Goal: Task Accomplishment & Management: Use online tool/utility

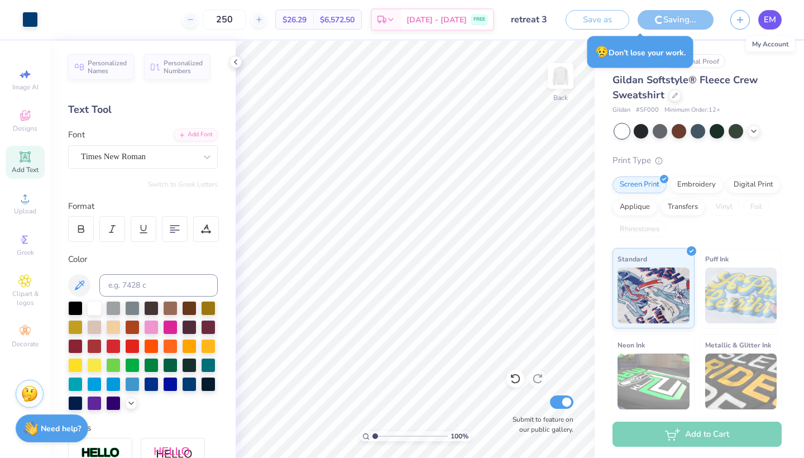
click at [769, 23] on span "EM" at bounding box center [770, 19] width 12 height 13
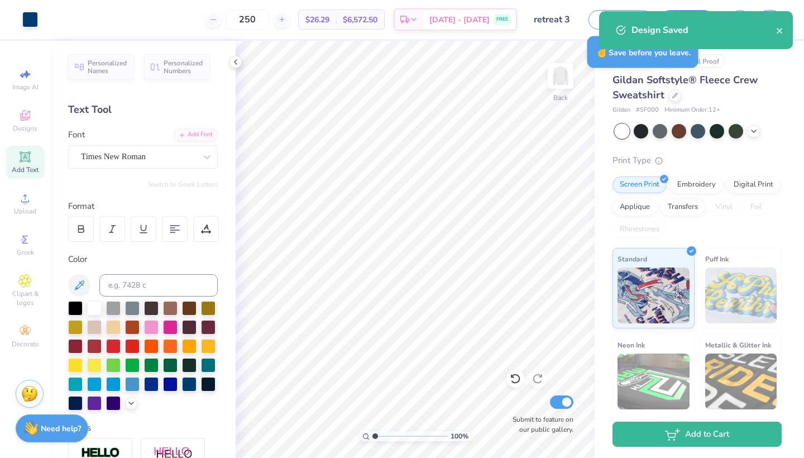
click at [669, 17] on div "Design Saved" at bounding box center [696, 30] width 194 height 38
click at [779, 31] on icon "close" at bounding box center [779, 31] width 6 height 6
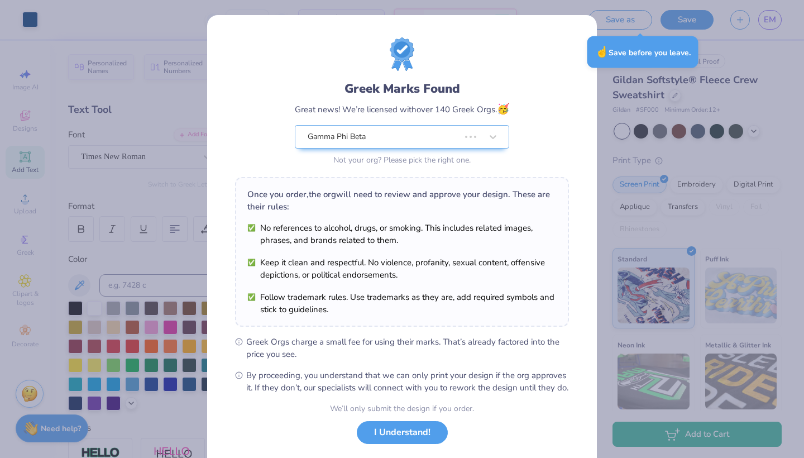
click at [772, 18] on div "Design Saved" at bounding box center [696, 34] width 198 height 51
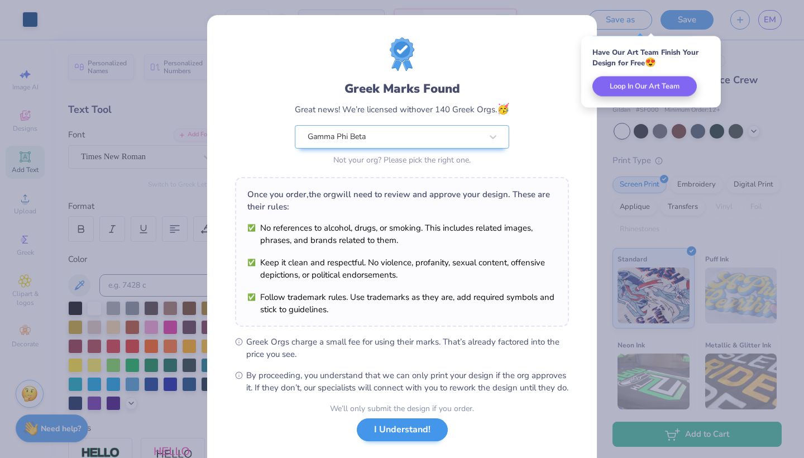
click at [411, 441] on button "I Understand!" at bounding box center [402, 429] width 91 height 23
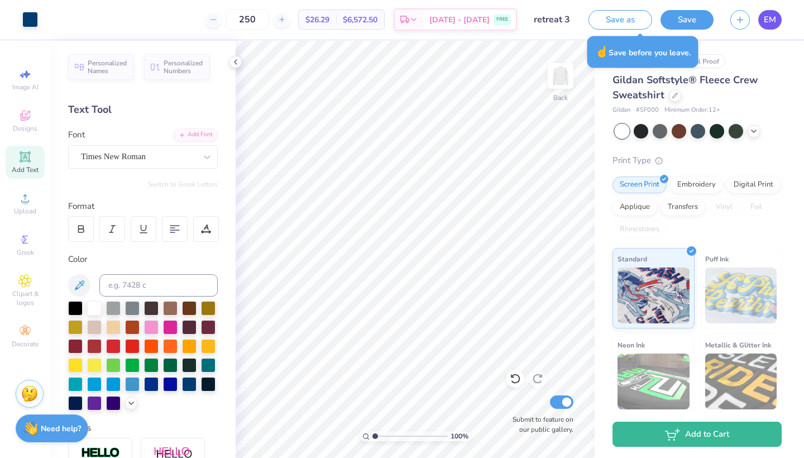
click at [768, 24] on span "EM" at bounding box center [770, 19] width 12 height 13
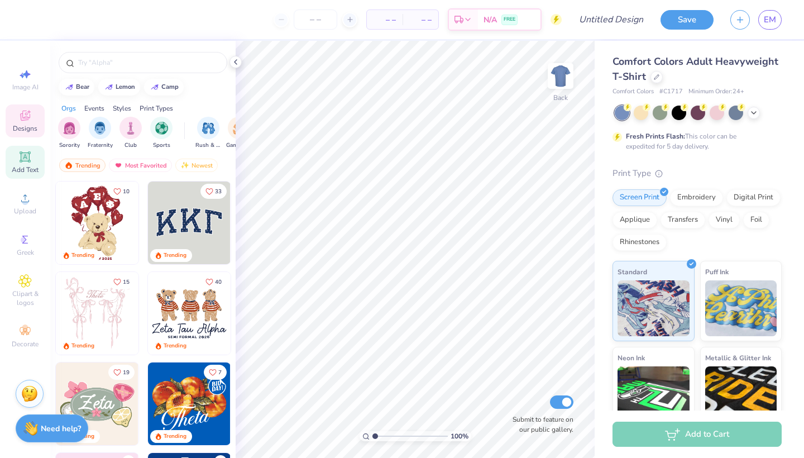
click at [22, 171] on span "Add Text" at bounding box center [25, 169] width 27 height 9
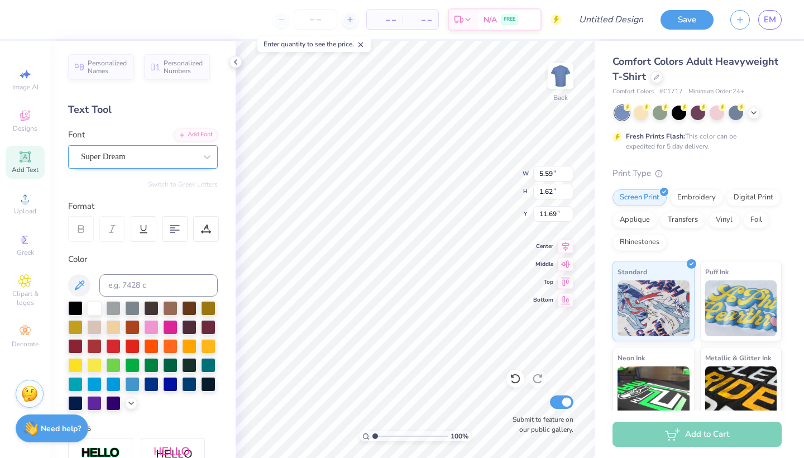
scroll to position [0, 2]
type textarea "Gamma Phi"
click at [164, 145] on div "Super Dream" at bounding box center [143, 156] width 150 height 23
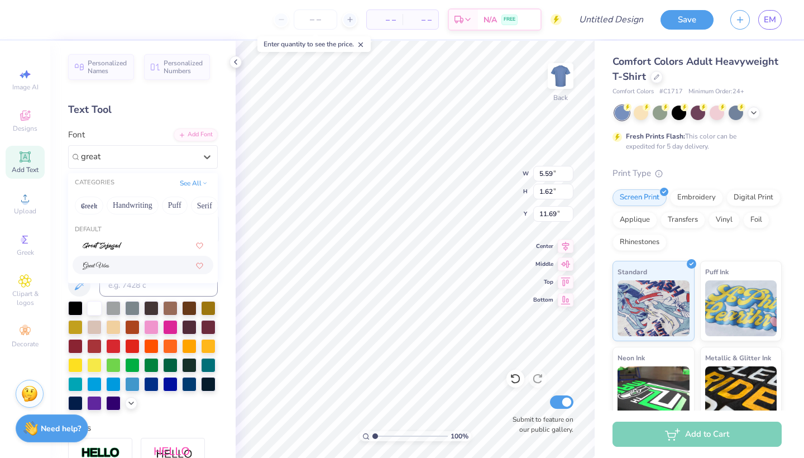
click at [115, 265] on div at bounding box center [143, 265] width 121 height 12
type input "great"
type input "3.00"
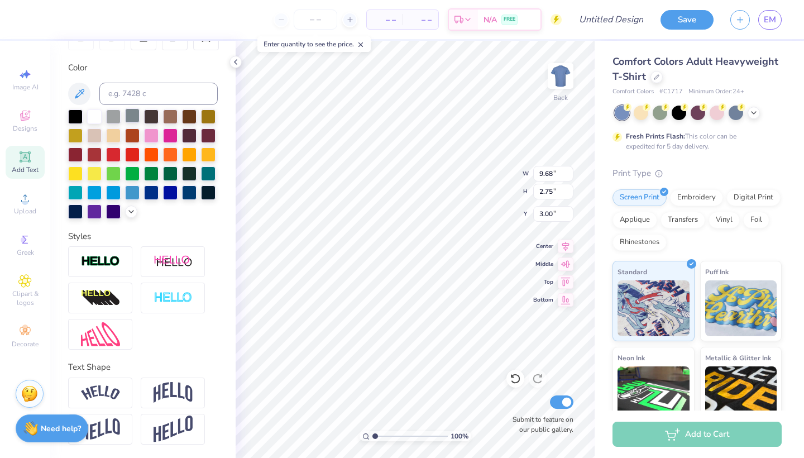
scroll to position [191, 0]
click at [162, 393] on img at bounding box center [172, 392] width 39 height 21
type input "4.08"
type input "2.34"
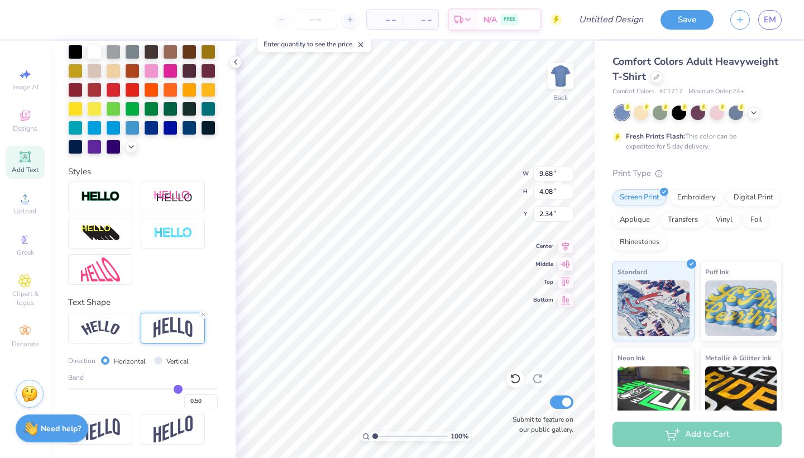
scroll to position [257, 0]
type input "0.29"
type input "0.27"
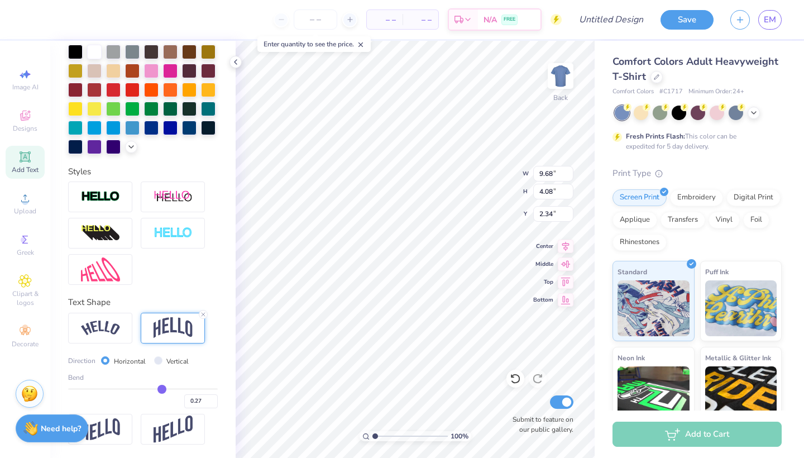
type input "0.26"
type input "0.25"
type input "0.24"
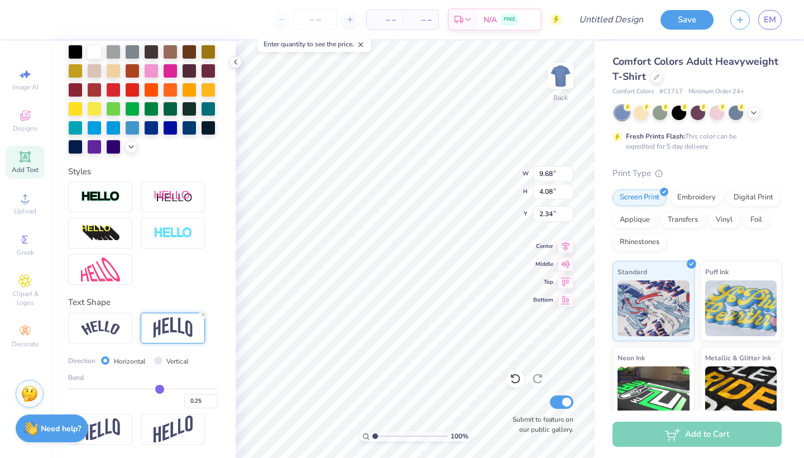
type input "0.24"
type input "0.23"
type input "0.22"
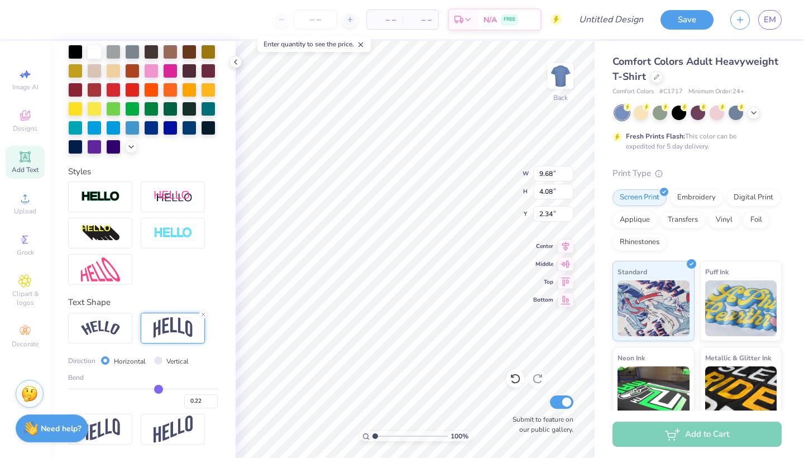
type input "0.21"
type input "0.19"
type input "0.17"
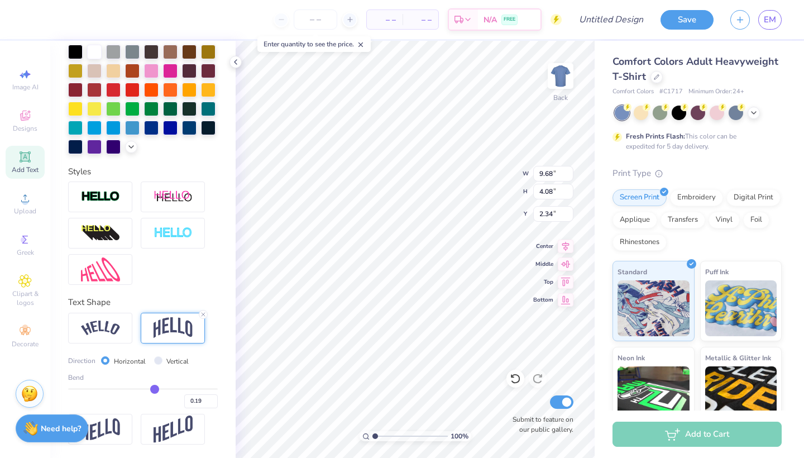
type input "0.17"
type input "0.14"
type input "0.12"
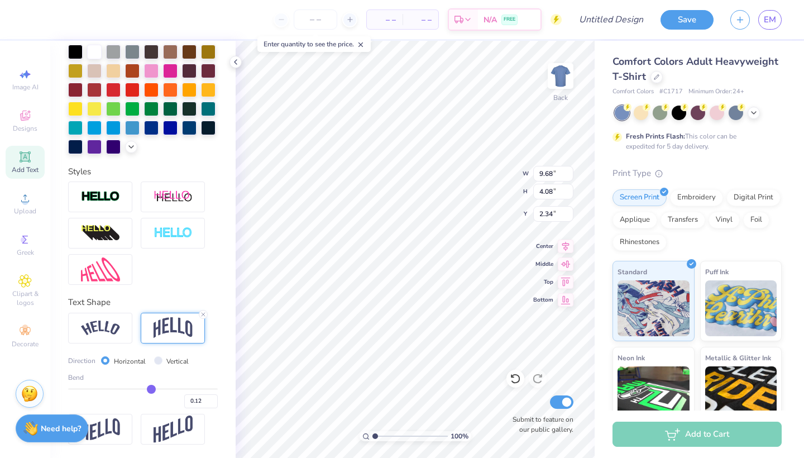
type input "0.09"
type input "0.06"
type input "0.05"
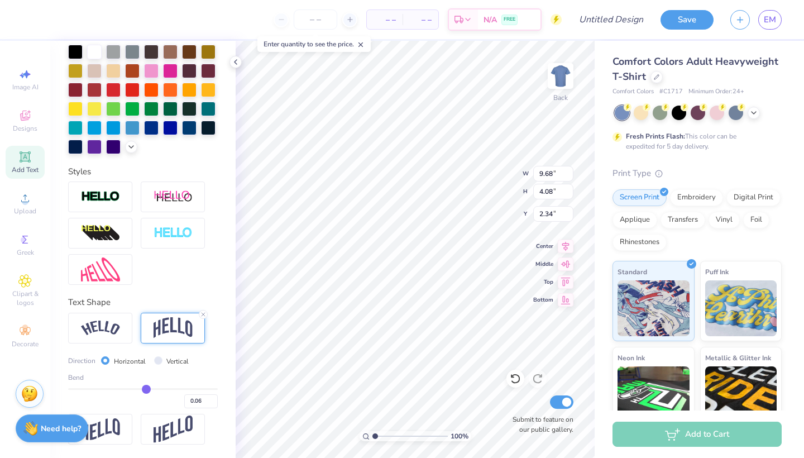
type input "0.05"
type input "0.02"
type input "0.01"
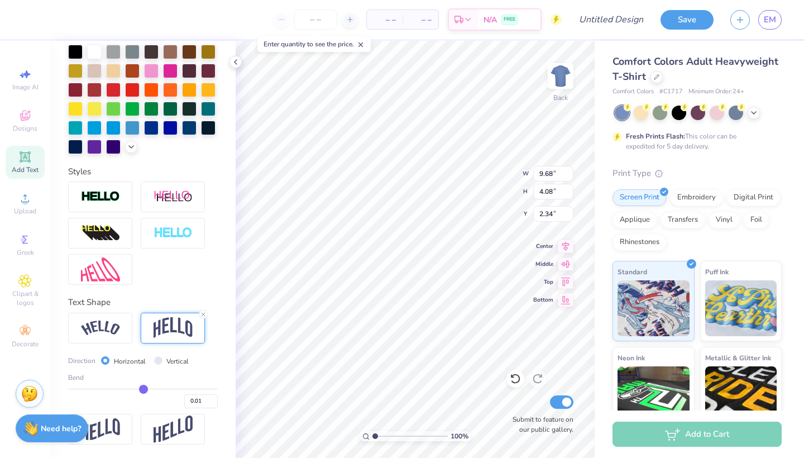
type input "0"
type input "0.00"
type input "-0.01"
drag, startPoint x: 175, startPoint y: 387, endPoint x: 142, endPoint y: 388, distance: 33.5
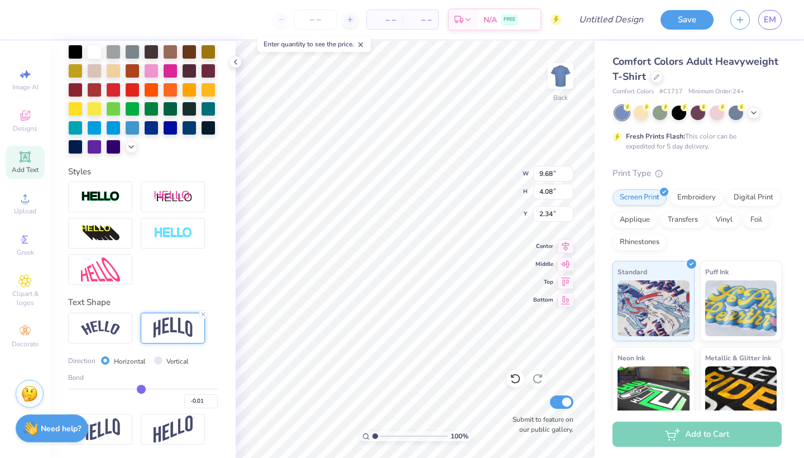
type input "-0.02"
click at [142, 388] on input "range" at bounding box center [143, 389] width 150 height 2
type input "-0.02"
type input "2.73"
type input "3.01"
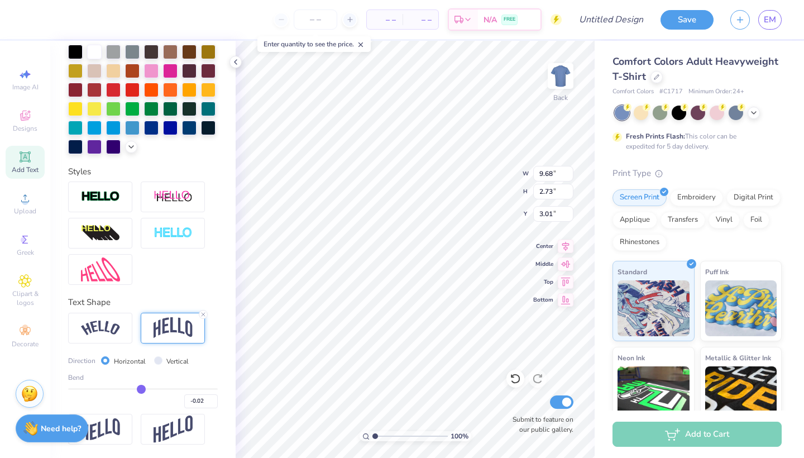
type input "-0.03"
type input "-0.06"
type input "-0.31"
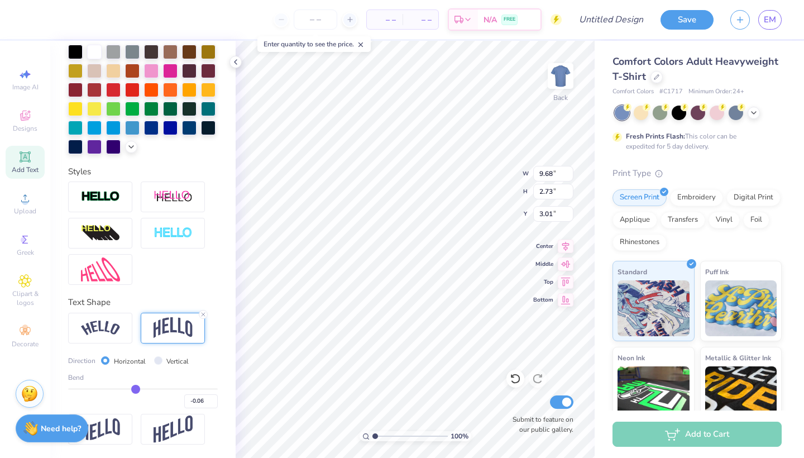
type input "-0.31"
type input "-0.34"
type input "-0.37"
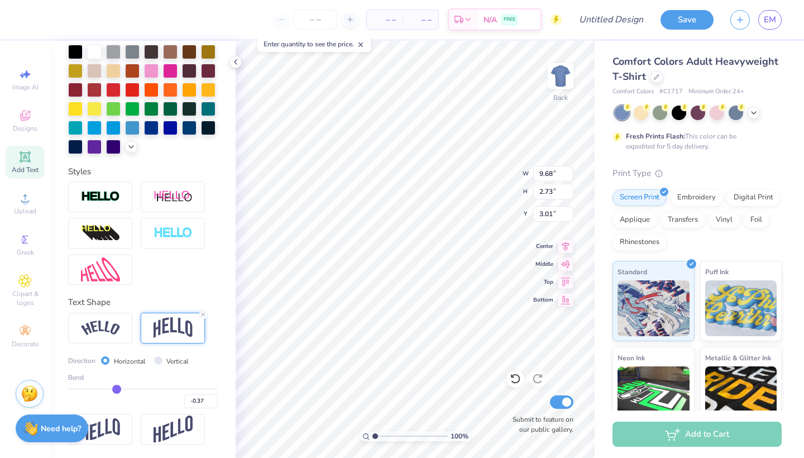
type input "-0.39"
type input "-0.4"
type input "-0.40"
type input "-0.38"
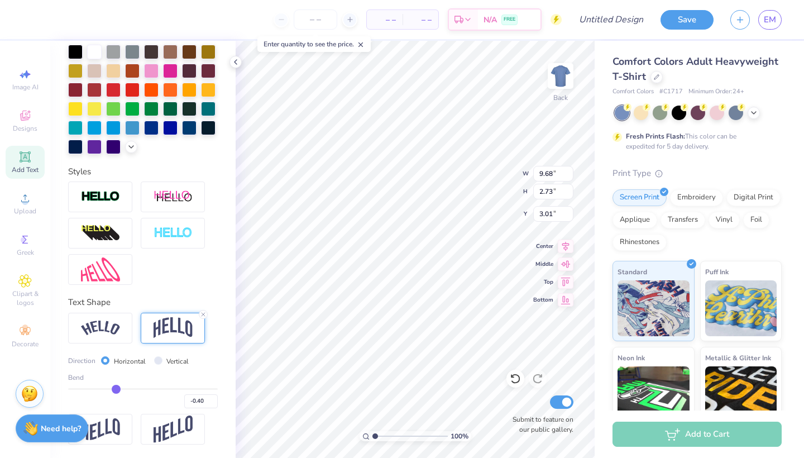
type input "-0.38"
type input "-0.37"
type input "-0.32"
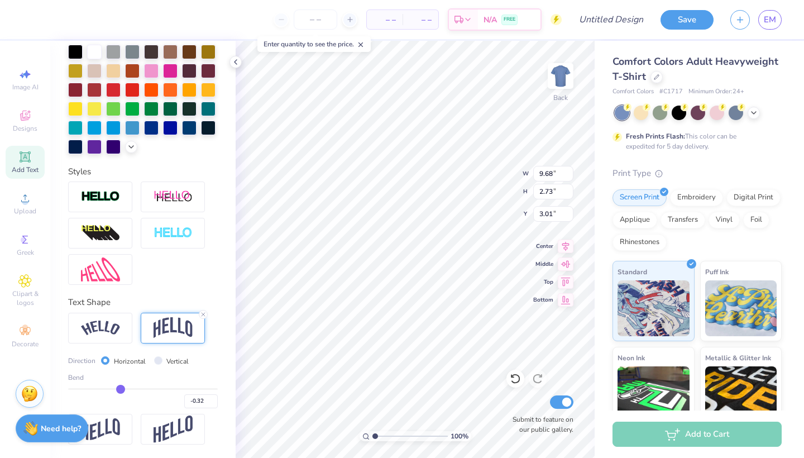
type input "-0.29"
type input "-0.25"
type input "-0.21"
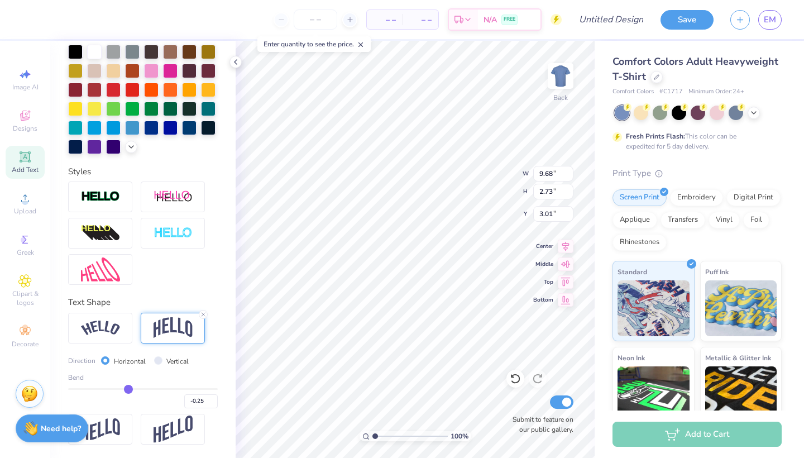
type input "-0.21"
type input "-0.19"
type input "-0.18"
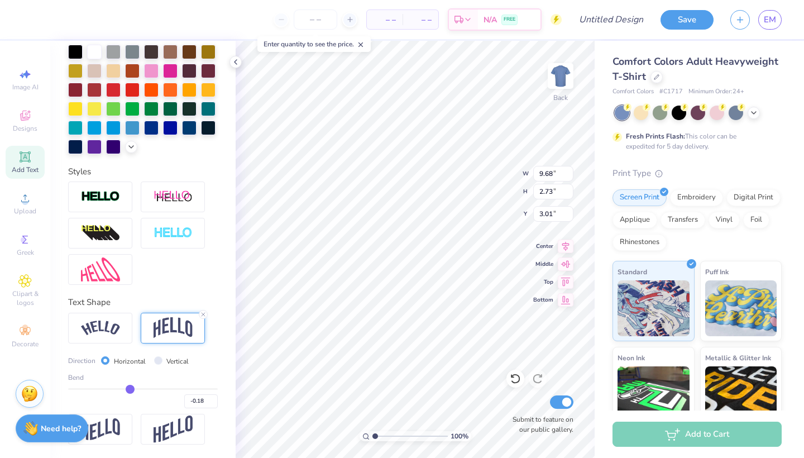
type input "-0.17"
drag, startPoint x: 142, startPoint y: 388, endPoint x: 131, endPoint y: 387, distance: 10.7
type input "-0.17"
click at [131, 388] on input "range" at bounding box center [143, 389] width 150 height 2
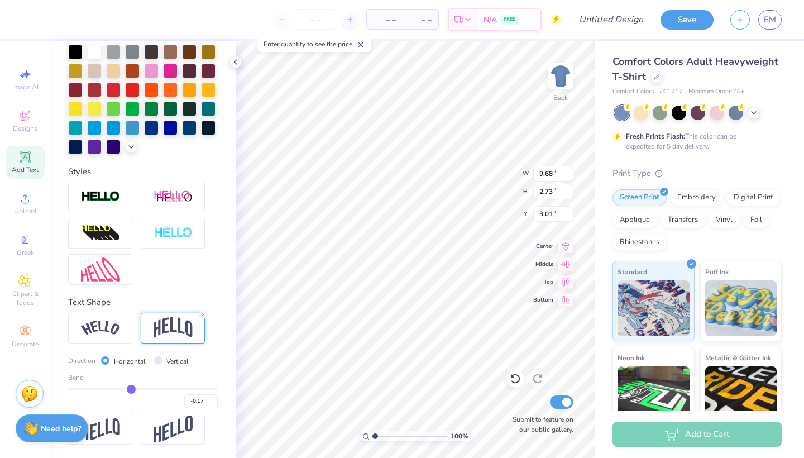
type input "2.72"
type input "3.02"
type input "-0.2"
type input "-0.20"
type input "-0.23"
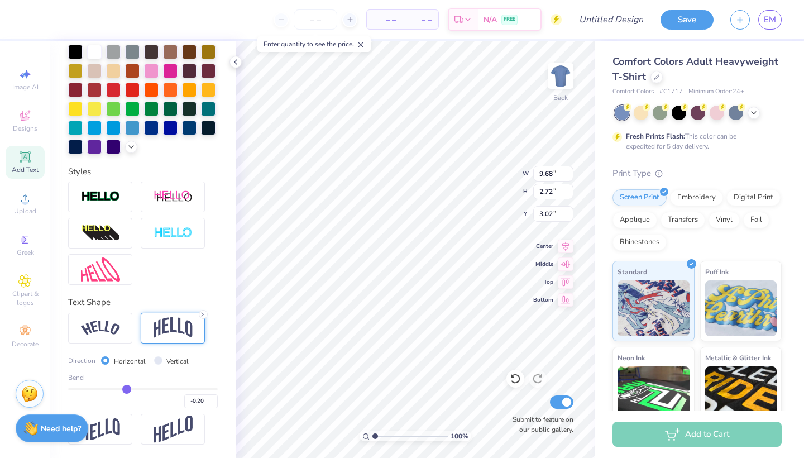
type input "-0.23"
type input "-0.28"
type input "-0.33"
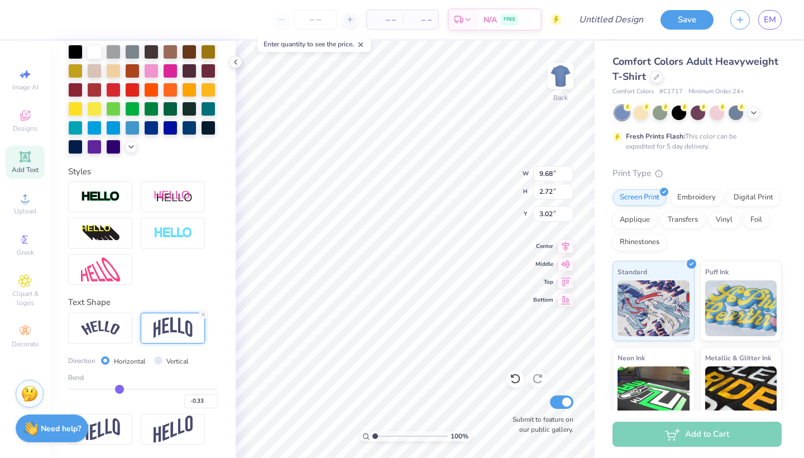
type input "-0.37"
type input "-0.39"
type input "-0.41"
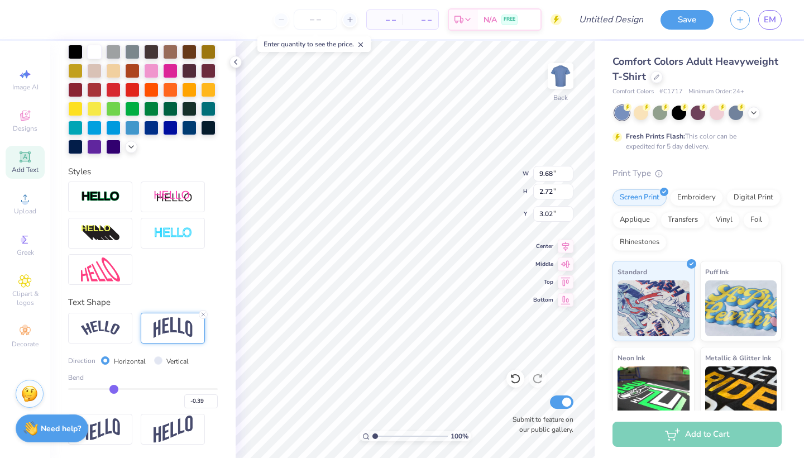
type input "-0.41"
type input "-0.42"
type input "-0.43"
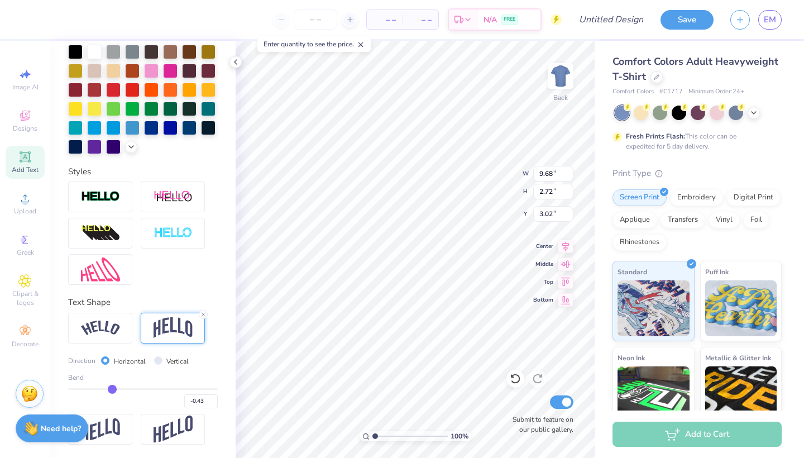
type input "-0.46"
type input "-0.44"
type input "-0.4"
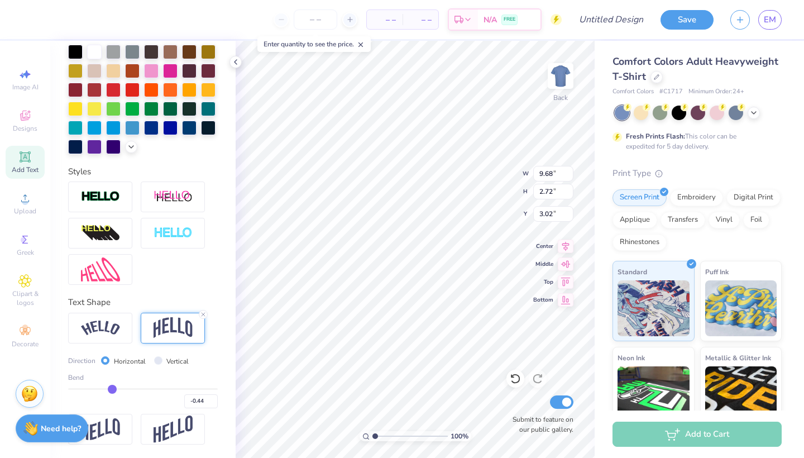
type input "-0.40"
type input "-0.35"
type input "-0.28"
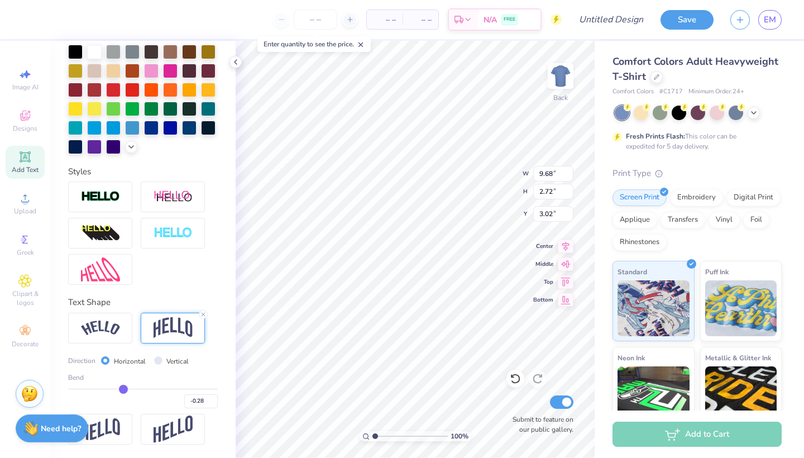
type input "-0.2"
type input "-0.20"
type input "-0.13"
type input "-0.05"
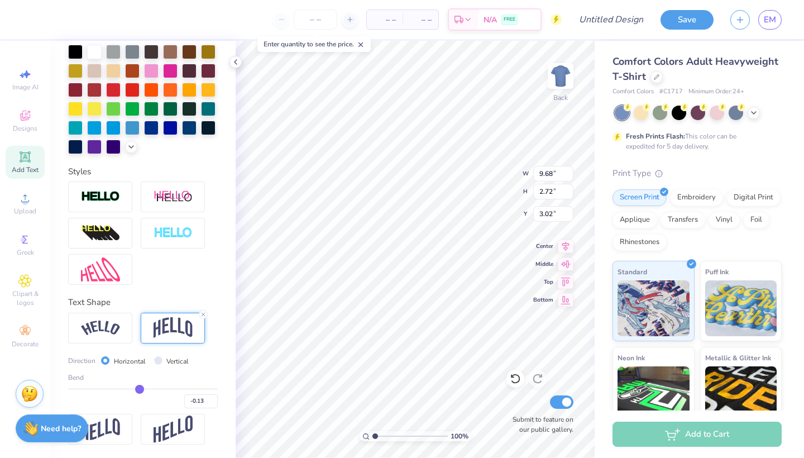
type input "-0.05"
type input "0.02"
type input "0.07"
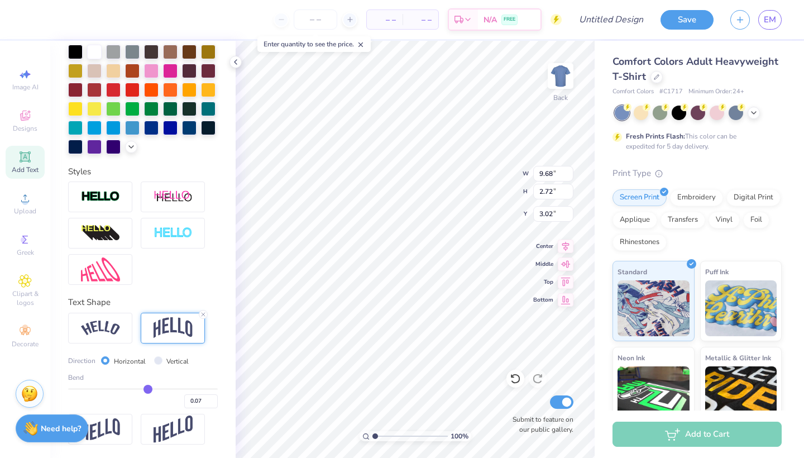
type input "0.12"
type input "0.15"
type input "0.17"
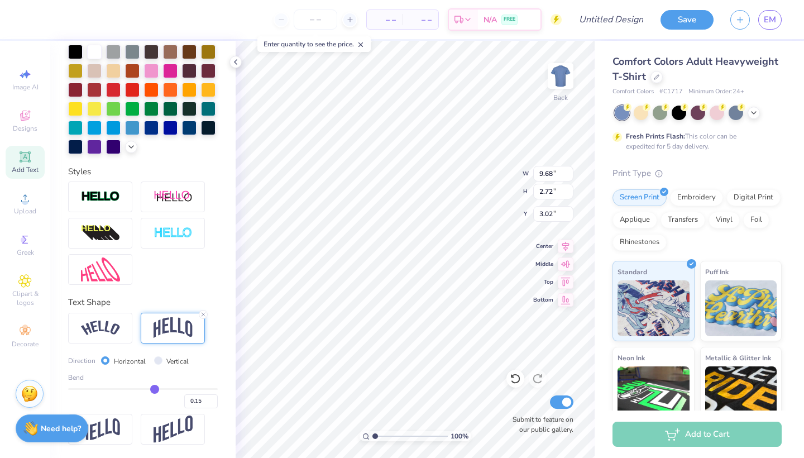
type input "0.17"
type input "0.18"
type input "0.19"
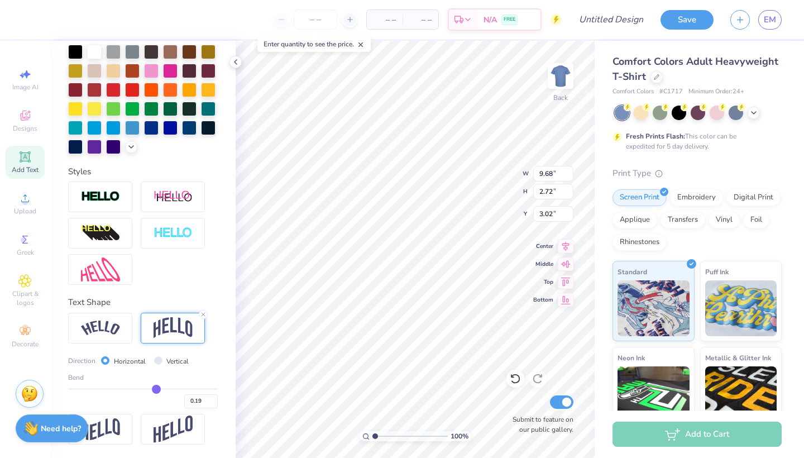
type input "0.2"
type input "0.20"
type input "0.21"
drag, startPoint x: 131, startPoint y: 387, endPoint x: 157, endPoint y: 388, distance: 26.3
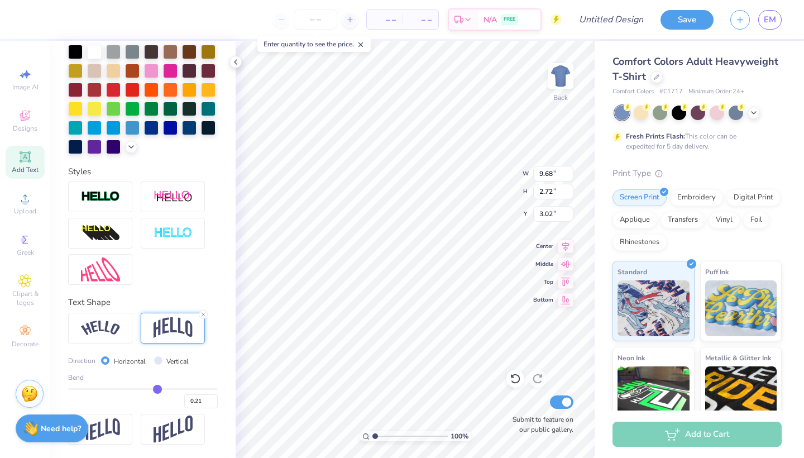
type input "0.21"
click at [157, 388] on input "range" at bounding box center [143, 389] width 150 height 2
type input "3.15"
type input "2.80"
click at [113, 327] on img at bounding box center [100, 327] width 39 height 15
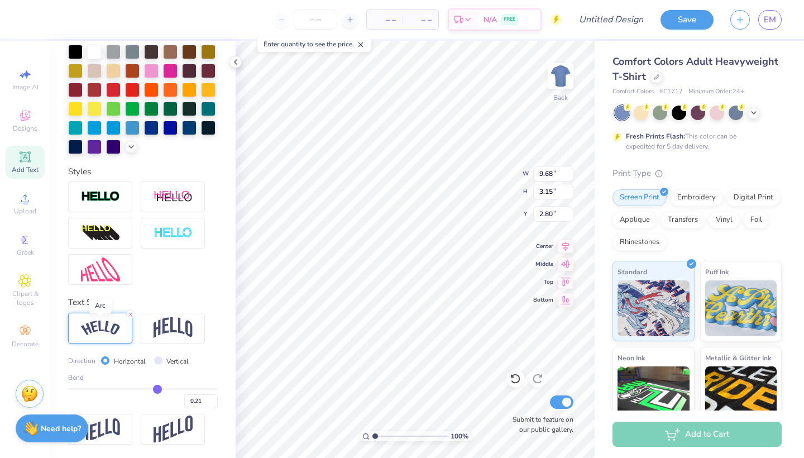
type input "10.78"
type input "2.78"
type input "2.99"
type input "0.18"
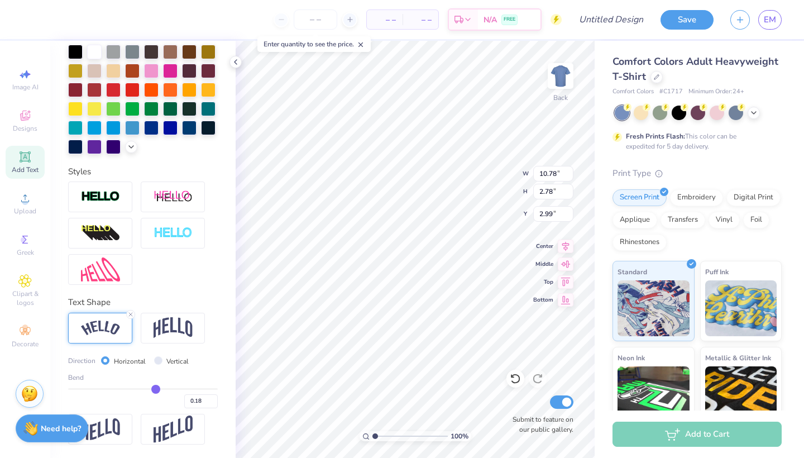
type input "0.19"
type input "0.2"
type input "0.20"
type input "0.21"
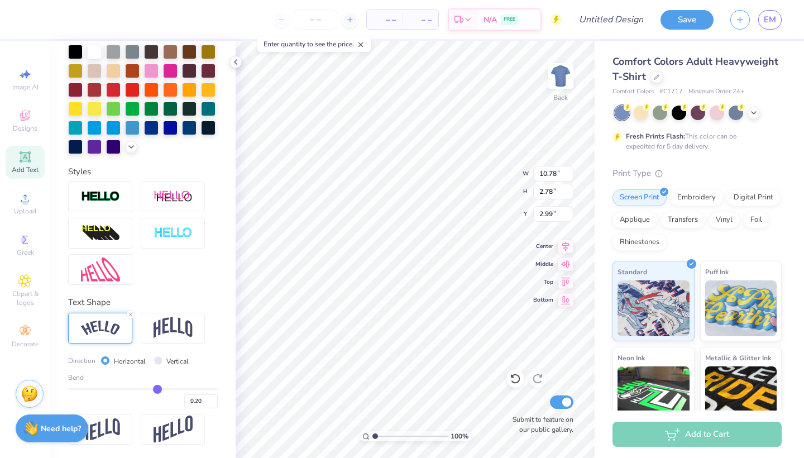
type input "0.21"
type input "0.22"
type input "0.23"
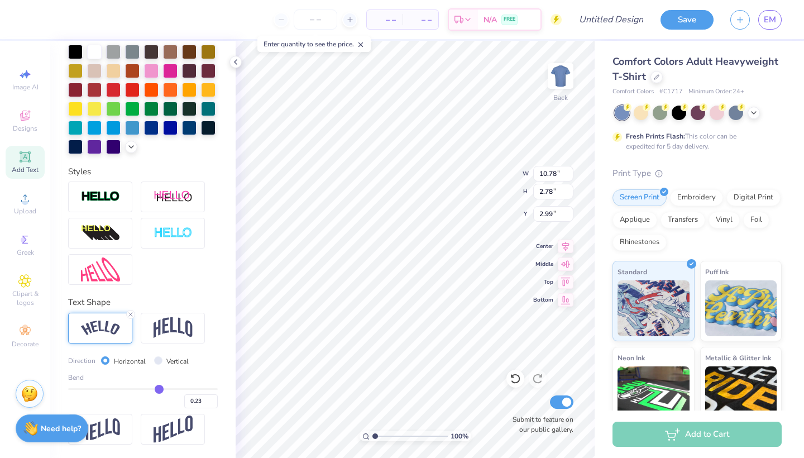
type input "0.24"
type input "0.25"
type input "0.26"
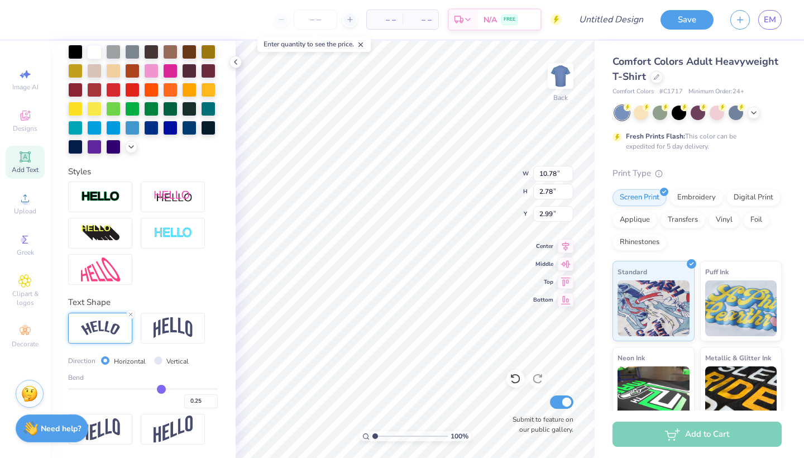
type input "0.26"
type input "0.28"
type input "0.29"
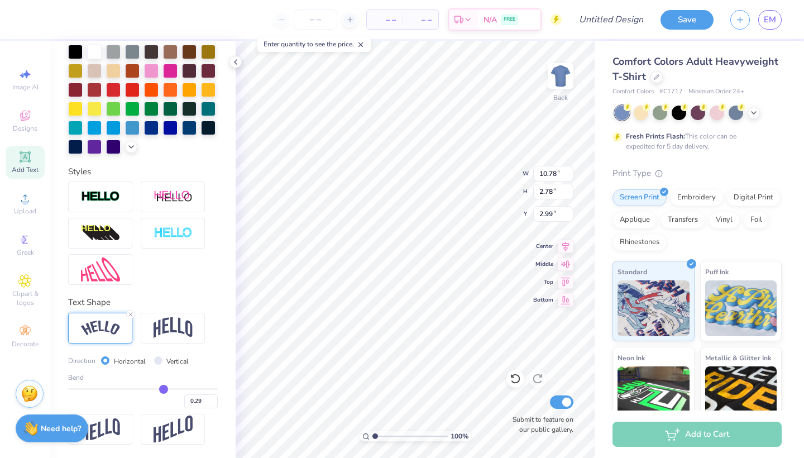
type input "0.3"
type input "0.30"
type input "0.31"
type input "0.32"
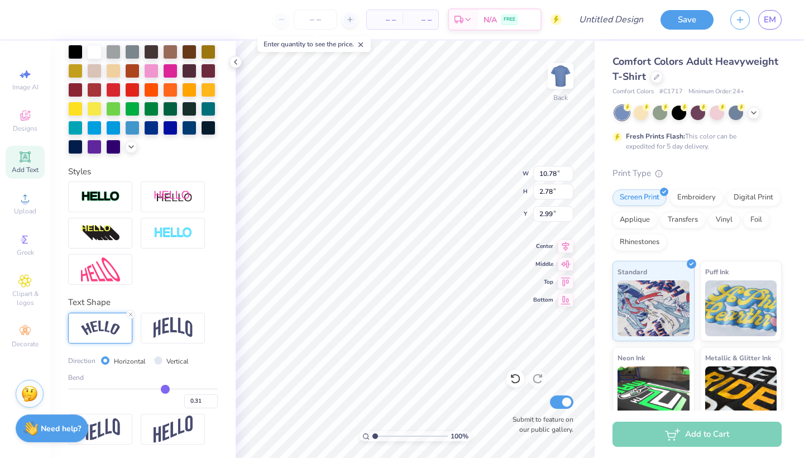
type input "0.32"
type input "0.34"
type input "0.35"
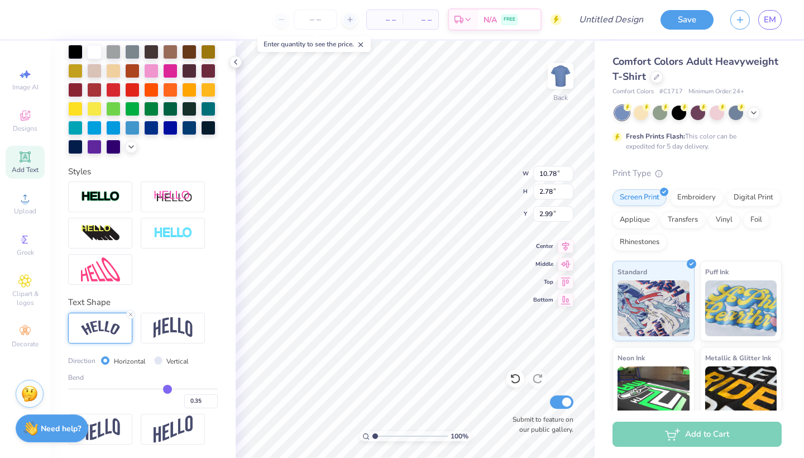
drag, startPoint x: 156, startPoint y: 388, endPoint x: 167, endPoint y: 389, distance: 11.7
type input "0.35"
click at [167, 389] on input "range" at bounding box center [143, 389] width 150 height 2
type input "11.64"
type input "2.99"
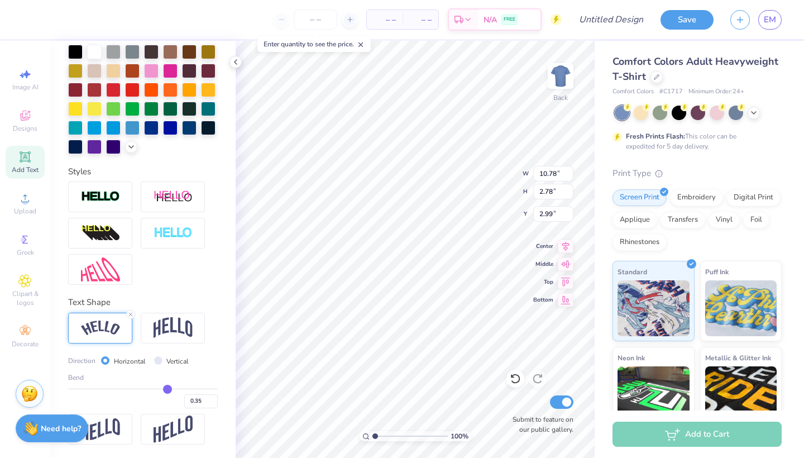
type input "2.88"
click at [161, 317] on img at bounding box center [172, 327] width 39 height 21
type input "9.68"
type input "3.56"
type input "2.60"
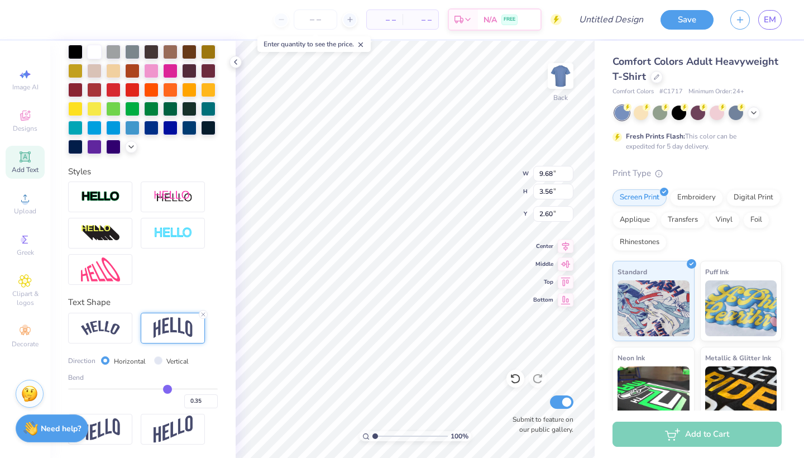
type input "0.33"
type input "0.32"
type input "0.3"
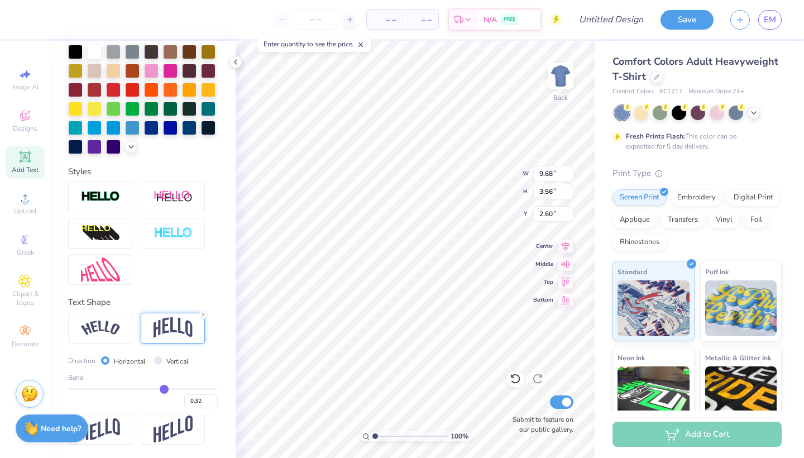
type input "0.30"
type input "0.29"
type input "0.27"
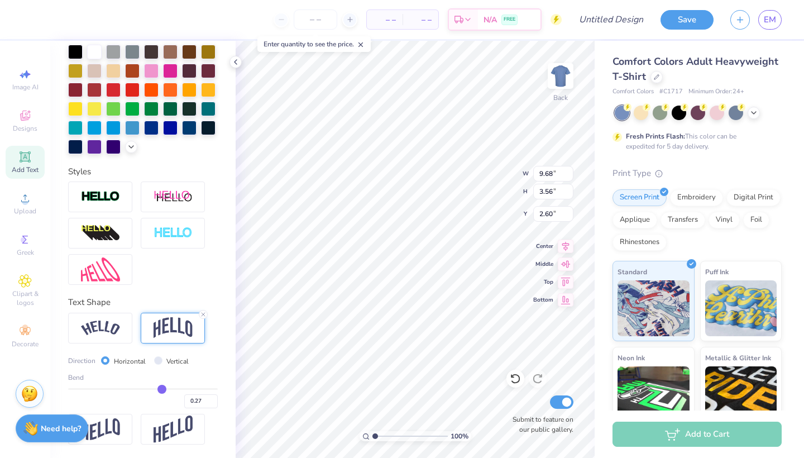
type input "0.26"
type input "0.25"
type input "0.24"
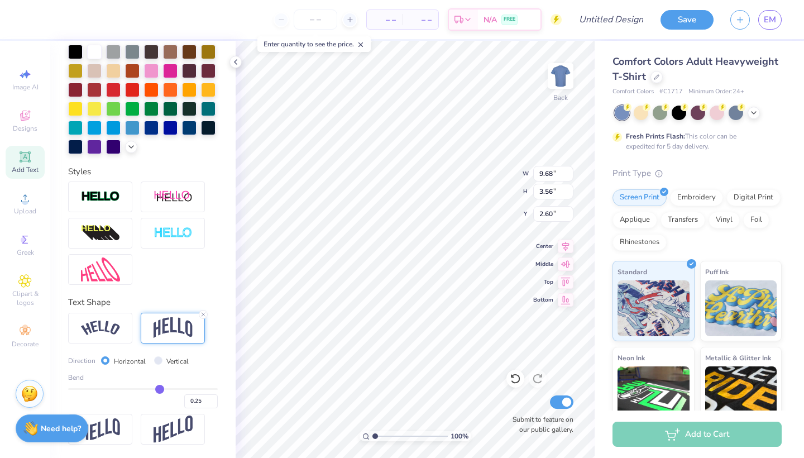
type input "0.24"
type input "0.22"
type input "0.21"
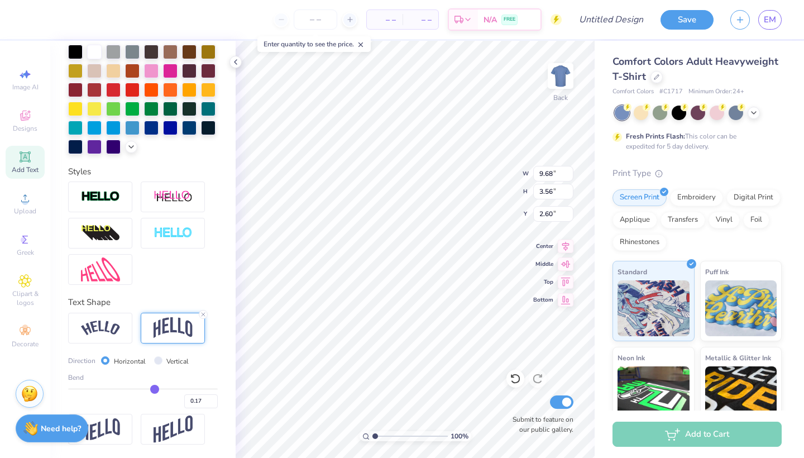
drag, startPoint x: 166, startPoint y: 386, endPoint x: 155, endPoint y: 385, distance: 11.2
click at [155, 388] on input "range" at bounding box center [143, 389] width 150 height 2
click at [23, 203] on circle at bounding box center [25, 202] width 6 height 6
click at [19, 133] on div "Designs" at bounding box center [25, 120] width 39 height 33
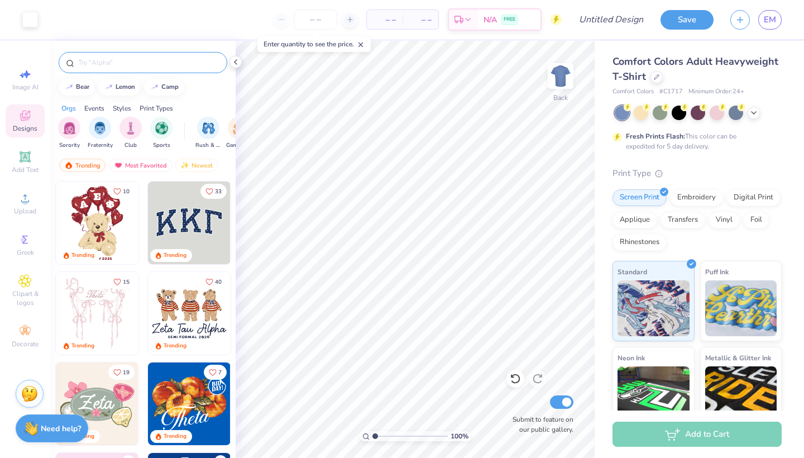
click at [141, 63] on input "text" at bounding box center [148, 62] width 143 height 11
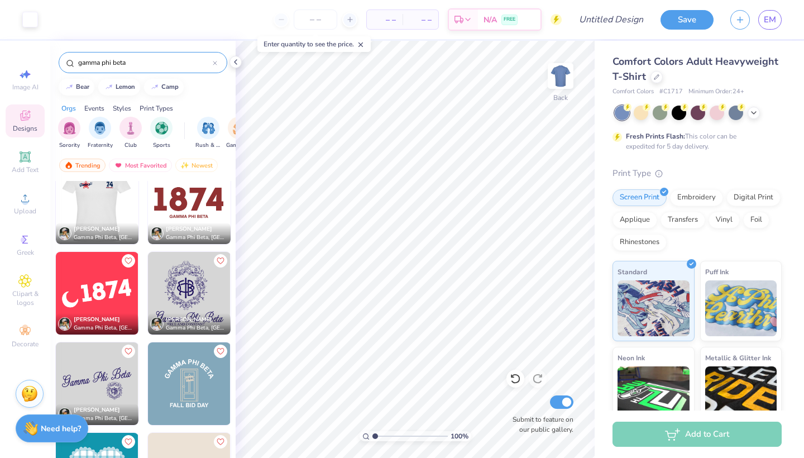
scroll to position [925, 0]
click at [175, 285] on img at bounding box center [189, 292] width 83 height 83
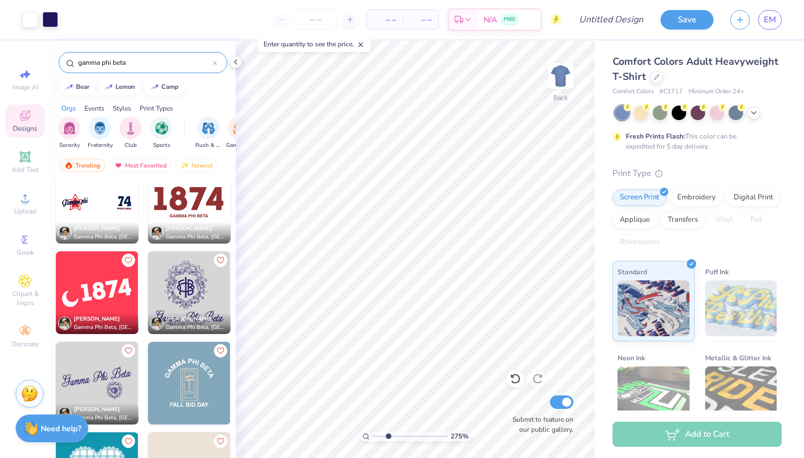
drag, startPoint x: 375, startPoint y: 436, endPoint x: 388, endPoint y: 436, distance: 13.4
click at [388, 436] on input "range" at bounding box center [409, 436] width 75 height 10
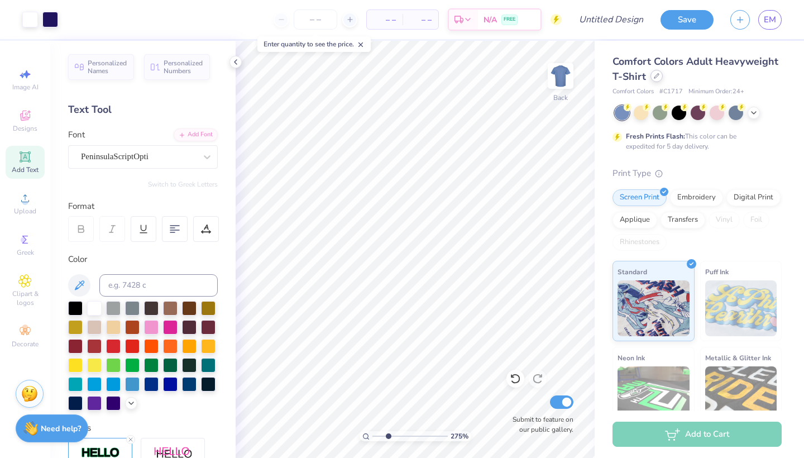
click at [655, 80] on div at bounding box center [656, 76] width 12 height 12
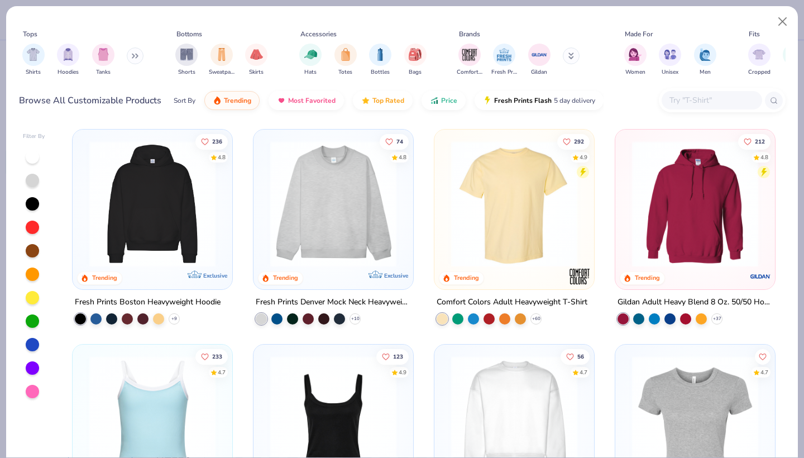
click at [684, 104] on input "text" at bounding box center [711, 100] width 86 height 13
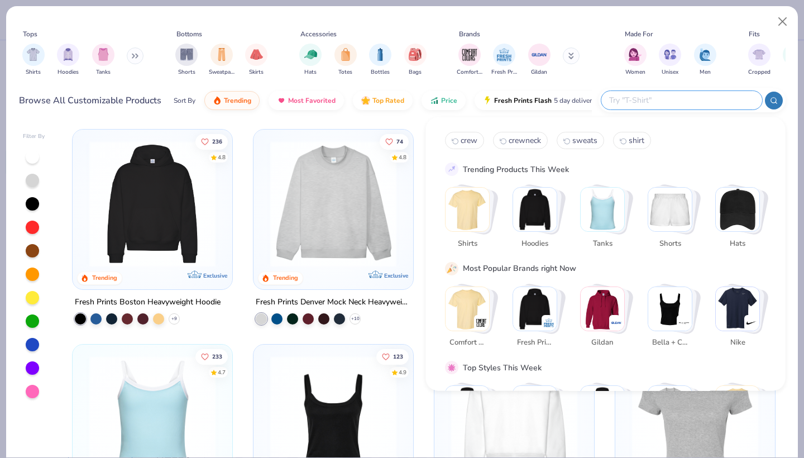
click at [678, 97] on input "text" at bounding box center [681, 100] width 146 height 13
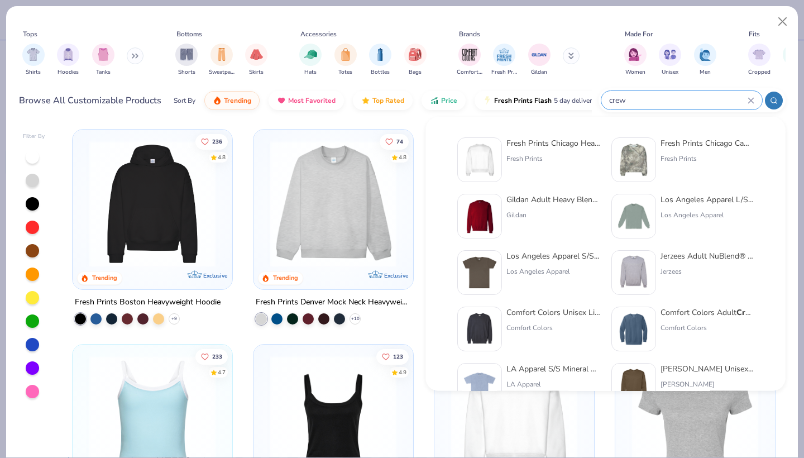
click at [775, 99] on icon at bounding box center [774, 101] width 8 height 8
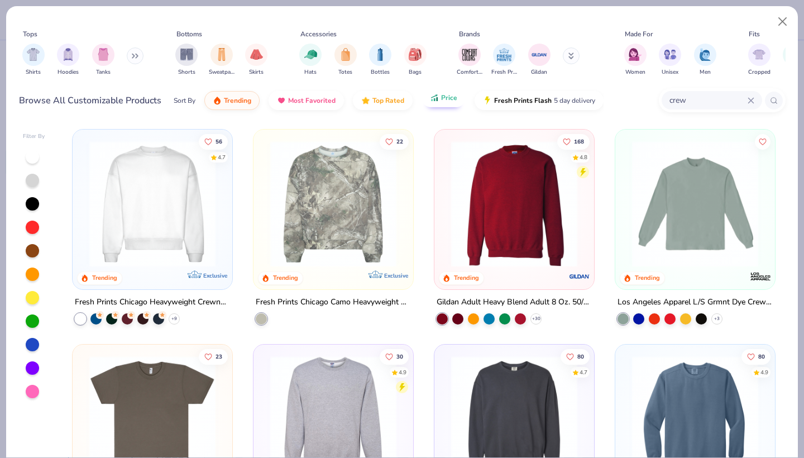
click at [444, 100] on span "Price" at bounding box center [449, 97] width 16 height 9
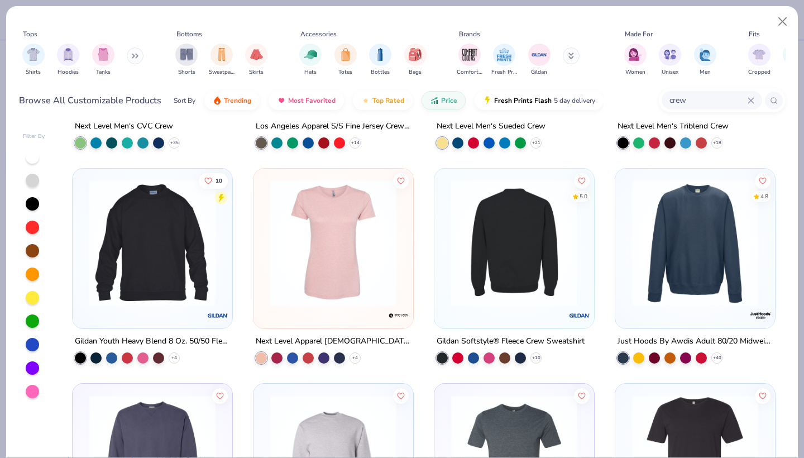
scroll to position [177, 0]
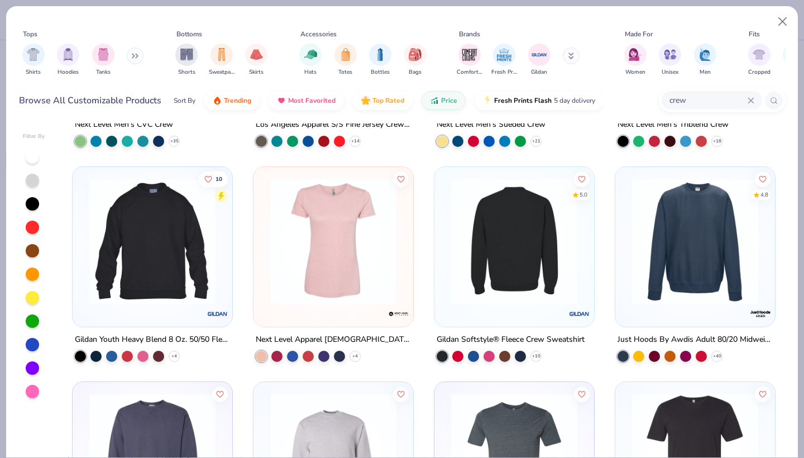
click at [663, 269] on img at bounding box center [694, 241] width 137 height 126
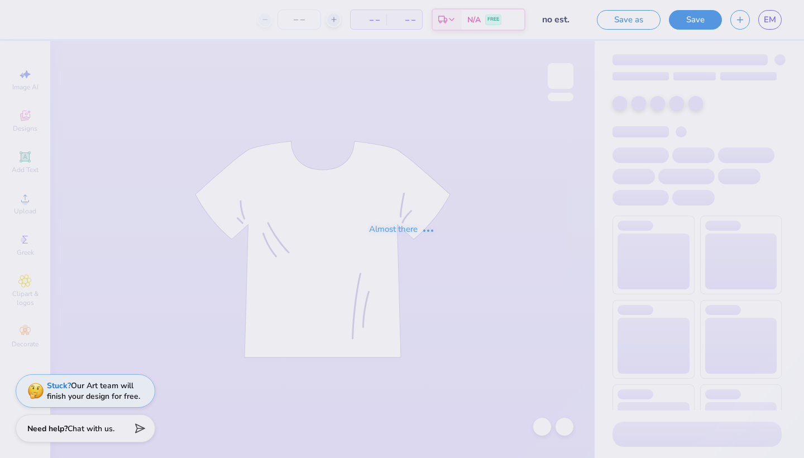
type input "no est."
type input "220"
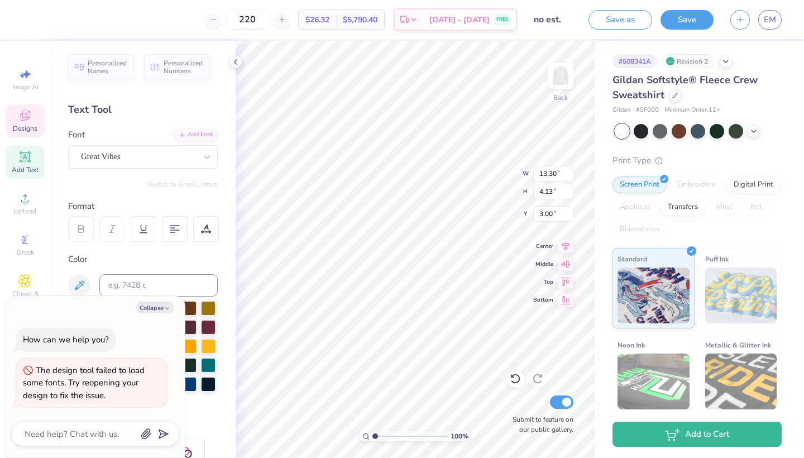
type textarea "x"
type textarea "Gamma Phi"
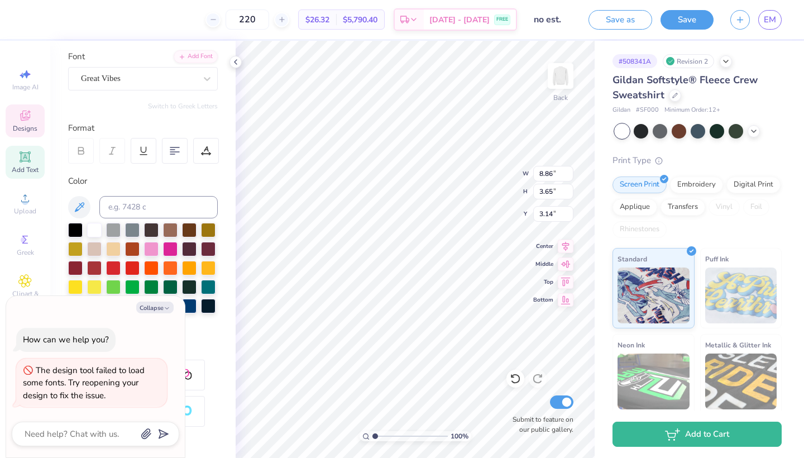
scroll to position [57, 0]
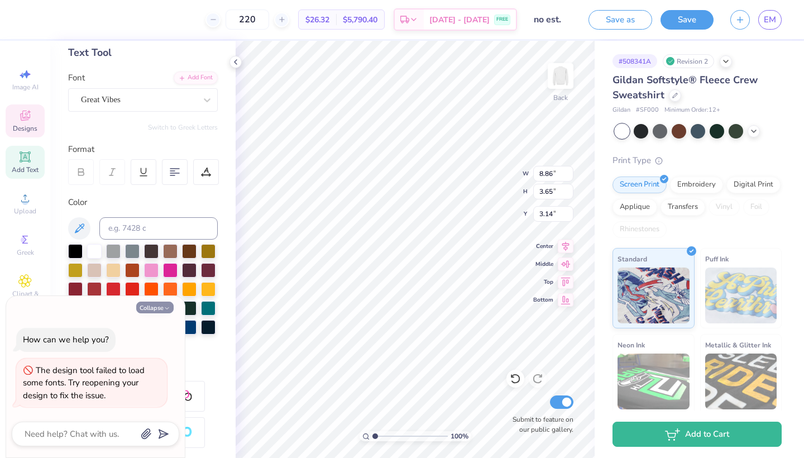
click at [147, 310] on button "Collapse" at bounding box center [154, 307] width 37 height 12
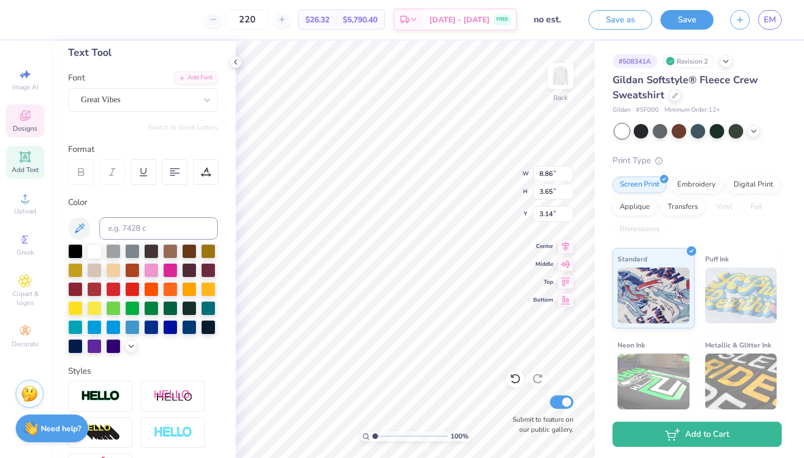
type textarea "x"
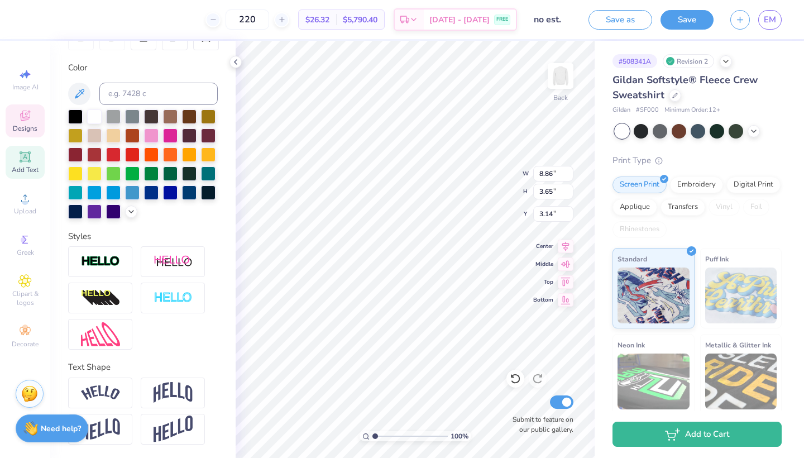
scroll to position [191, 0]
type input "14.79"
type input "8.40"
type input "3.46"
type input "14.91"
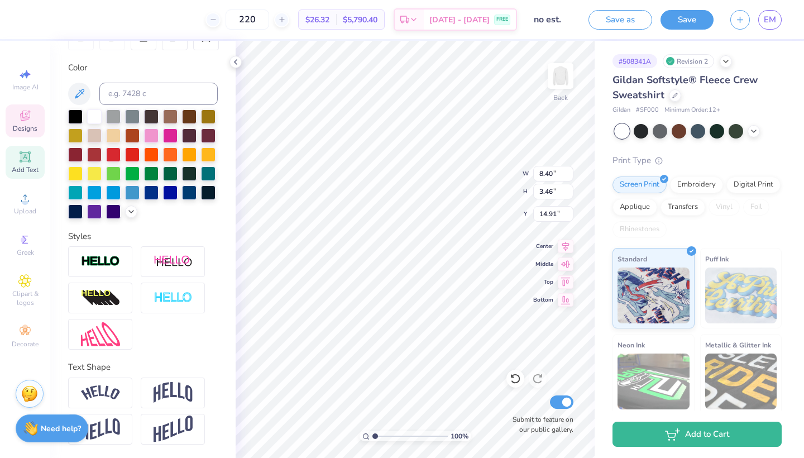
scroll to position [0, 2]
click at [17, 160] on div "Add Text" at bounding box center [25, 162] width 39 height 33
type textarea "Gamma Phi"
click at [158, 390] on img at bounding box center [172, 392] width 39 height 21
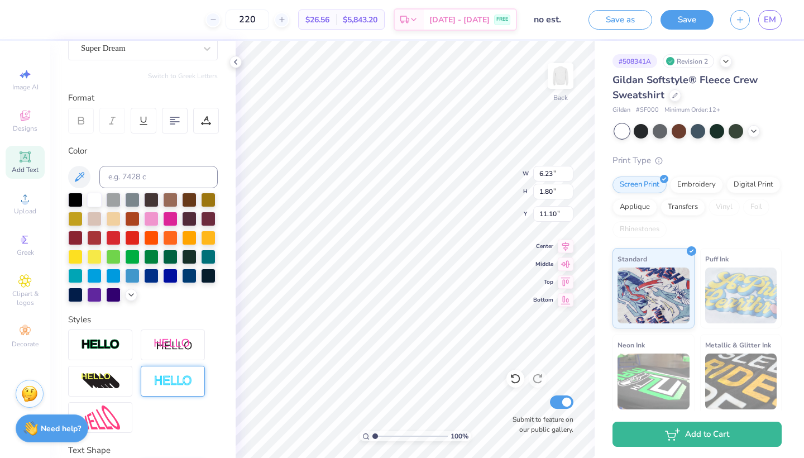
scroll to position [99, 0]
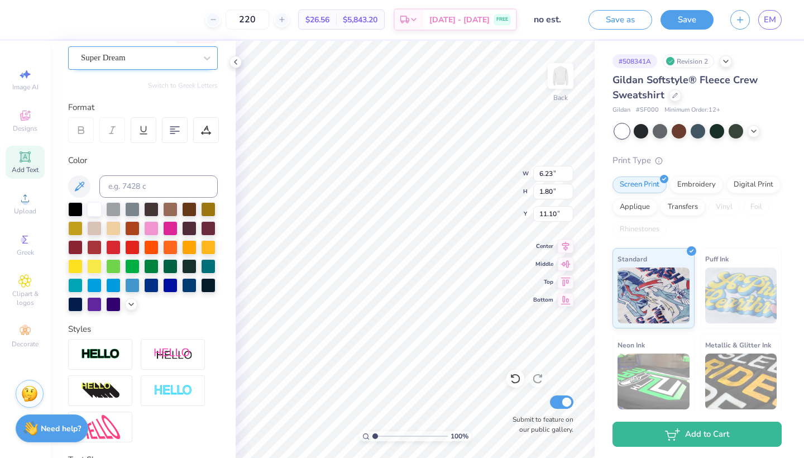
click at [126, 64] on div at bounding box center [138, 57] width 115 height 15
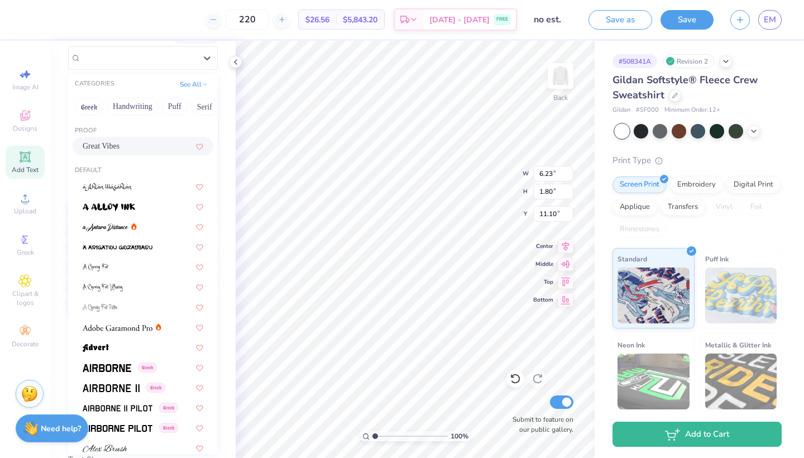
click at [129, 144] on div "Great Vibes" at bounding box center [143, 146] width 121 height 12
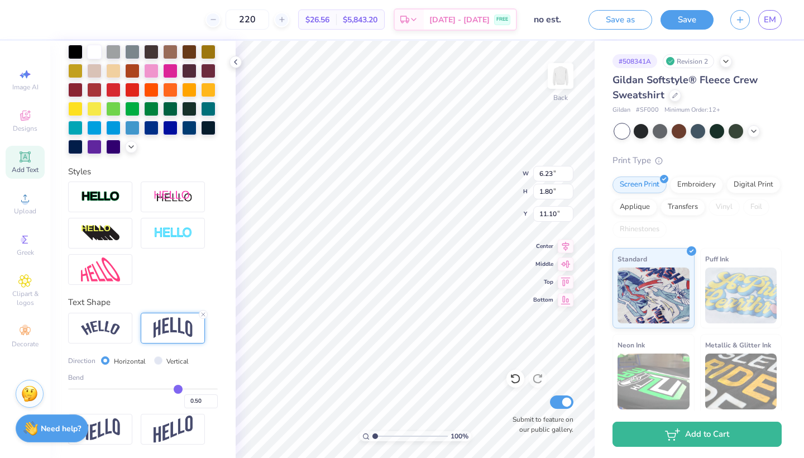
scroll to position [257, 0]
type input "0.49"
type input "0.48"
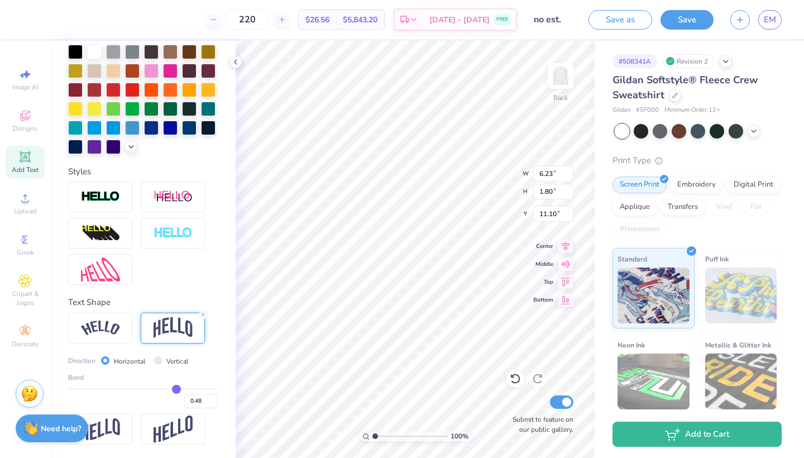
type input "0.47"
type input "0.45"
type input "0.44"
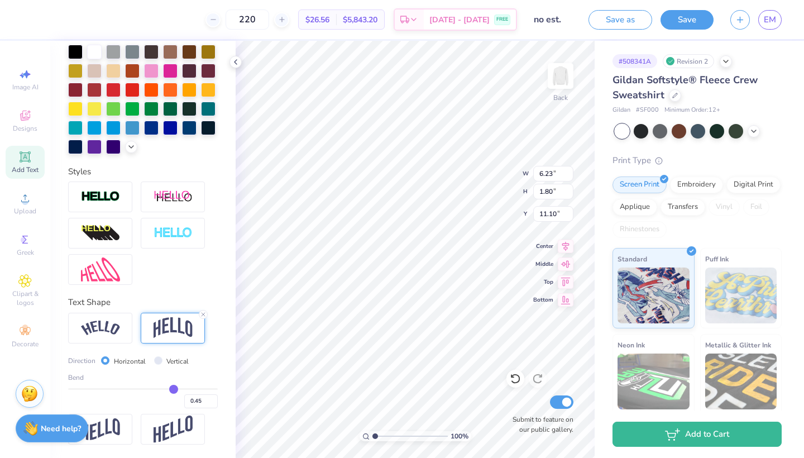
type input "0.44"
type input "0.43"
type input "0.42"
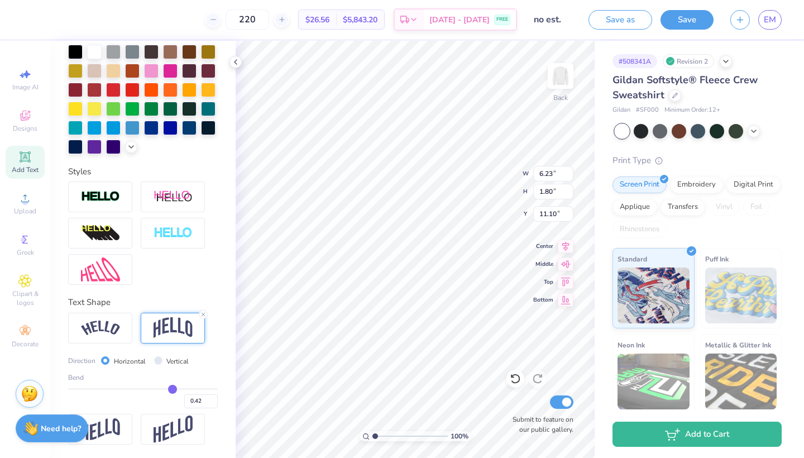
type input "0.41"
type input "0.4"
type input "0.40"
type input "0.39"
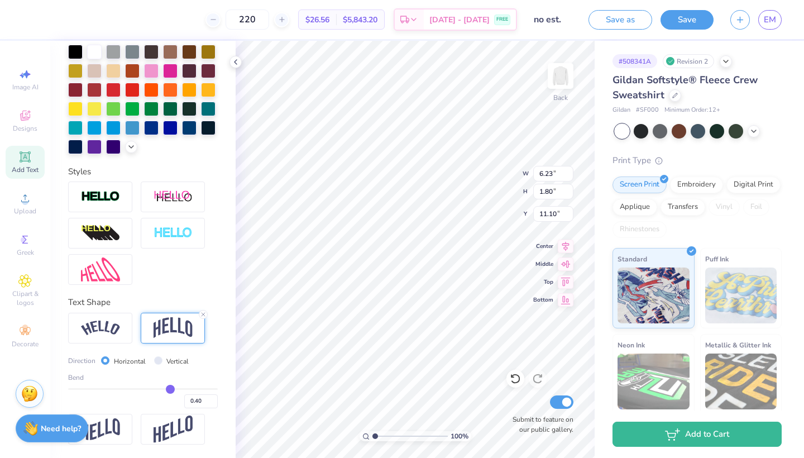
type input "0.39"
type input "0.38"
type input "0.37"
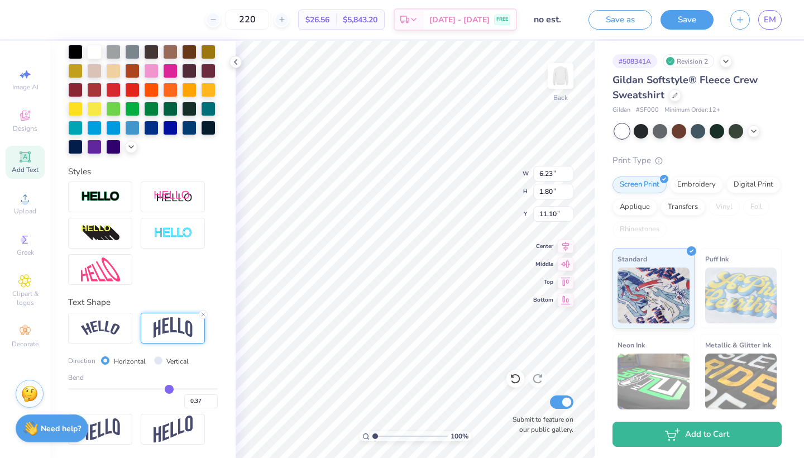
drag, startPoint x: 177, startPoint y: 389, endPoint x: 169, endPoint y: 389, distance: 8.9
click at [169, 389] on input "range" at bounding box center [143, 389] width 150 height 2
type input "0.38"
type input "0.39"
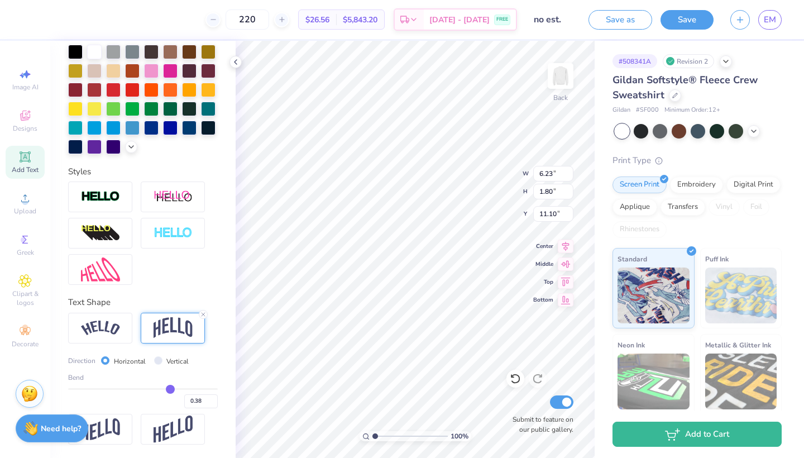
type input "0.39"
type input "0.4"
type input "0.40"
type input "0.41"
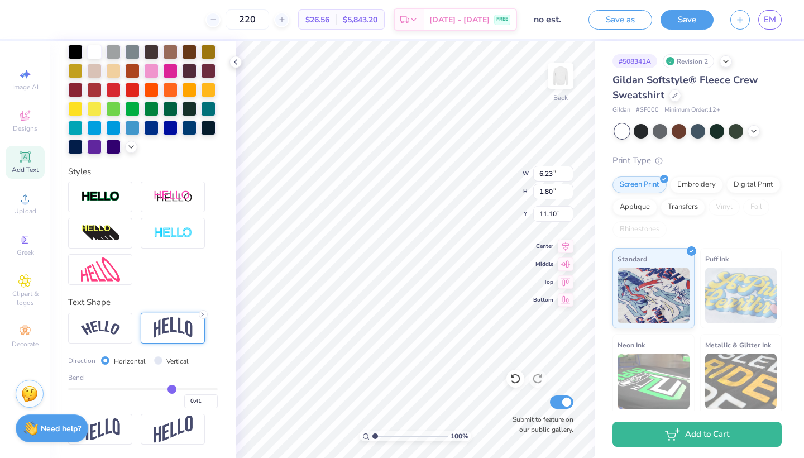
type input "0.44"
type input "0.48"
drag, startPoint x: 169, startPoint y: 389, endPoint x: 176, endPoint y: 389, distance: 7.8
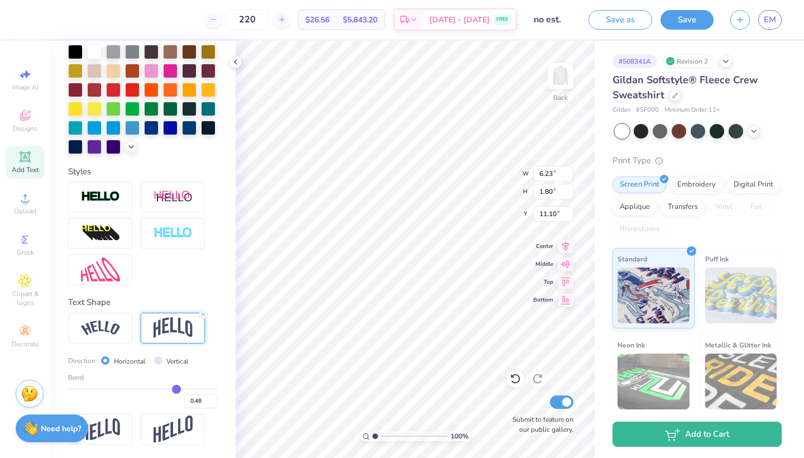
click at [176, 389] on input "range" at bounding box center [143, 389] width 150 height 2
type input "0.47"
type input "0.46"
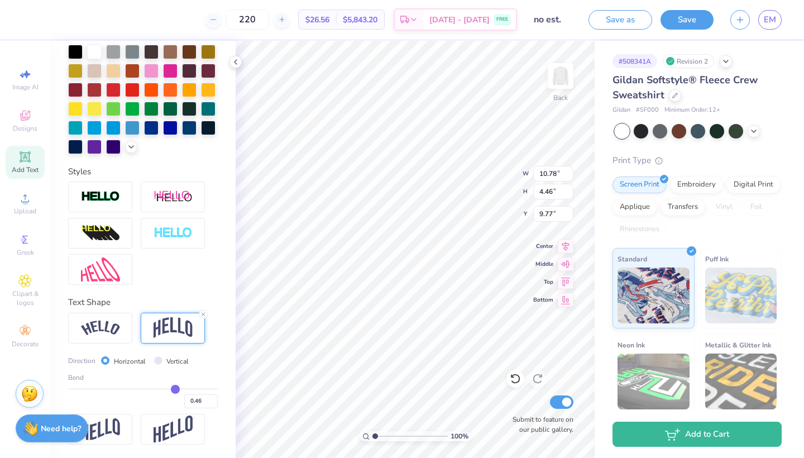
type input "0.45"
type input "0.44"
type input "0.43"
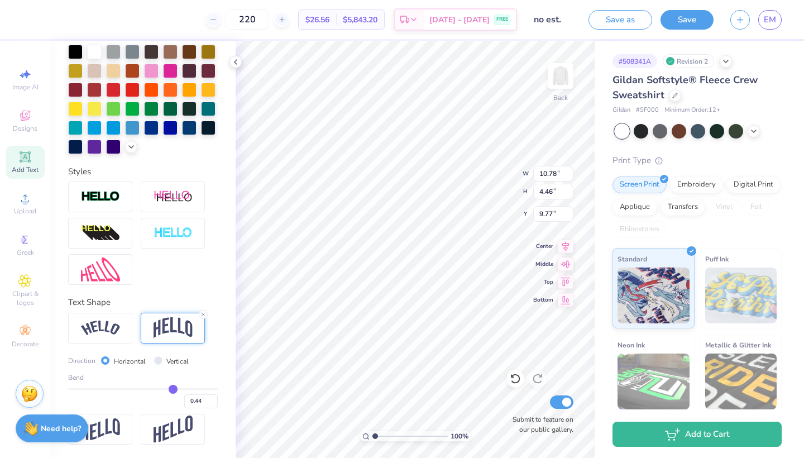
type input "0.43"
type input "0.42"
type input "0.41"
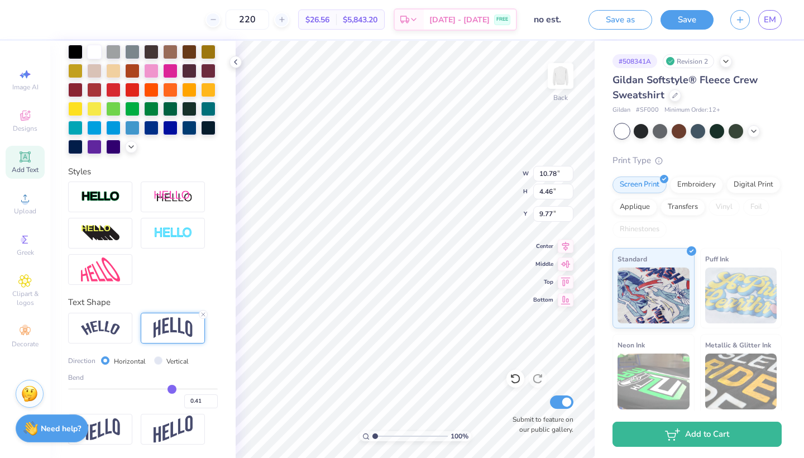
type input "0.4"
type input "0.40"
type input "0.4"
click at [171, 388] on input "range" at bounding box center [143, 389] width 150 height 2
type input "4.15"
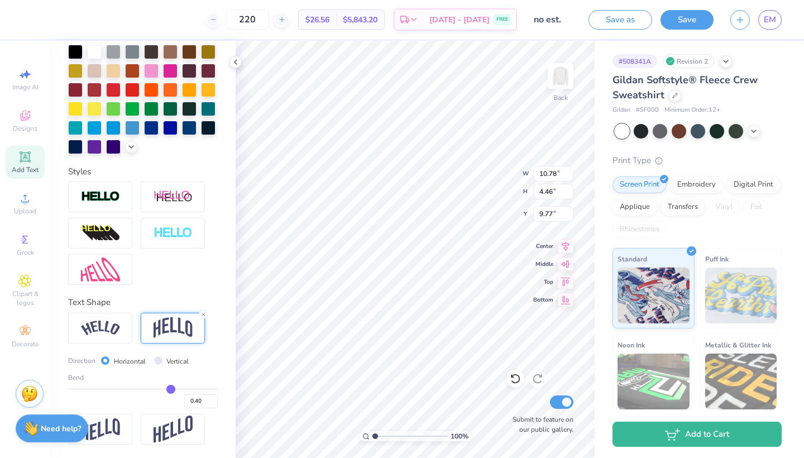
type input "9.93"
type input "0.39"
type input "0.37"
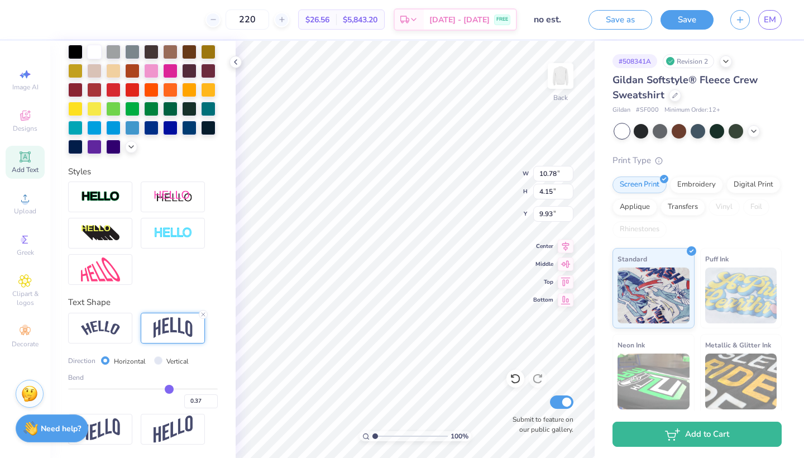
type input "0.36"
type input "0.34"
type input "0.33"
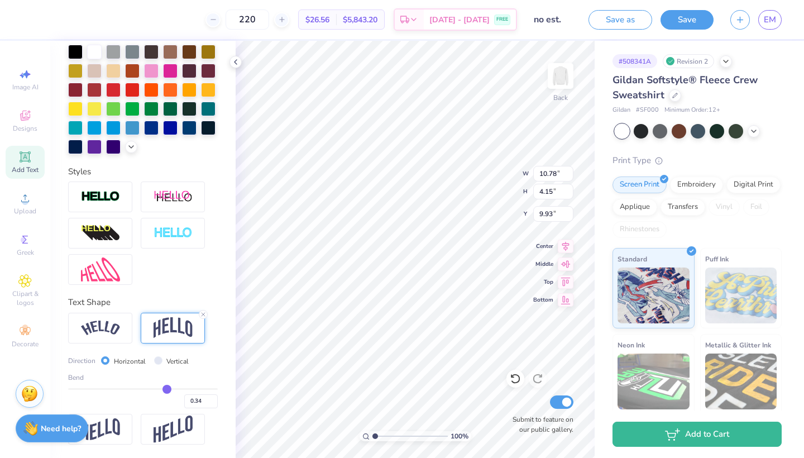
type input "0.33"
type input "0.32"
type input "0.31"
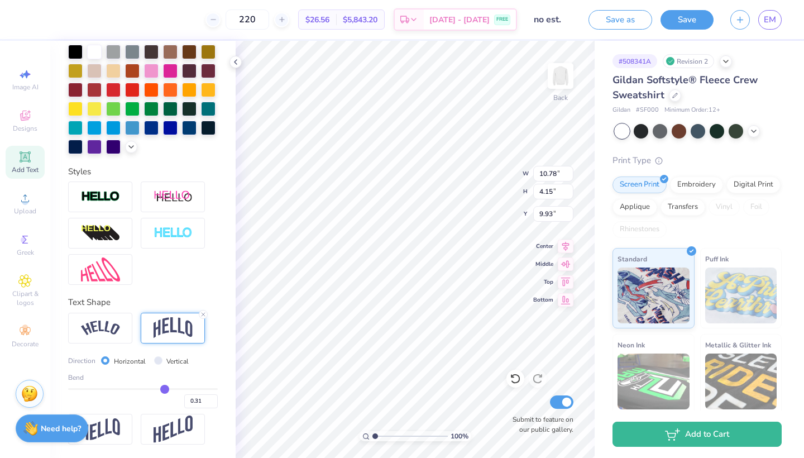
type input "0.29"
type input "0.27"
type input "0.26"
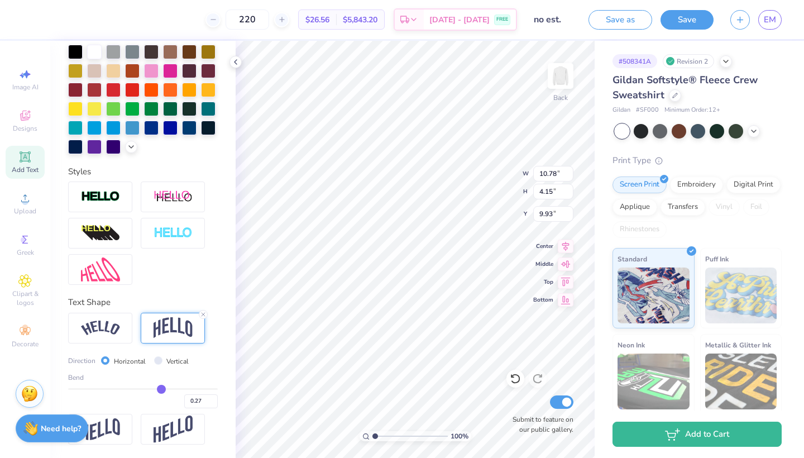
type input "0.26"
type input "0.25"
drag, startPoint x: 171, startPoint y: 386, endPoint x: 160, endPoint y: 386, distance: 11.2
type input "0.25"
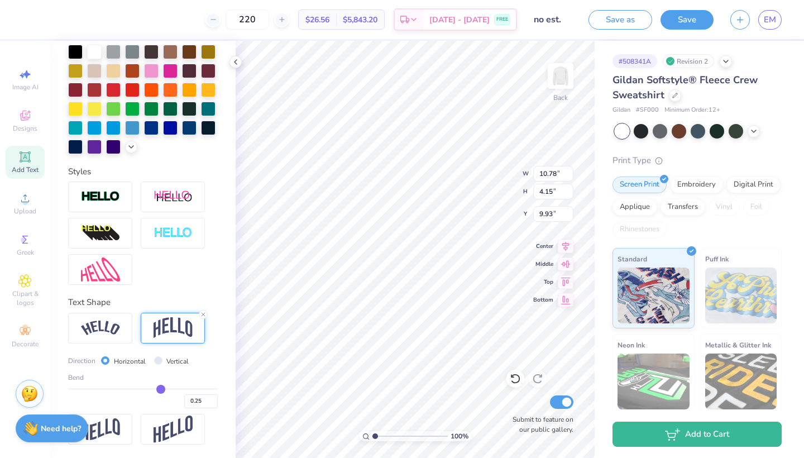
click at [160, 388] on input "range" at bounding box center [143, 389] width 150 height 2
type input "3.63"
type input "10.18"
type input "0.24"
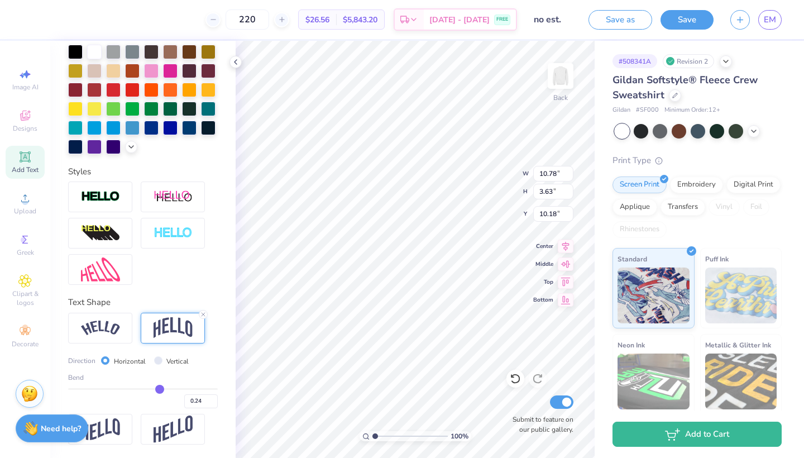
type input "0.23"
type input "0.22"
type input "0.21"
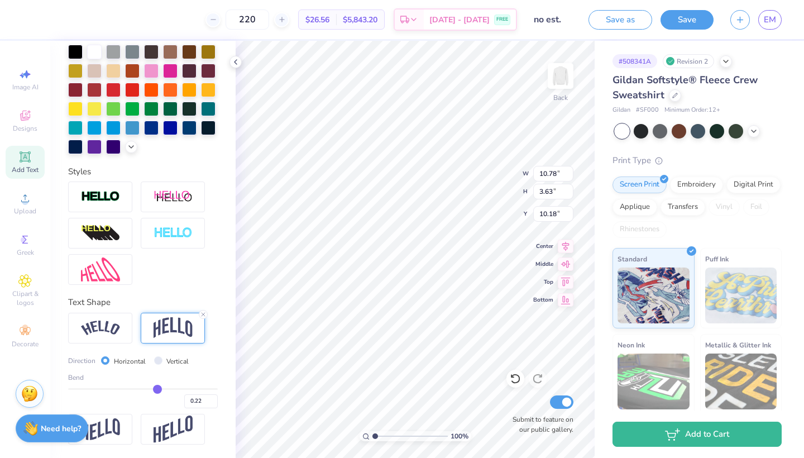
type input "0.21"
type input "0.2"
type input "0.20"
type input "0.19"
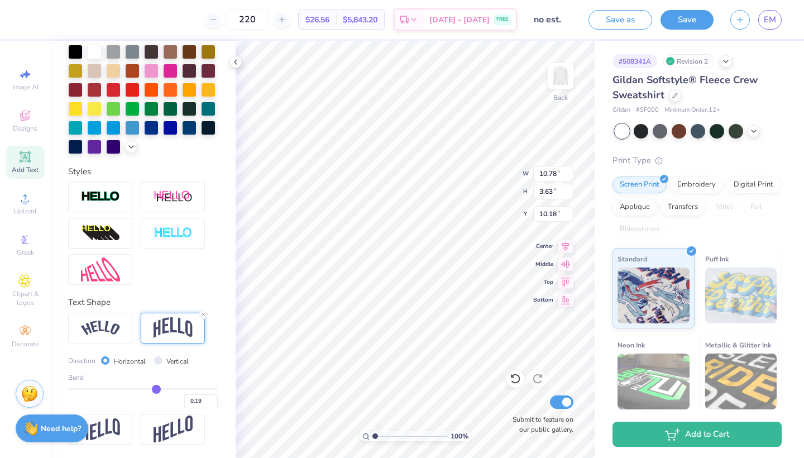
type input "0.18"
type input "0.17"
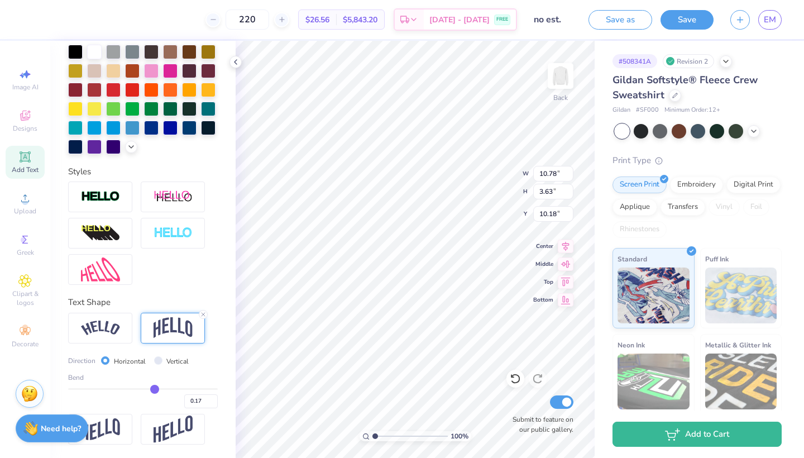
click at [155, 390] on input "range" at bounding box center [143, 389] width 150 height 2
type input "3.39"
type input "10.30"
click at [155, 390] on input "range" at bounding box center [143, 389] width 150 height 2
type input "0.18"
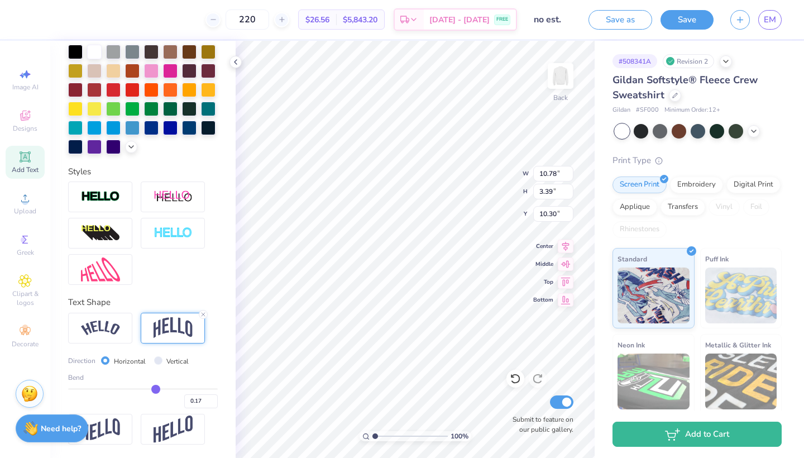
type input "0.18"
type input "0.19"
click at [156, 390] on input "range" at bounding box center [143, 389] width 150 height 2
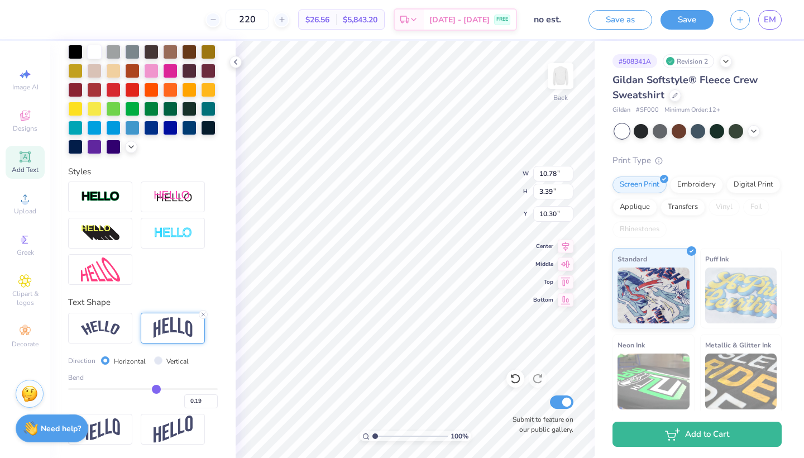
type input "3.45"
type input "10.27"
type input "3.00"
type input "5.86"
click at [100, 329] on img at bounding box center [100, 327] width 39 height 15
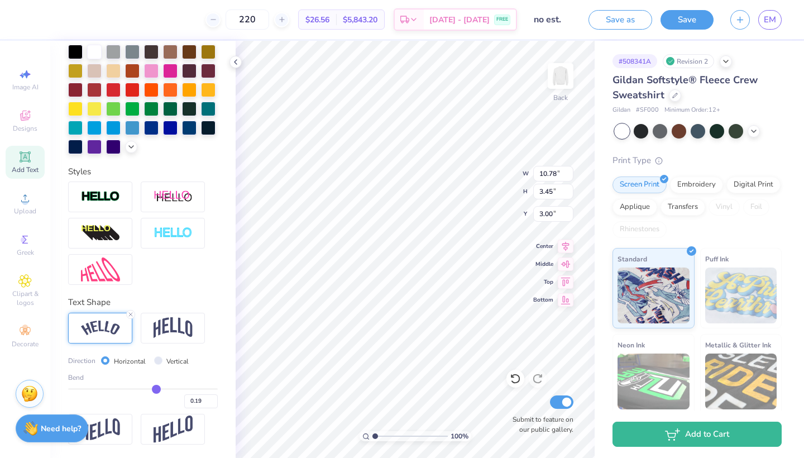
type input "11.86"
type input "3.09"
type input "3.18"
type input "0.17"
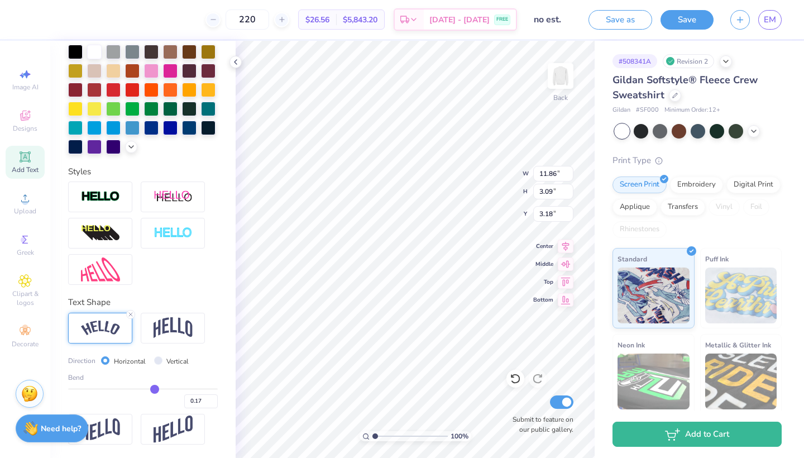
type input "0.18"
type input "0.19"
type input "0.2"
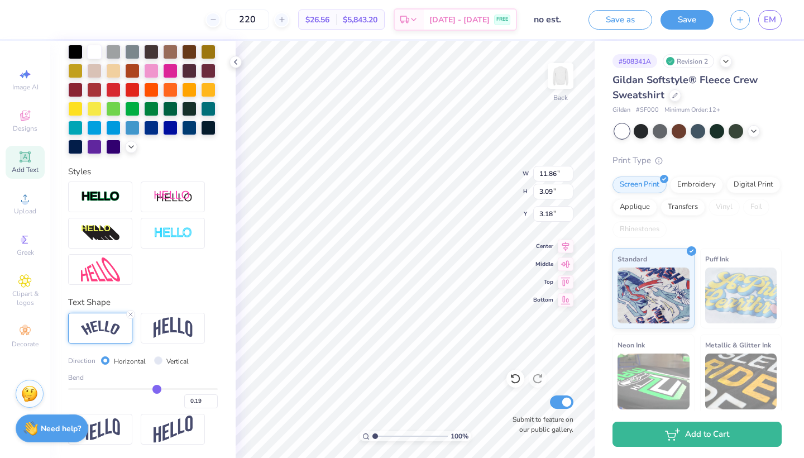
type input "0.20"
type input "0.27"
type input "11.93"
type input "3.10"
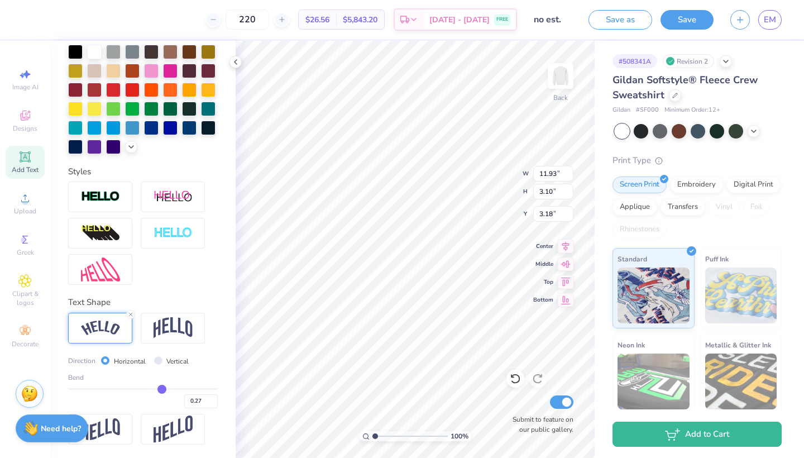
type input "0.28"
type input "0.29"
type input "0.3"
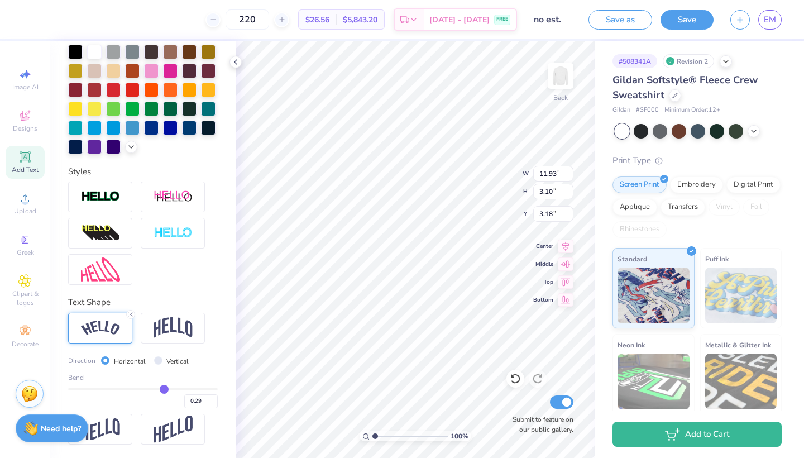
type input "0.30"
type input "0.31"
type input "0.32"
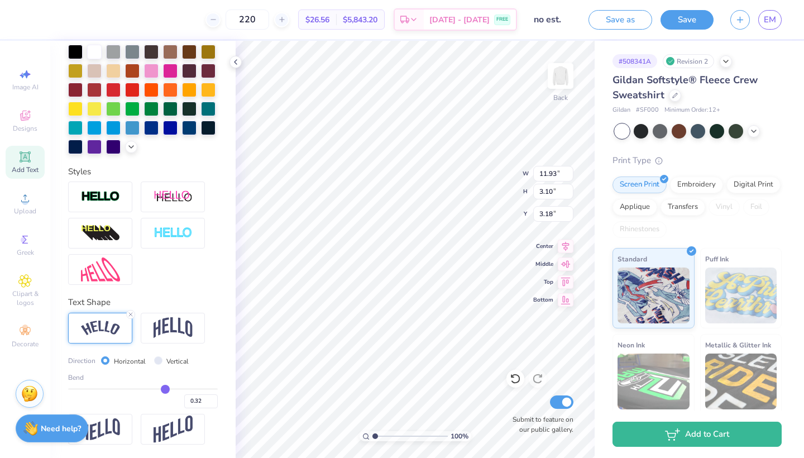
type input "0.33"
type input "0.34"
type input "0.35"
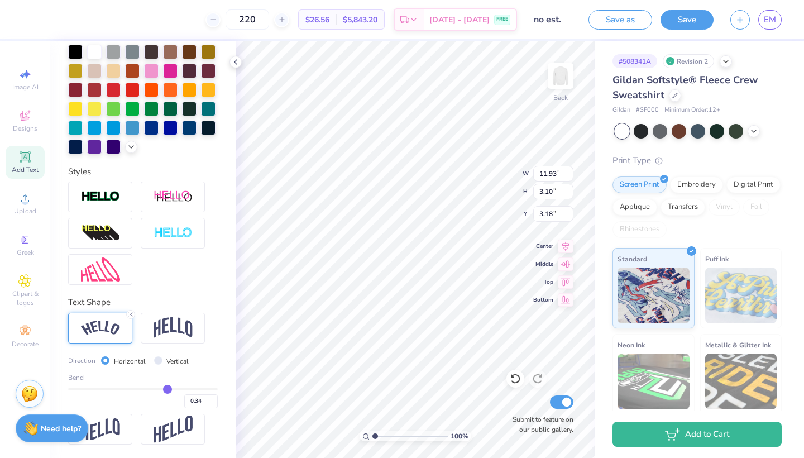
type input "0.35"
drag, startPoint x: 155, startPoint y: 388, endPoint x: 167, endPoint y: 388, distance: 12.8
type input "0.35"
click at [167, 388] on input "range" at bounding box center [143, 389] width 150 height 2
type input "12.97"
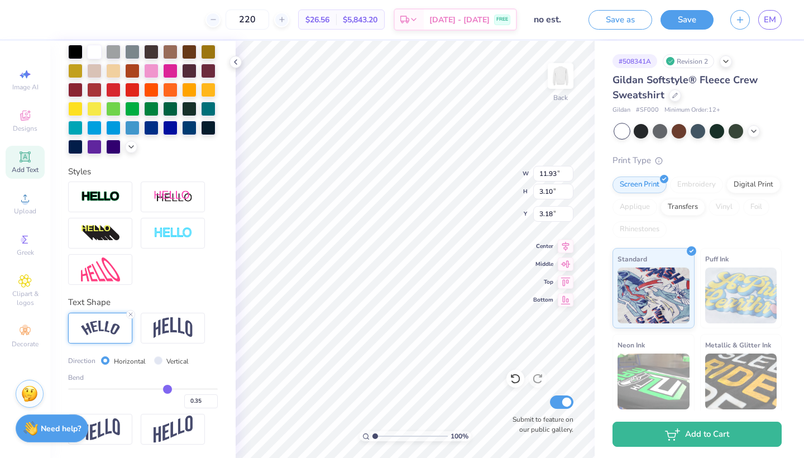
type input "3.33"
type input "3.06"
type input "0.34"
type input "0.33"
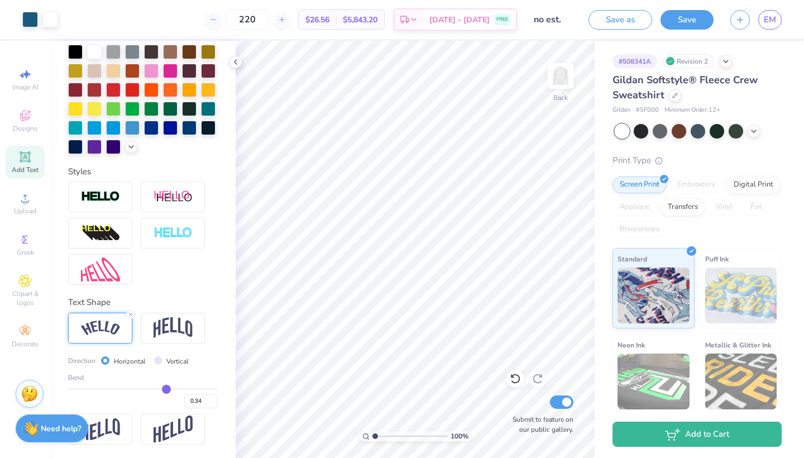
type input "0.33"
type input "0.32"
type input "0.31"
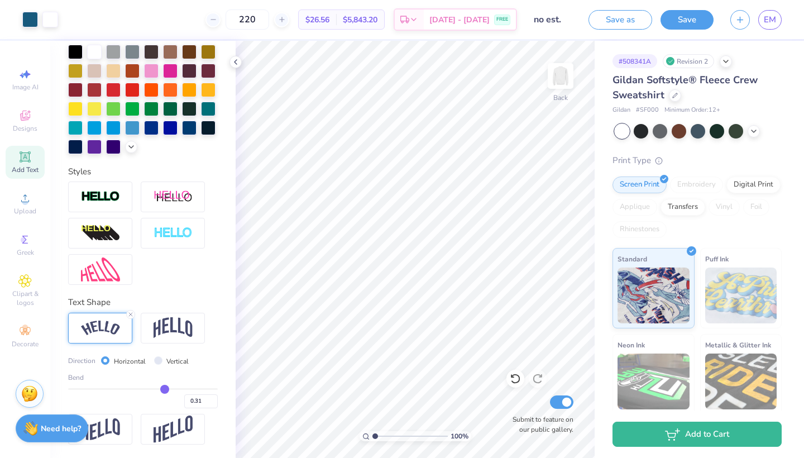
click at [165, 388] on input "range" at bounding box center [143, 389] width 150 height 2
type input "0.29"
type input "0.28"
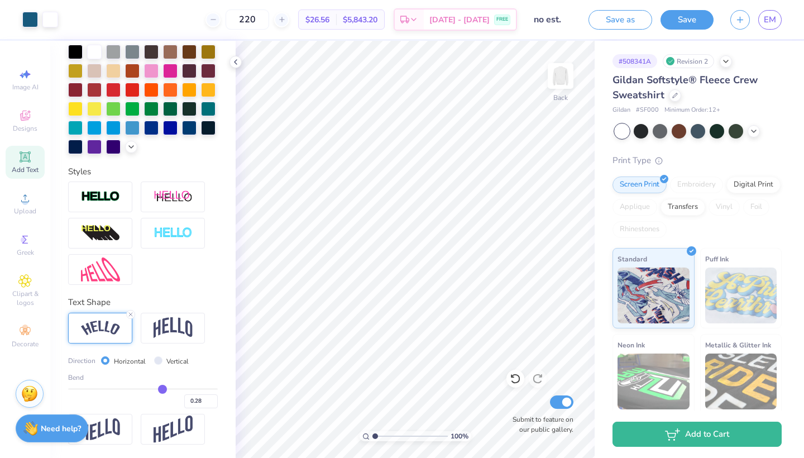
type input "0.27"
type input "0.26"
type input "0.25"
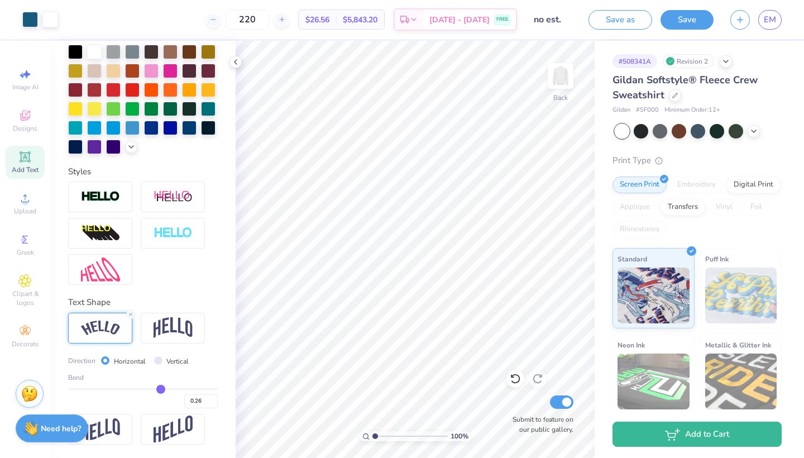
type input "0.25"
type input "0.24"
type input "0.23"
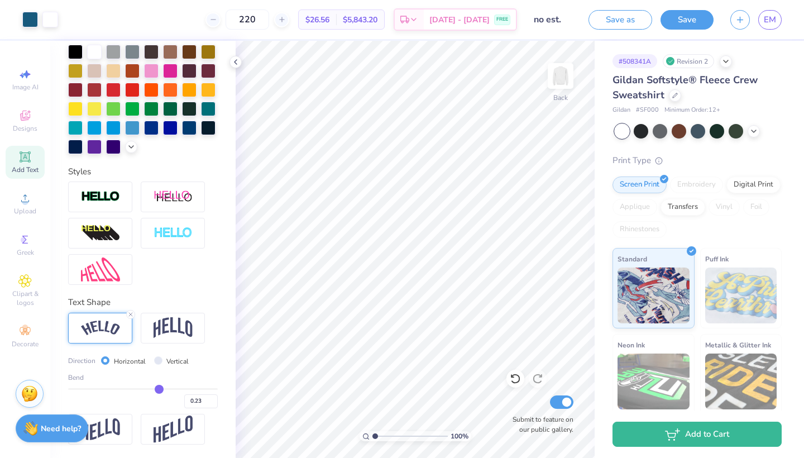
click at [159, 388] on input "range" at bounding box center [143, 389] width 150 height 2
type input "0.16"
click at [154, 388] on input "range" at bounding box center [143, 389] width 150 height 2
type input "0.17"
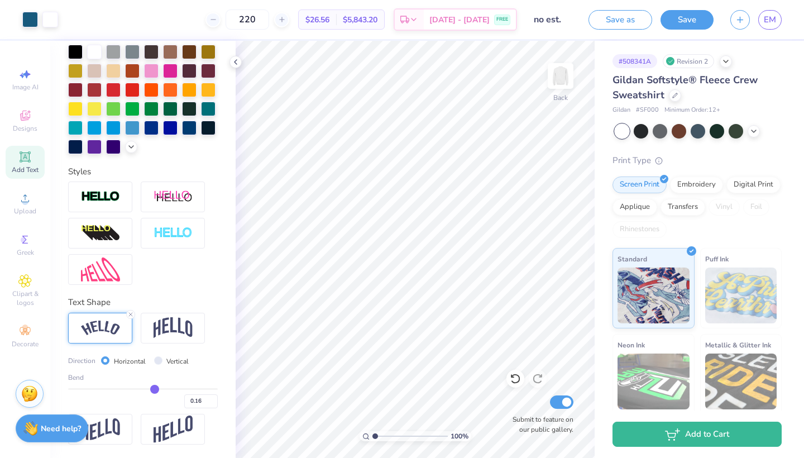
type input "0.17"
type input "0.18"
type input "0.19"
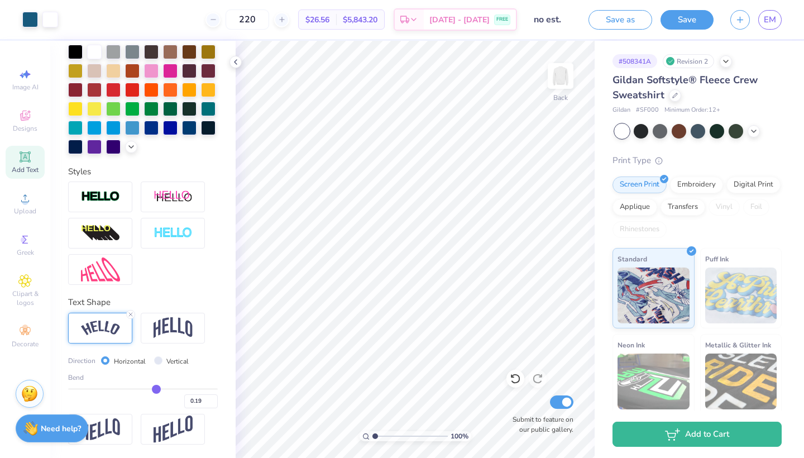
type input "0.2"
type input "0.20"
type input "0.21"
type input "0.22"
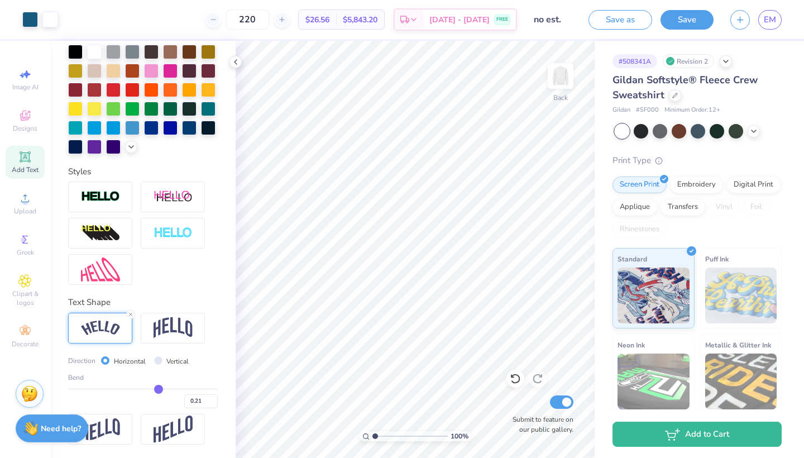
type input "0.22"
type input "0.23"
type input "0.24"
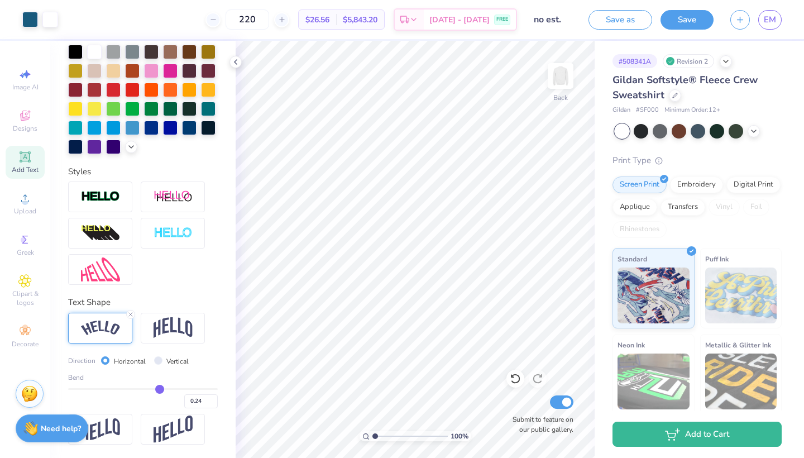
type input "0.25"
type input "0.26"
type input "0.27"
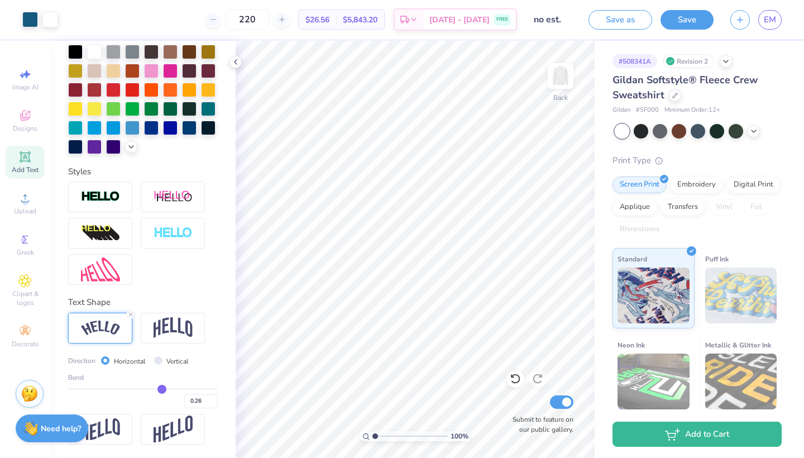
type input "0.27"
type input "0.28"
drag, startPoint x: 155, startPoint y: 390, endPoint x: 162, endPoint y: 391, distance: 7.3
click at [162, 390] on input "range" at bounding box center [143, 389] width 150 height 2
click at [176, 317] on img at bounding box center [172, 327] width 39 height 21
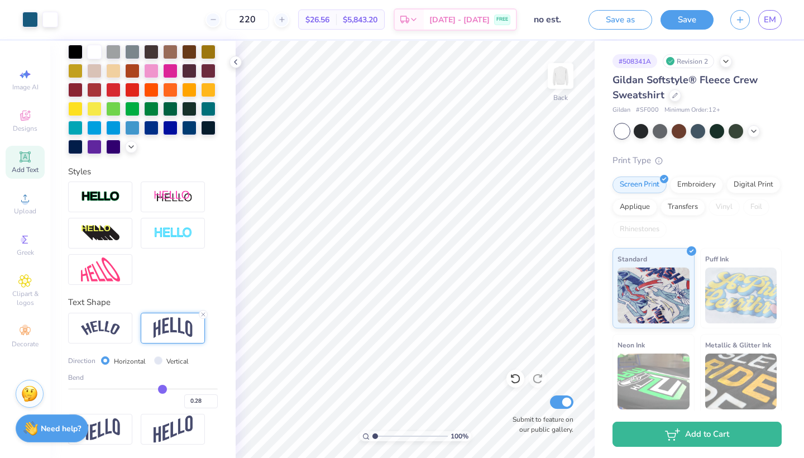
click at [20, 156] on icon at bounding box center [24, 156] width 13 height 13
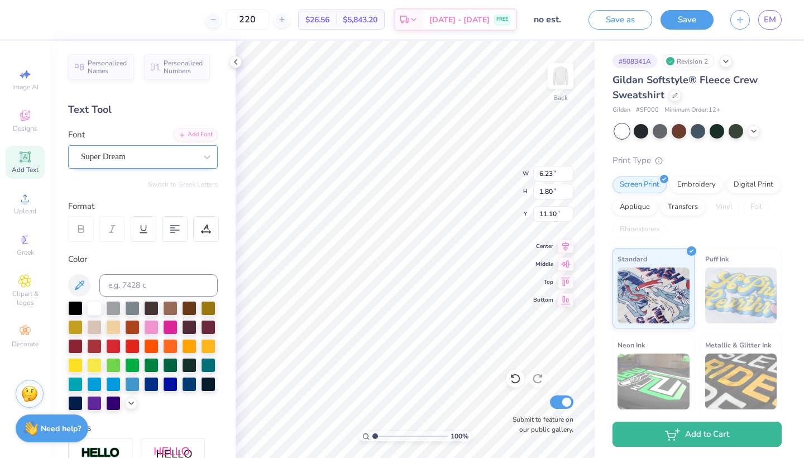
scroll to position [0, 0]
click at [142, 166] on div "Super Dream" at bounding box center [143, 156] width 150 height 23
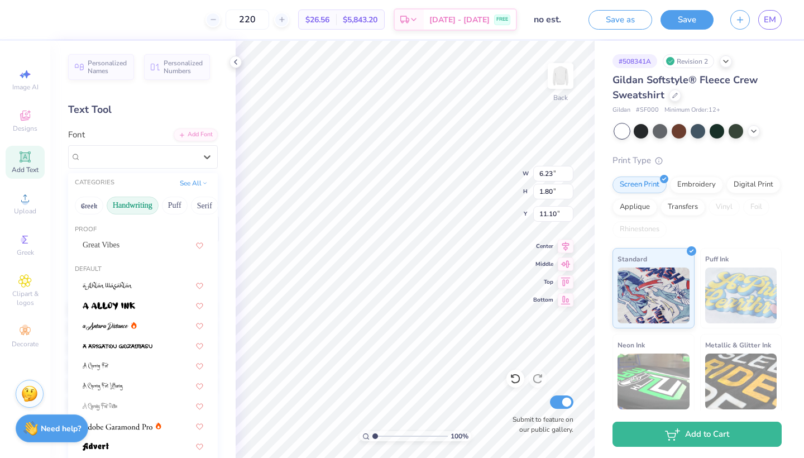
click at [131, 209] on button "Handwriting" at bounding box center [133, 205] width 52 height 18
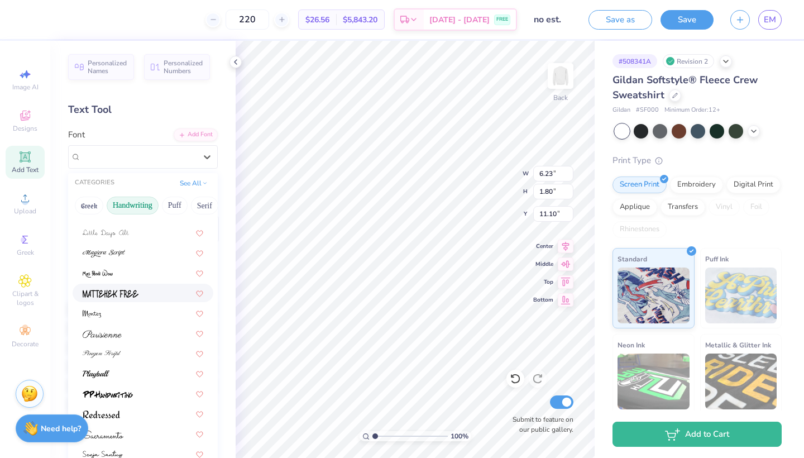
scroll to position [233, 0]
click at [201, 204] on button "Serif" at bounding box center [204, 205] width 27 height 18
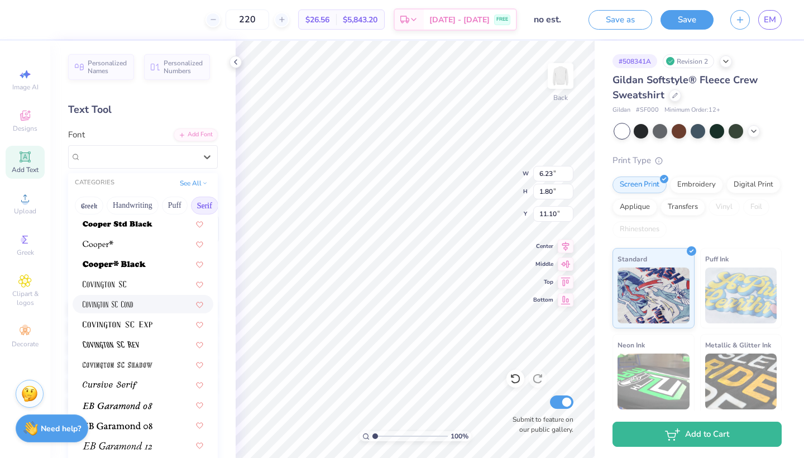
scroll to position [506, 0]
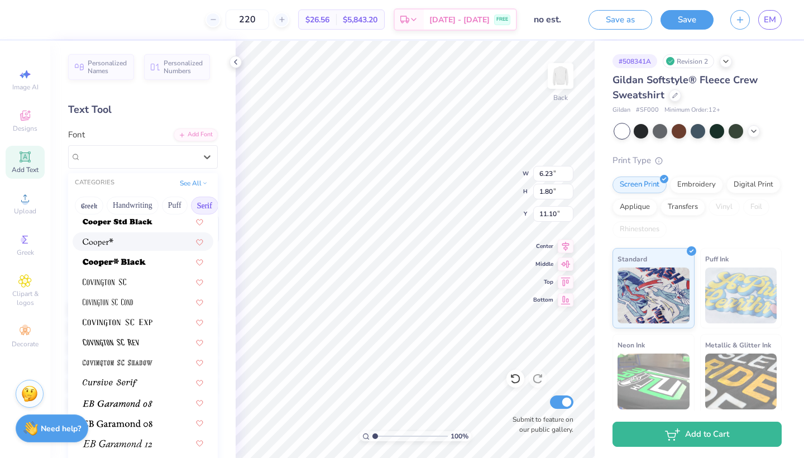
click at [106, 242] on img at bounding box center [98, 242] width 31 height 8
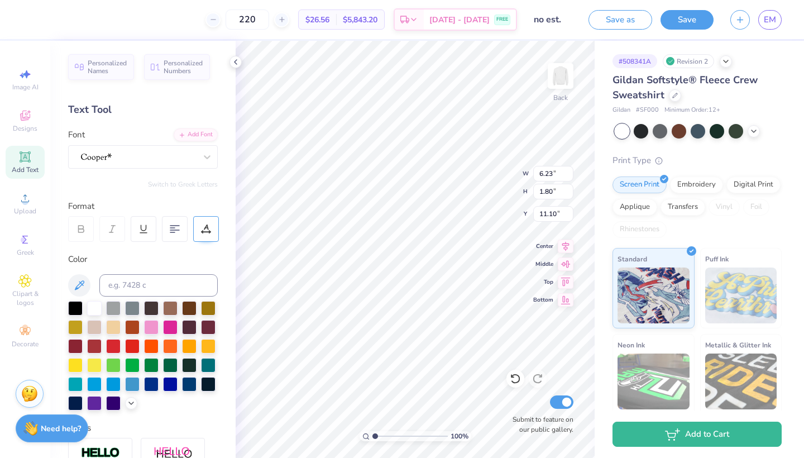
scroll to position [0, 2]
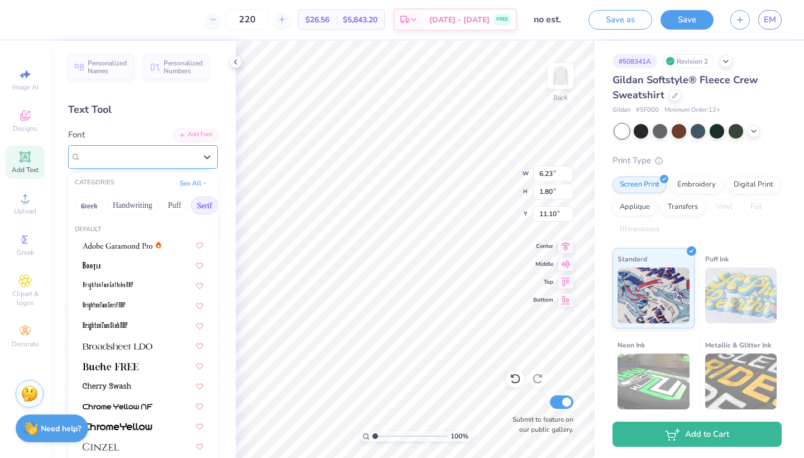
click at [154, 157] on div at bounding box center [138, 156] width 117 height 17
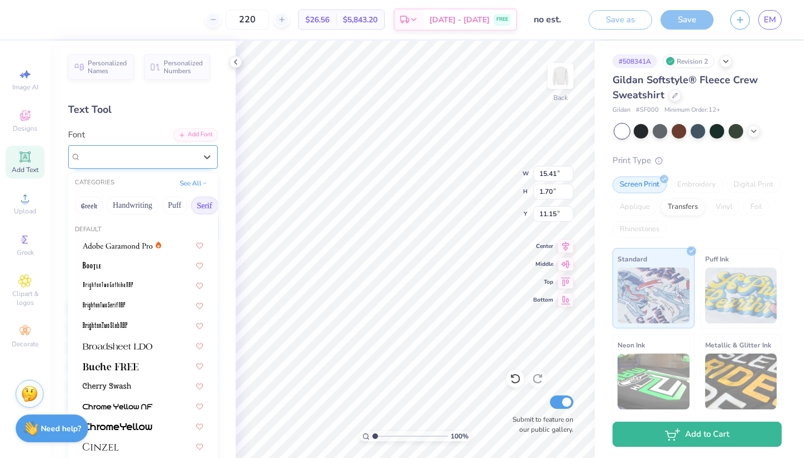
click at [121, 160] on div at bounding box center [138, 156] width 117 height 17
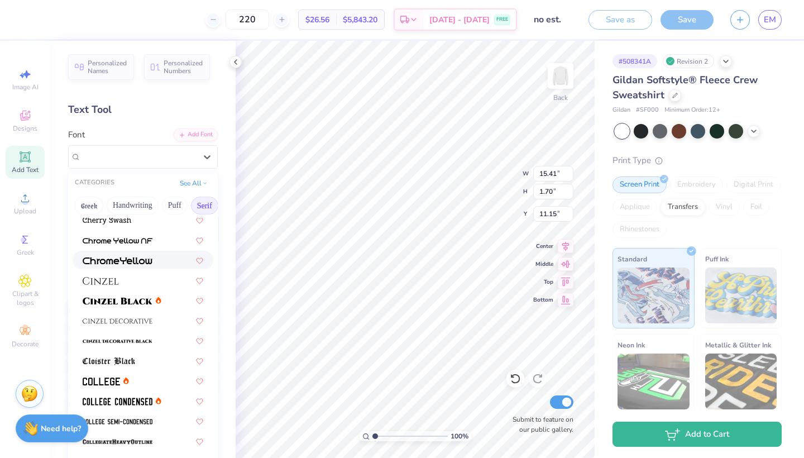
scroll to position [176, 0]
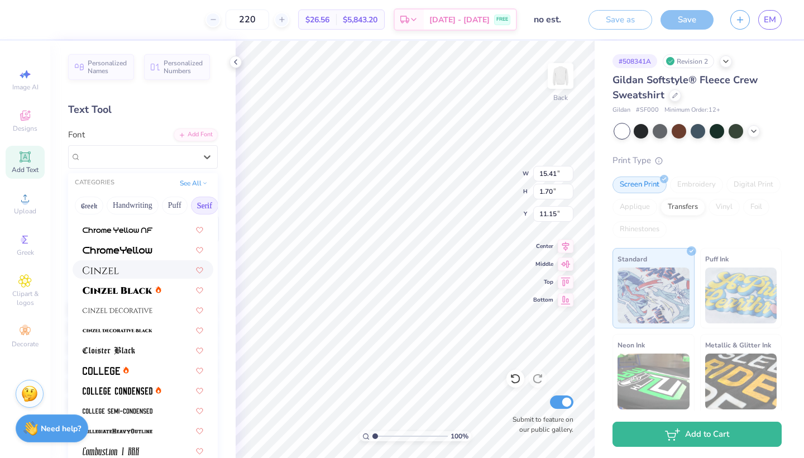
click at [140, 273] on div at bounding box center [143, 269] width 121 height 12
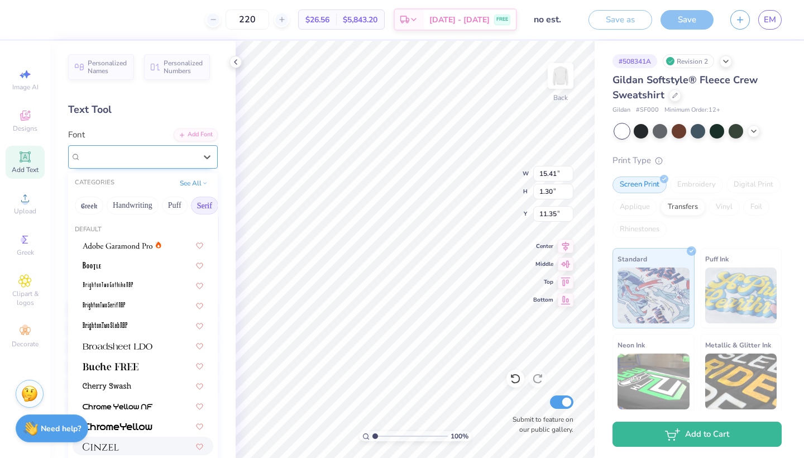
click at [126, 155] on div at bounding box center [138, 156] width 117 height 17
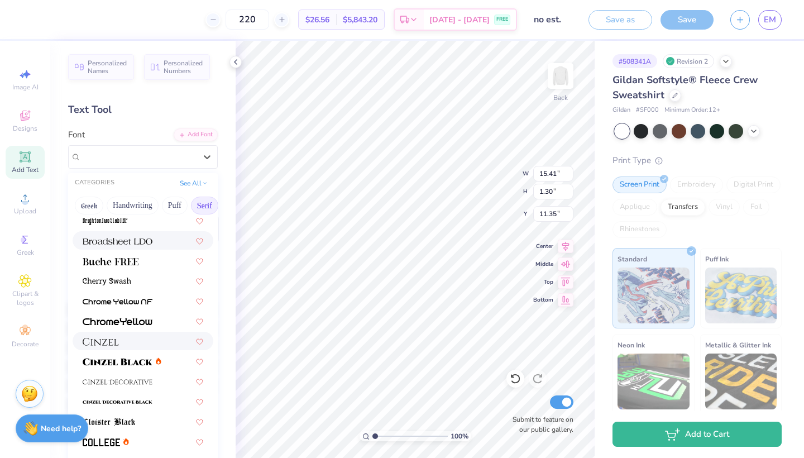
scroll to position [127, 0]
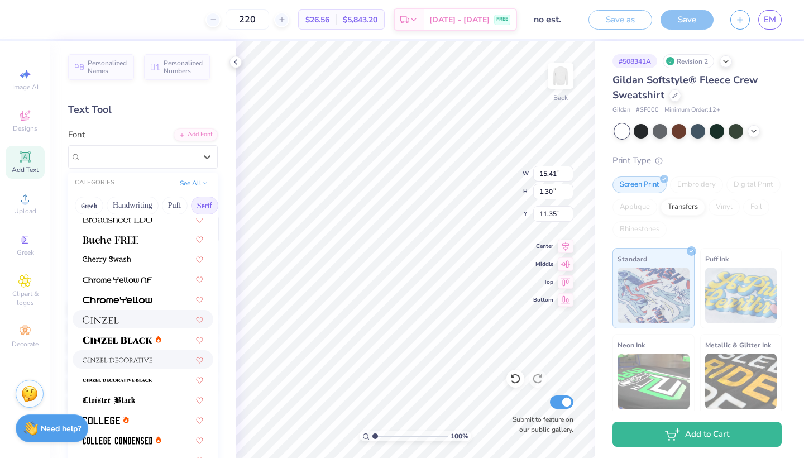
click at [142, 355] on span at bounding box center [118, 359] width 70 height 12
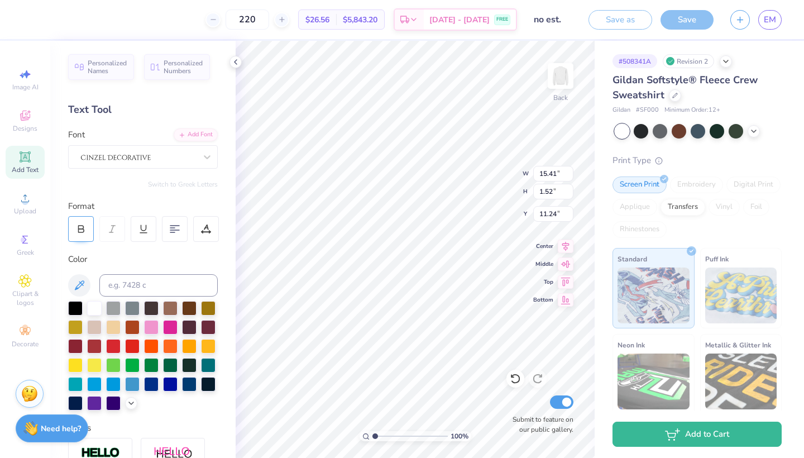
click at [81, 229] on icon at bounding box center [82, 230] width 6 height 3
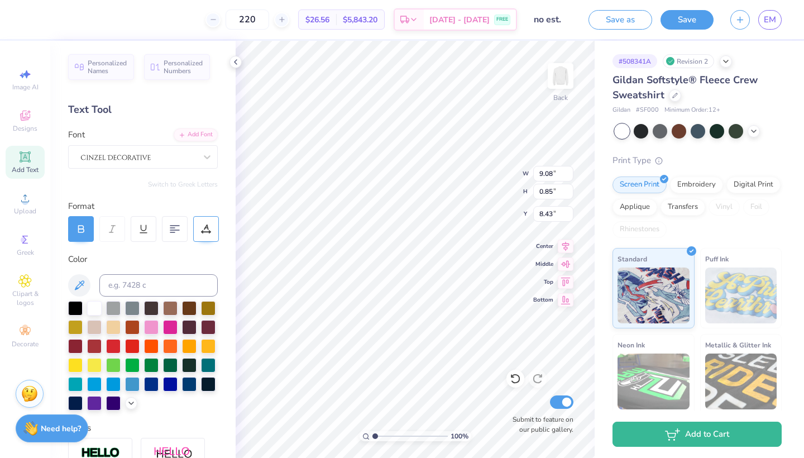
scroll to position [0, 2]
click at [133, 161] on img at bounding box center [116, 157] width 70 height 8
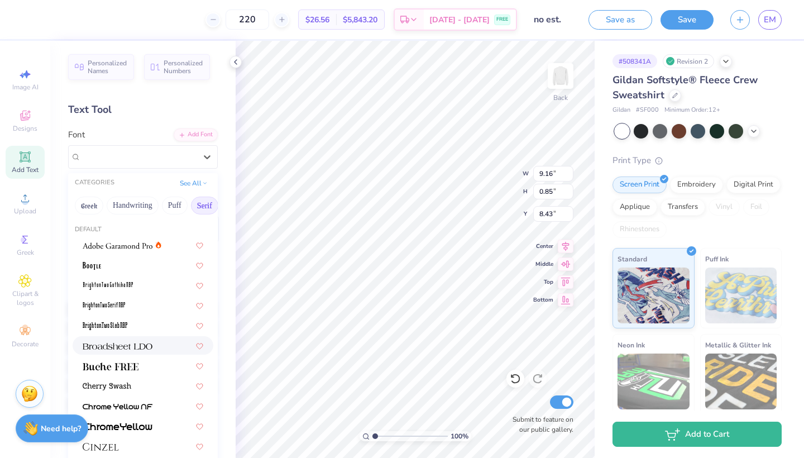
click at [138, 352] on div at bounding box center [143, 345] width 141 height 18
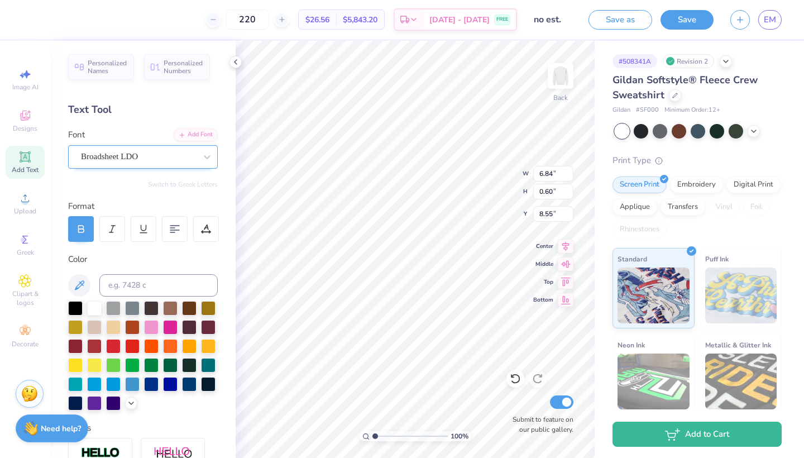
click at [170, 158] on div "Broadsheet LDO" at bounding box center [138, 156] width 117 height 17
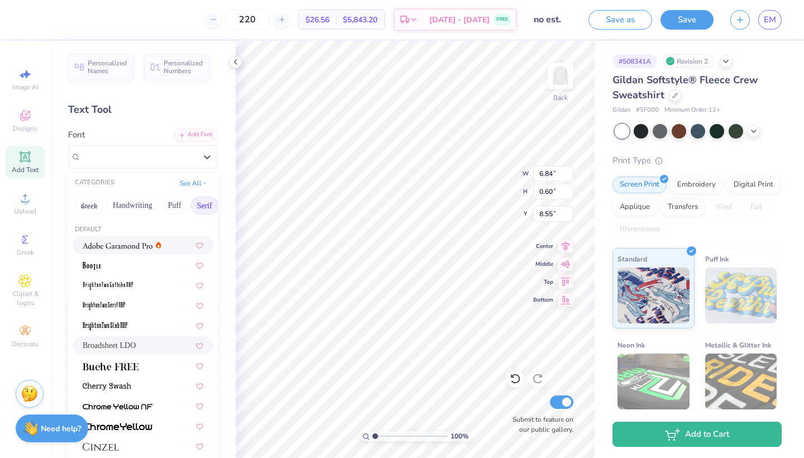
click at [137, 244] on img at bounding box center [118, 246] width 70 height 8
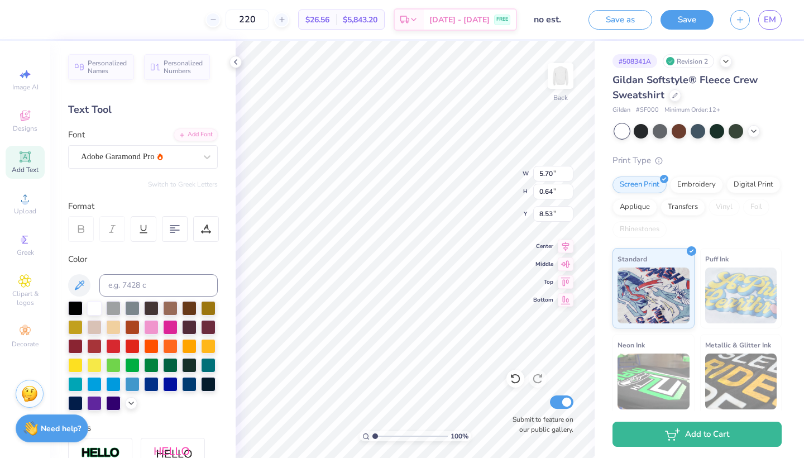
scroll to position [0, 5]
click at [142, 156] on span "Adobe Garamond Pro" at bounding box center [118, 156] width 74 height 13
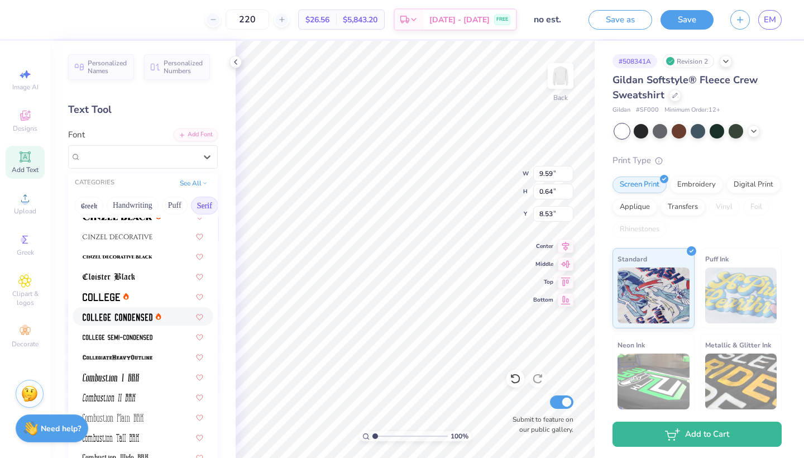
scroll to position [251, 0]
click at [150, 259] on img at bounding box center [118, 256] width 70 height 8
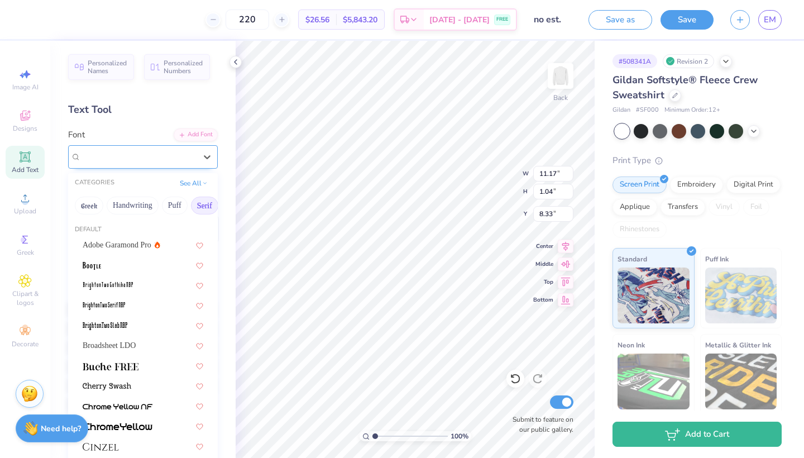
click at [142, 160] on span "Cinzel Decorative" at bounding box center [111, 156] width 61 height 13
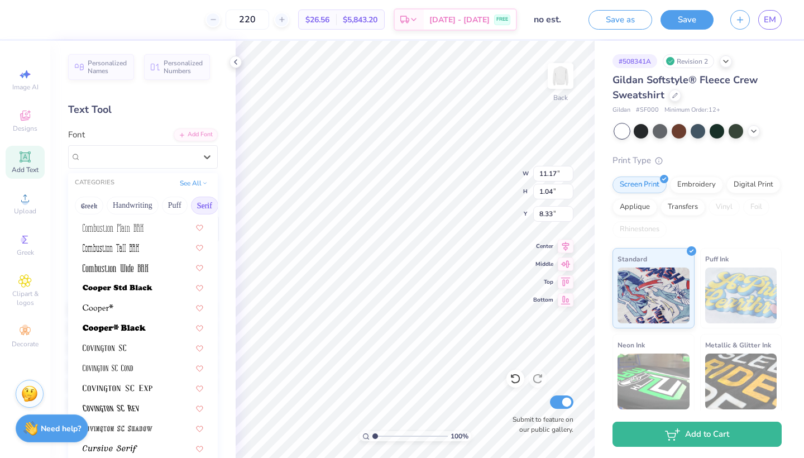
scroll to position [455, 0]
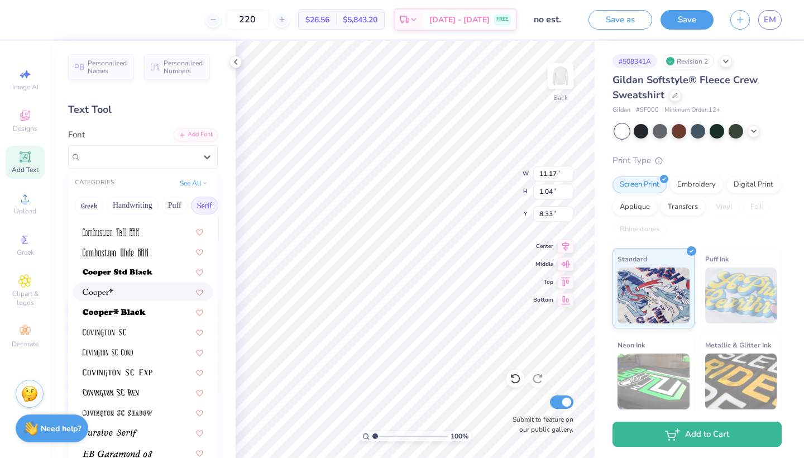
click at [125, 285] on div at bounding box center [143, 291] width 141 height 18
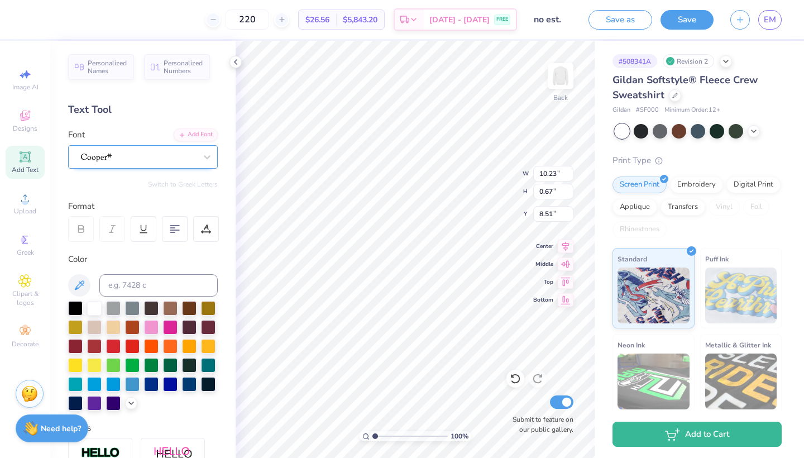
click at [119, 157] on div at bounding box center [138, 156] width 117 height 17
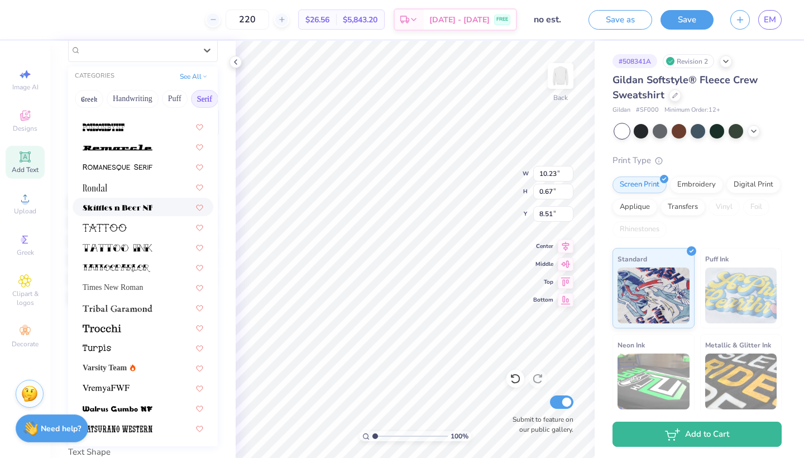
scroll to position [109, 0]
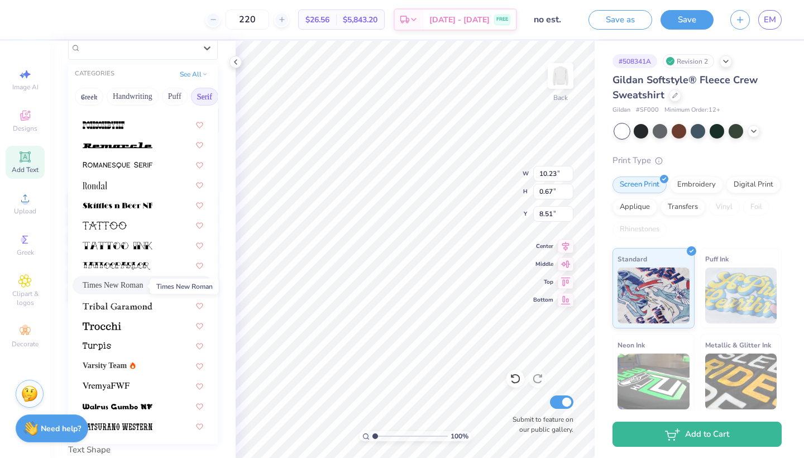
click at [136, 289] on span "Times New Roman" at bounding box center [113, 285] width 60 height 12
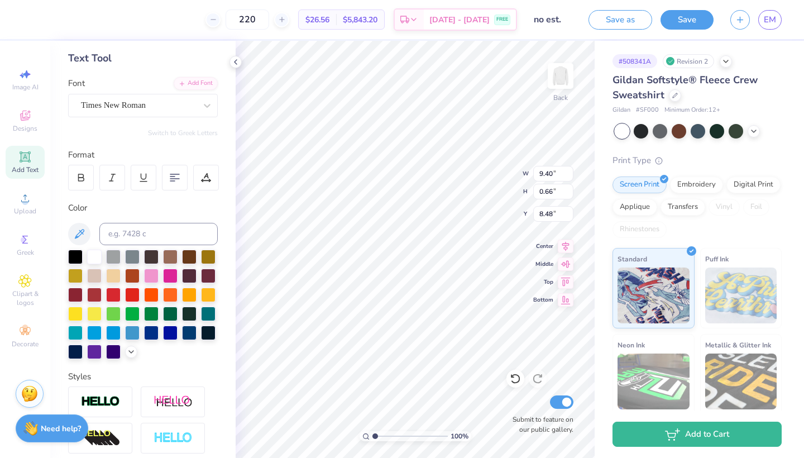
scroll to position [48, 0]
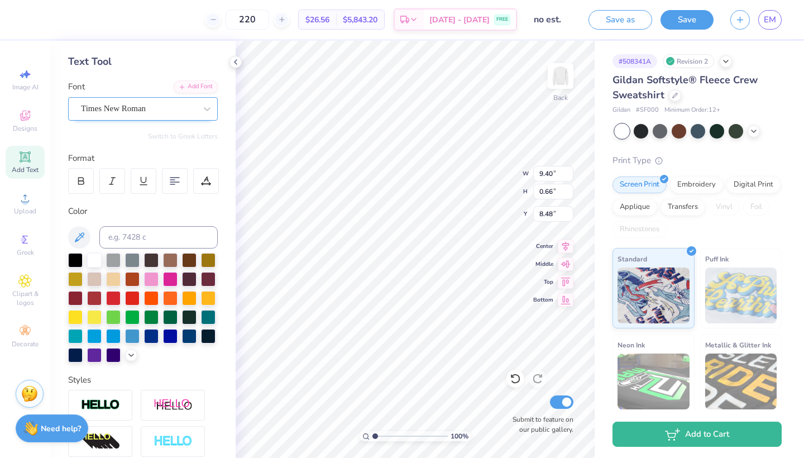
click at [155, 107] on div "Times New Roman" at bounding box center [138, 108] width 117 height 17
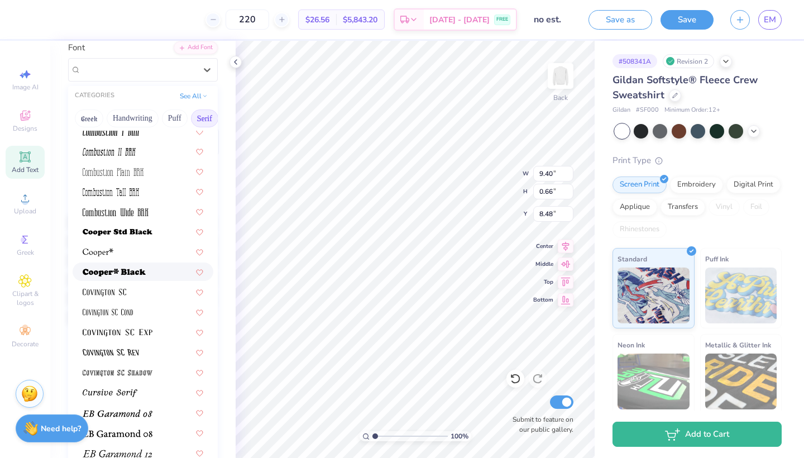
scroll to position [421, 0]
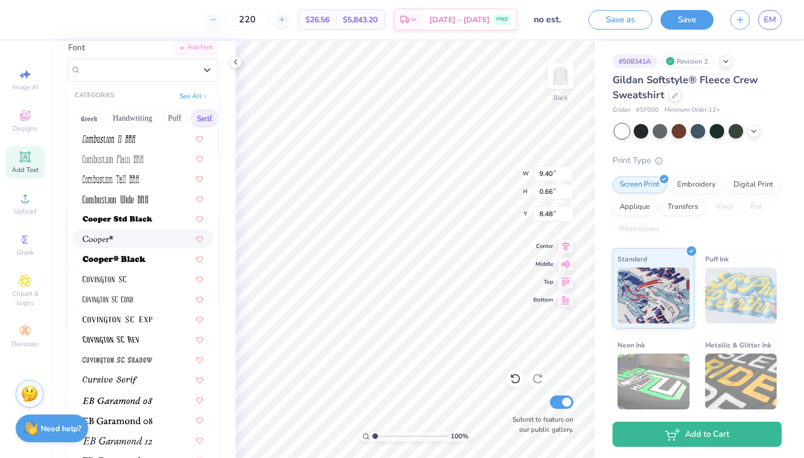
click at [138, 233] on div at bounding box center [143, 238] width 141 height 18
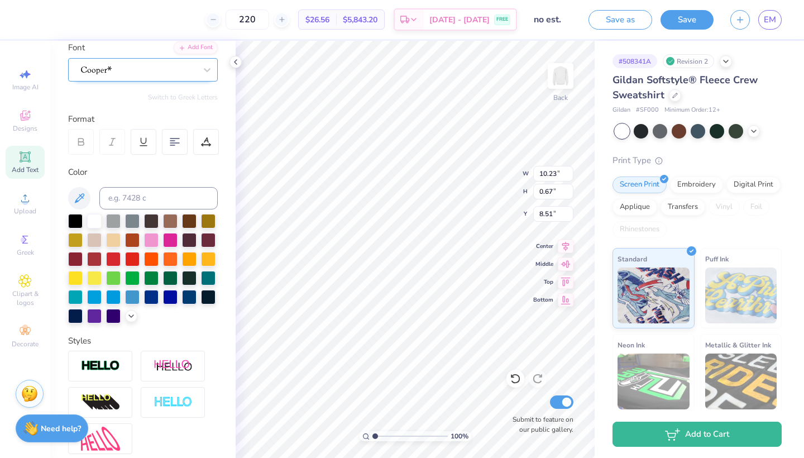
click at [140, 70] on div at bounding box center [138, 69] width 117 height 17
click at [75, 197] on icon at bounding box center [79, 197] width 13 height 13
click at [22, 111] on icon at bounding box center [24, 115] width 13 height 13
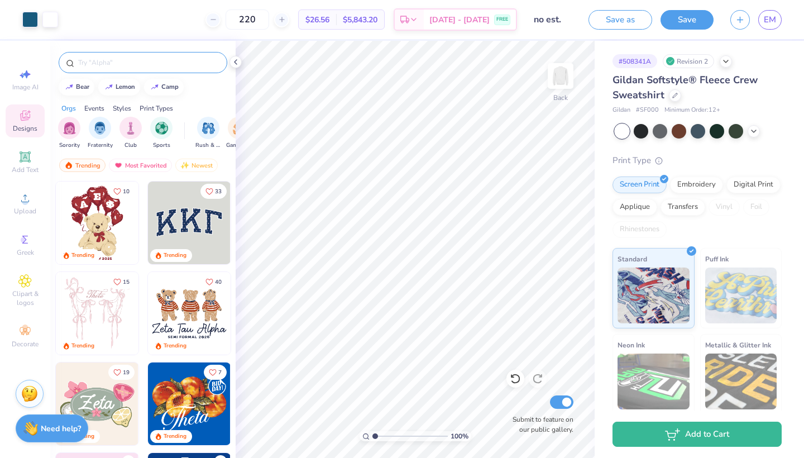
click at [105, 70] on div at bounding box center [143, 62] width 169 height 21
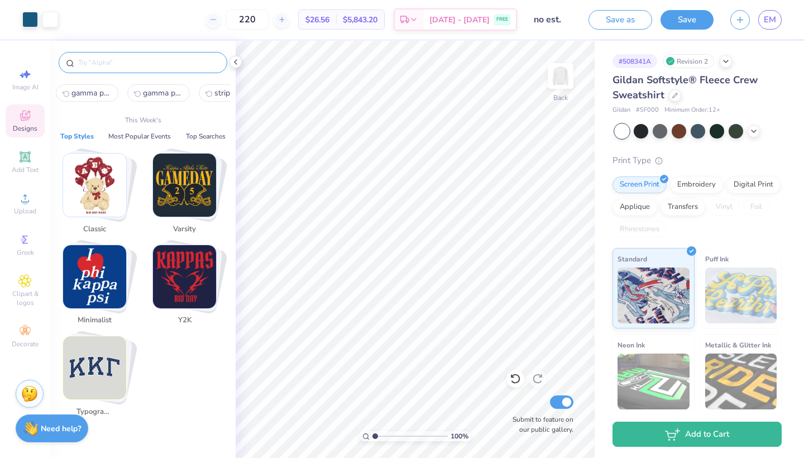
click at [102, 63] on input "text" at bounding box center [148, 62] width 143 height 11
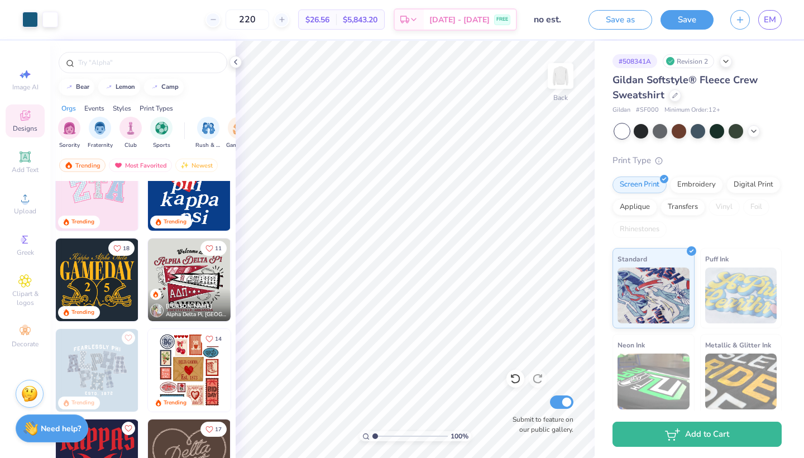
scroll to position [308, 0]
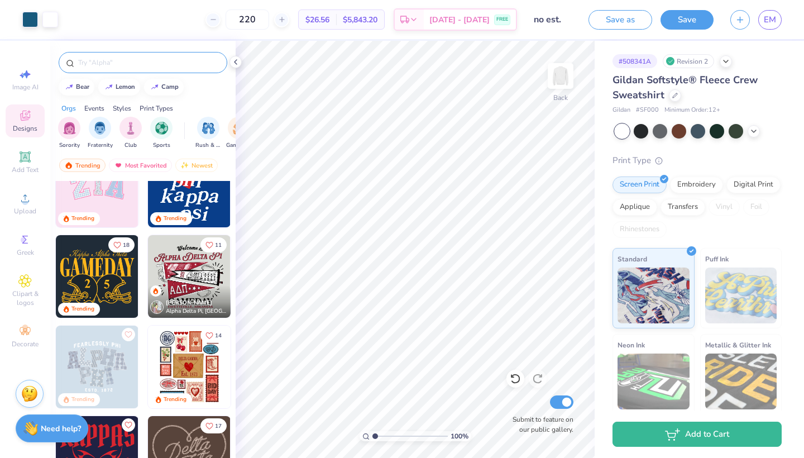
click at [124, 54] on div at bounding box center [143, 62] width 169 height 21
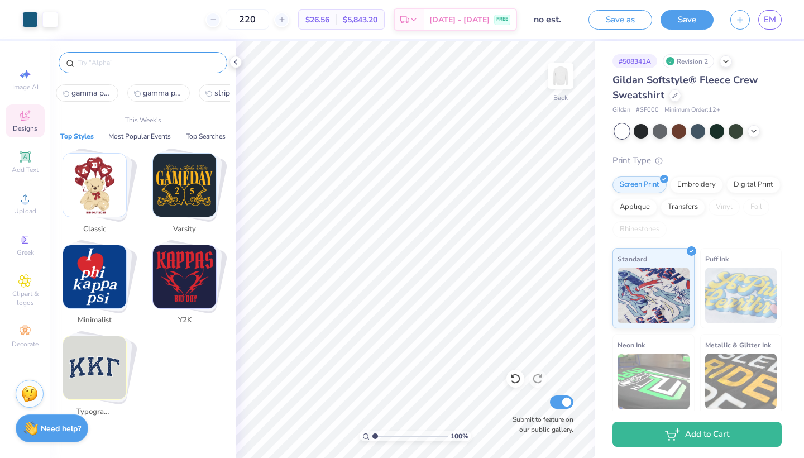
click at [124, 60] on input "text" at bounding box center [148, 62] width 143 height 11
click at [112, 61] on input "text" at bounding box center [148, 62] width 143 height 11
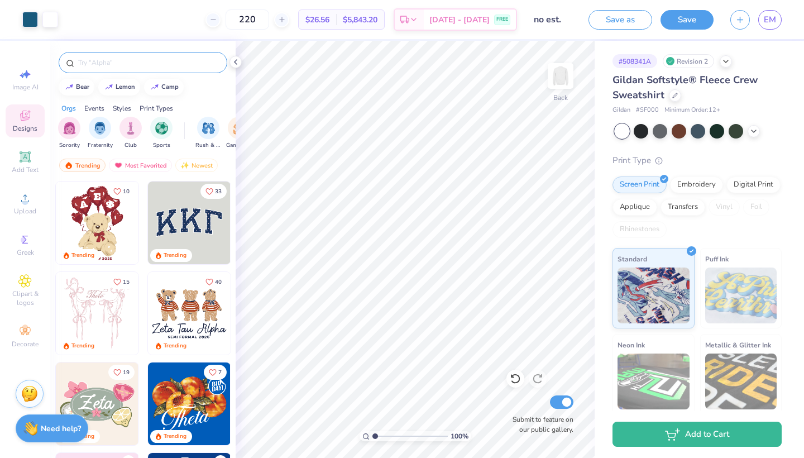
click at [99, 53] on div at bounding box center [143, 62] width 169 height 21
click at [100, 63] on input "text" at bounding box center [148, 62] width 143 height 11
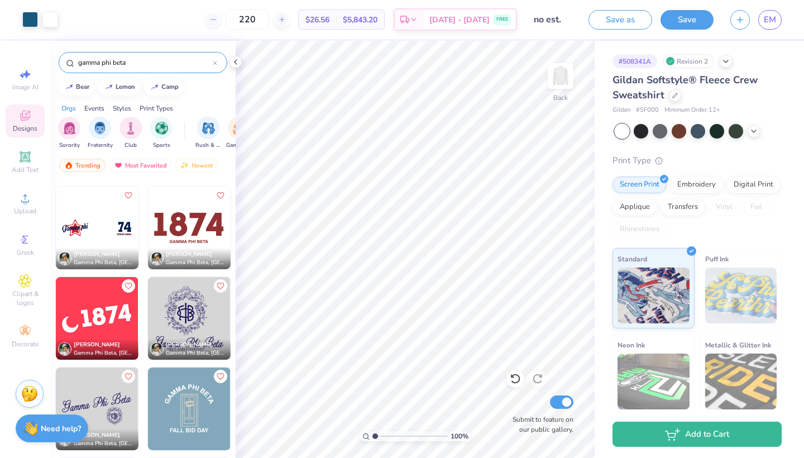
scroll to position [901, 0]
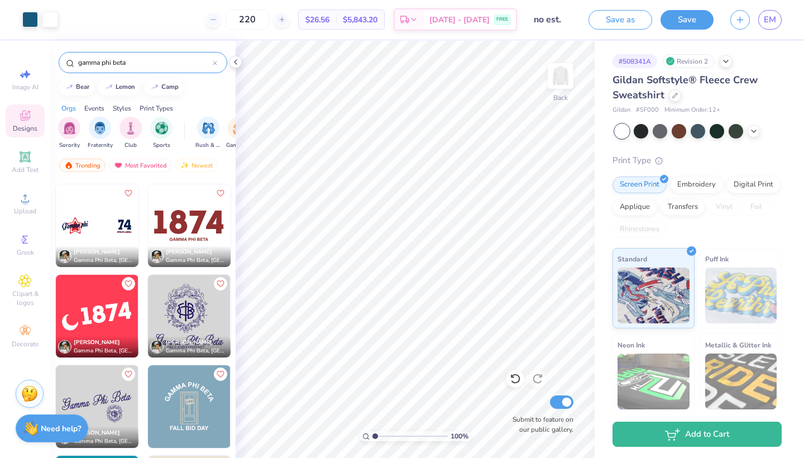
click at [188, 309] on img at bounding box center [189, 316] width 83 height 83
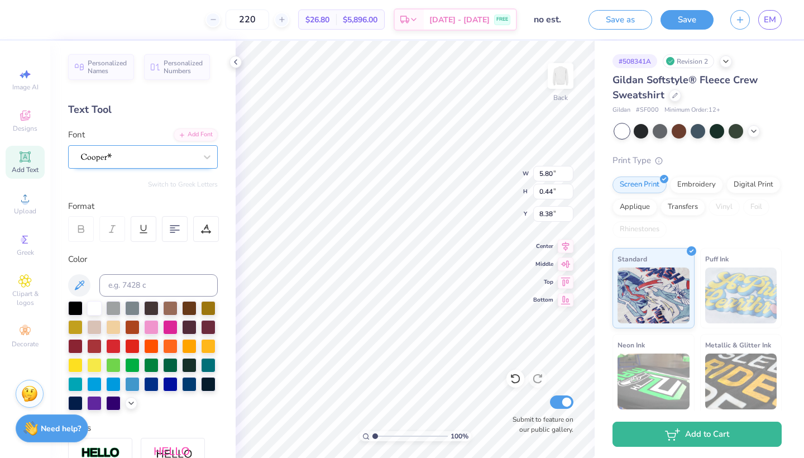
click at [138, 152] on div at bounding box center [138, 156] width 117 height 17
click at [113, 246] on span "Times New Roman" at bounding box center [113, 245] width 60 height 12
click at [185, 385] on div at bounding box center [189, 383] width 15 height 15
click at [184, 385] on div at bounding box center [189, 383] width 15 height 15
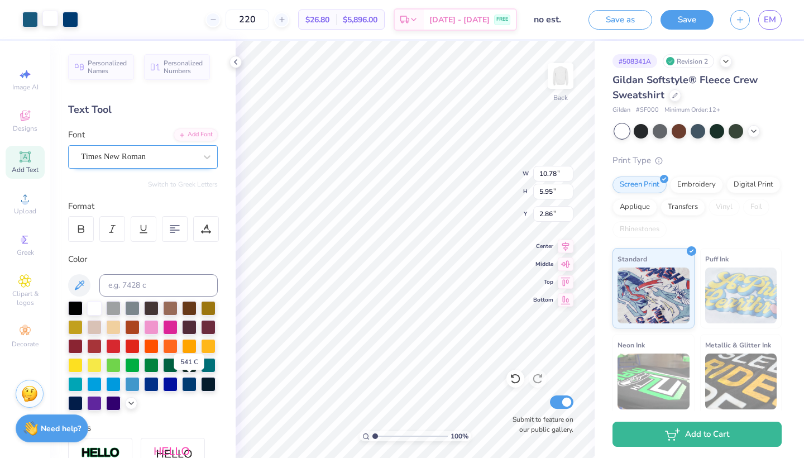
click at [52, 26] on div at bounding box center [50, 19] width 16 height 16
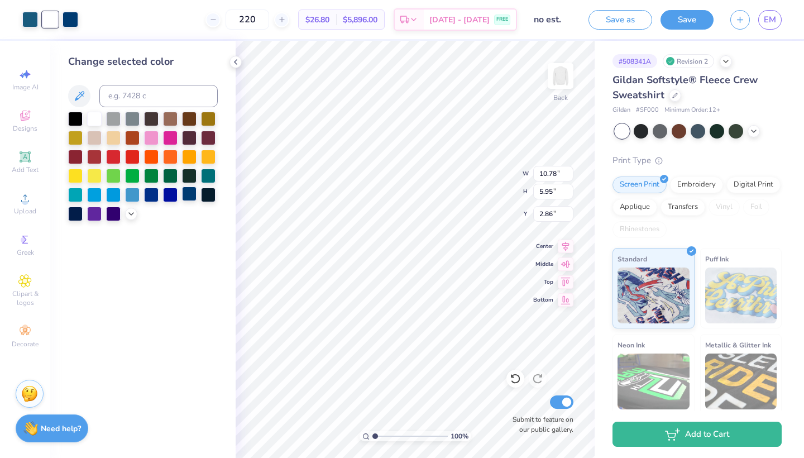
click at [185, 196] on div at bounding box center [189, 193] width 15 height 15
click at [29, 21] on div at bounding box center [30, 19] width 16 height 16
click at [188, 195] on div at bounding box center [189, 193] width 15 height 15
click at [177, 246] on div "Change selected color" at bounding box center [142, 249] width 185 height 417
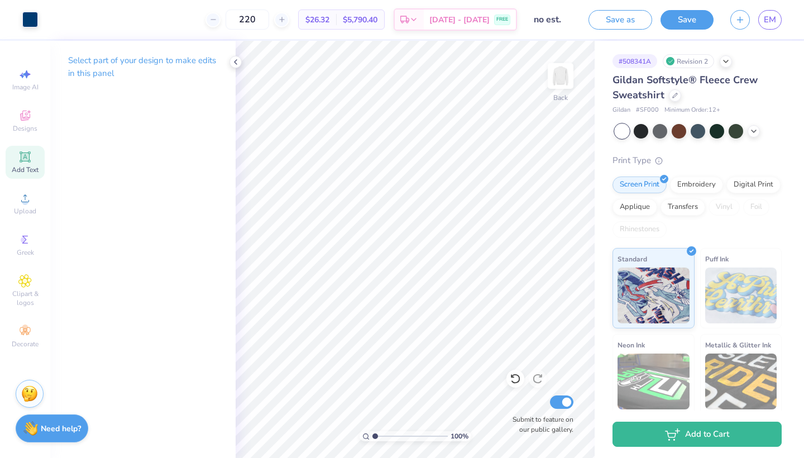
click at [25, 162] on icon at bounding box center [24, 156] width 13 height 13
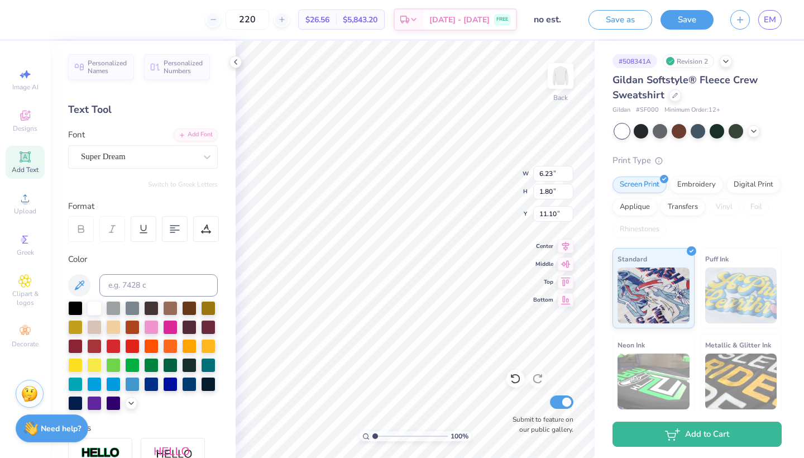
scroll to position [0, 1]
click at [152, 155] on div "Super Dream" at bounding box center [138, 156] width 117 height 17
click at [141, 253] on div "Times New Roman" at bounding box center [143, 245] width 141 height 18
click at [189, 383] on div at bounding box center [189, 383] width 15 height 15
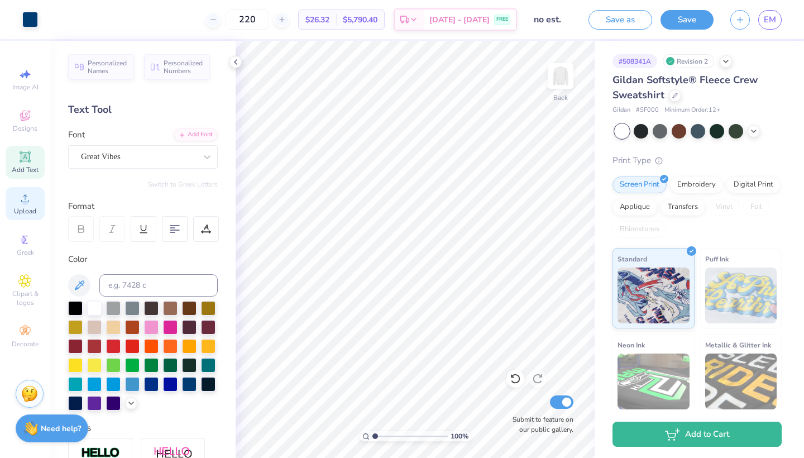
click at [27, 208] on span "Upload" at bounding box center [25, 211] width 22 height 9
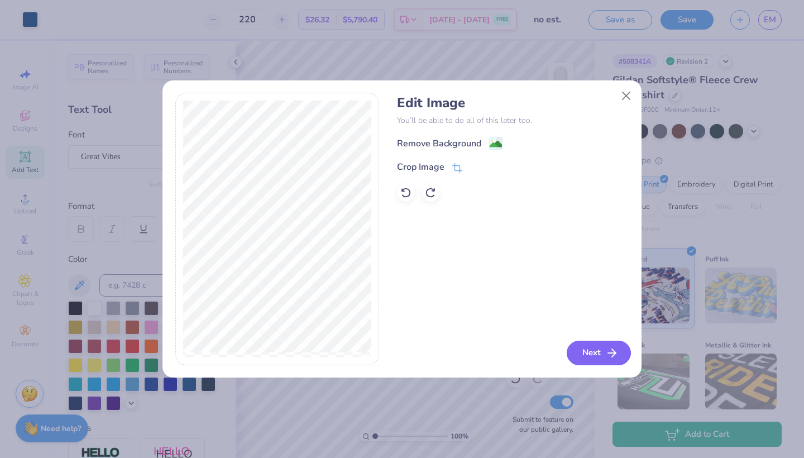
click at [599, 354] on button "Next" at bounding box center [598, 352] width 64 height 25
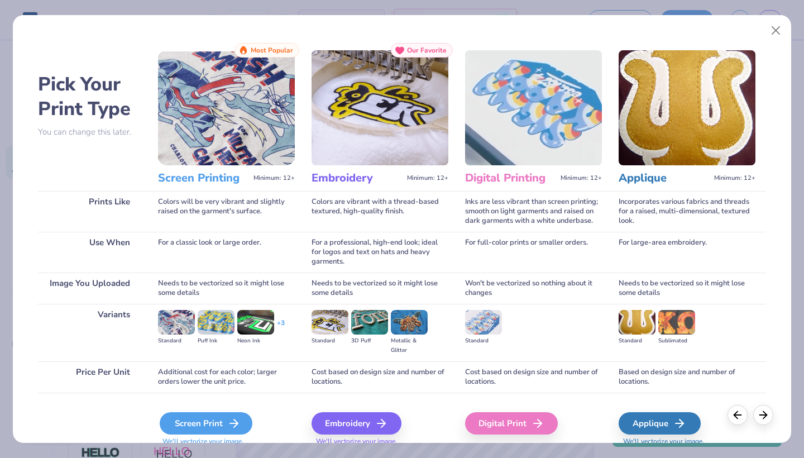
click at [215, 416] on div "Screen Print" at bounding box center [206, 423] width 93 height 22
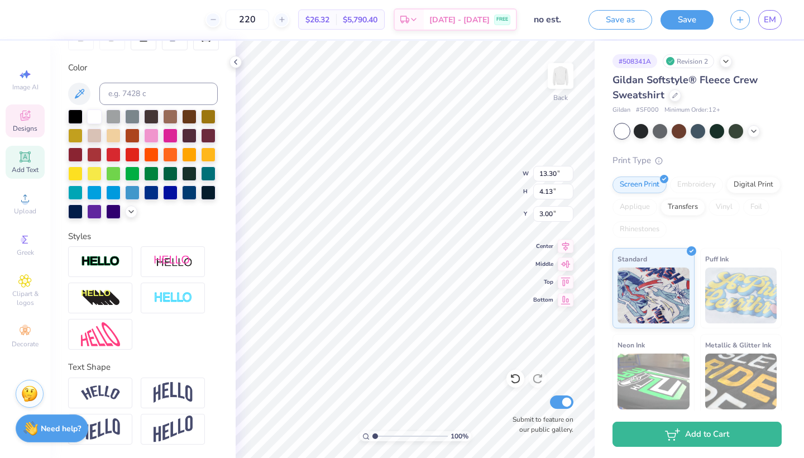
scroll to position [191, 0]
type input "13.61"
type input "13.46"
type input "2.61"
type input "14.22"
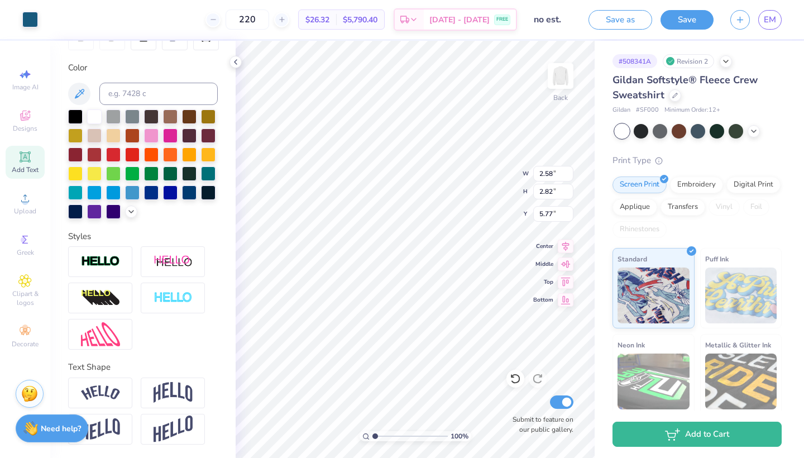
type input "4.77"
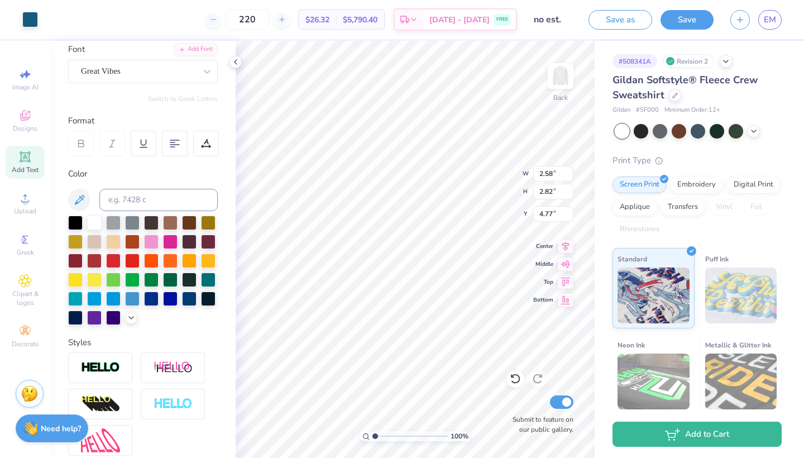
click at [27, 166] on span "Add Text" at bounding box center [25, 169] width 27 height 9
type input "6.23"
type input "1.80"
type input "11.10"
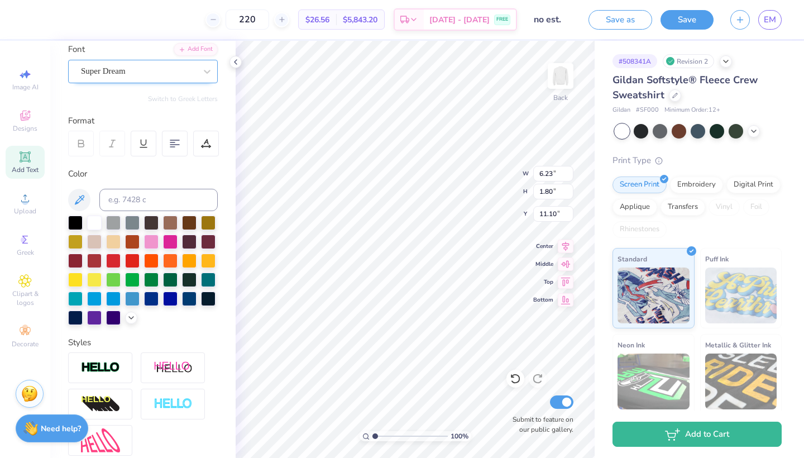
type textarea "Gamma Phi"
click at [138, 69] on div "Super Dream" at bounding box center [138, 71] width 117 height 17
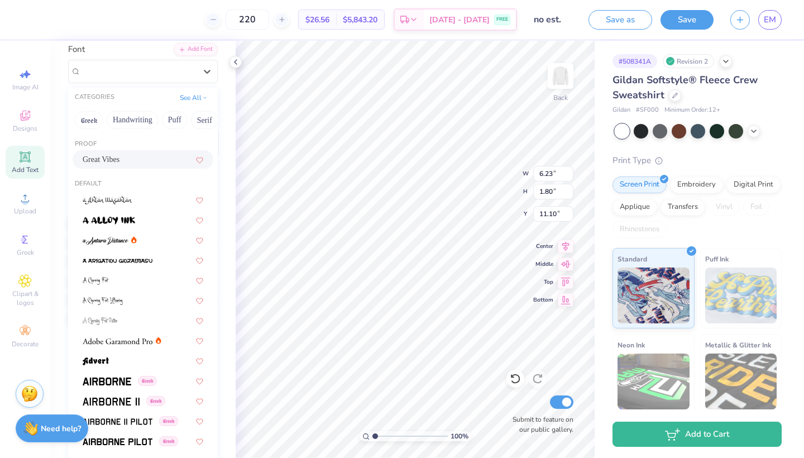
click at [128, 167] on div "Great Vibes" at bounding box center [143, 159] width 141 height 18
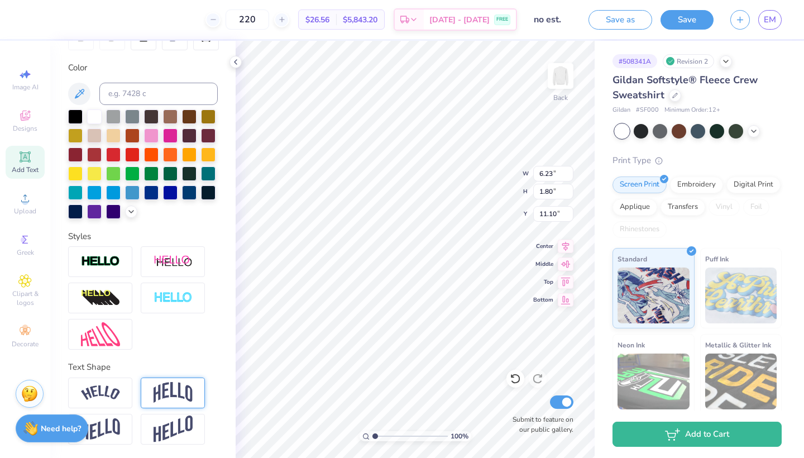
scroll to position [191, 0]
click at [162, 388] on img at bounding box center [172, 392] width 39 height 21
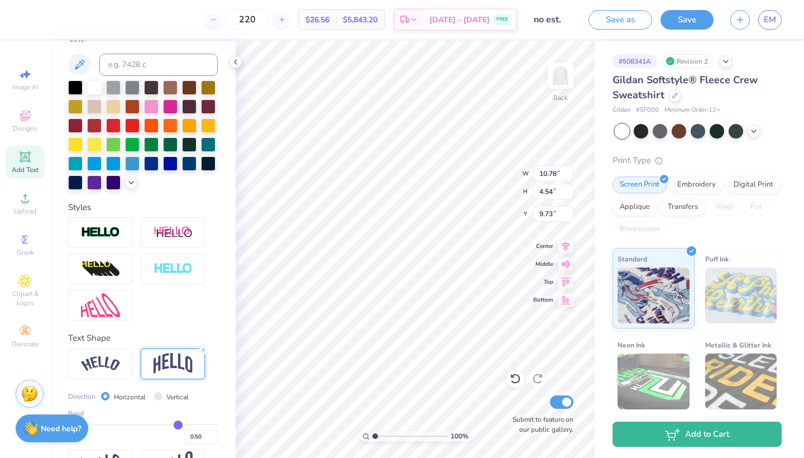
type input "0.48"
type input "0.47"
type input "0.45"
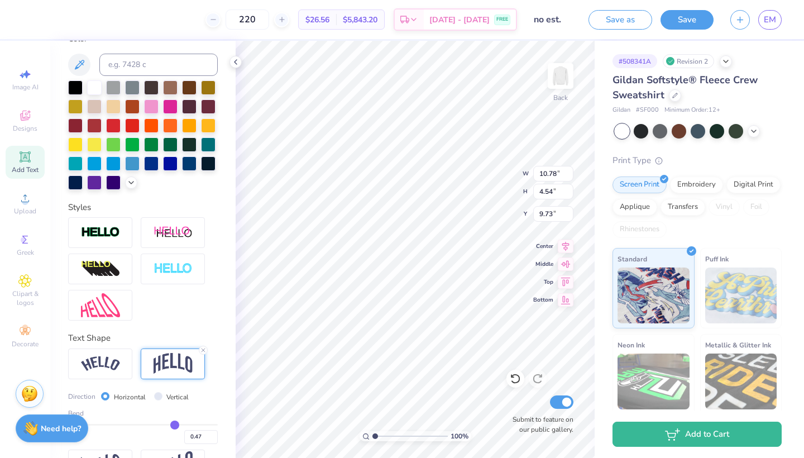
type input "0.45"
type input "0.44"
type input "0.43"
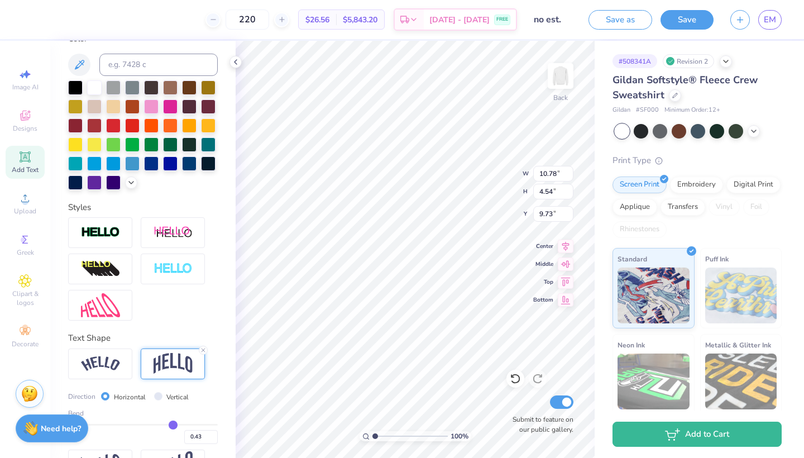
type input "0.42"
type input "0.41"
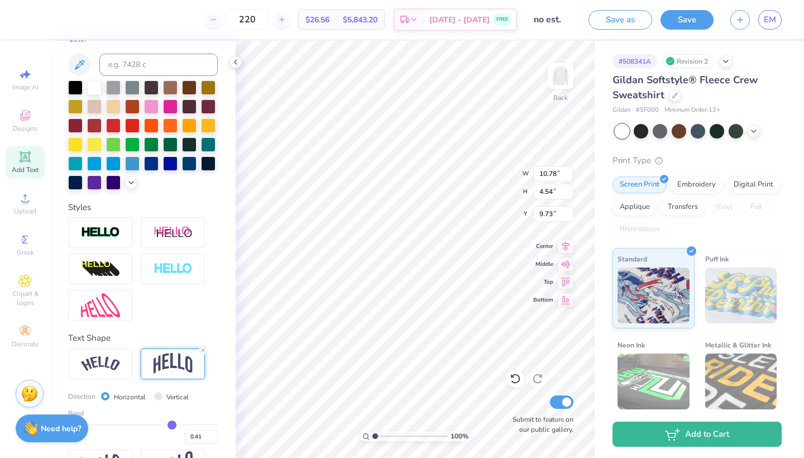
click at [172, 425] on input "range" at bounding box center [143, 425] width 150 height 2
type input "4.18"
type input "9.91"
type input "0.45"
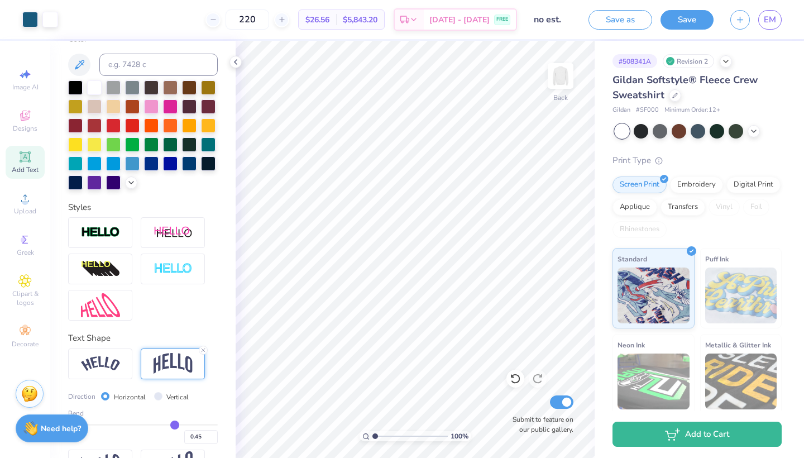
type input "0.44"
type input "0.43"
type input "0.42"
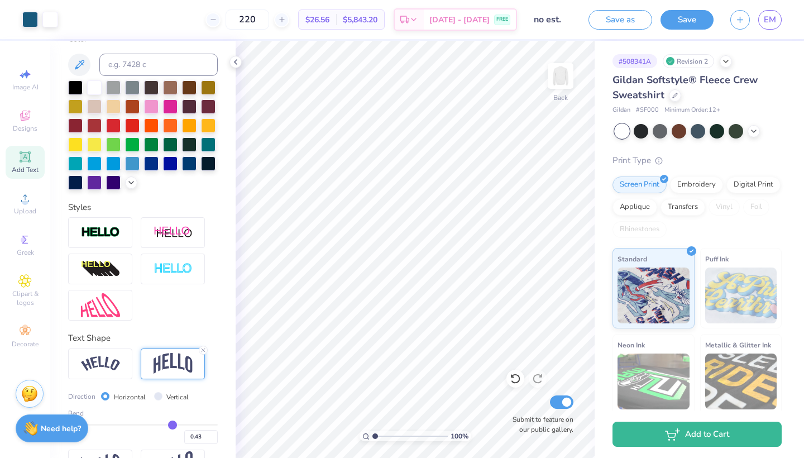
type input "0.42"
type input "0.41"
type input "0.4"
type input "0.40"
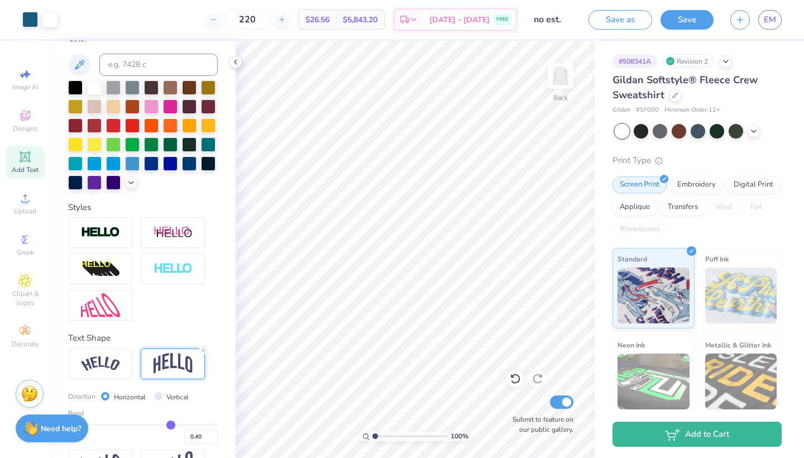
type input "0.39"
type input "0.38"
type input "0.37"
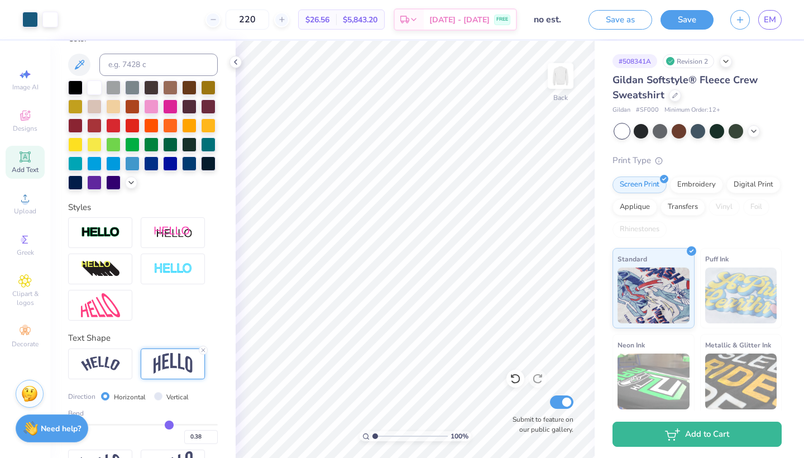
type input "0.37"
type input "0.36"
type input "0.35"
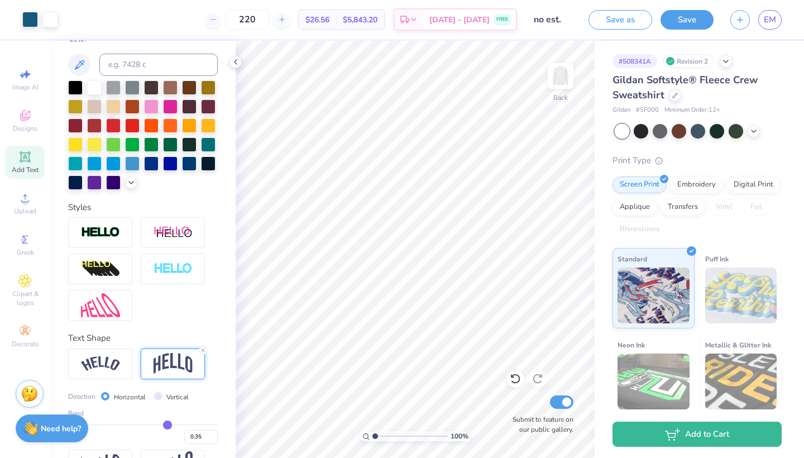
drag, startPoint x: 175, startPoint y: 424, endPoint x: 167, endPoint y: 423, distance: 7.4
click at [167, 424] on input "range" at bounding box center [143, 425] width 150 height 2
type input "0.32"
type input "0.3"
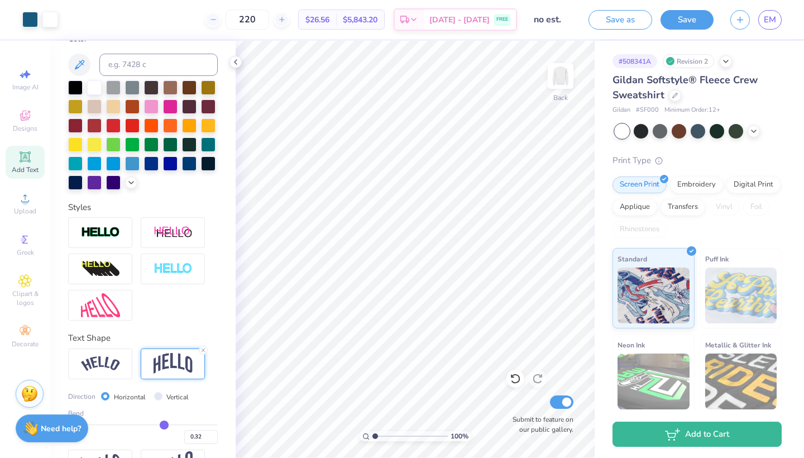
type input "0.30"
type input "0.29"
type input "0.28"
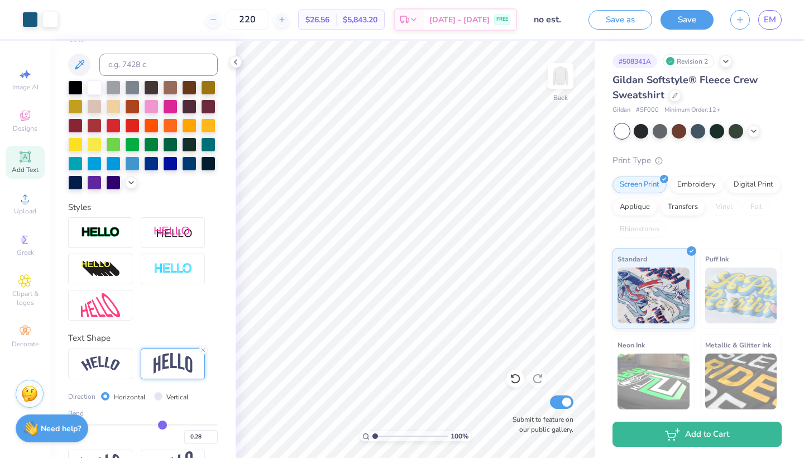
type input "0.26"
type input "0.25"
type input "0.23"
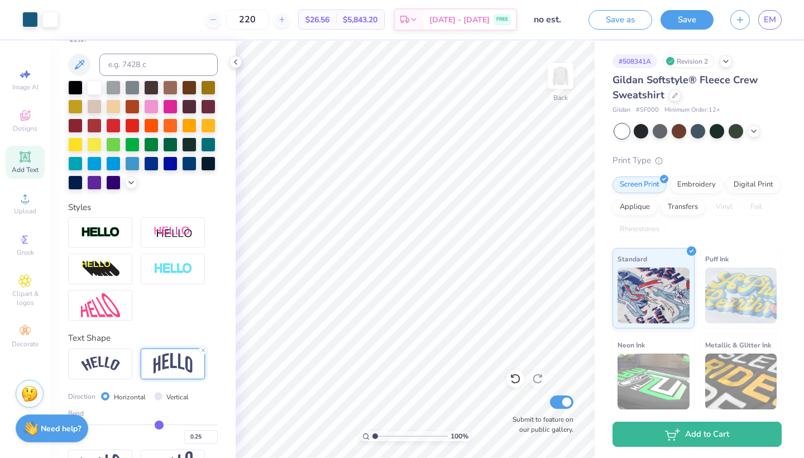
type input "0.23"
type input "0.21"
type input "0.2"
type input "0.20"
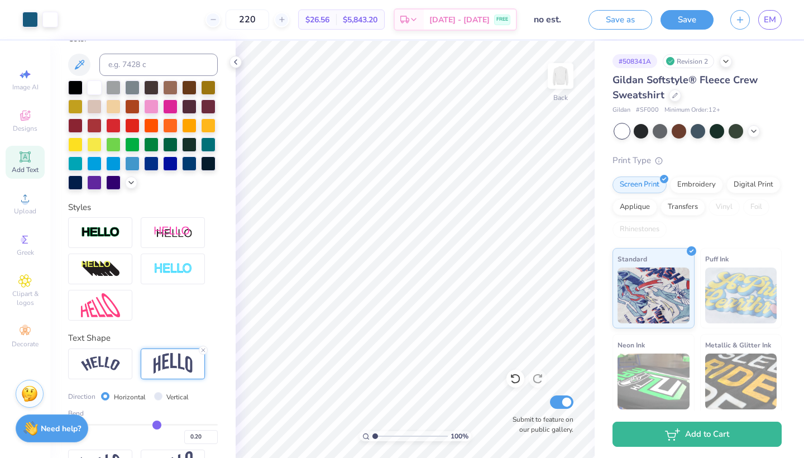
type input "0.19"
type input "0.18"
type input "0.17"
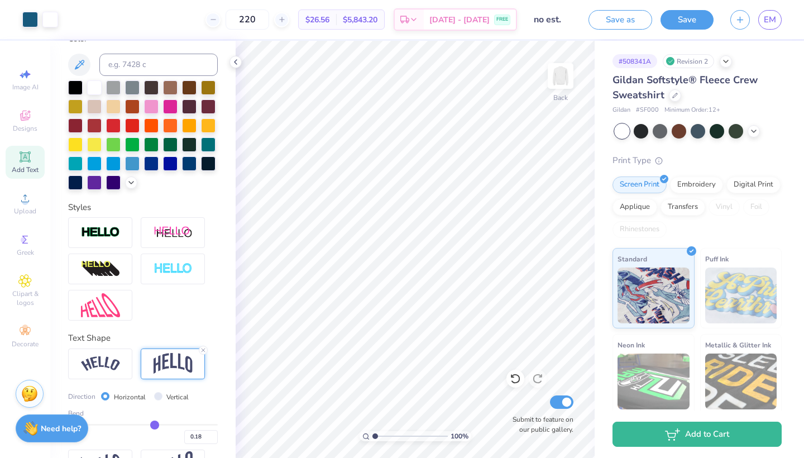
type input "0.17"
type input "0.16"
drag, startPoint x: 165, startPoint y: 423, endPoint x: 154, endPoint y: 419, distance: 11.7
click at [154, 419] on div "Bend 0.16" at bounding box center [143, 426] width 150 height 36
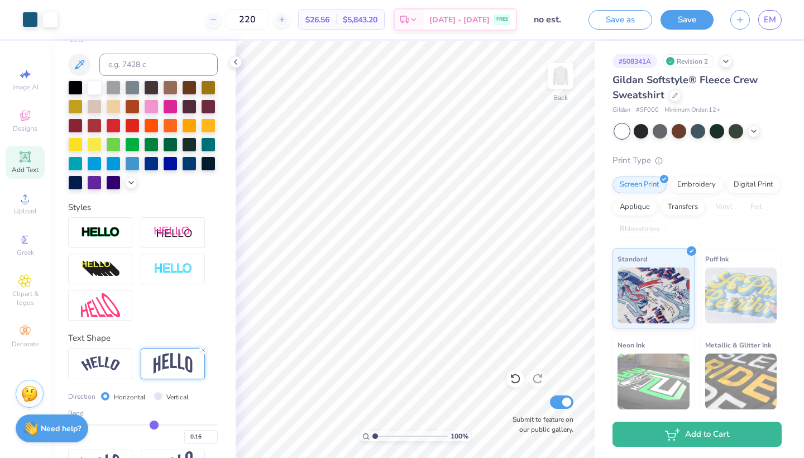
click at [154, 419] on div "Bend 0.16" at bounding box center [143, 426] width 150 height 36
type input "0.17"
click at [155, 425] on input "range" at bounding box center [143, 425] width 150 height 2
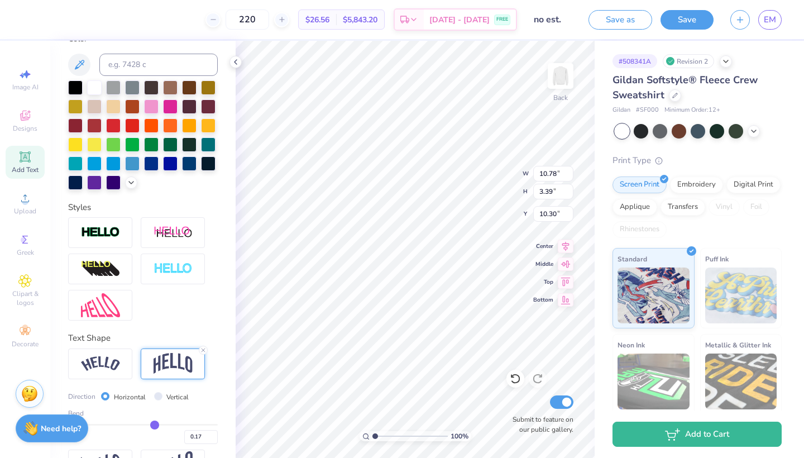
type input "3.00"
type input "5.36"
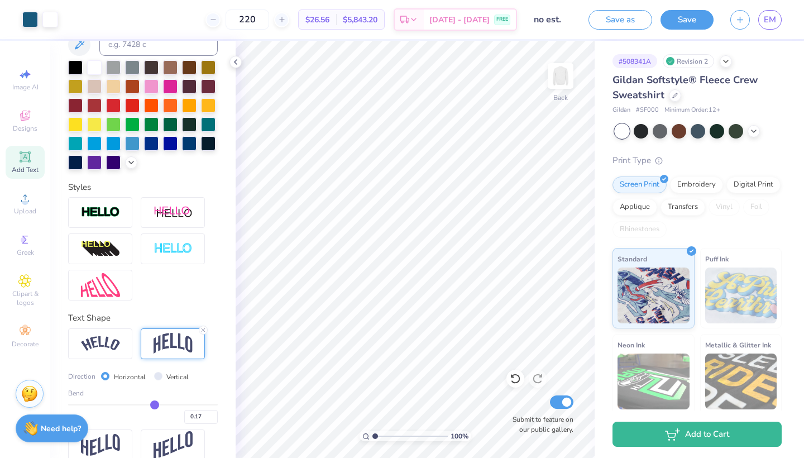
scroll to position [244, 0]
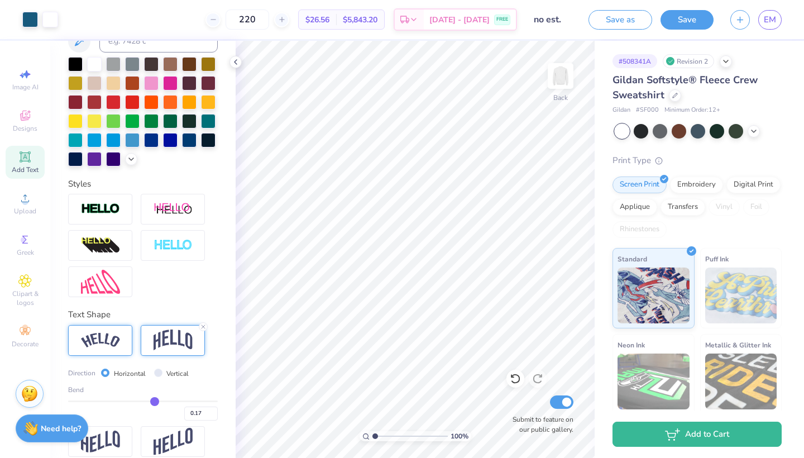
click at [100, 344] on img at bounding box center [100, 340] width 39 height 15
type input "0.34"
click at [167, 400] on input "range" at bounding box center [143, 401] width 150 height 2
click at [166, 344] on img at bounding box center [172, 339] width 39 height 21
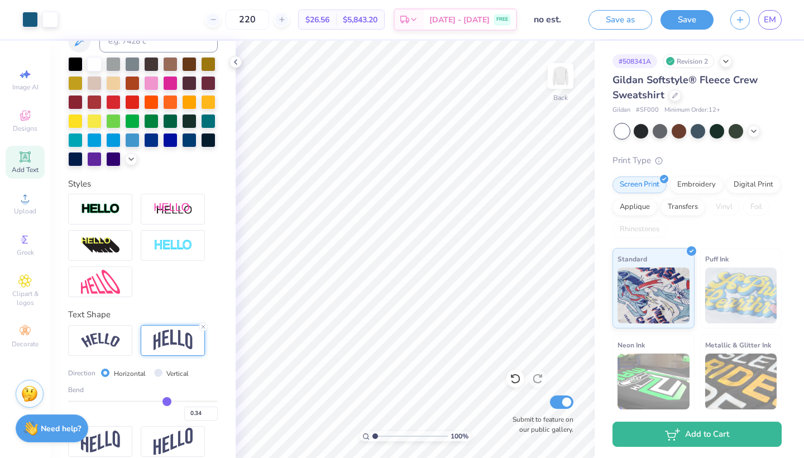
click at [160, 399] on div "Bend 0.34" at bounding box center [143, 403] width 150 height 36
click at [156, 400] on div "Bend 0.34" at bounding box center [143, 403] width 150 height 36
type input "0.29"
type input "0.28"
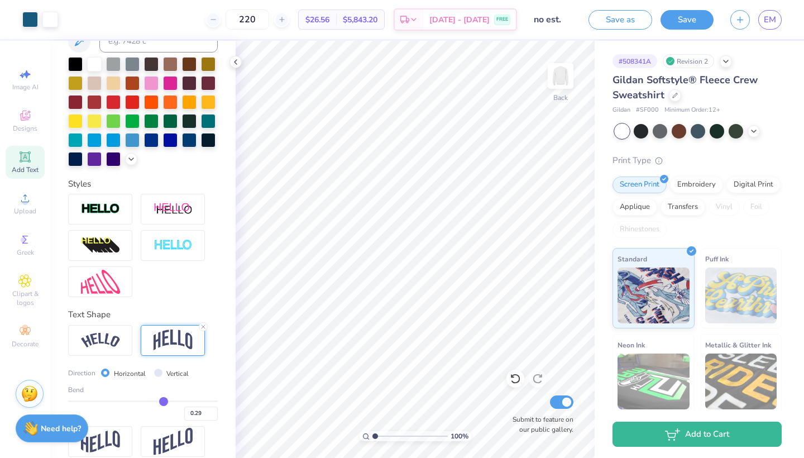
type input "0.28"
type input "0.22"
type input "0.21"
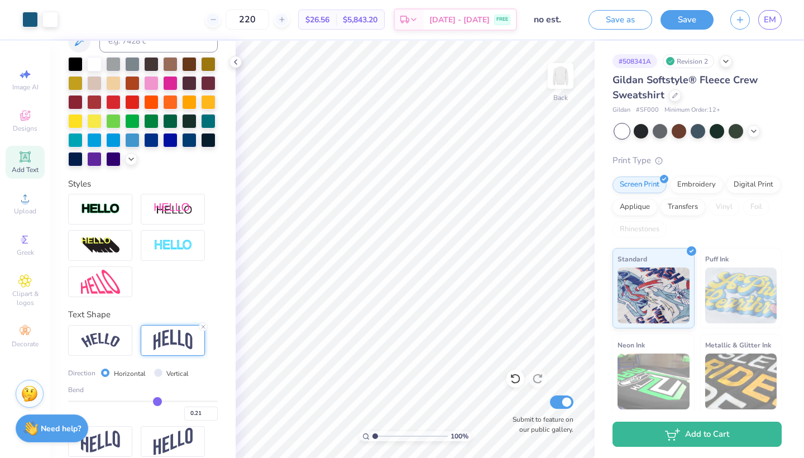
type input "0.2"
type input "0.20"
drag, startPoint x: 164, startPoint y: 400, endPoint x: 157, endPoint y: 399, distance: 6.9
type input "0.2"
click at [157, 400] on input "range" at bounding box center [143, 401] width 150 height 2
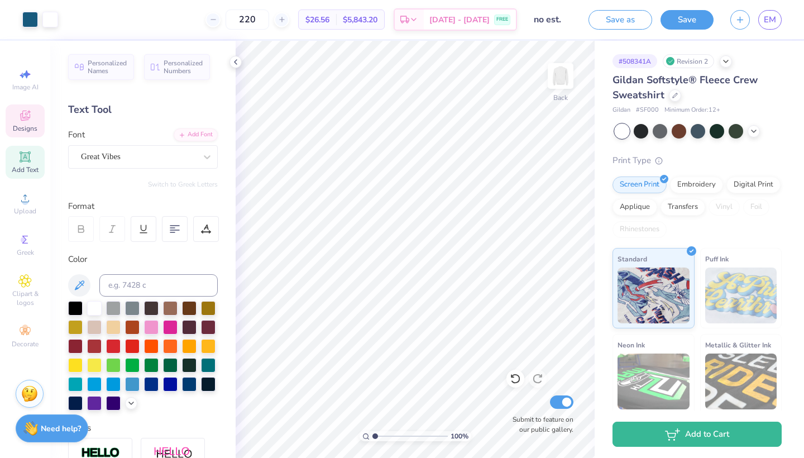
scroll to position [0, 0]
click at [31, 151] on icon at bounding box center [24, 156] width 13 height 13
type textarea "TRUE AND CONSTANT"
type input "7.25"
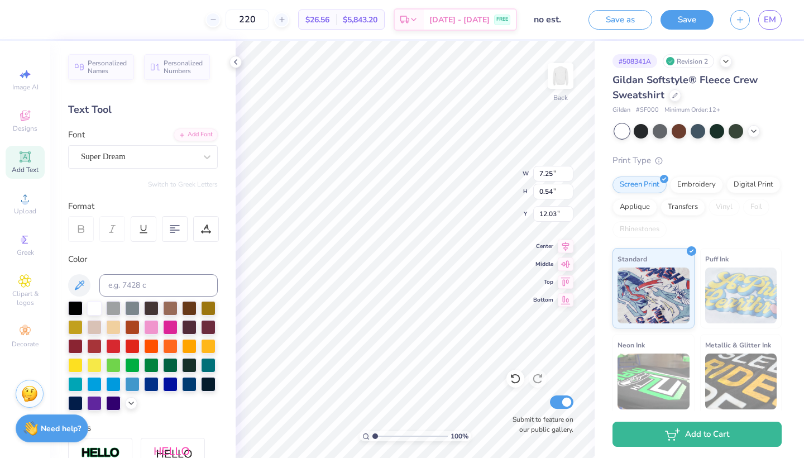
type input "0.54"
type input "12.03"
type input "8.72"
click at [169, 160] on div "Super Dream" at bounding box center [138, 156] width 117 height 17
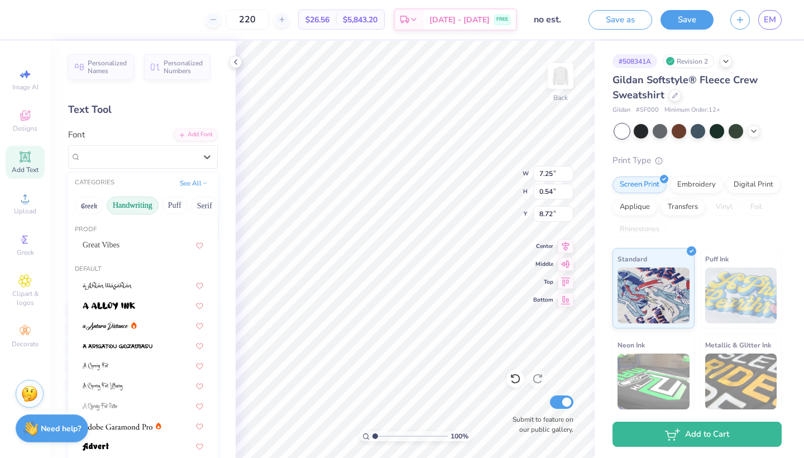
click at [138, 203] on button "Handwriting" at bounding box center [133, 205] width 52 height 18
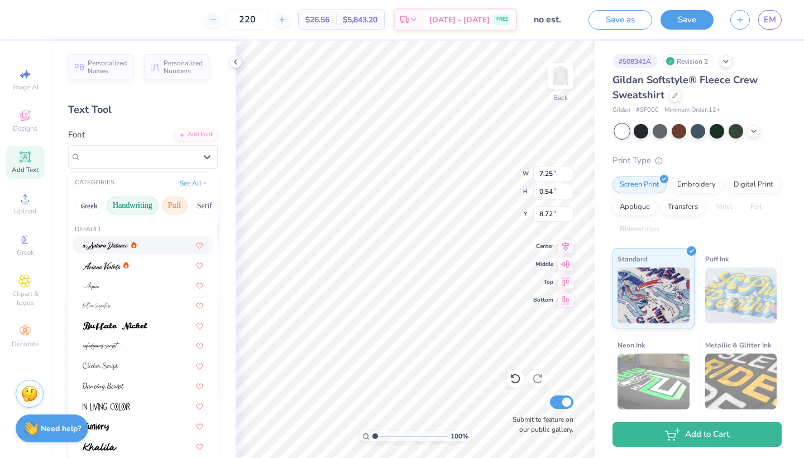
click at [171, 207] on button "Puff" at bounding box center [175, 205] width 26 height 18
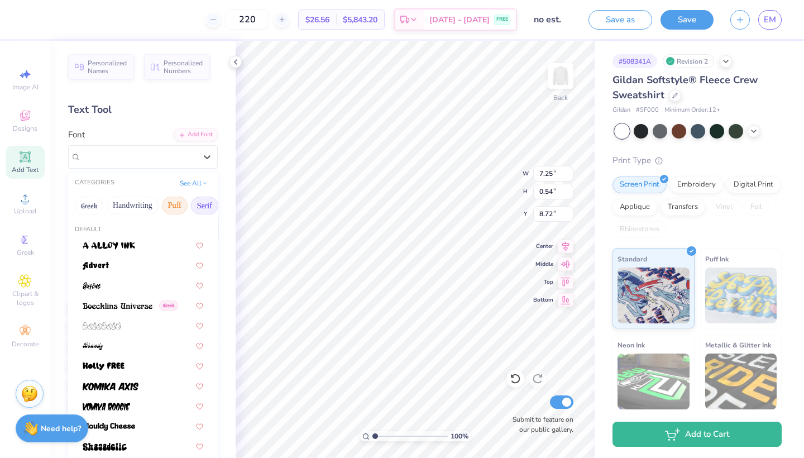
click at [199, 209] on button "Serif" at bounding box center [204, 205] width 27 height 18
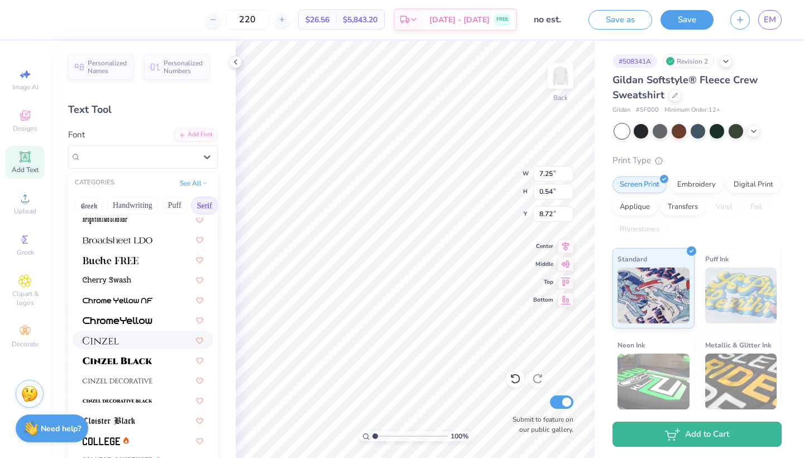
scroll to position [122, 0]
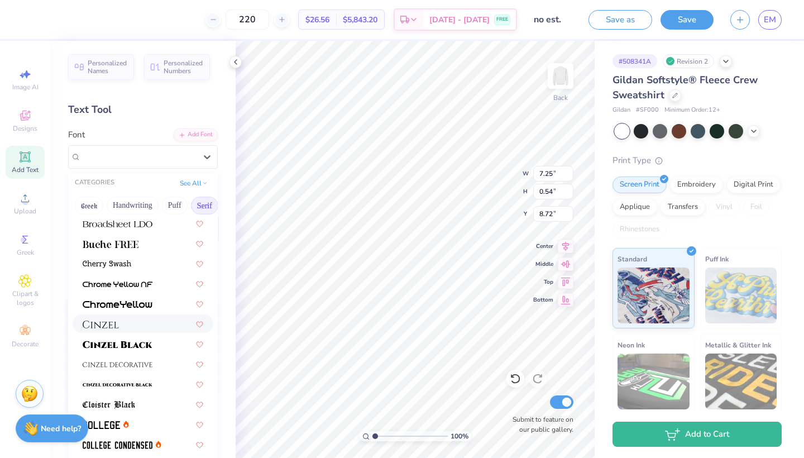
click at [135, 330] on div at bounding box center [143, 323] width 141 height 18
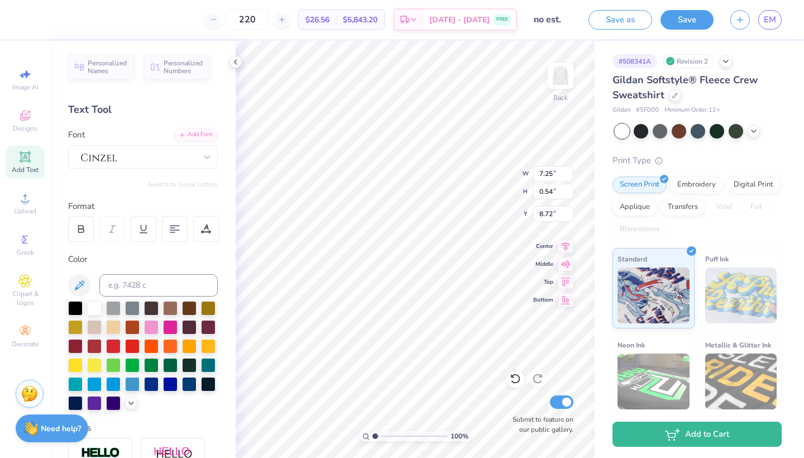
type input "8.21"
type input "0.55"
click at [140, 161] on div at bounding box center [138, 156] width 117 height 17
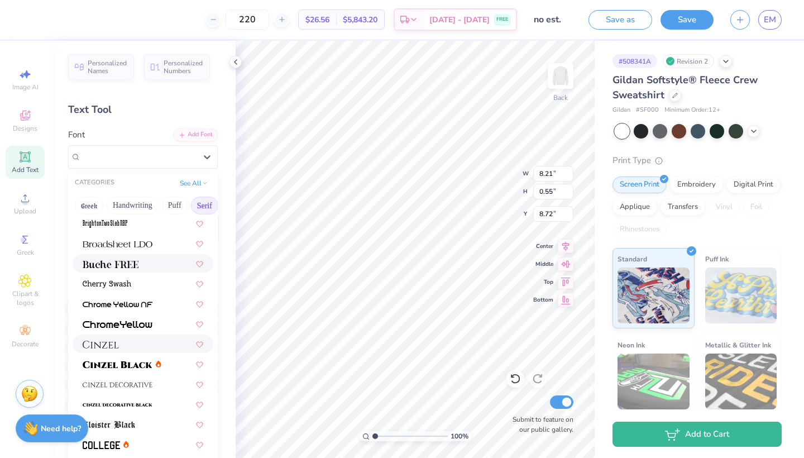
scroll to position [105, 0]
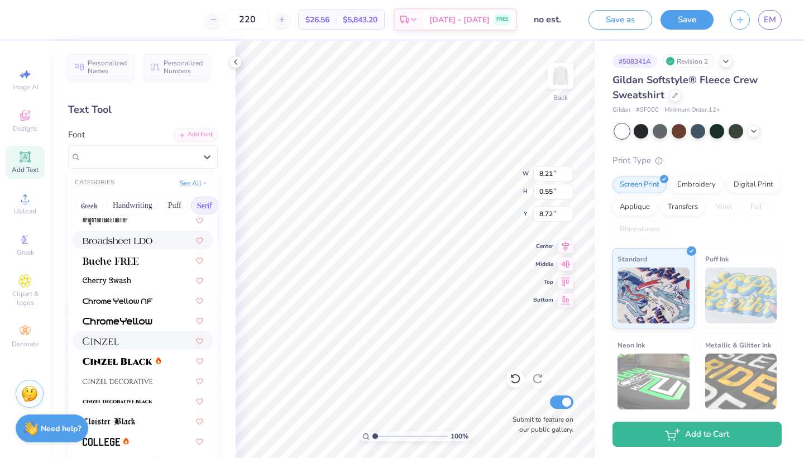
click at [129, 242] on img at bounding box center [118, 241] width 70 height 8
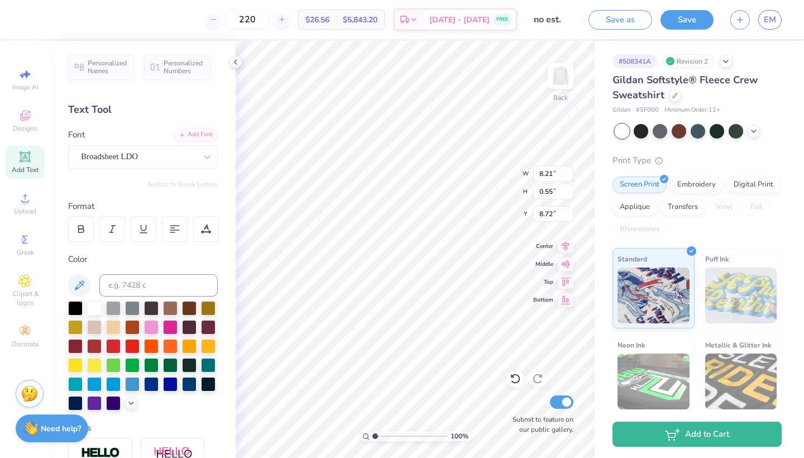
type input "8.26"
type input "0.51"
type input "8.74"
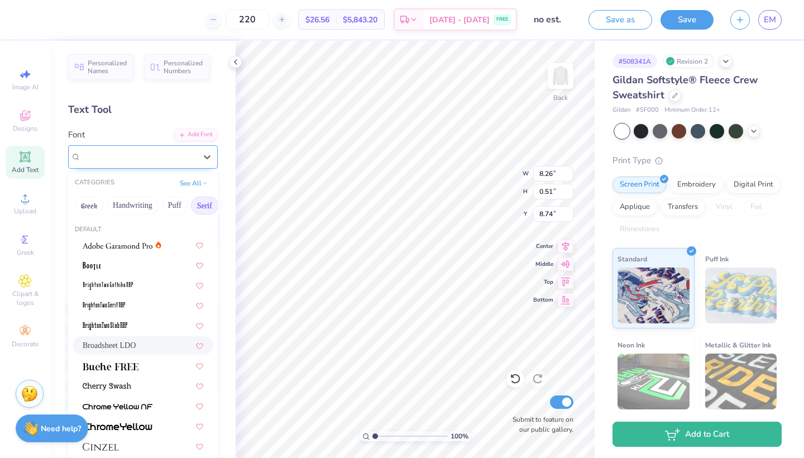
click at [138, 157] on span "Broadsheet LDO" at bounding box center [109, 156] width 57 height 13
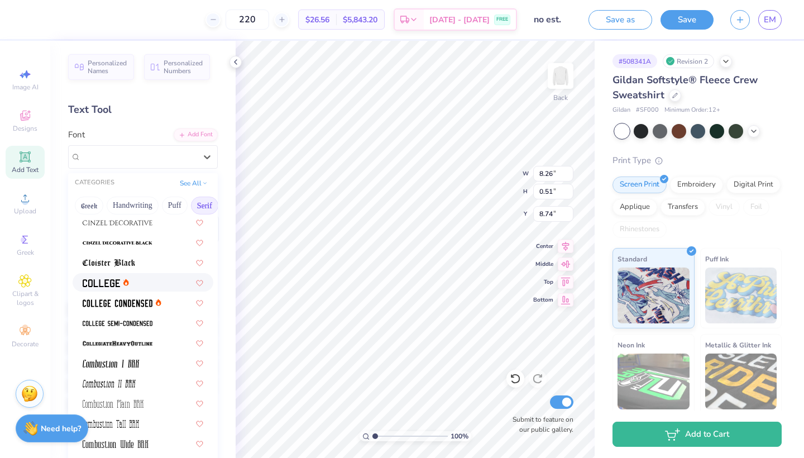
scroll to position [253, 0]
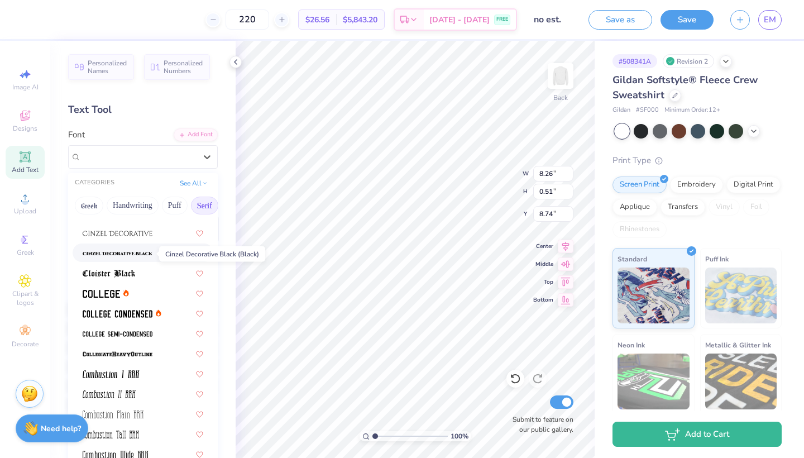
click at [135, 257] on img at bounding box center [118, 253] width 70 height 8
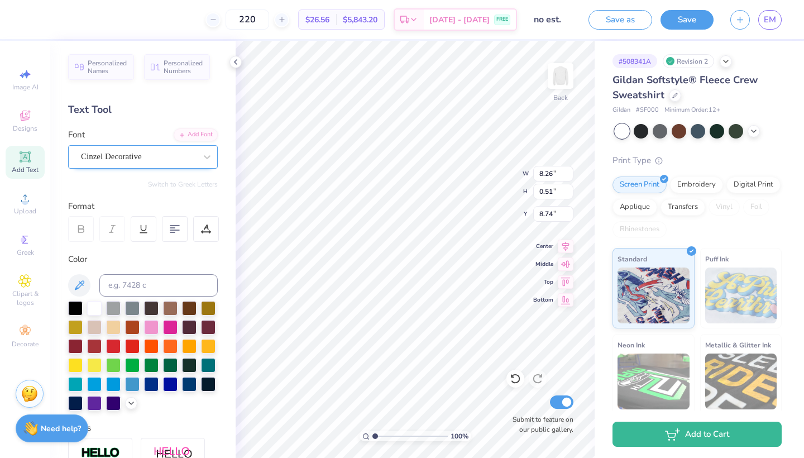
type input "9.29"
type input "0.86"
type input "8.56"
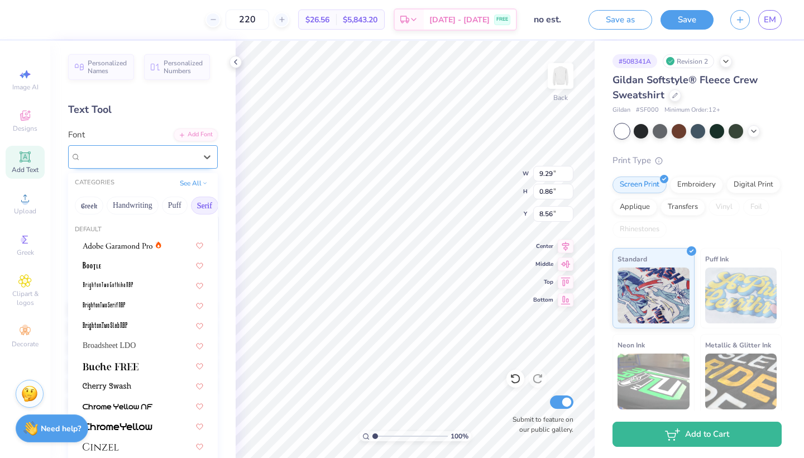
click at [142, 155] on span "Cinzel Decorative" at bounding box center [111, 156] width 61 height 13
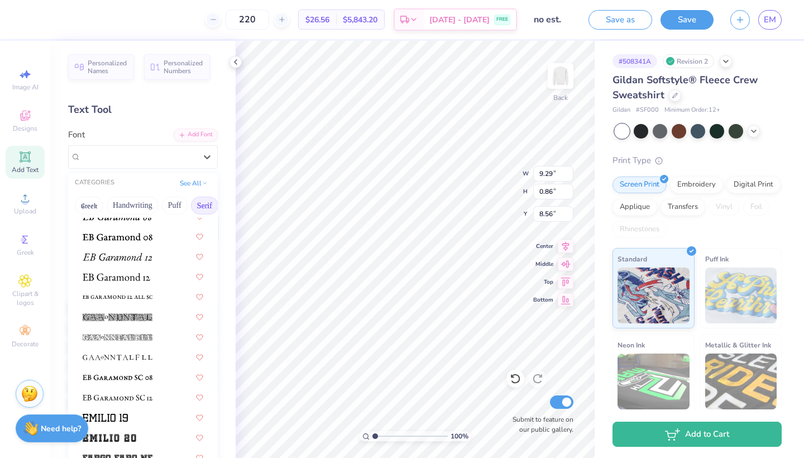
scroll to position [767, 0]
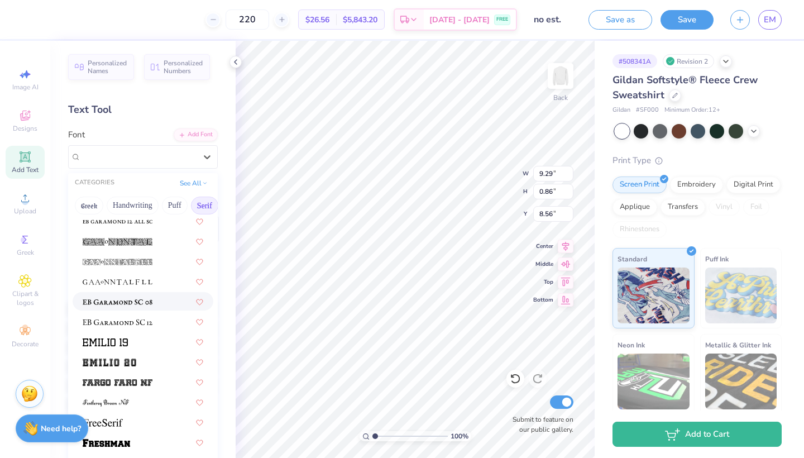
click at [151, 302] on img at bounding box center [118, 302] width 70 height 8
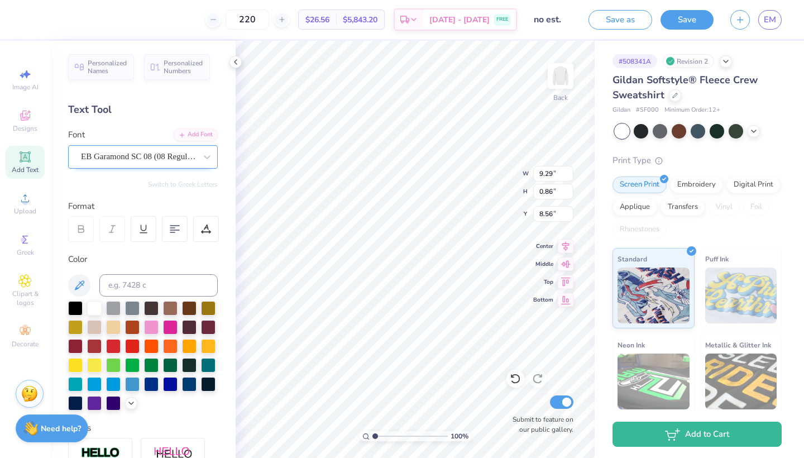
type input "7.33"
type input "0.48"
type input "8.76"
click at [145, 160] on span "EB Garamond SC 08 (08 Regular)" at bounding box center [138, 156] width 115 height 13
click at [52, 22] on div at bounding box center [50, 19] width 16 height 16
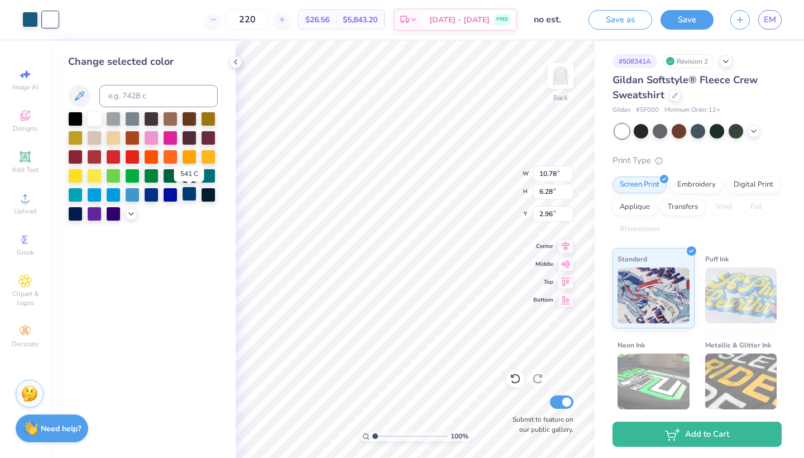
click at [185, 196] on div at bounding box center [189, 193] width 15 height 15
click at [26, 15] on div at bounding box center [30, 19] width 16 height 16
click at [190, 195] on div at bounding box center [189, 193] width 15 height 15
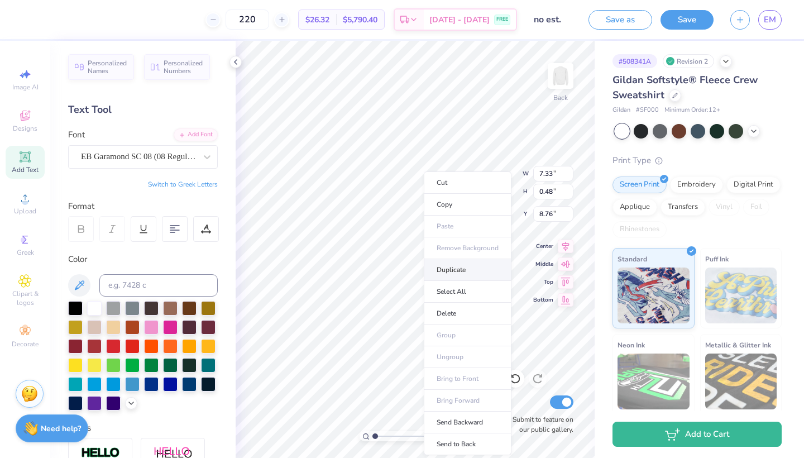
click at [449, 267] on li "Duplicate" at bounding box center [468, 270] width 88 height 22
type input "9.76"
type textarea "T"
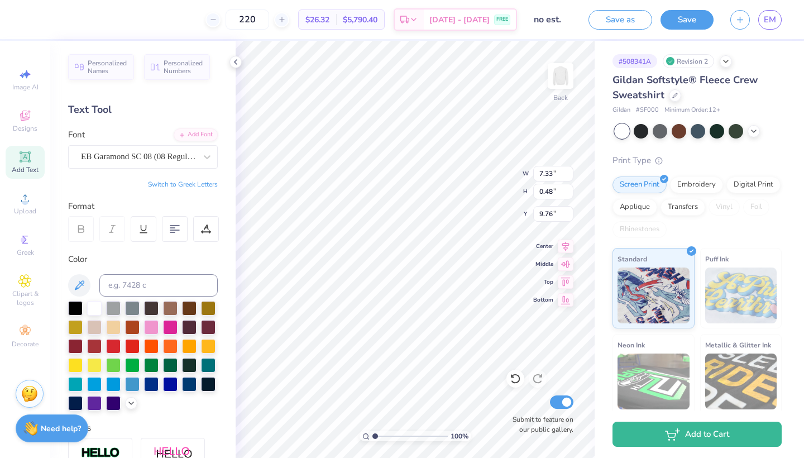
type textarea "est. 1874"
type input "9.66"
type input "1.94"
type input "0.45"
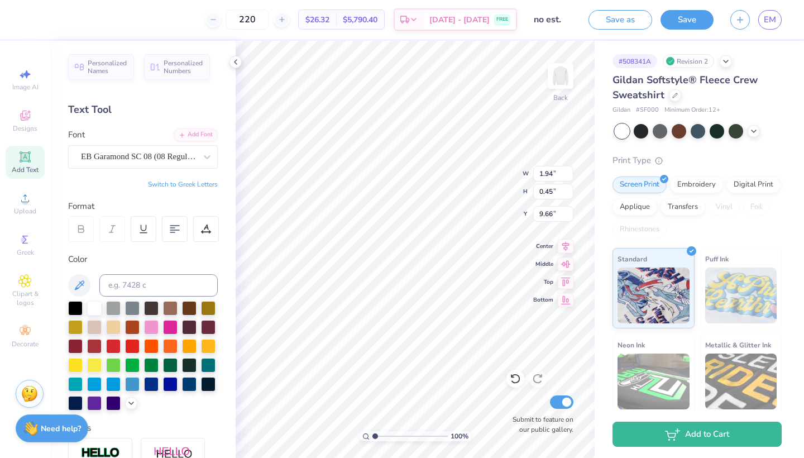
type input "9.48"
type input "2.76"
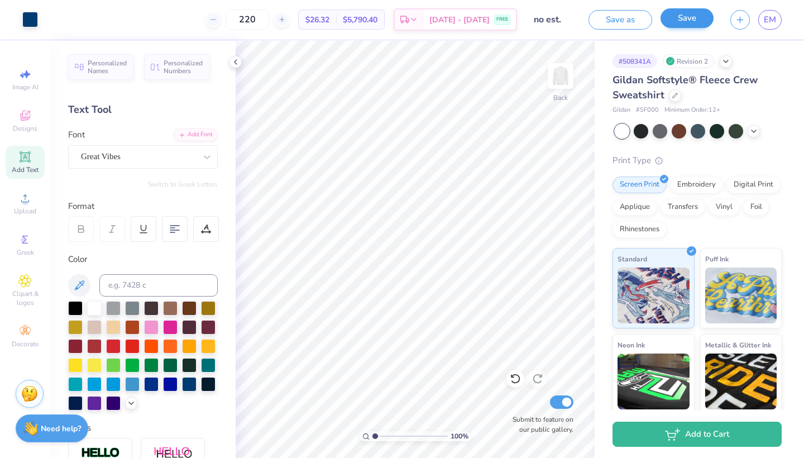
click at [680, 21] on button "Save" at bounding box center [686, 18] width 53 height 20
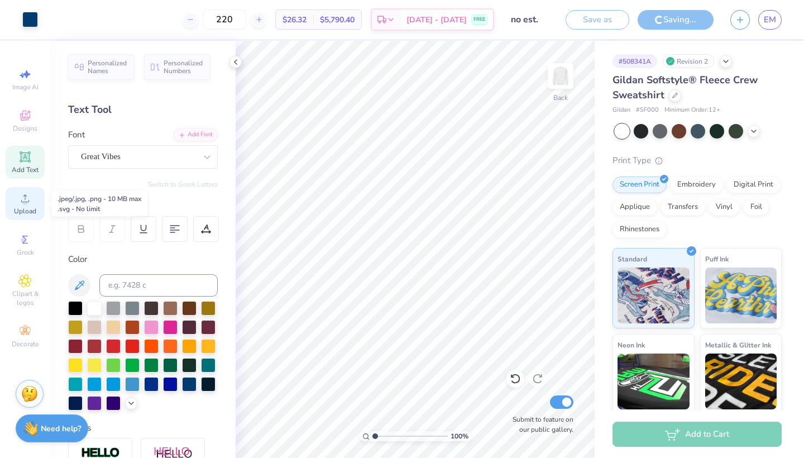
click at [23, 206] on div "Upload" at bounding box center [25, 203] width 39 height 33
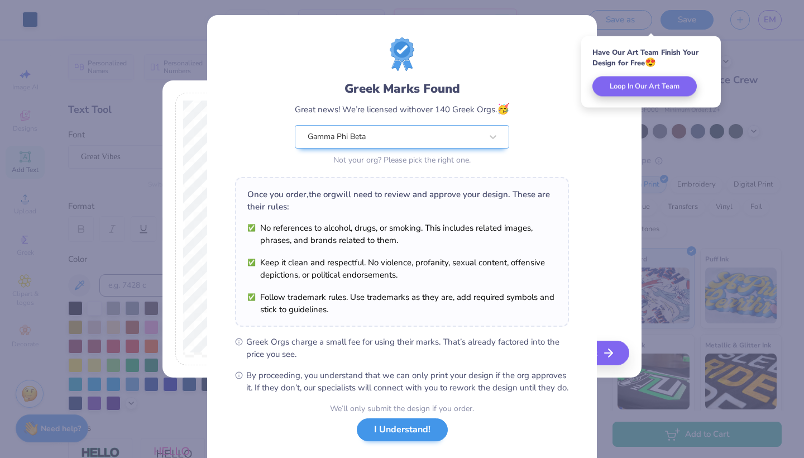
click at [405, 437] on button "I Understand!" at bounding box center [402, 429] width 91 height 23
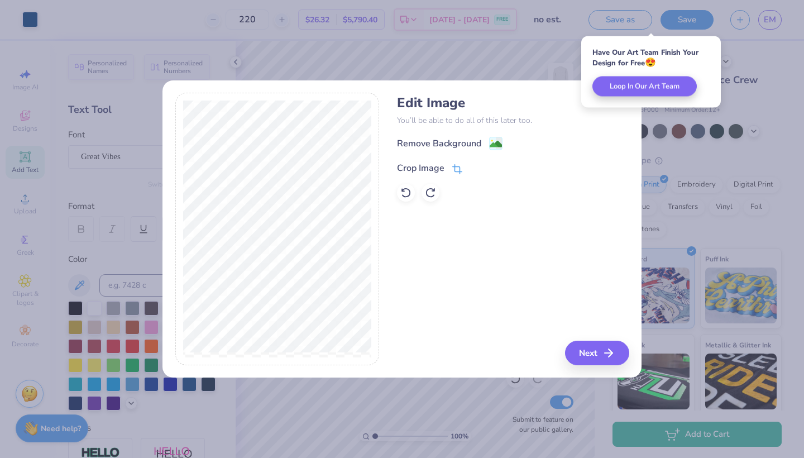
click at [455, 164] on icon at bounding box center [458, 167] width 7 height 7
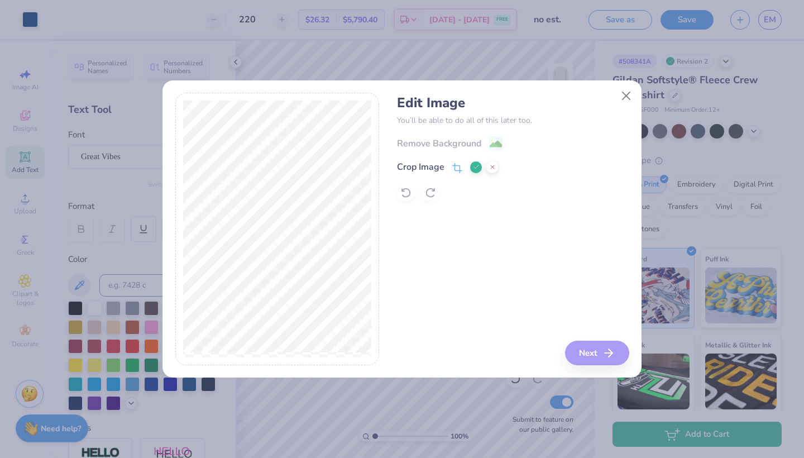
click at [592, 348] on div "Edit Image You’ll be able to do all of this later too. Remove Background Crop I…" at bounding box center [513, 229] width 232 height 272
click at [516, 231] on div "Edit Image You’ll be able to do all of this later too. Remove Background Crop I…" at bounding box center [513, 229] width 232 height 272
click at [476, 169] on icon at bounding box center [476, 167] width 7 height 7
click at [454, 164] on span at bounding box center [457, 167] width 10 height 13
click at [461, 255] on div "Edit Image You’ll be able to do all of this later too. Remove Background Crop I…" at bounding box center [513, 229] width 232 height 272
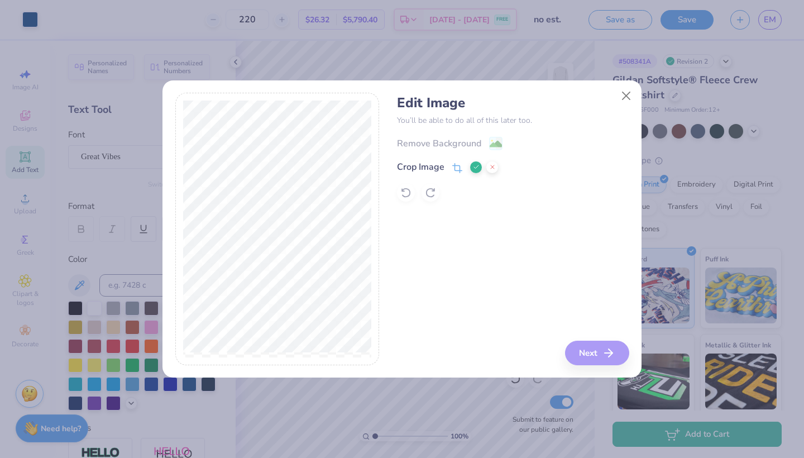
click at [473, 170] on icon at bounding box center [476, 167] width 7 height 7
click at [593, 355] on button "Next" at bounding box center [598, 352] width 64 height 25
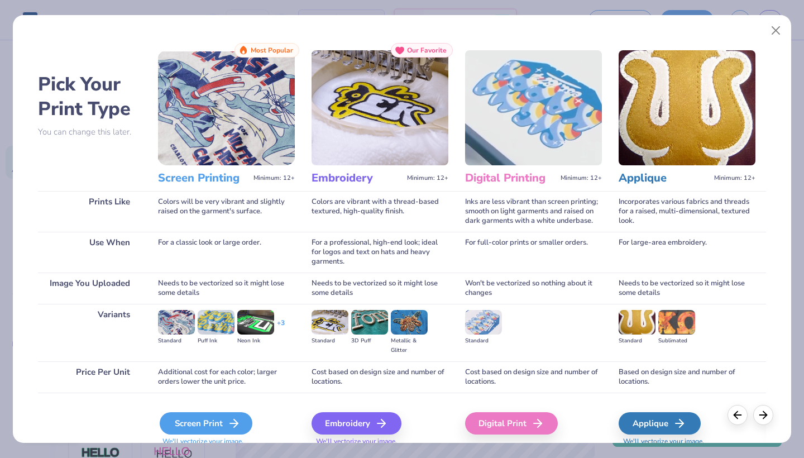
click at [228, 426] on icon at bounding box center [233, 422] width 13 height 13
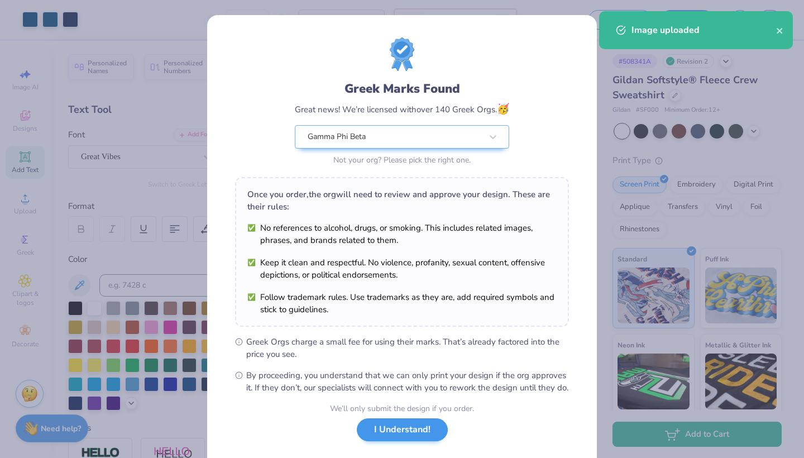
click at [420, 193] on body "Art colors 220 $27.04 Per Item $5,948.80 Total Est. Delivery Aug 31 - Sep 3 FRE…" at bounding box center [402, 229] width 804 height 458
type input "5.13"
click at [384, 444] on button "I Understand!" at bounding box center [402, 432] width 91 height 23
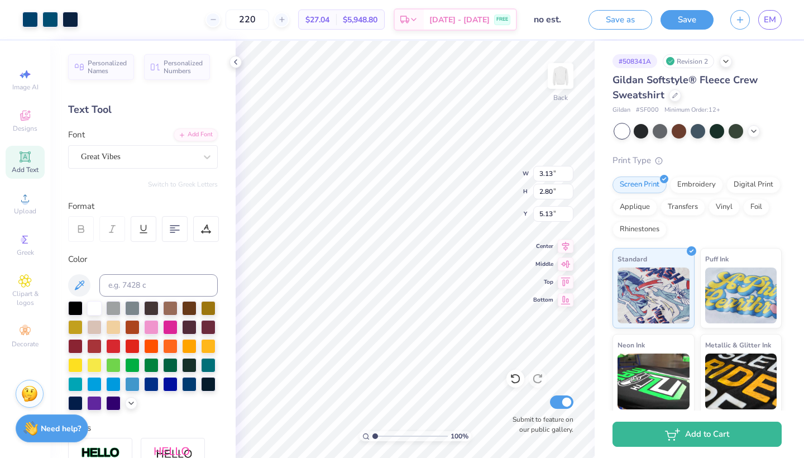
type input "3.13"
type input "2.80"
type input "6.43"
type input "5.07"
type input "4.84"
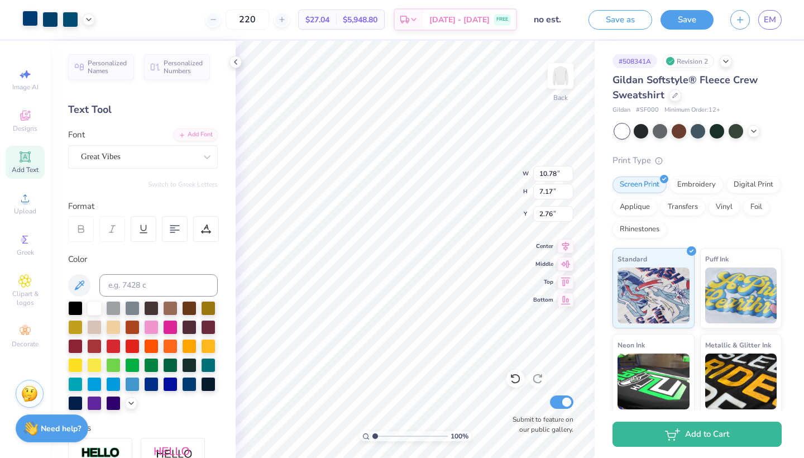
click at [32, 18] on div at bounding box center [30, 19] width 16 height 16
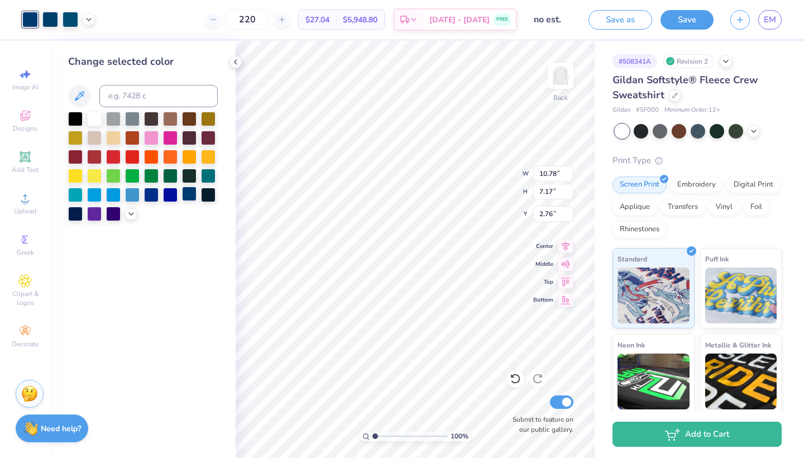
click at [189, 199] on div at bounding box center [189, 193] width 15 height 15
click at [57, 24] on div at bounding box center [50, 19] width 16 height 16
click at [188, 201] on div at bounding box center [189, 193] width 15 height 15
click at [71, 18] on div at bounding box center [71, 19] width 16 height 16
click at [188, 197] on div at bounding box center [189, 193] width 15 height 15
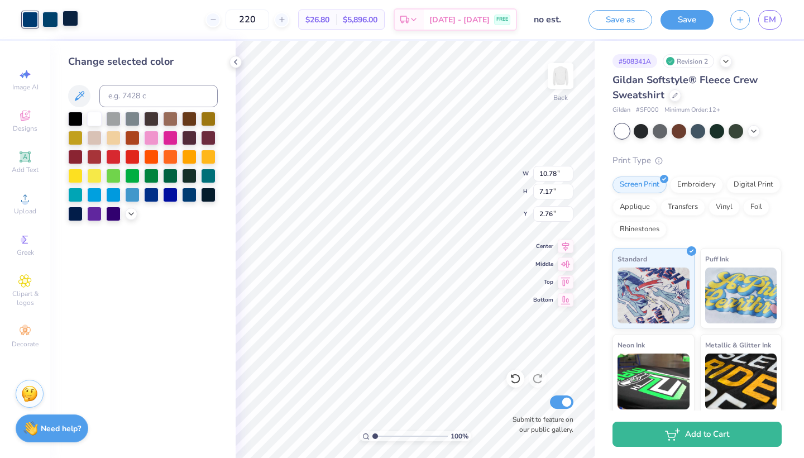
click at [69, 22] on div at bounding box center [71, 19] width 16 height 16
click at [191, 198] on div at bounding box center [189, 193] width 15 height 15
click at [70, 15] on div at bounding box center [71, 19] width 16 height 16
click at [189, 200] on div at bounding box center [189, 193] width 15 height 15
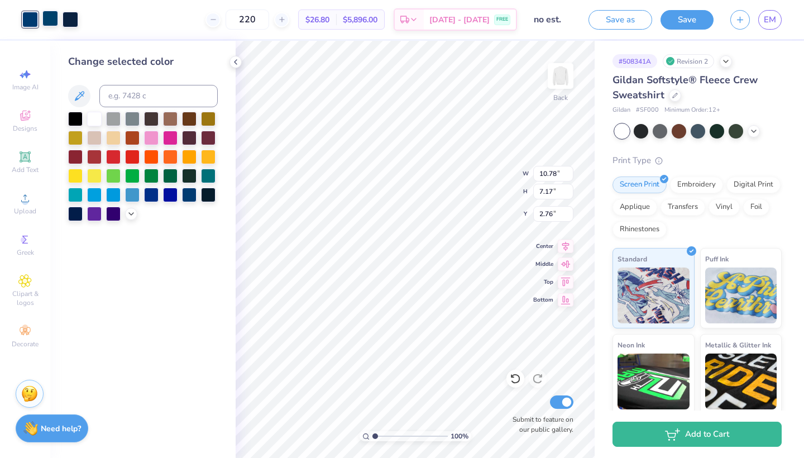
click at [52, 18] on div at bounding box center [50, 19] width 16 height 16
click at [190, 200] on div at bounding box center [189, 193] width 15 height 15
click at [234, 60] on icon at bounding box center [235, 61] width 9 height 9
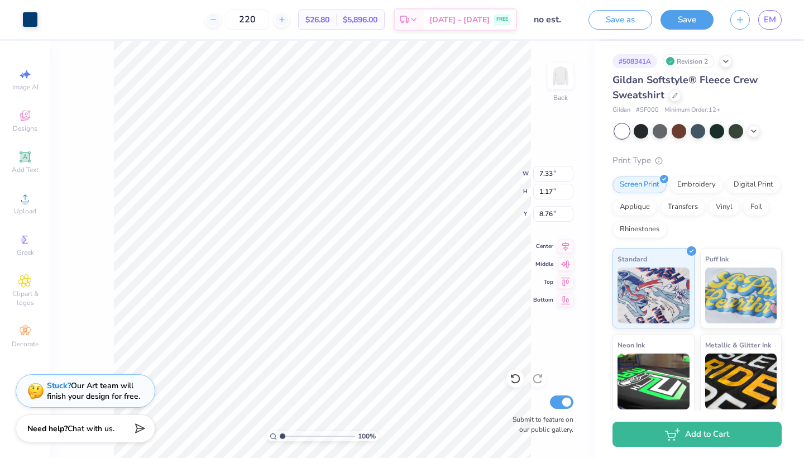
type input "8.12"
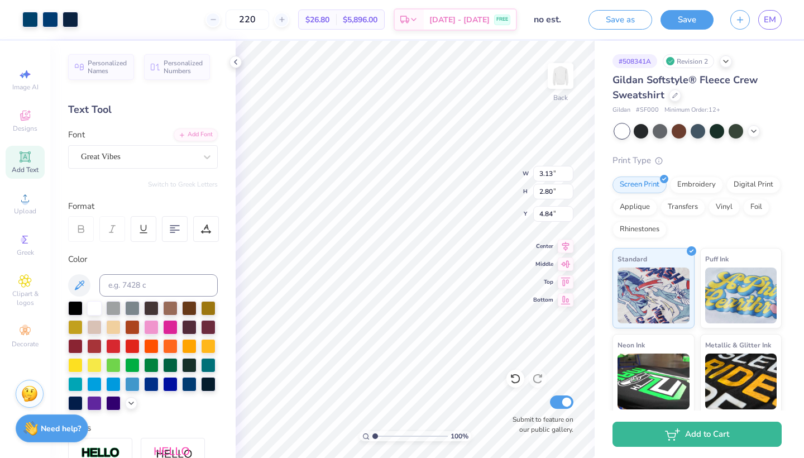
type input "2.60"
type input "2.33"
type input "4.77"
type input "7.40"
type input "2.77"
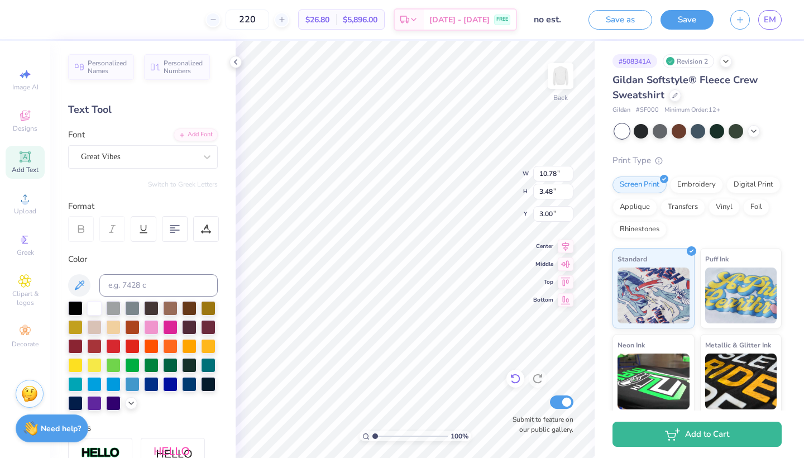
click at [516, 381] on icon at bounding box center [515, 378] width 11 height 11
type input "2.77"
click at [752, 127] on icon at bounding box center [753, 130] width 9 height 9
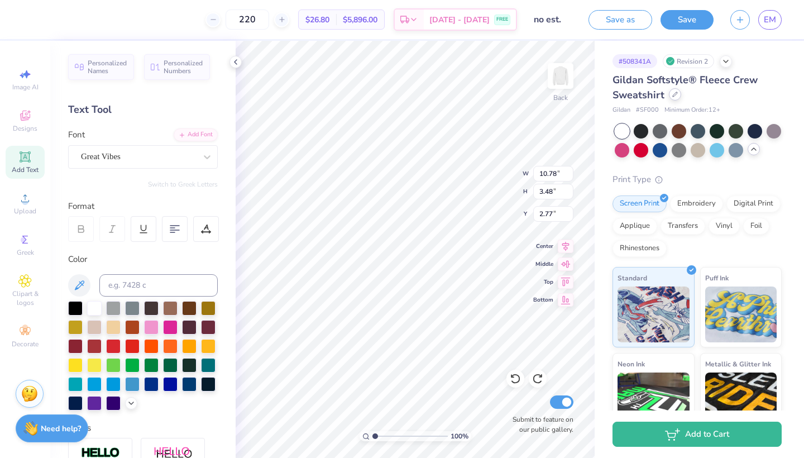
click at [675, 92] on icon at bounding box center [675, 95] width 6 height 6
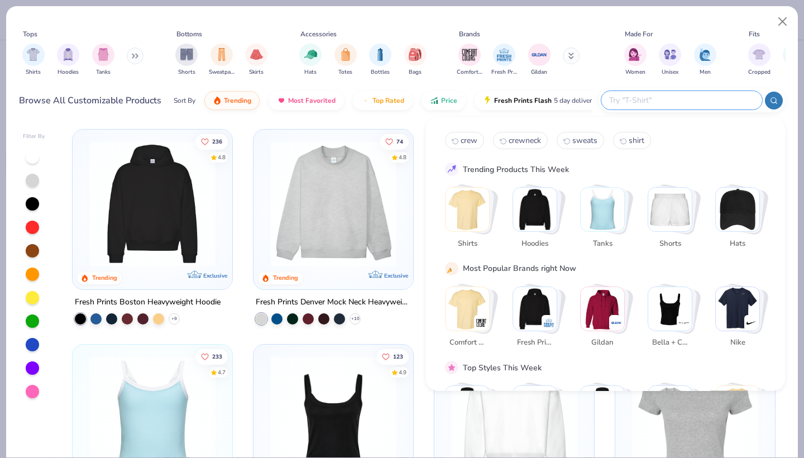
click at [694, 97] on input "text" at bounding box center [681, 100] width 146 height 13
type input "crew"
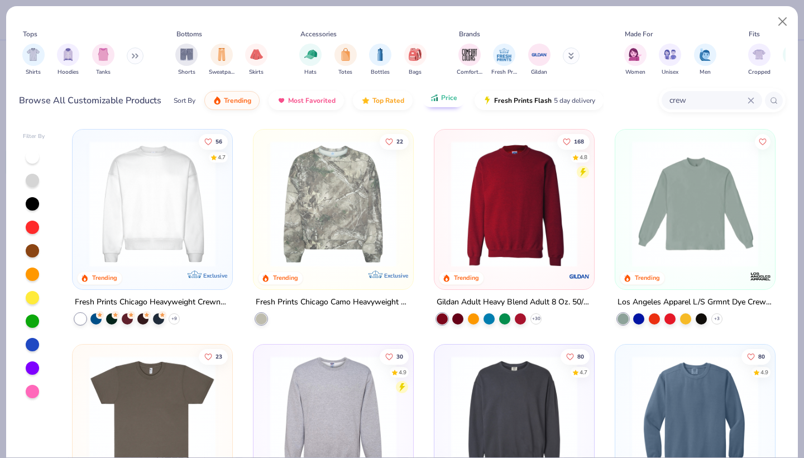
click at [444, 100] on span "Price" at bounding box center [449, 97] width 16 height 9
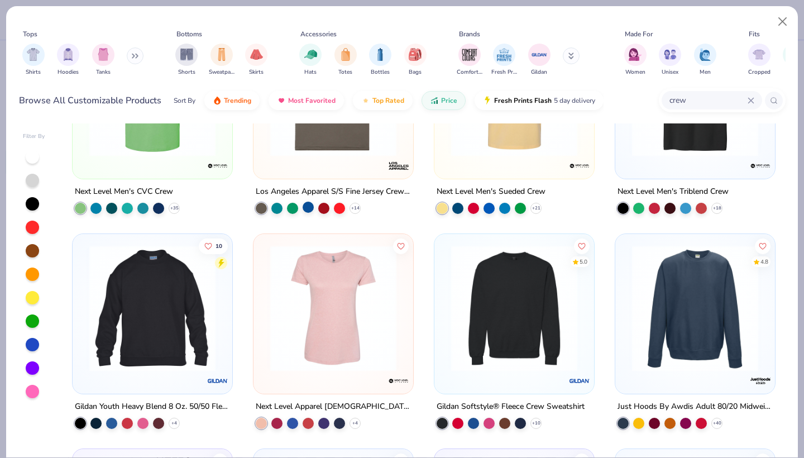
scroll to position [122, 0]
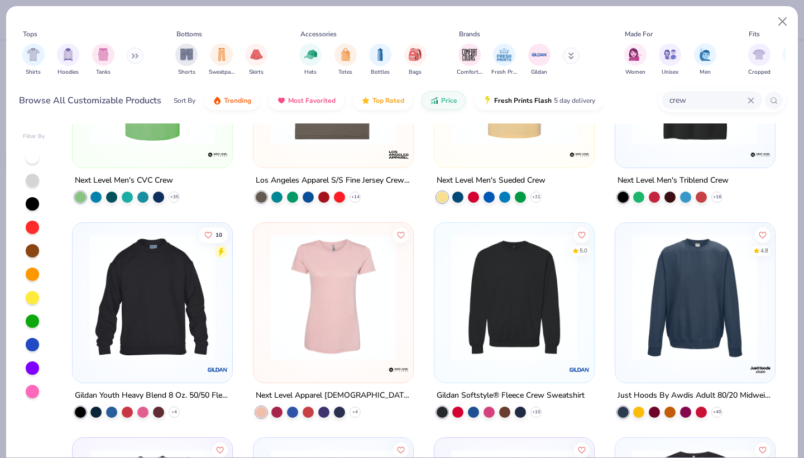
click at [538, 347] on img at bounding box center [513, 297] width 137 height 126
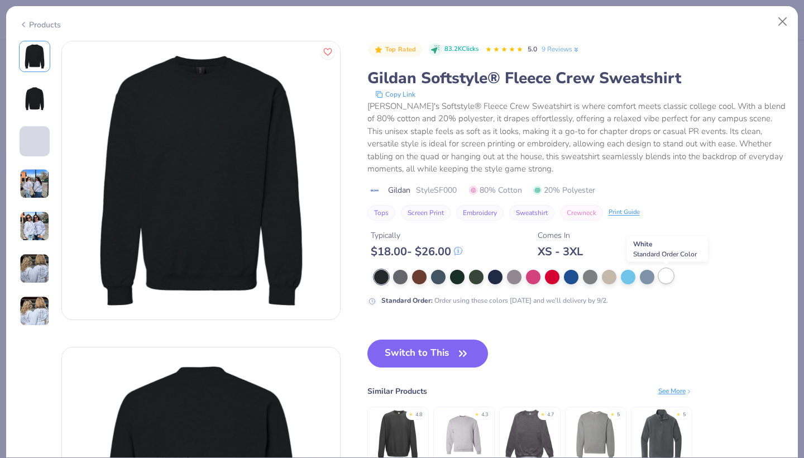
click at [662, 282] on div at bounding box center [666, 275] width 15 height 15
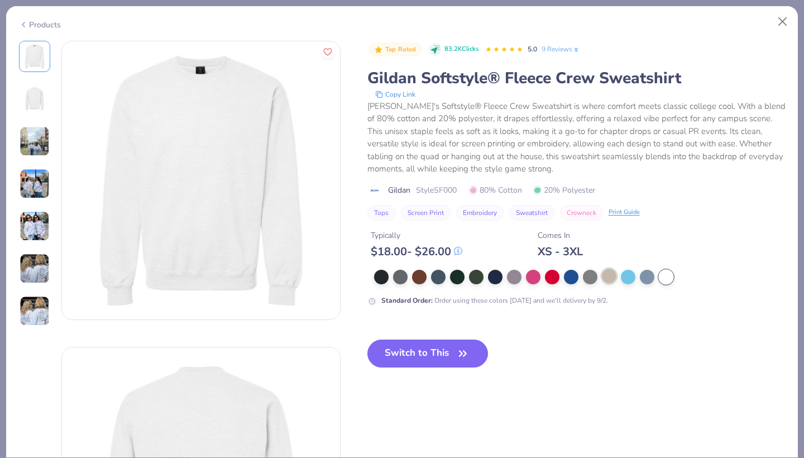
click at [608, 275] on div at bounding box center [609, 275] width 15 height 15
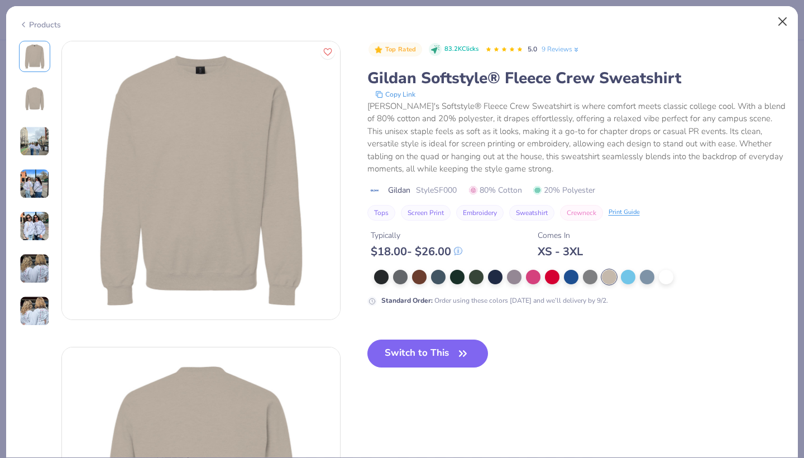
click at [782, 23] on button "Close" at bounding box center [782, 21] width 21 height 21
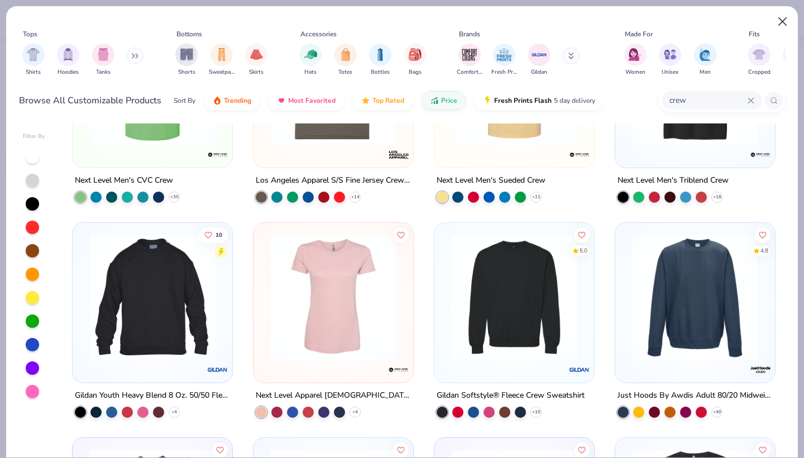
click at [777, 21] on button "Close" at bounding box center [782, 21] width 21 height 21
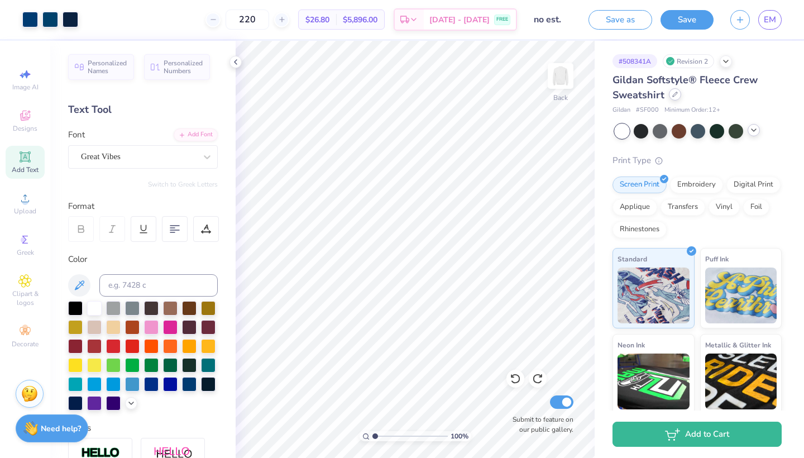
click at [676, 95] on icon at bounding box center [675, 95] width 6 height 6
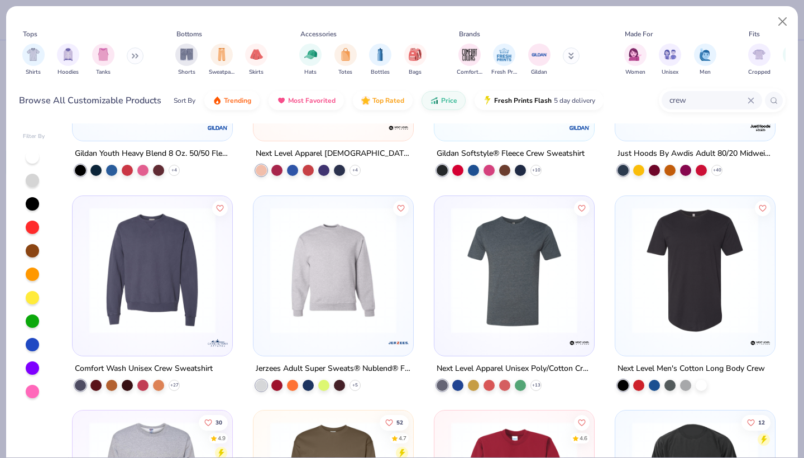
scroll to position [364, 0]
click at [136, 282] on img at bounding box center [152, 269] width 137 height 126
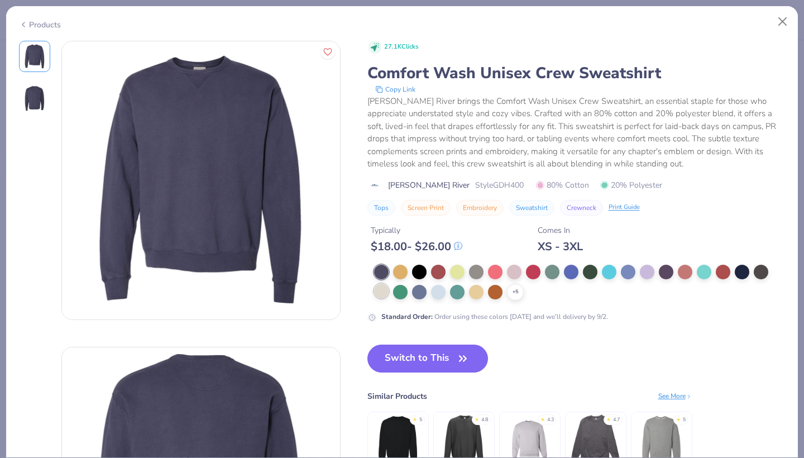
click at [383, 289] on div at bounding box center [381, 291] width 15 height 15
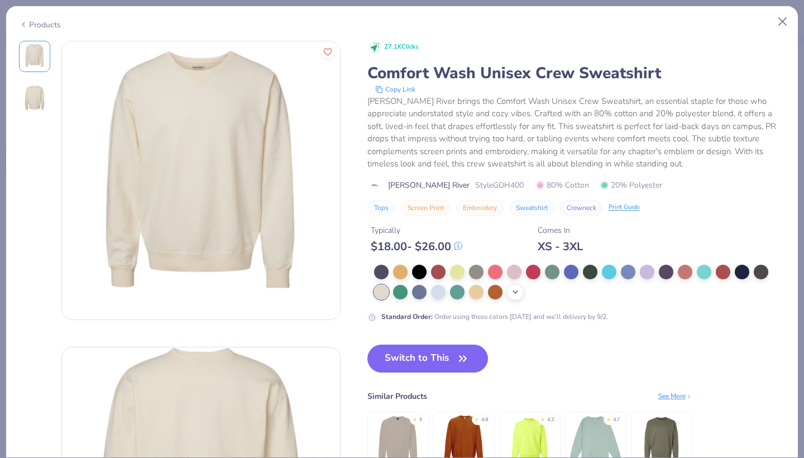
click at [516, 294] on icon at bounding box center [515, 291] width 9 height 9
click at [513, 294] on div at bounding box center [514, 291] width 15 height 15
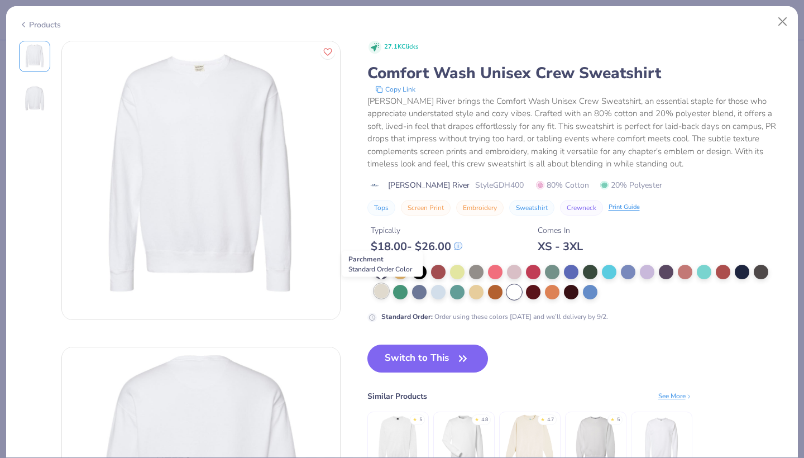
click at [381, 290] on div at bounding box center [381, 291] width 15 height 15
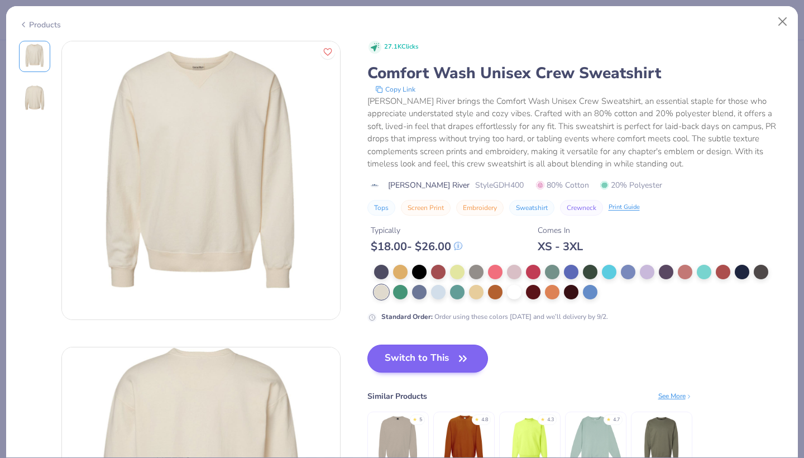
click at [411, 361] on button "Switch to This" at bounding box center [427, 358] width 121 height 28
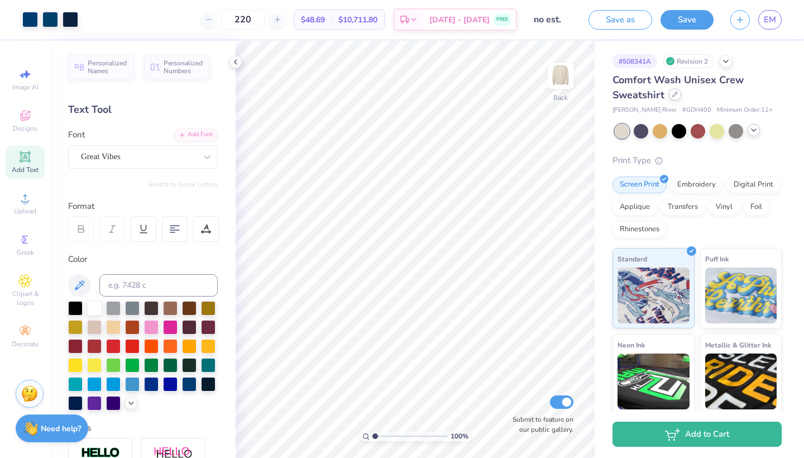
click at [672, 95] on icon at bounding box center [675, 95] width 6 height 6
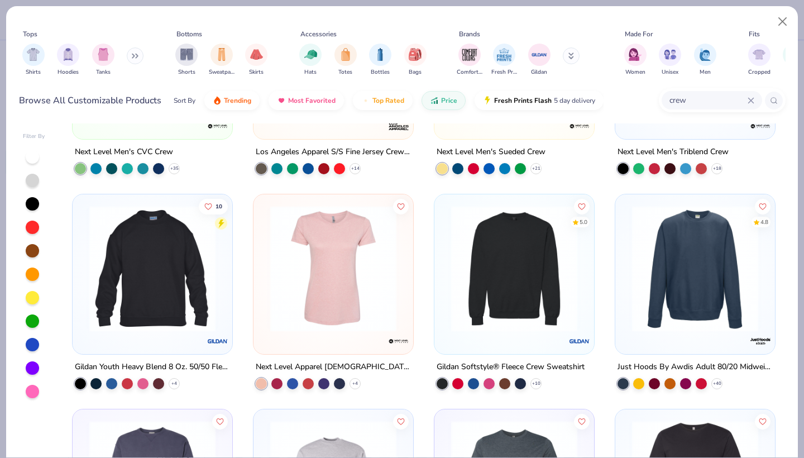
scroll to position [152, 0]
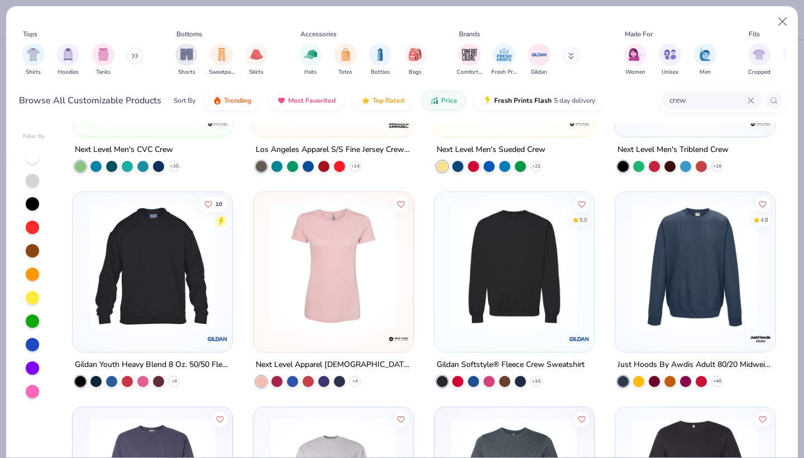
click at [505, 335] on div at bounding box center [514, 269] width 148 height 143
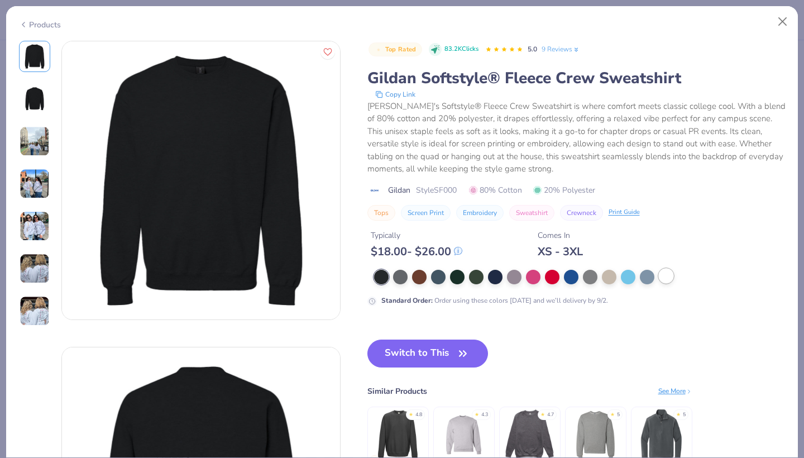
click at [659, 281] on div at bounding box center [666, 275] width 15 height 15
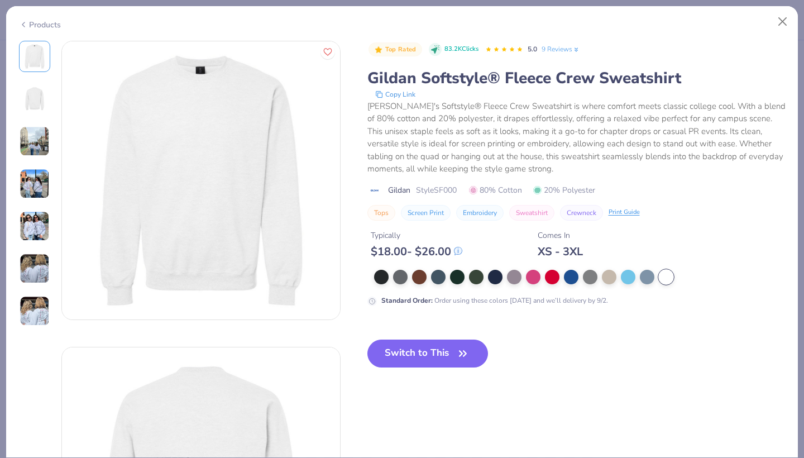
click at [26, 188] on img at bounding box center [35, 184] width 30 height 30
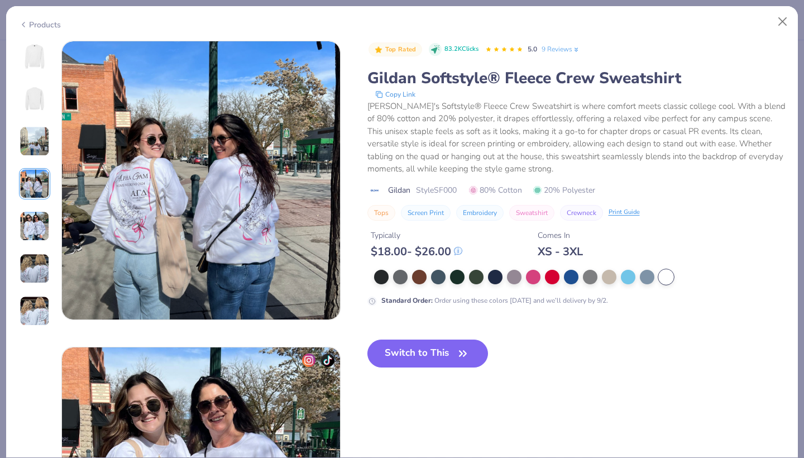
click at [28, 204] on div at bounding box center [34, 184] width 31 height 286
click at [28, 218] on img at bounding box center [35, 226] width 30 height 30
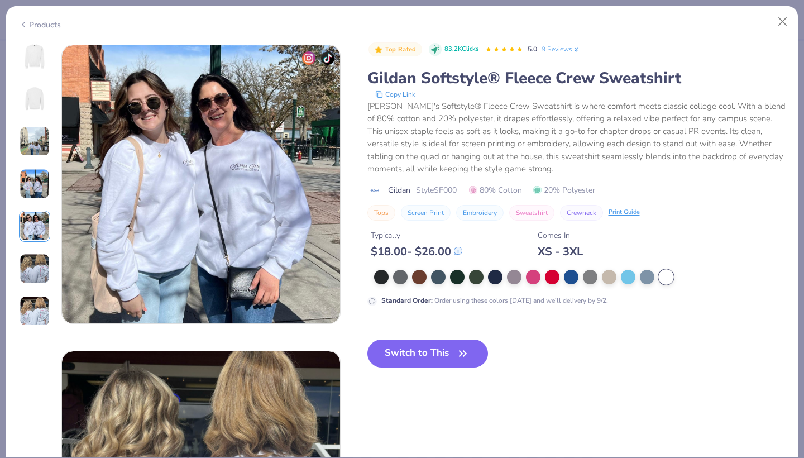
scroll to position [1223, 0]
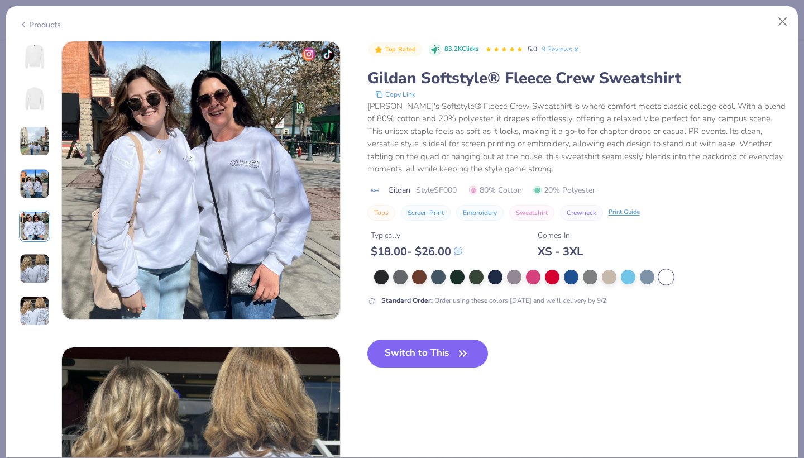
click at [27, 238] on img at bounding box center [35, 226] width 30 height 30
click at [31, 259] on img at bounding box center [35, 268] width 30 height 30
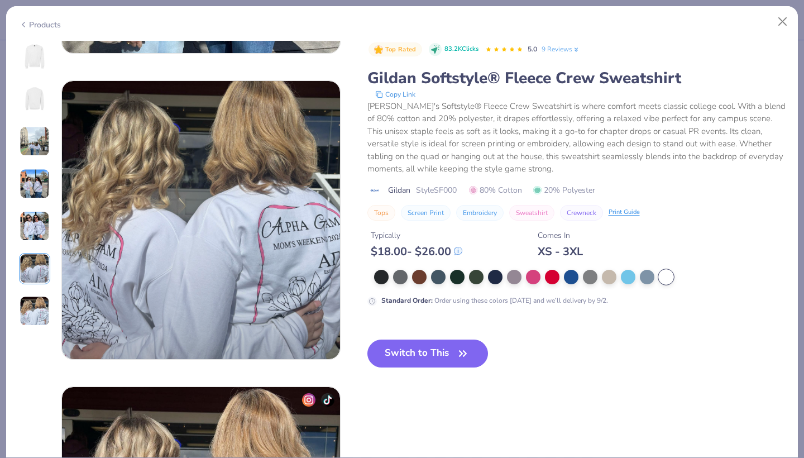
scroll to position [1529, 0]
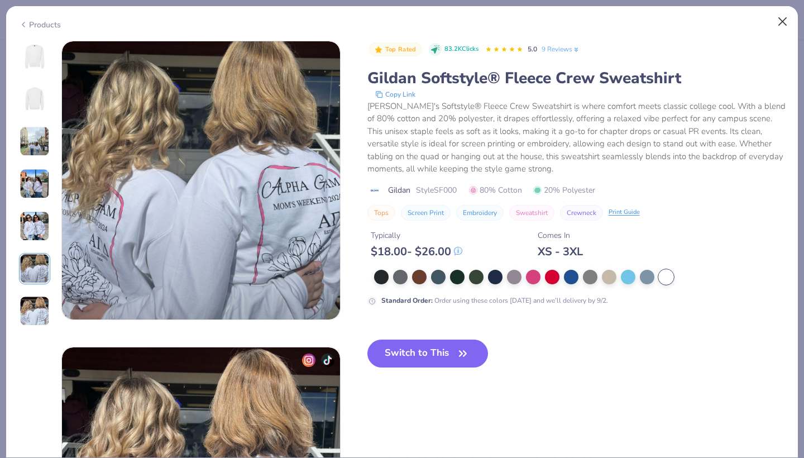
click at [783, 15] on button "Close" at bounding box center [782, 21] width 21 height 21
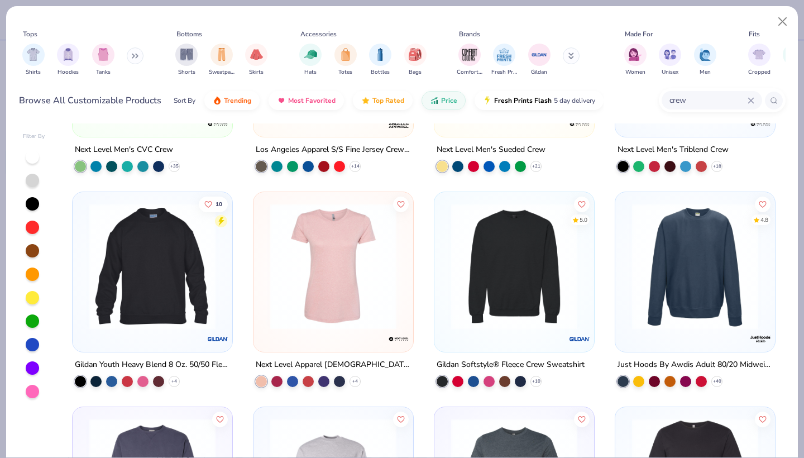
click at [696, 258] on img at bounding box center [694, 266] width 137 height 126
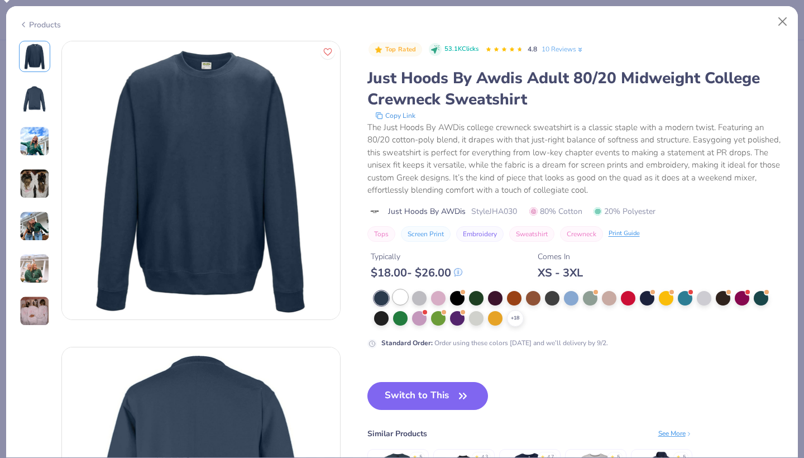
click at [400, 301] on div at bounding box center [400, 297] width 15 height 15
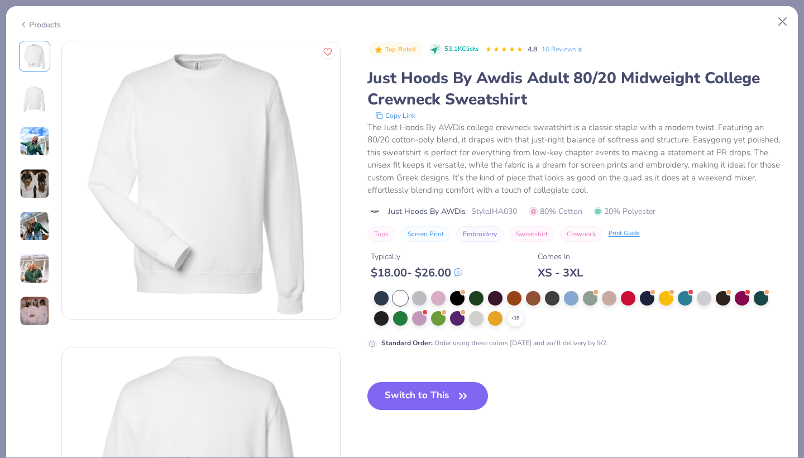
click at [35, 193] on img at bounding box center [35, 184] width 30 height 30
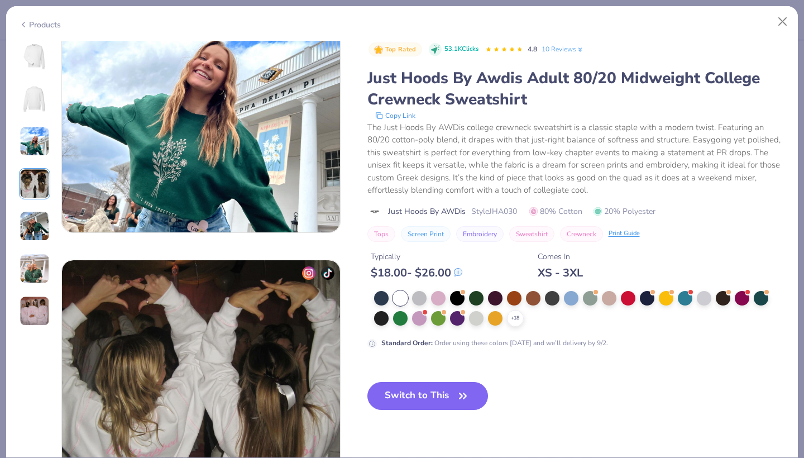
scroll to position [918, 0]
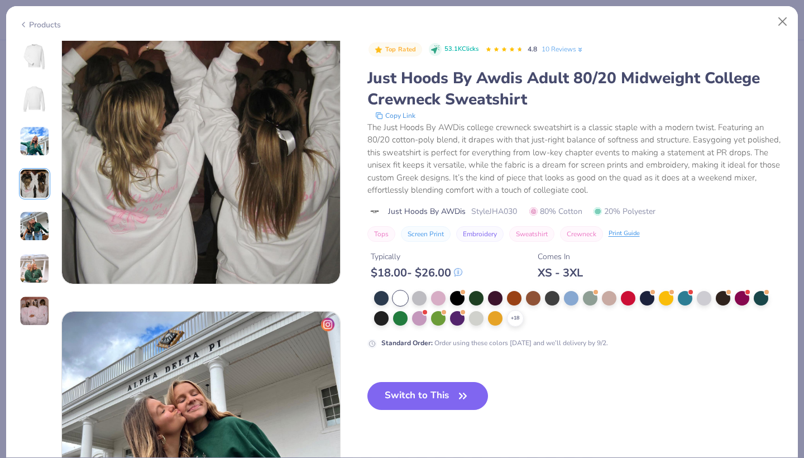
click at [34, 309] on img at bounding box center [35, 311] width 30 height 30
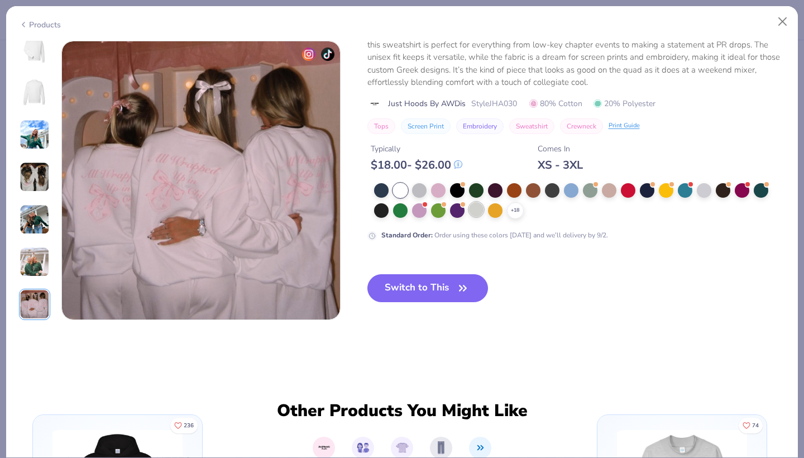
drag, startPoint x: 422, startPoint y: 292, endPoint x: 476, endPoint y: 213, distance: 95.7
click at [422, 292] on button "Switch to This" at bounding box center [427, 288] width 121 height 28
click at [475, 213] on div at bounding box center [476, 209] width 15 height 15
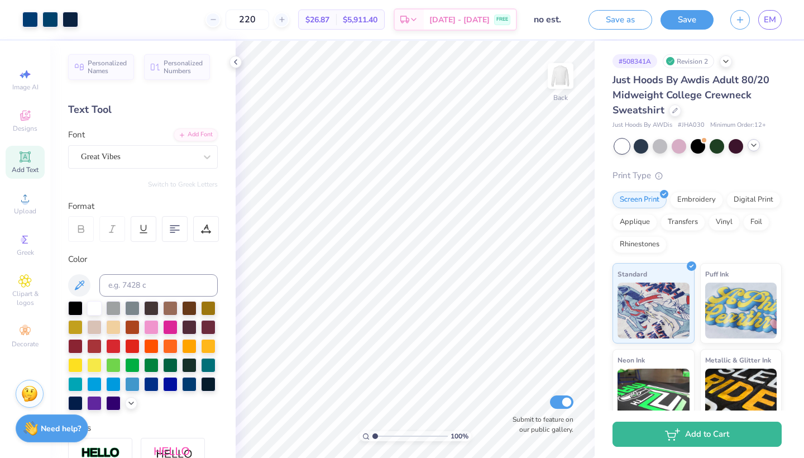
click at [754, 147] on icon at bounding box center [753, 145] width 9 height 9
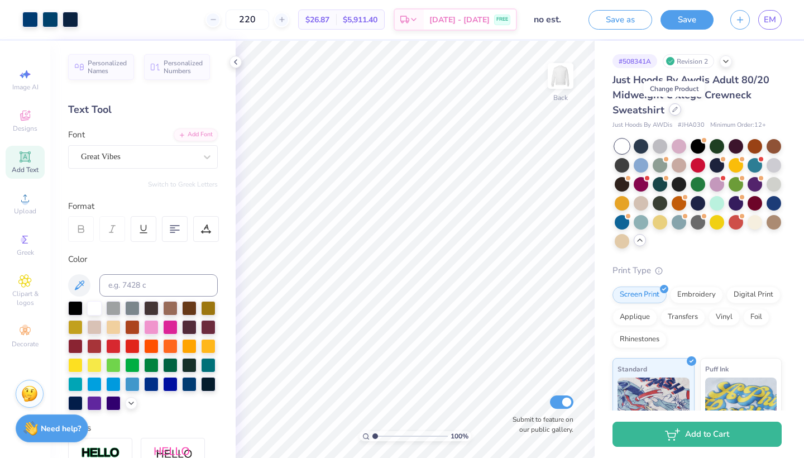
click at [674, 109] on icon at bounding box center [675, 109] width 4 height 4
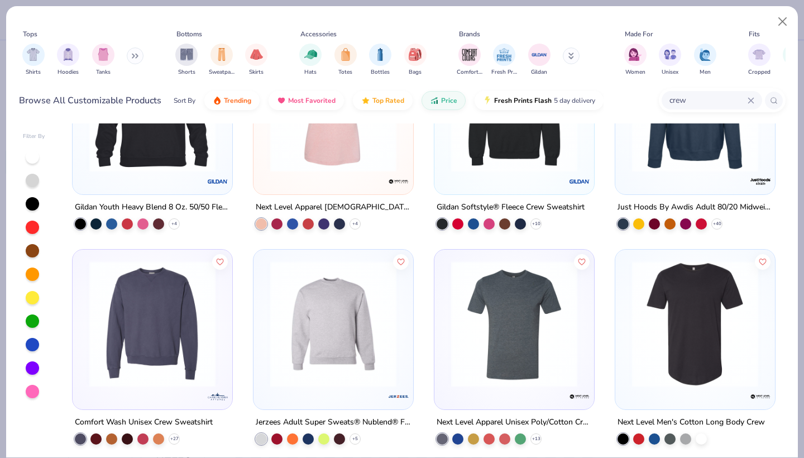
scroll to position [219, 0]
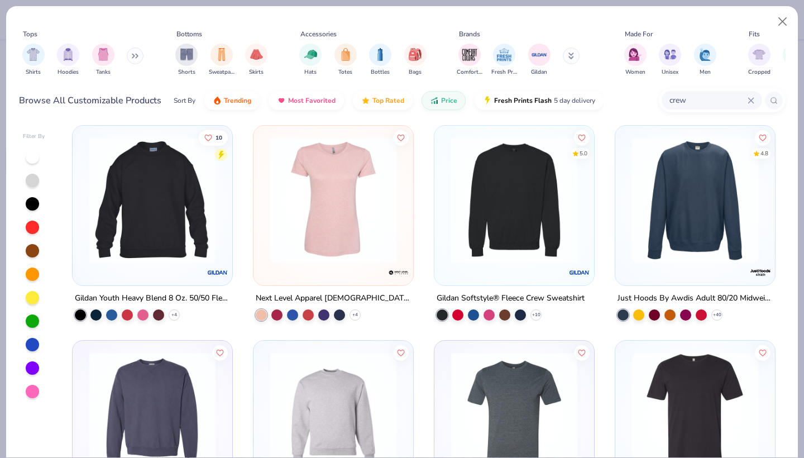
click at [657, 219] on img at bounding box center [694, 200] width 137 height 126
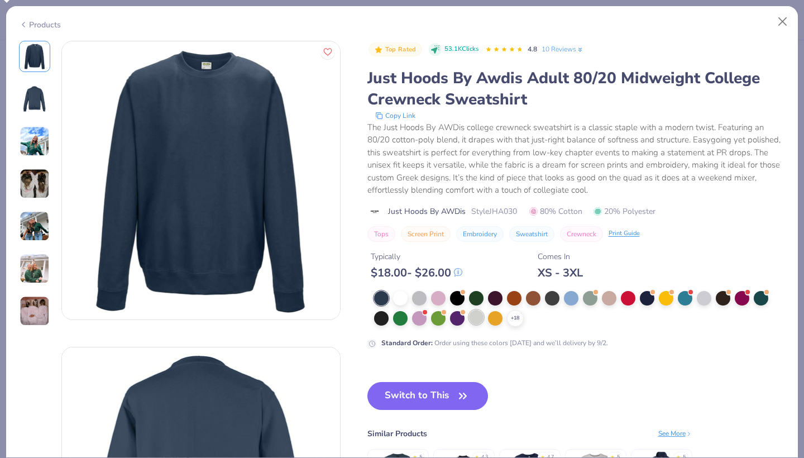
click at [477, 317] on div at bounding box center [476, 317] width 15 height 15
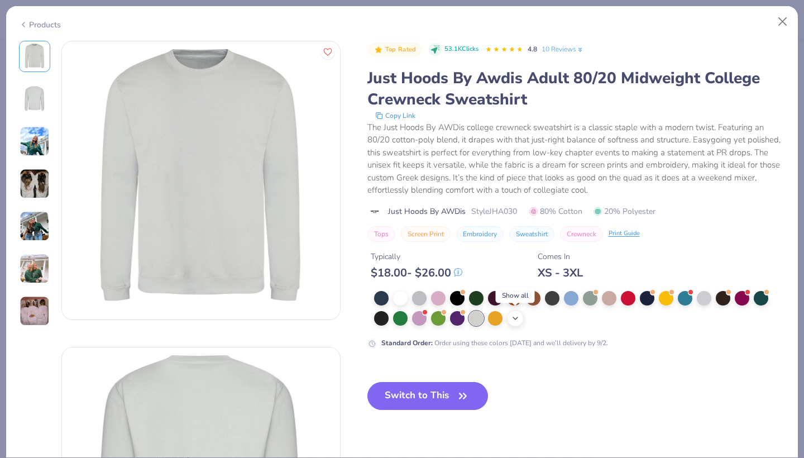
click at [520, 318] on div "+ 18" at bounding box center [515, 318] width 17 height 17
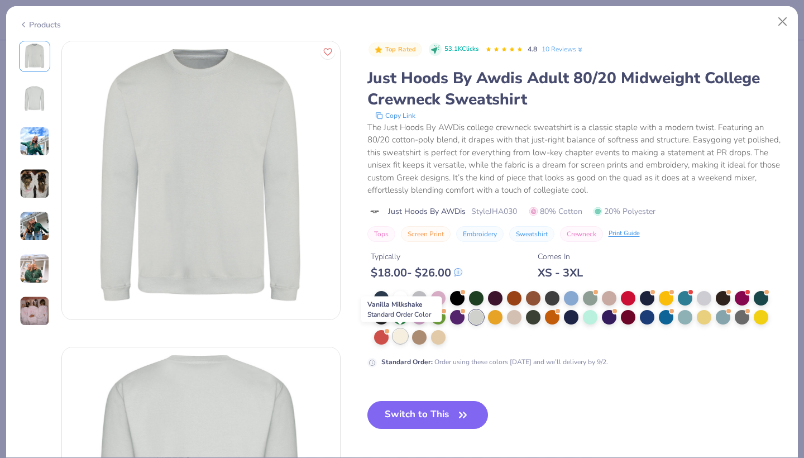
click at [402, 339] on div at bounding box center [400, 336] width 15 height 15
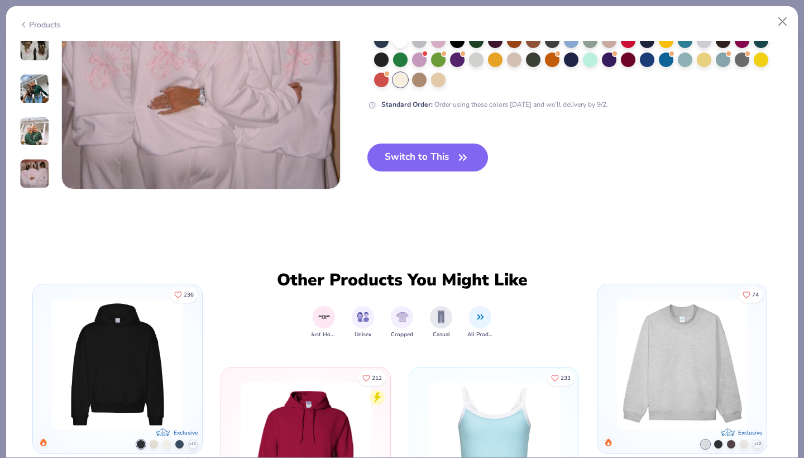
scroll to position [1932, 0]
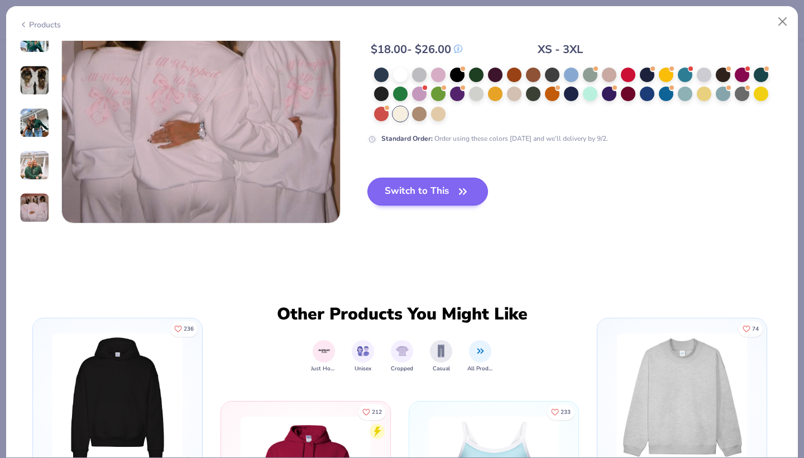
click at [392, 190] on button "Switch to This" at bounding box center [427, 191] width 121 height 28
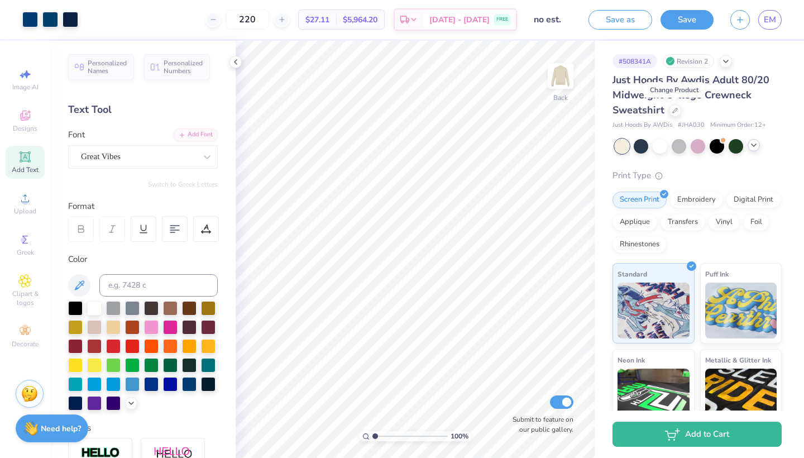
click at [756, 147] on icon at bounding box center [753, 145] width 9 height 9
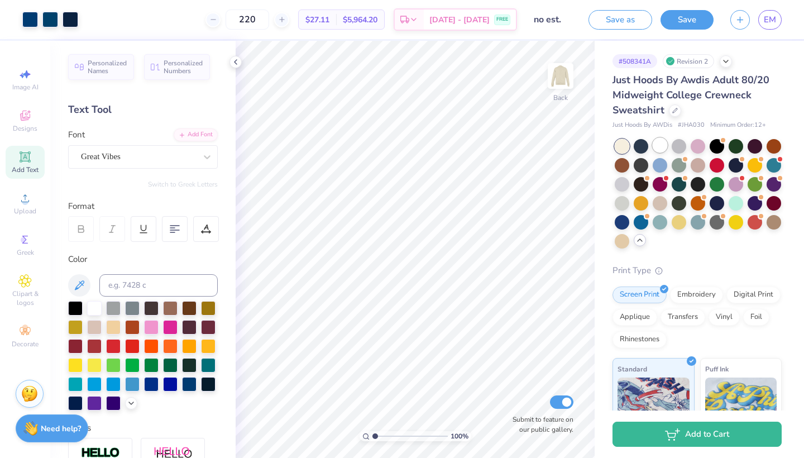
click at [664, 150] on div at bounding box center [659, 145] width 15 height 15
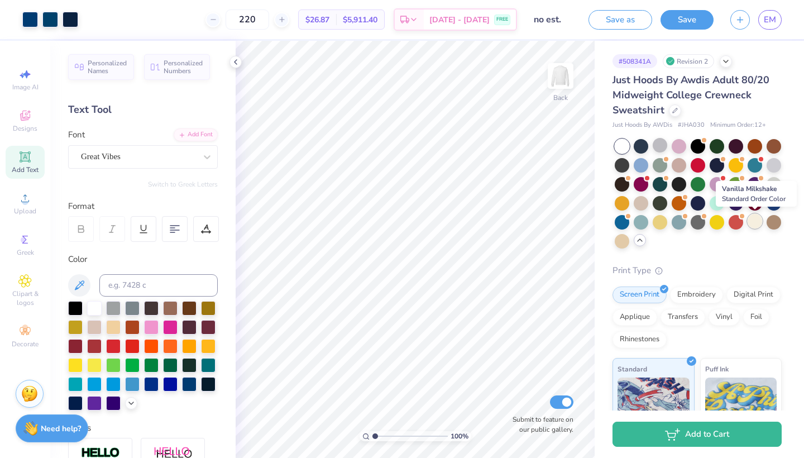
click at [759, 219] on div at bounding box center [754, 221] width 15 height 15
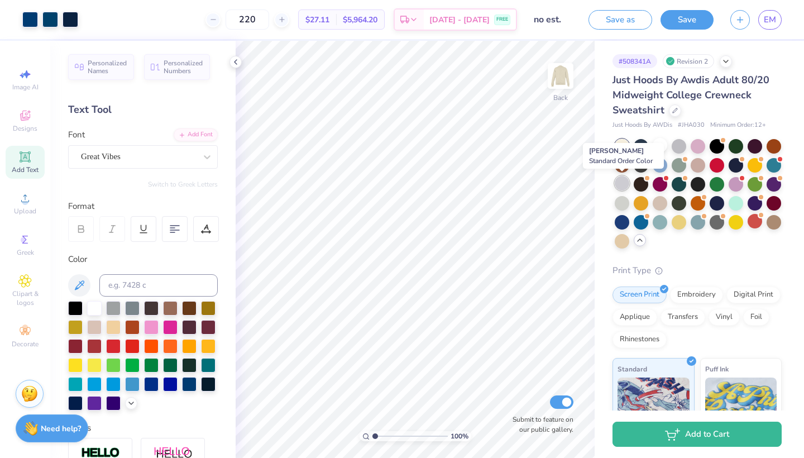
click at [625, 189] on div at bounding box center [621, 183] width 15 height 15
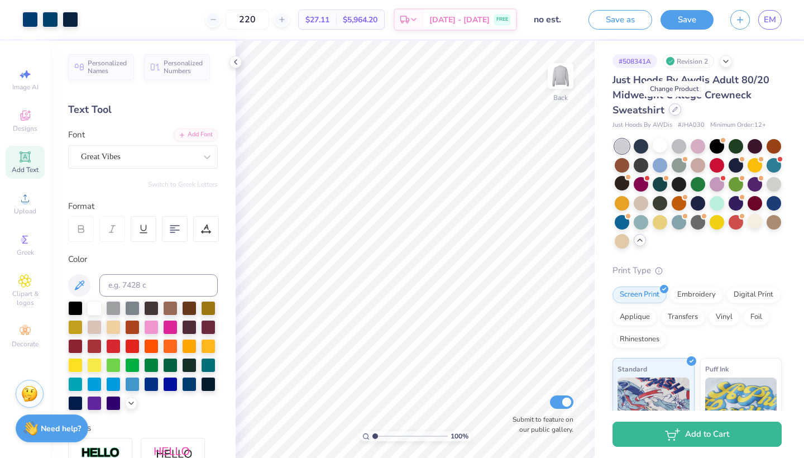
click at [678, 112] on div at bounding box center [675, 109] width 12 height 12
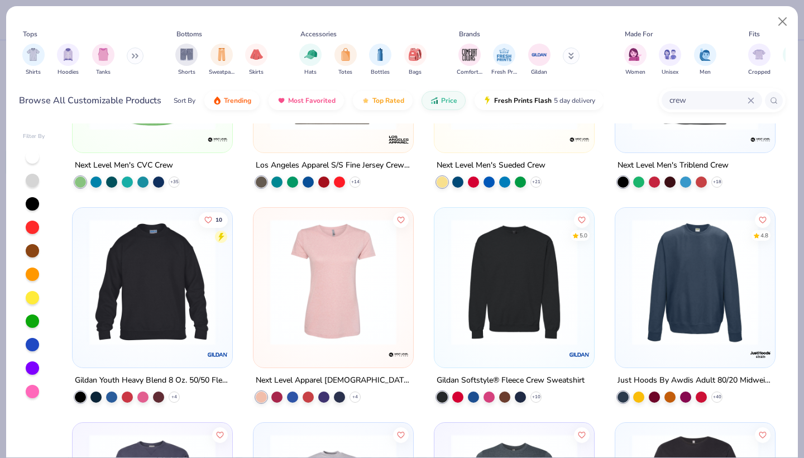
scroll to position [143, 0]
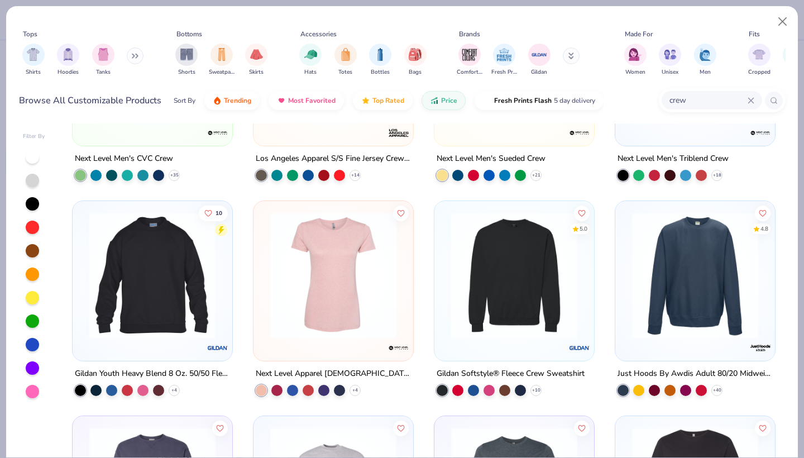
click at [495, 266] on img at bounding box center [513, 275] width 137 height 126
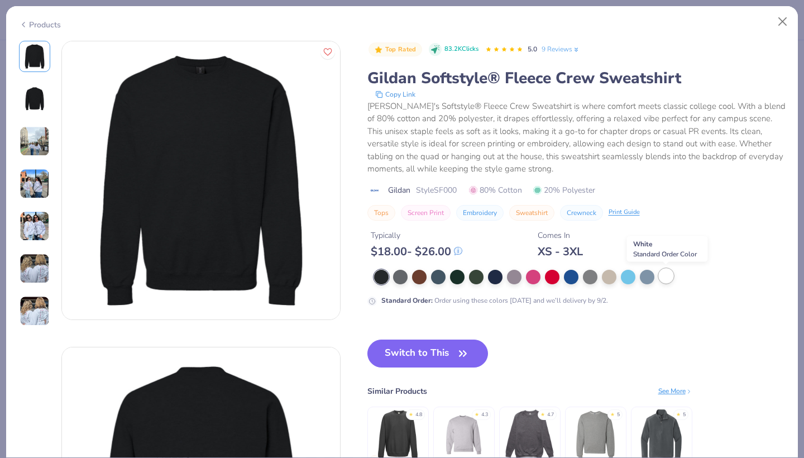
click at [664, 275] on div at bounding box center [666, 275] width 15 height 15
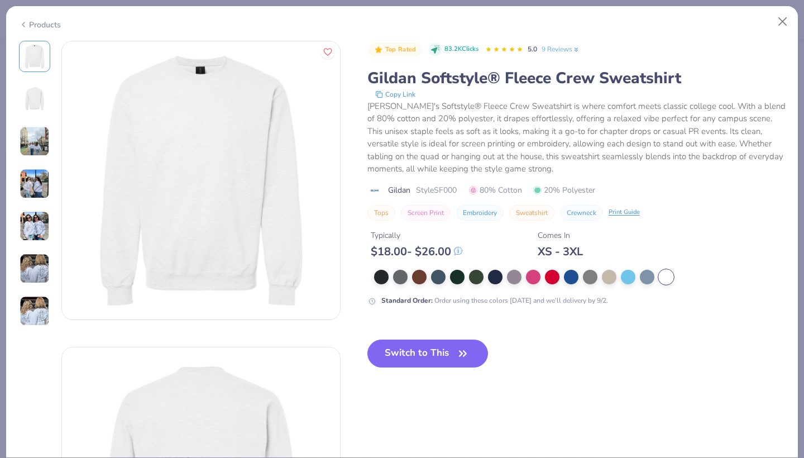
click at [444, 337] on div "Top Rated 83.2K Clicks 5.0 9 Reviews Gildan Softstyle® Fleece Crew Sweatshirt C…" at bounding box center [576, 213] width 418 height 344
click at [445, 351] on button "Switch to This" at bounding box center [427, 353] width 121 height 28
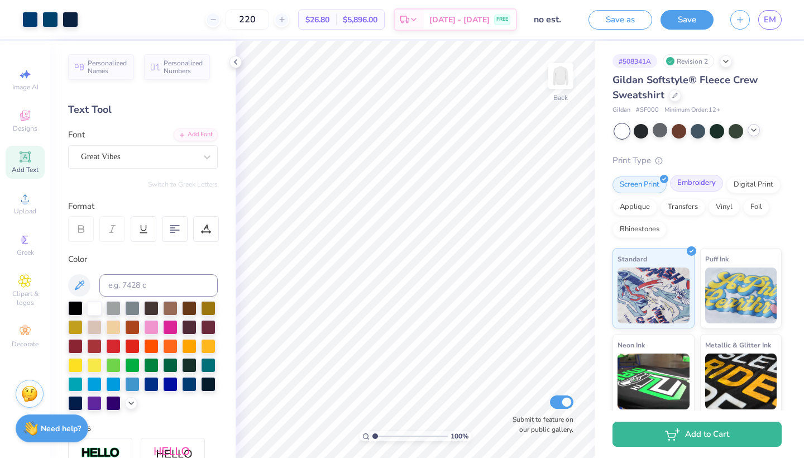
click at [688, 185] on div "Embroidery" at bounding box center [696, 183] width 53 height 17
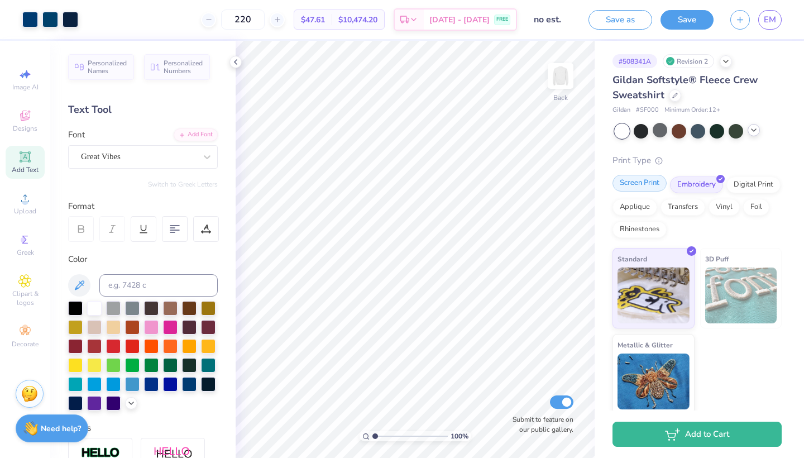
click at [640, 182] on div "Screen Print" at bounding box center [639, 183] width 54 height 17
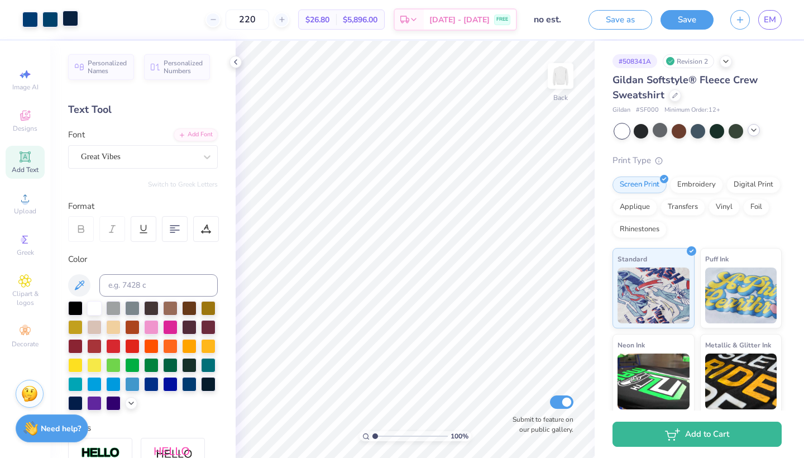
click at [74, 20] on div at bounding box center [71, 19] width 16 height 16
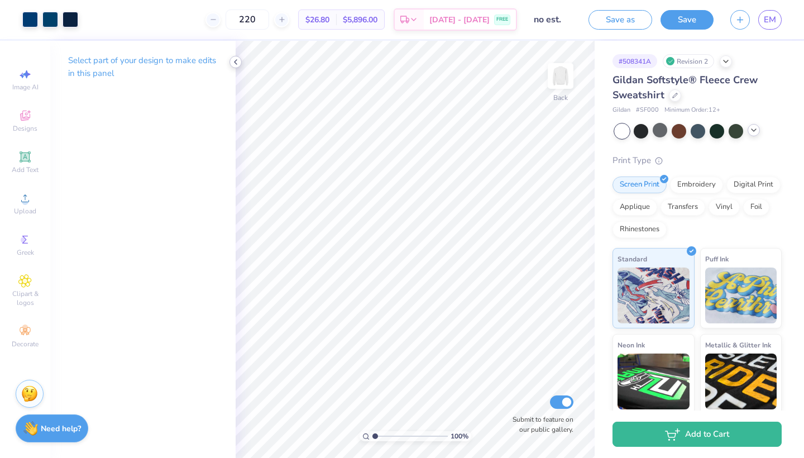
click at [236, 63] on icon at bounding box center [235, 61] width 9 height 9
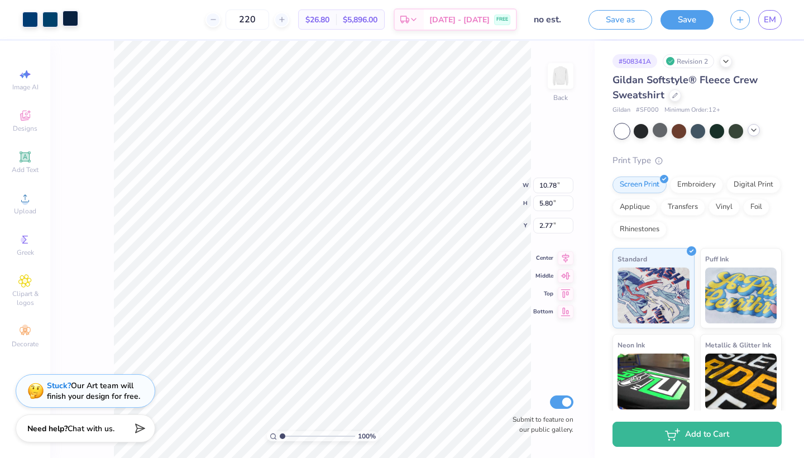
click at [69, 21] on div at bounding box center [71, 19] width 16 height 16
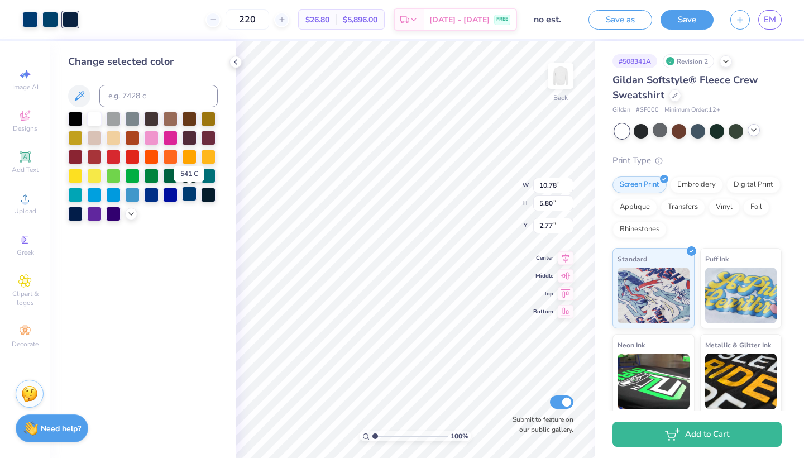
click at [193, 201] on div at bounding box center [189, 193] width 15 height 15
click at [189, 199] on div at bounding box center [189, 193] width 15 height 15
click at [45, 21] on div at bounding box center [50, 19] width 16 height 16
click at [191, 191] on div at bounding box center [189, 193] width 15 height 15
click at [66, 19] on div at bounding box center [71, 19] width 16 height 16
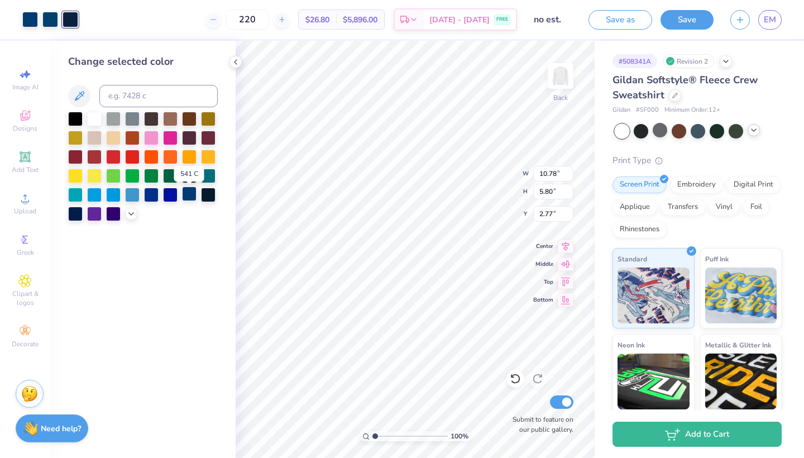
click at [184, 198] on div at bounding box center [189, 193] width 15 height 15
click at [186, 199] on div at bounding box center [189, 193] width 15 height 15
click at [50, 22] on div at bounding box center [50, 19] width 16 height 16
click at [188, 200] on div at bounding box center [189, 193] width 15 height 15
click at [69, 17] on div at bounding box center [71, 19] width 16 height 16
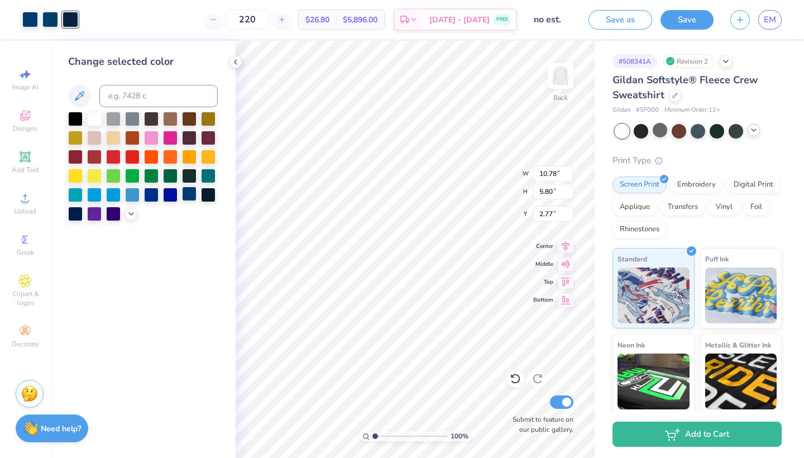
click at [187, 196] on div at bounding box center [189, 193] width 15 height 15
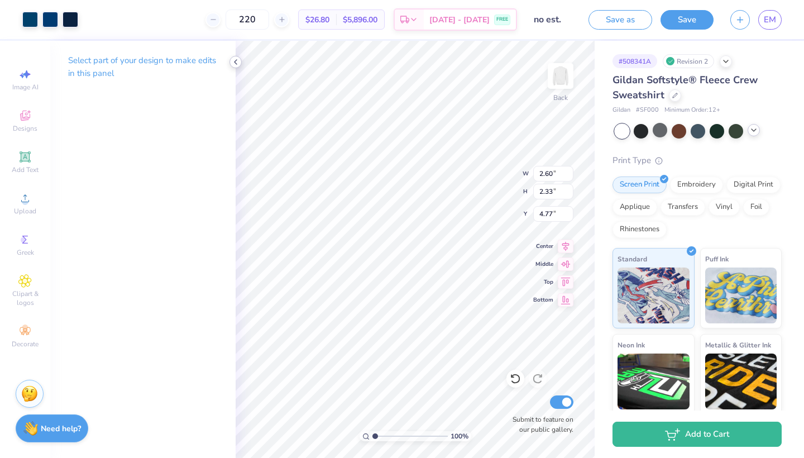
click at [236, 64] on icon at bounding box center [235, 61] width 9 height 9
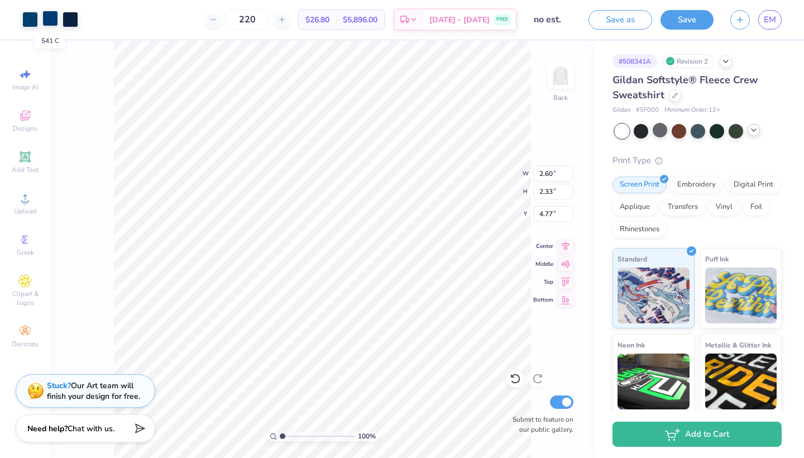
click at [52, 23] on div at bounding box center [50, 19] width 16 height 16
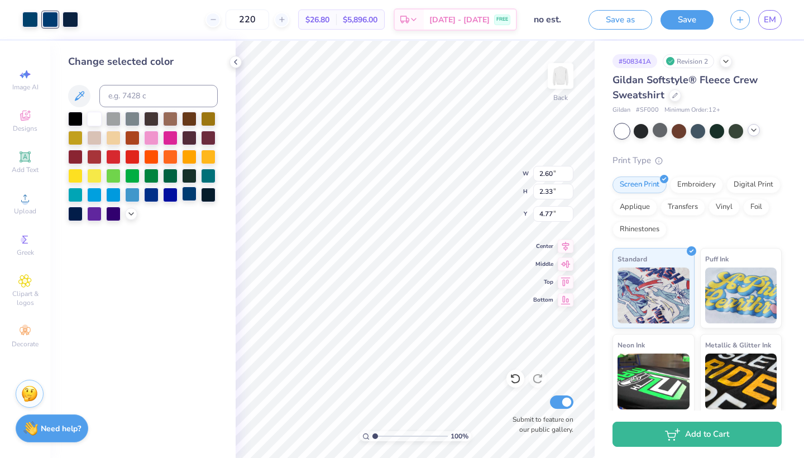
click at [190, 196] on div at bounding box center [189, 193] width 15 height 15
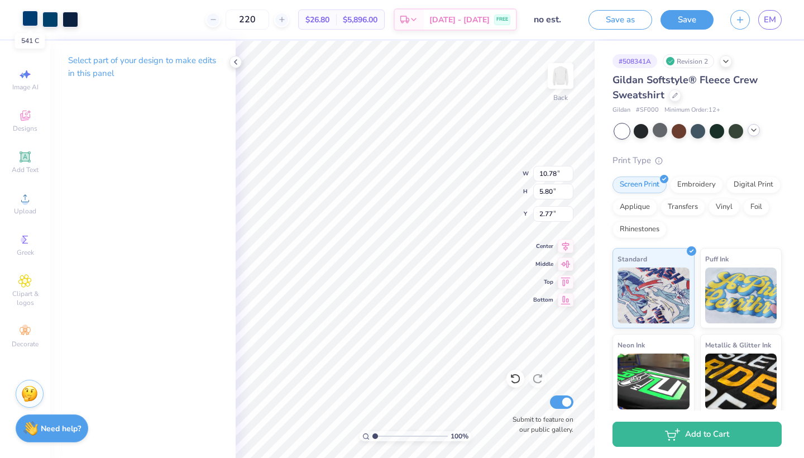
click at [32, 18] on div at bounding box center [30, 19] width 16 height 16
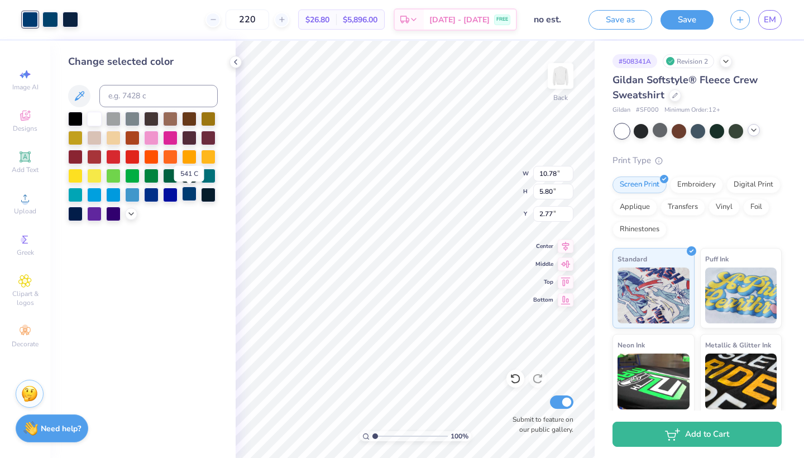
click at [191, 196] on div at bounding box center [189, 193] width 15 height 15
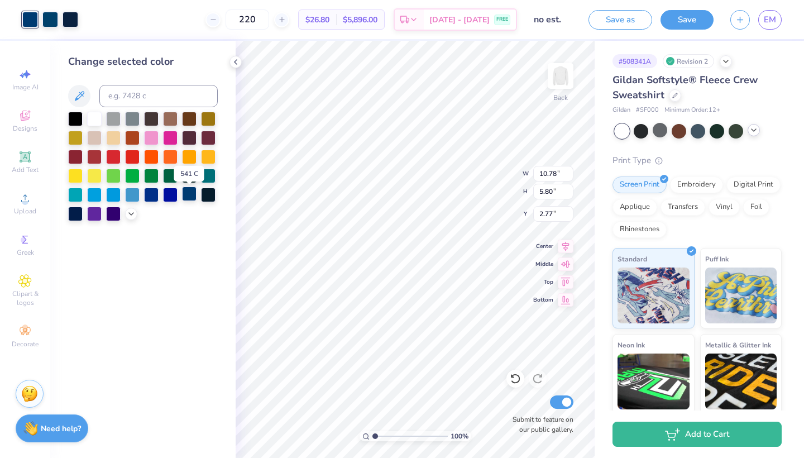
click at [191, 196] on div at bounding box center [189, 193] width 15 height 15
click at [47, 15] on div at bounding box center [50, 19] width 16 height 16
click at [187, 194] on div at bounding box center [189, 193] width 15 height 15
click at [72, 19] on div at bounding box center [71, 20] width 16 height 16
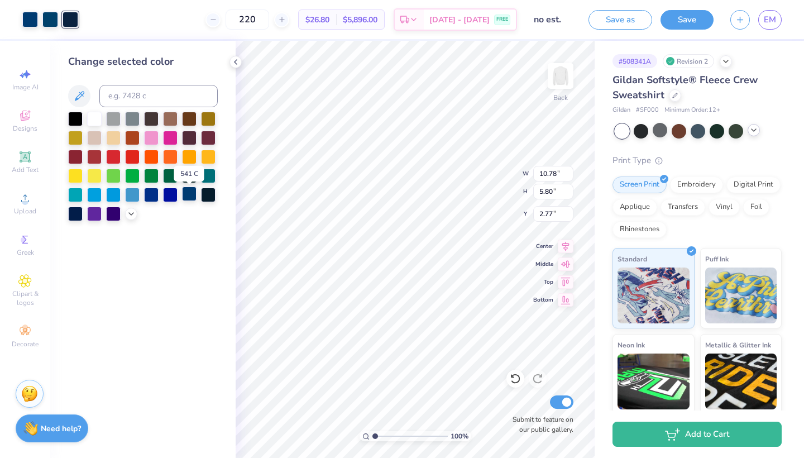
click at [193, 199] on div at bounding box center [189, 193] width 15 height 15
click at [233, 66] on icon at bounding box center [235, 61] width 9 height 9
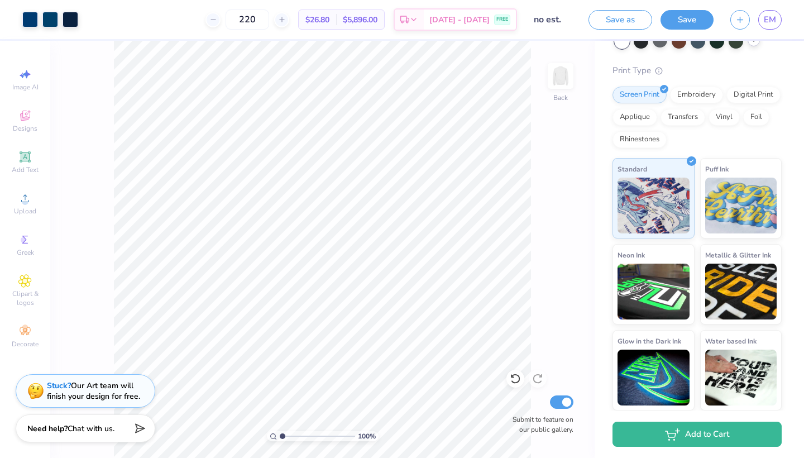
scroll to position [89, 0]
click at [614, 20] on button "Save as" at bounding box center [620, 18] width 64 height 20
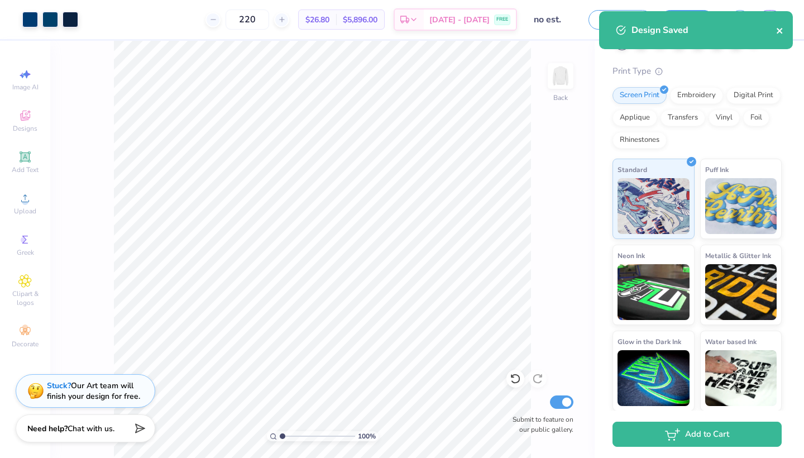
click at [778, 31] on icon "close" at bounding box center [780, 30] width 8 height 9
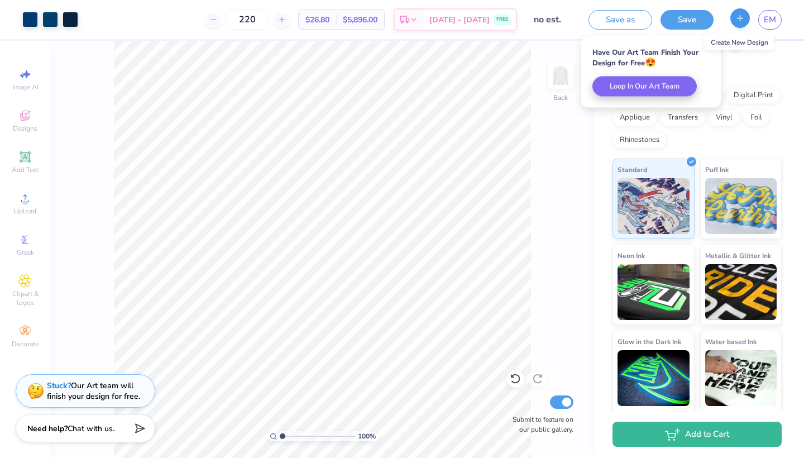
click at [734, 22] on button "button" at bounding box center [740, 18] width 20 height 20
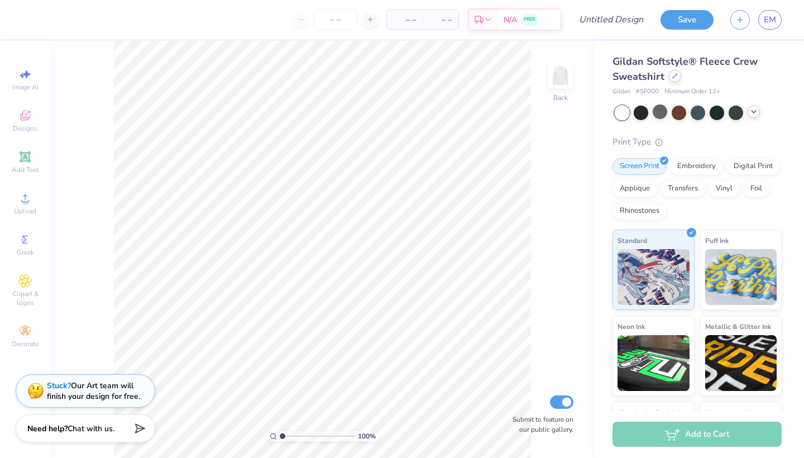
click at [671, 76] on div at bounding box center [675, 76] width 12 height 12
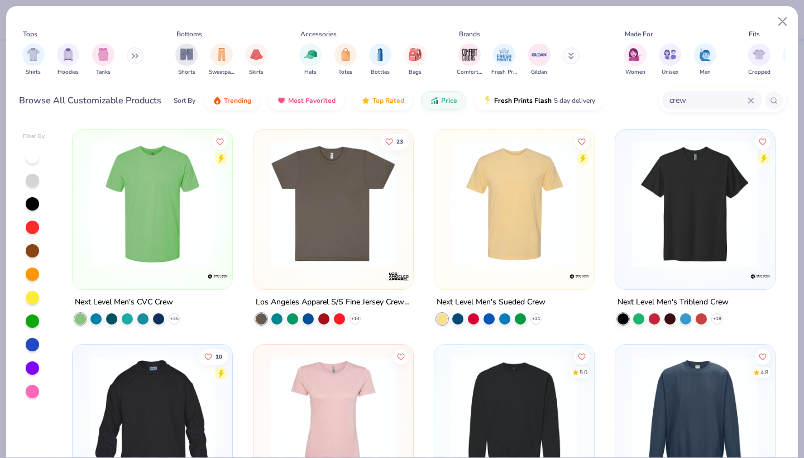
click at [750, 102] on icon at bounding box center [750, 100] width 7 height 7
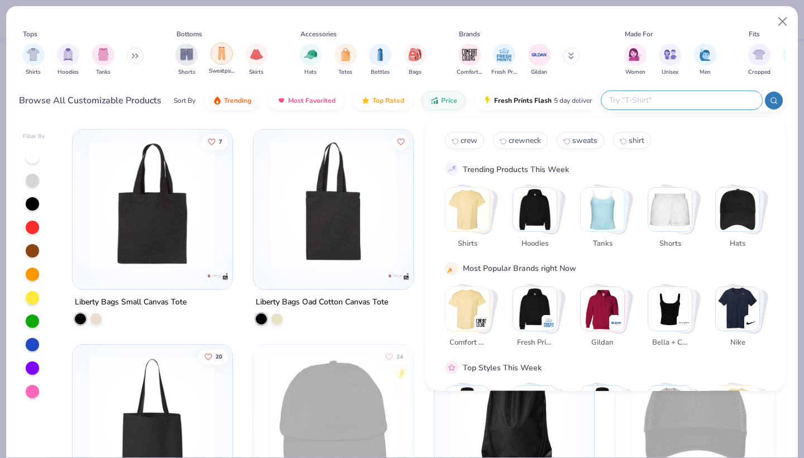
click at [219, 61] on div "filter for Sweatpants" at bounding box center [221, 53] width 22 height 22
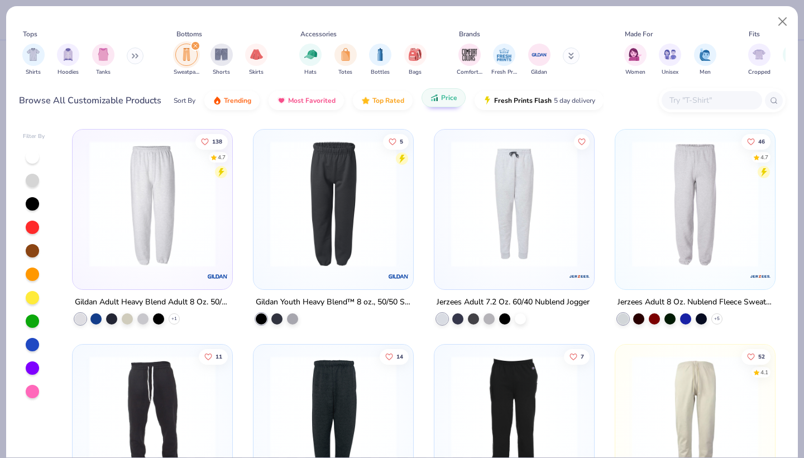
click at [436, 106] on button "Price" at bounding box center [443, 97] width 44 height 19
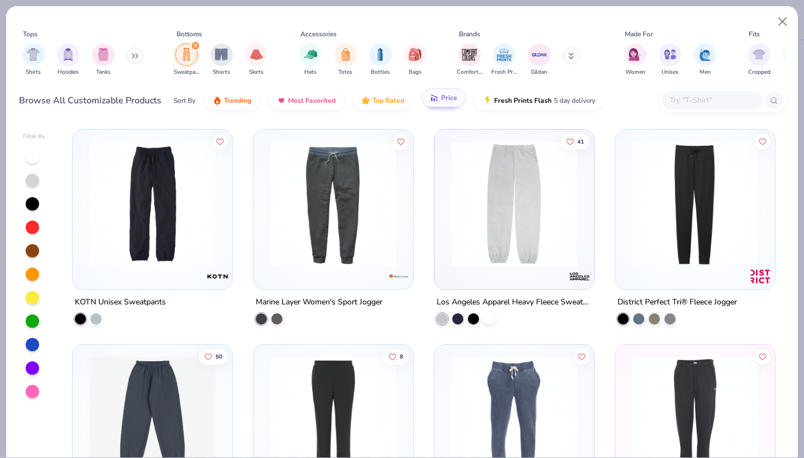
click at [436, 106] on button "Price" at bounding box center [443, 97] width 44 height 19
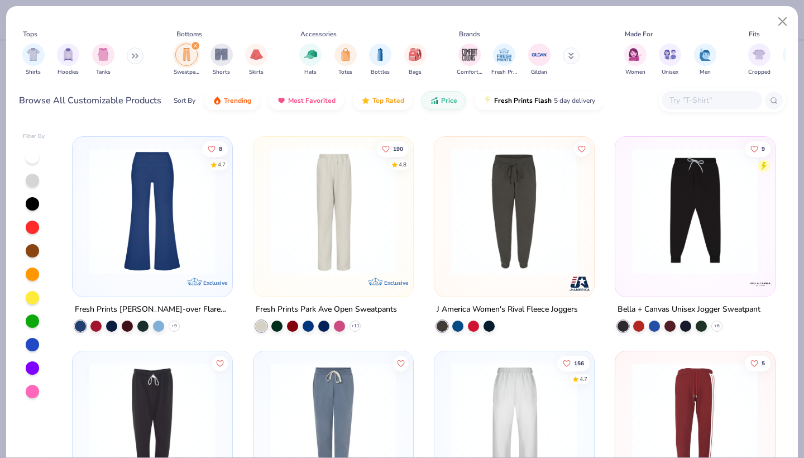
scroll to position [425, 0]
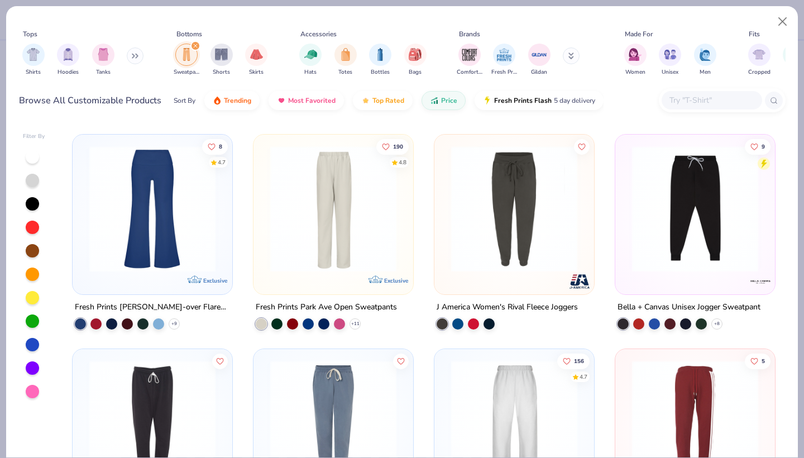
click at [353, 239] on img at bounding box center [333, 208] width 137 height 126
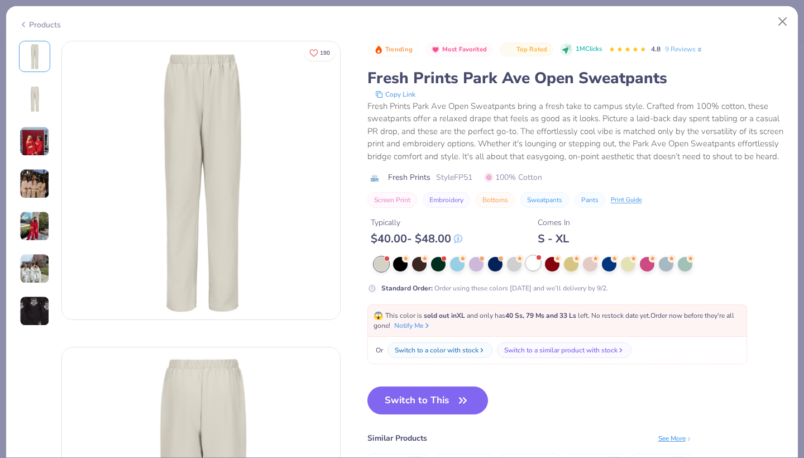
click at [531, 268] on div at bounding box center [533, 263] width 15 height 15
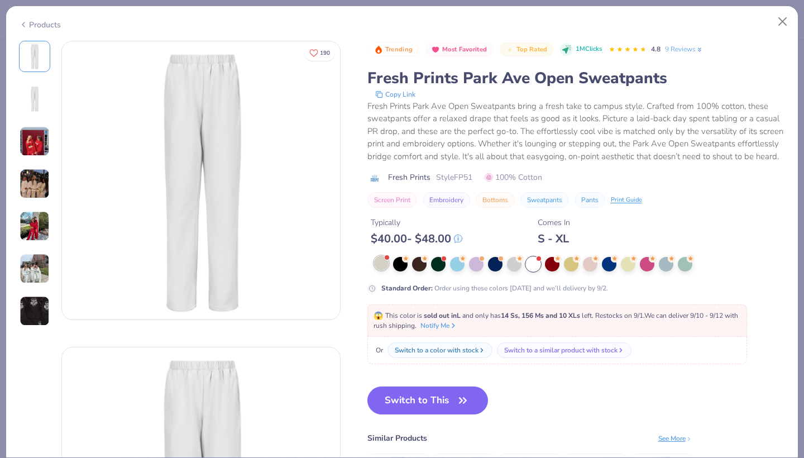
click at [387, 263] on div at bounding box center [381, 263] width 15 height 15
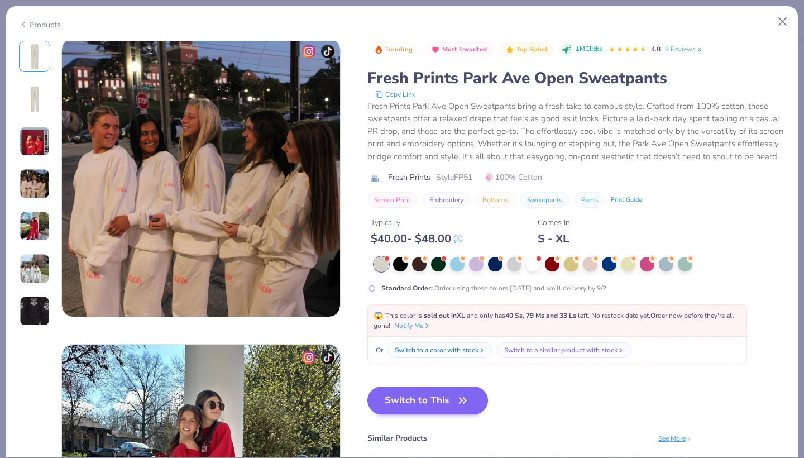
scroll to position [921, 0]
click at [780, 21] on button "Close" at bounding box center [782, 21] width 21 height 21
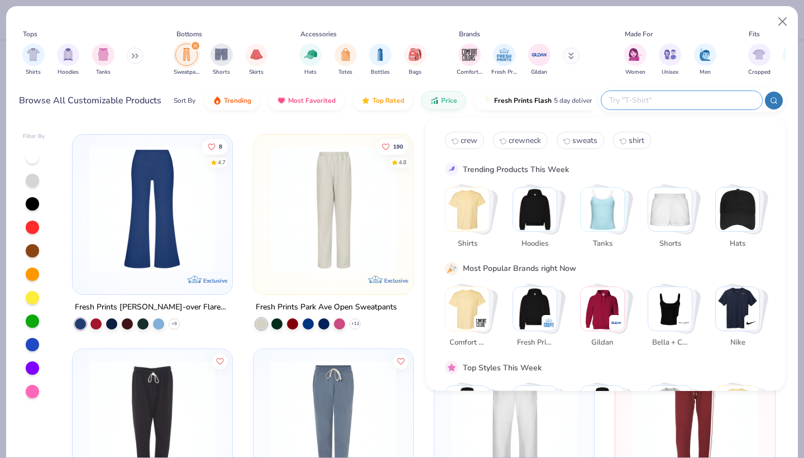
click at [692, 95] on input "text" at bounding box center [681, 100] width 146 height 13
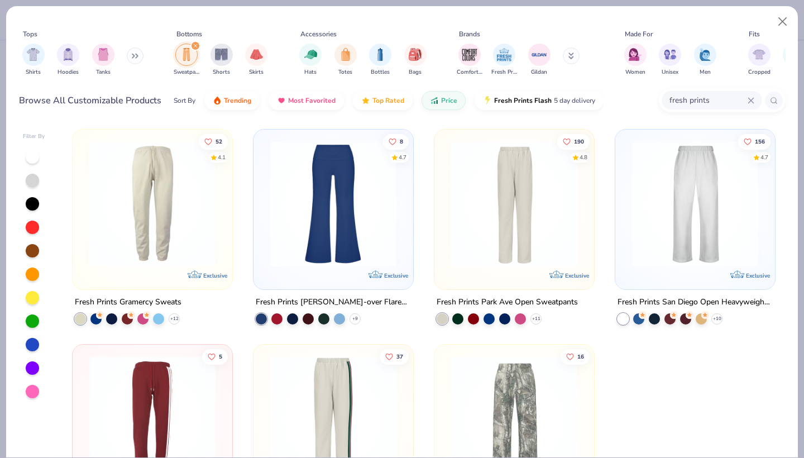
click at [194, 46] on icon "filter for Sweatpants" at bounding box center [195, 46] width 4 height 4
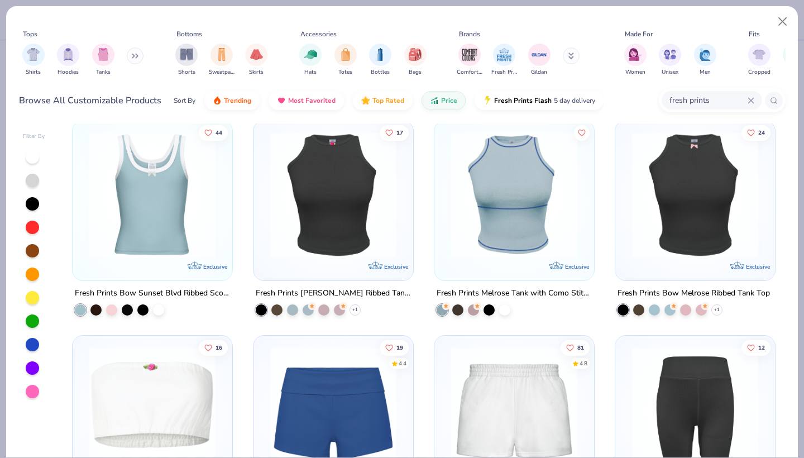
scroll to position [1612, 0]
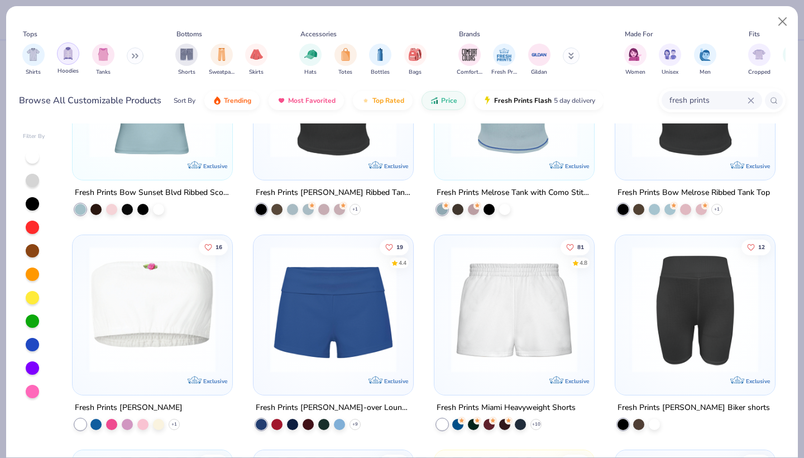
click at [69, 57] on img "filter for Hoodies" at bounding box center [68, 53] width 12 height 13
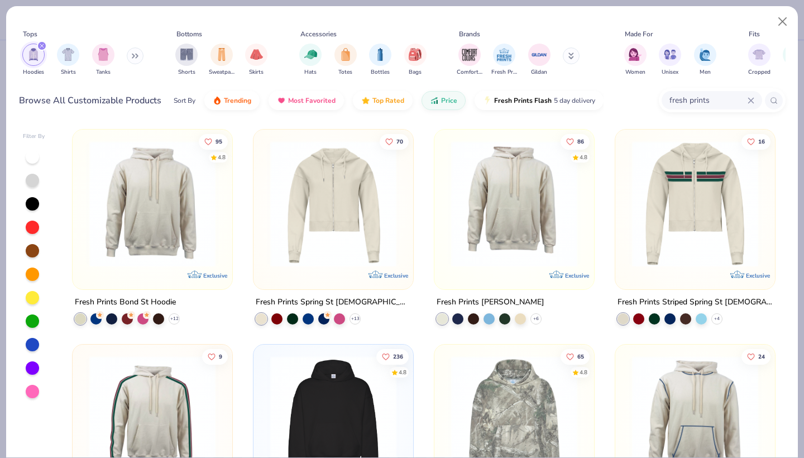
click at [748, 105] on div "fresh prints" at bounding box center [711, 100] width 100 height 18
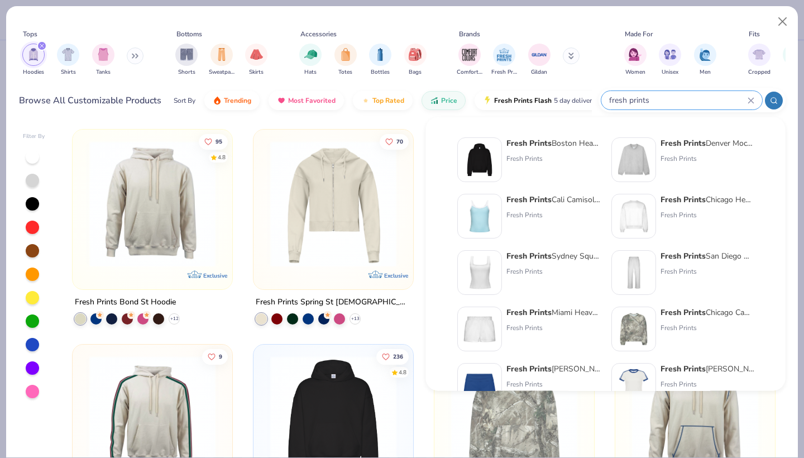
click at [42, 46] on icon "filter for Hoodies" at bounding box center [41, 45] width 3 height 3
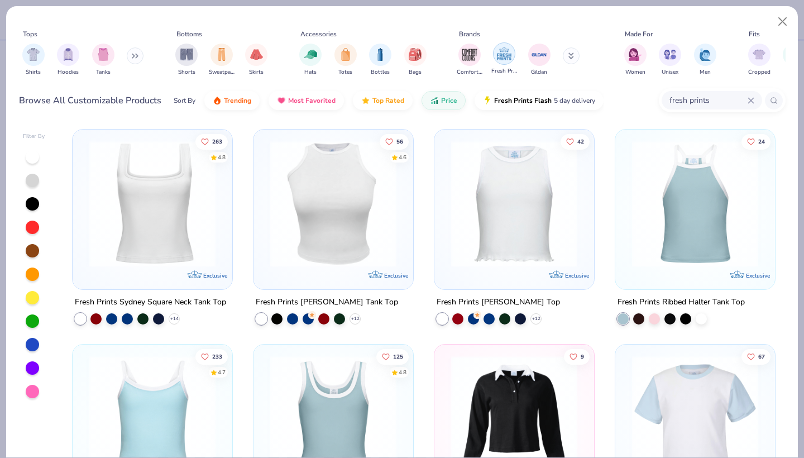
click at [506, 57] on img "filter for Fresh Prints" at bounding box center [504, 53] width 17 height 17
click at [747, 105] on input "fresh prints" at bounding box center [707, 100] width 79 height 13
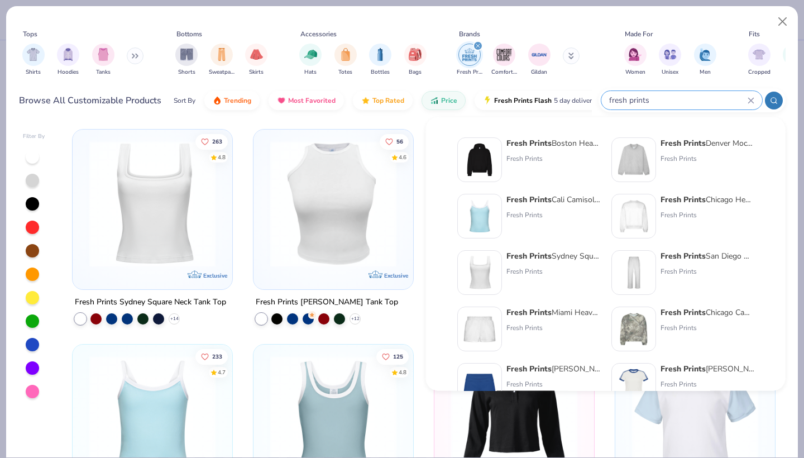
drag, startPoint x: 692, startPoint y: 93, endPoint x: 585, endPoint y: 90, distance: 106.6
click at [585, 90] on div "Browse All Customizable Products Sort By Trending Most Favorited Top Rated Pric…" at bounding box center [402, 100] width 766 height 31
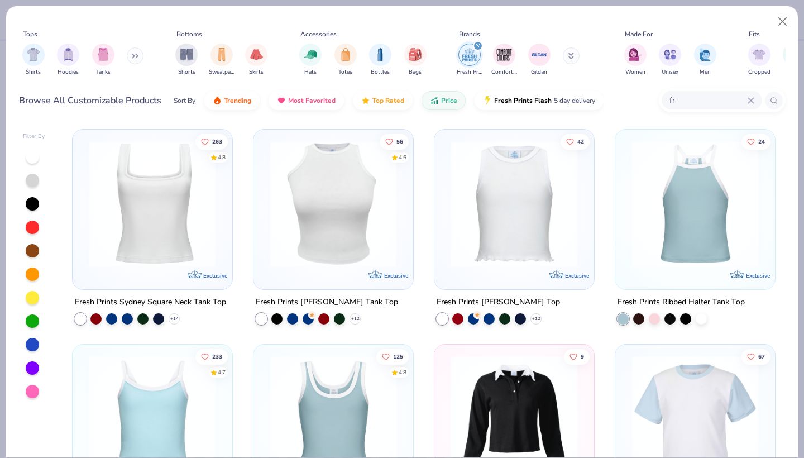
type input "f"
type input "crew"
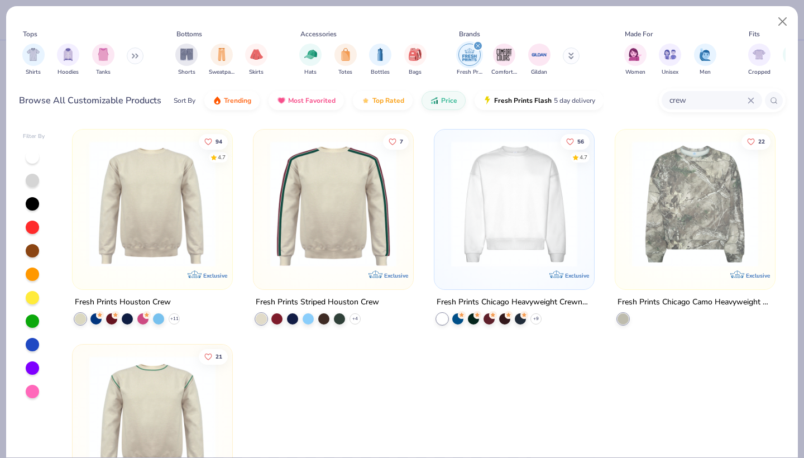
click at [193, 188] on img at bounding box center [152, 204] width 137 height 126
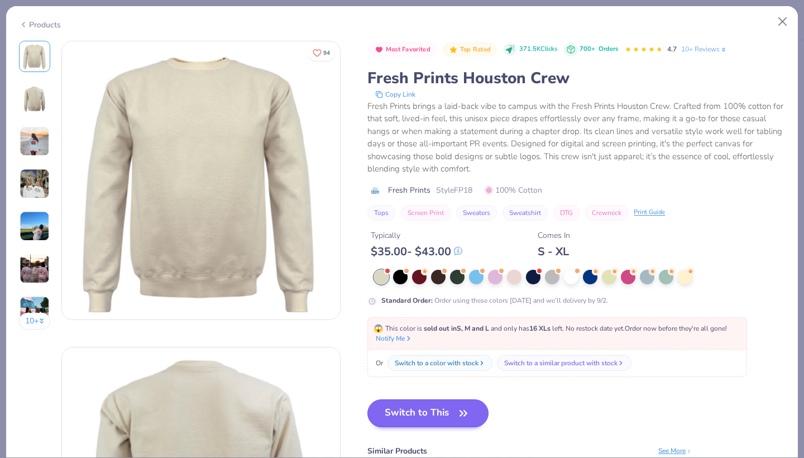
click at [412, 417] on button "Switch to This" at bounding box center [427, 413] width 121 height 28
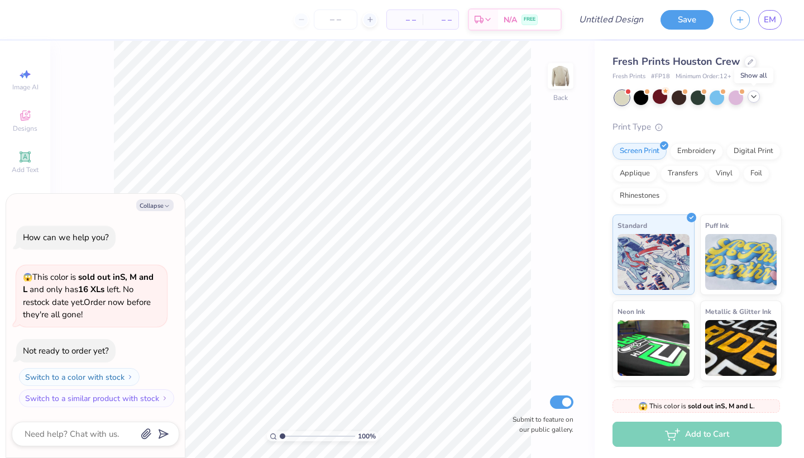
click at [756, 97] on icon at bounding box center [753, 96] width 9 height 9
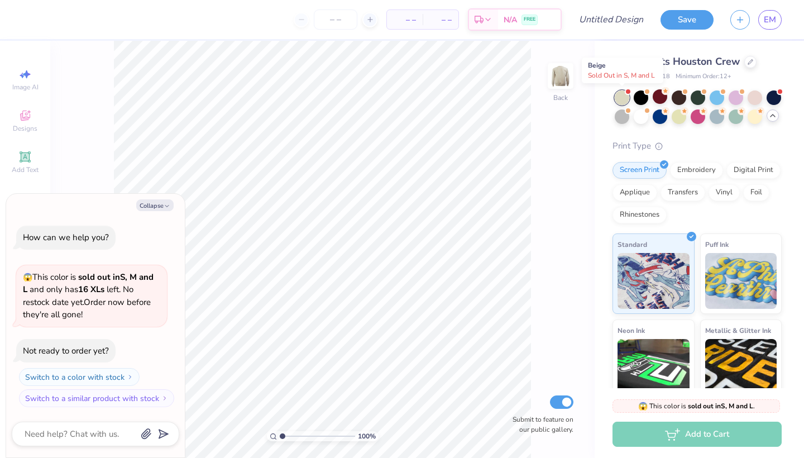
click at [625, 97] on div at bounding box center [621, 97] width 15 height 15
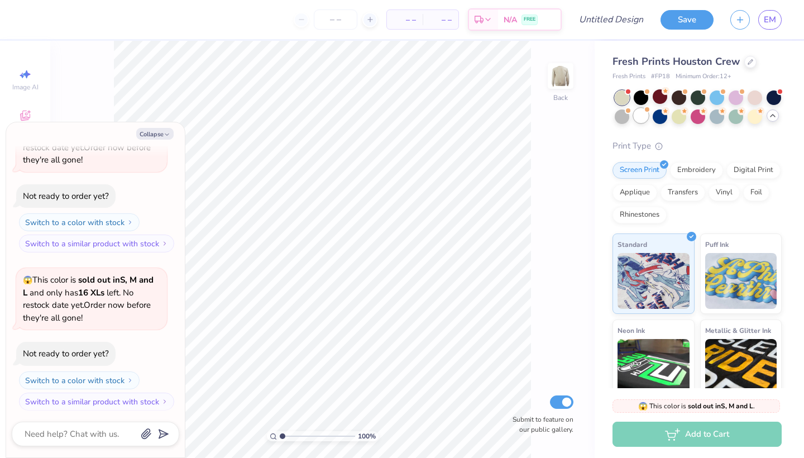
click at [639, 118] on div at bounding box center [640, 115] width 15 height 15
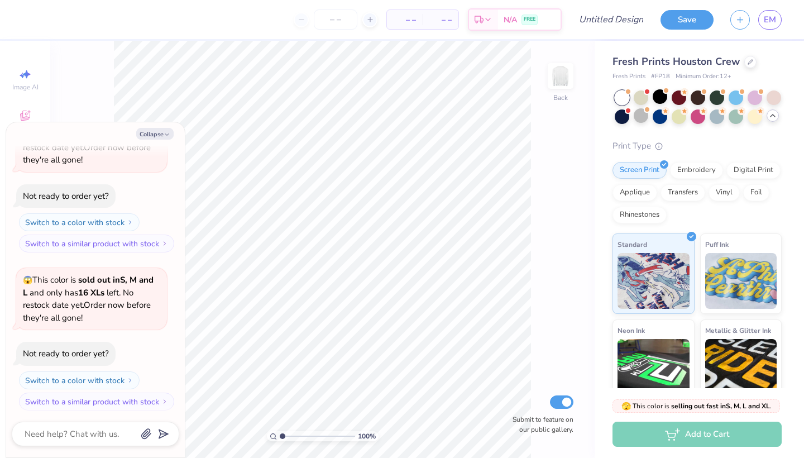
scroll to position [227, 0]
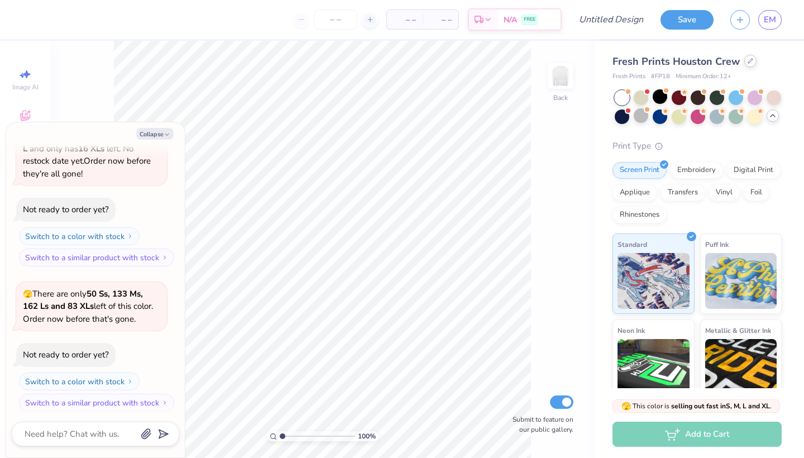
click at [749, 64] on div at bounding box center [750, 61] width 12 height 12
type textarea "x"
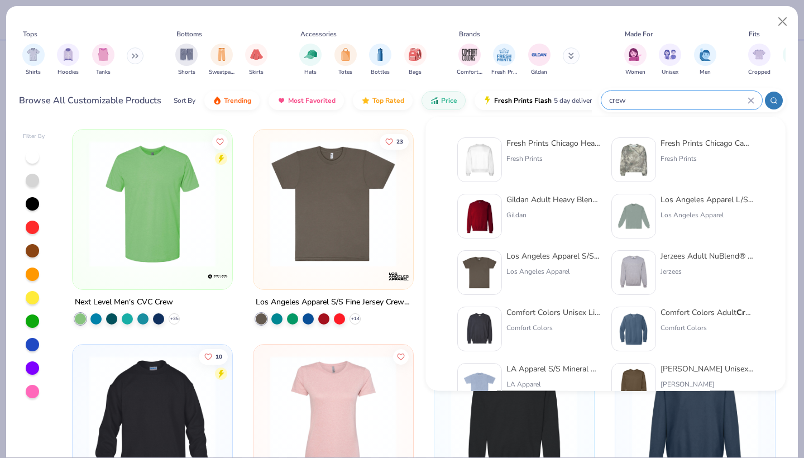
click at [699, 100] on input "crew" at bounding box center [678, 100] width 140 height 13
type input "c"
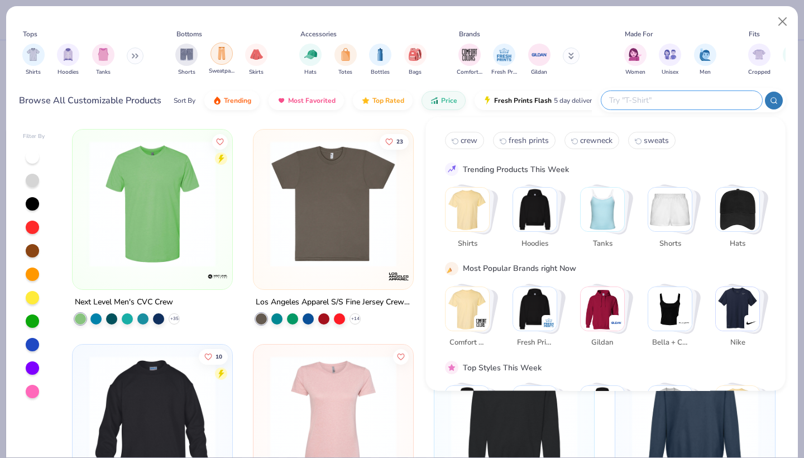
click at [215, 55] on img "filter for Sweatpants" at bounding box center [221, 53] width 12 height 13
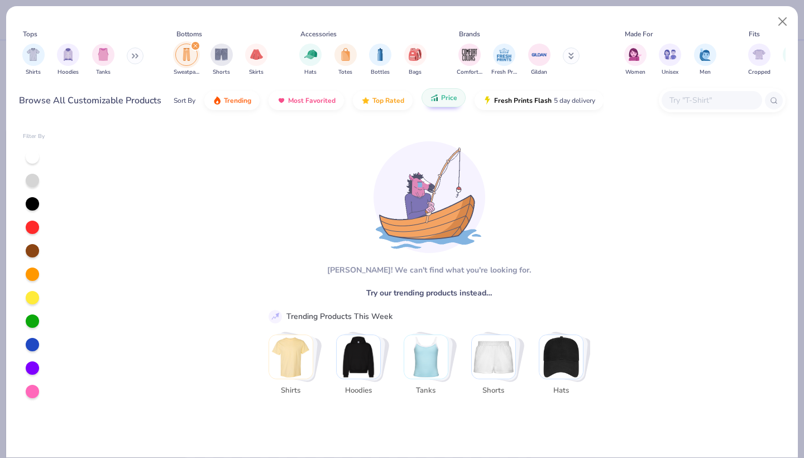
click at [440, 103] on button "Price" at bounding box center [443, 97] width 44 height 19
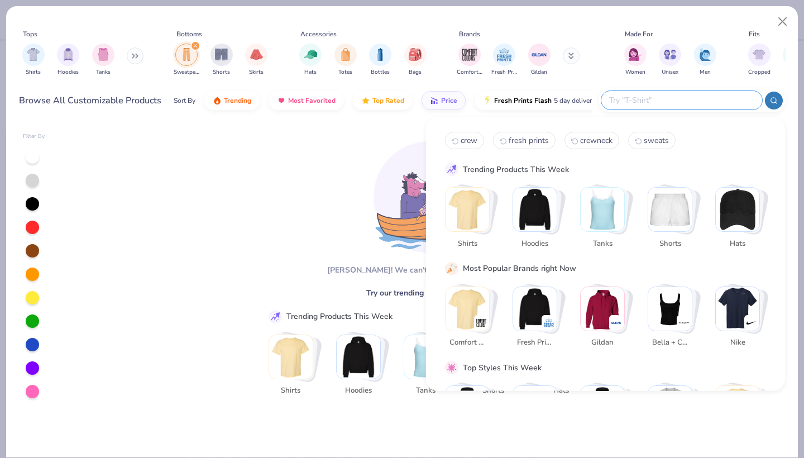
click at [669, 96] on input "text" at bounding box center [681, 100] width 146 height 13
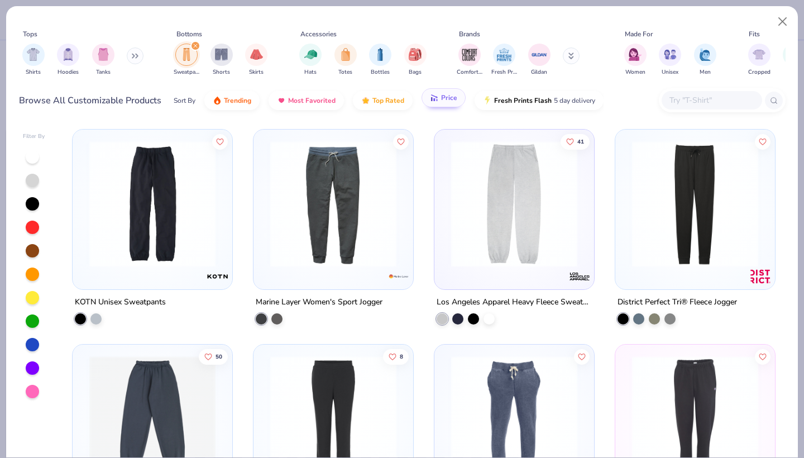
click at [455, 99] on button "Price" at bounding box center [443, 97] width 44 height 19
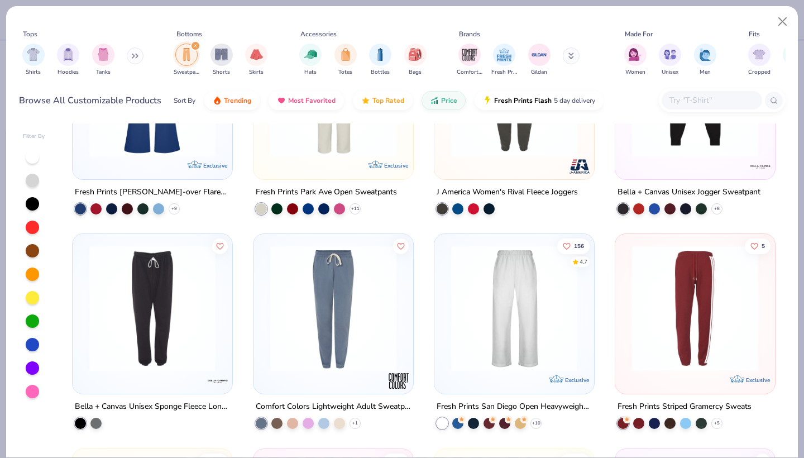
scroll to position [594, 0]
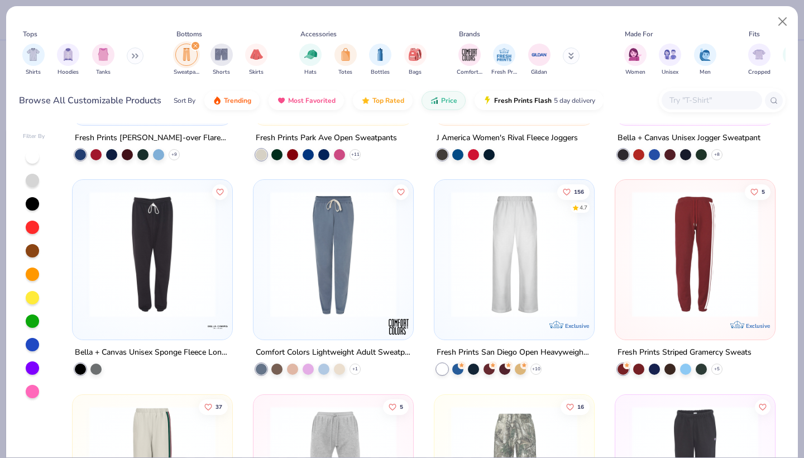
click at [539, 251] on img at bounding box center [513, 254] width 137 height 126
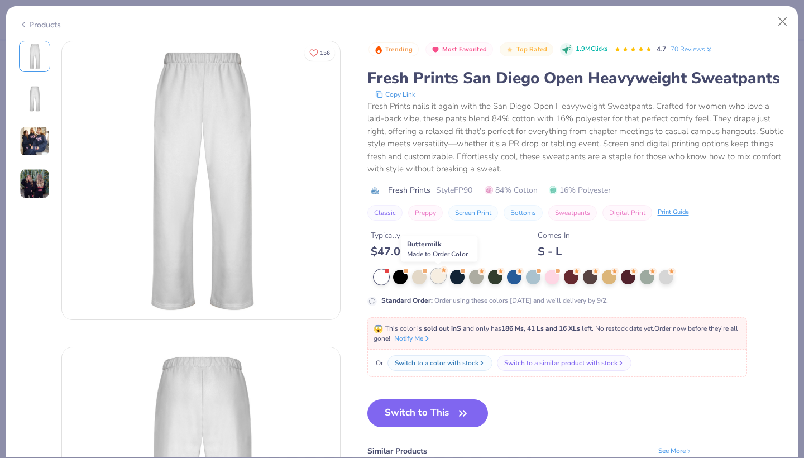
click at [437, 273] on div at bounding box center [438, 275] width 15 height 15
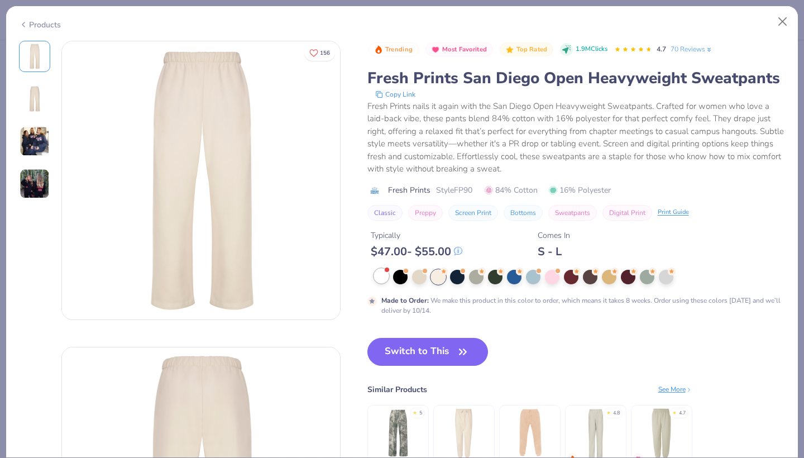
click at [381, 275] on div at bounding box center [381, 275] width 15 height 15
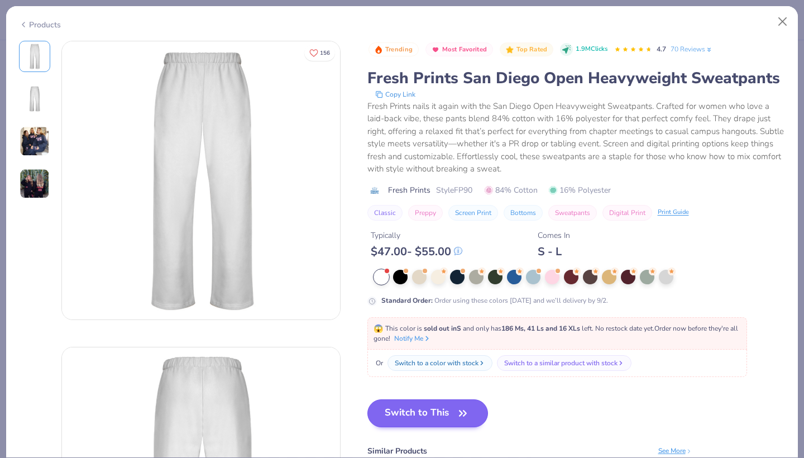
click at [436, 419] on button "Switch to This" at bounding box center [427, 413] width 121 height 28
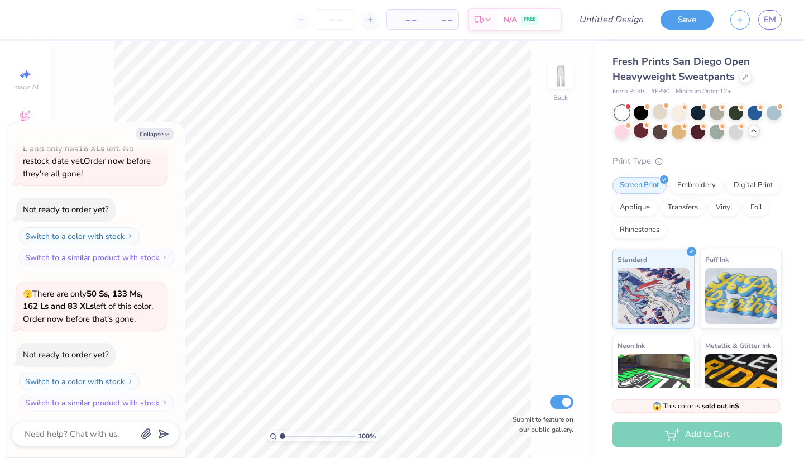
type textarea "x"
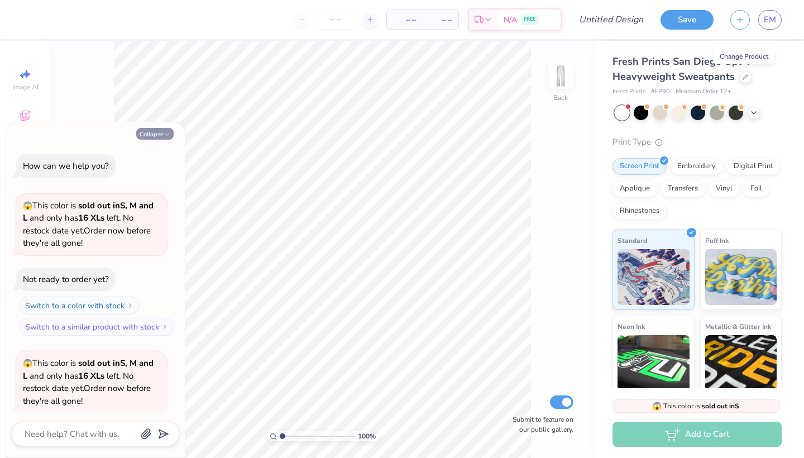
scroll to position [227, 0]
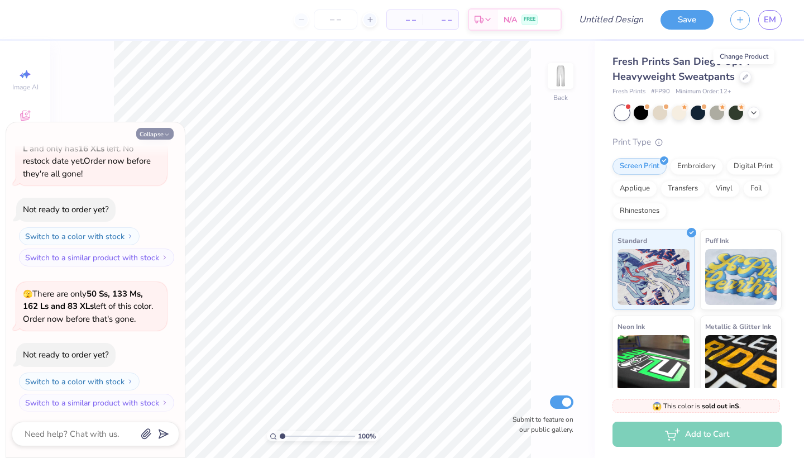
click at [164, 133] on icon "button" at bounding box center [167, 134] width 7 height 7
type textarea "x"
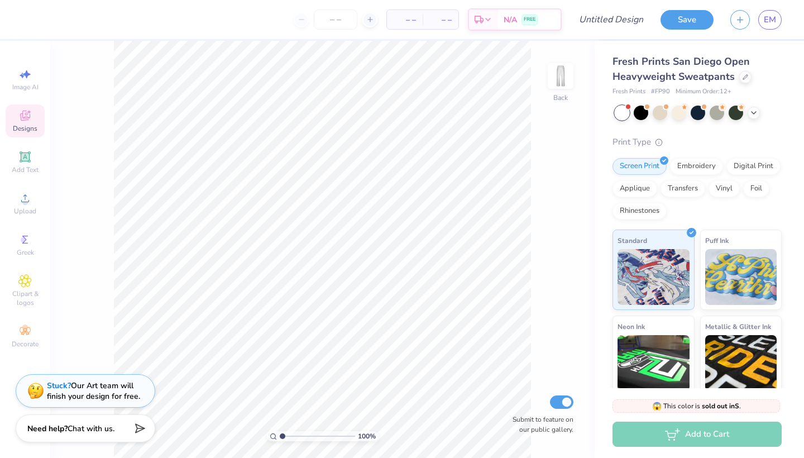
click at [20, 124] on span "Designs" at bounding box center [25, 128] width 25 height 9
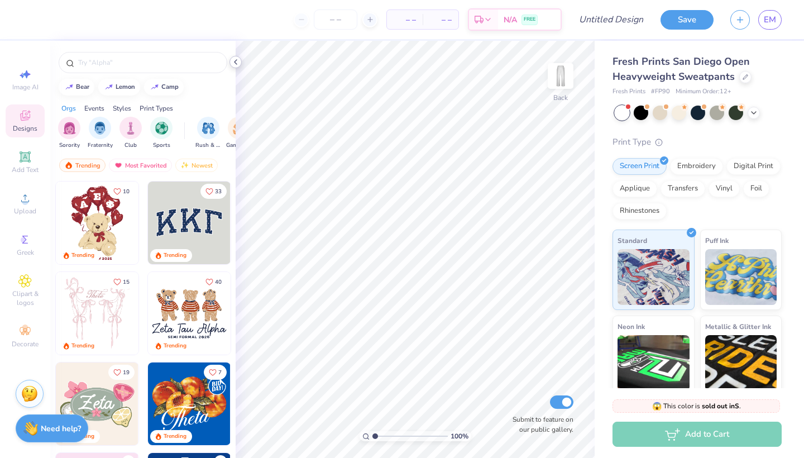
click at [234, 63] on icon at bounding box center [235, 61] width 9 height 9
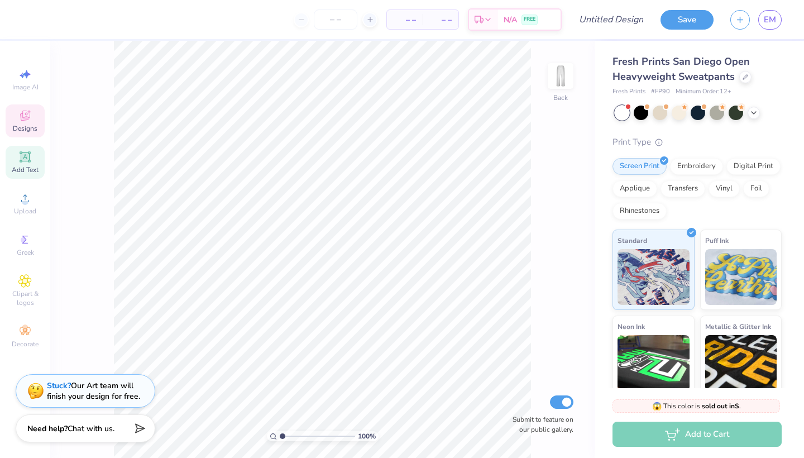
click at [16, 160] on div "Add Text" at bounding box center [25, 162] width 39 height 33
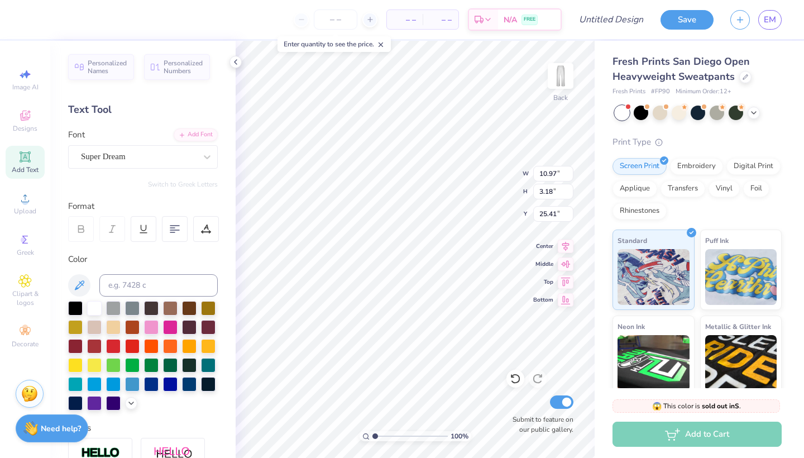
scroll to position [0, 2]
type textarea "Gamma Phi"
type input "6.18"
type input "0.87"
type input "3.99"
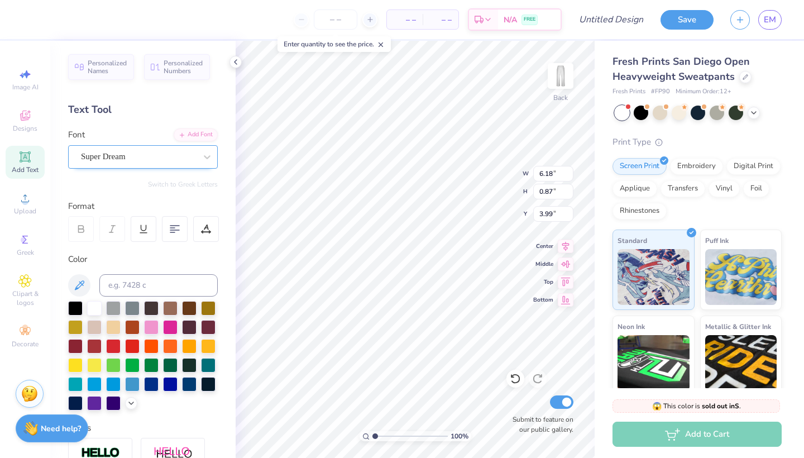
click at [126, 160] on span "Super Dream" at bounding box center [103, 156] width 45 height 13
click at [202, 207] on button "Serif" at bounding box center [204, 205] width 27 height 18
click at [121, 260] on div "Great Vibes" at bounding box center [143, 265] width 121 height 12
type input "great"
type input "5.21"
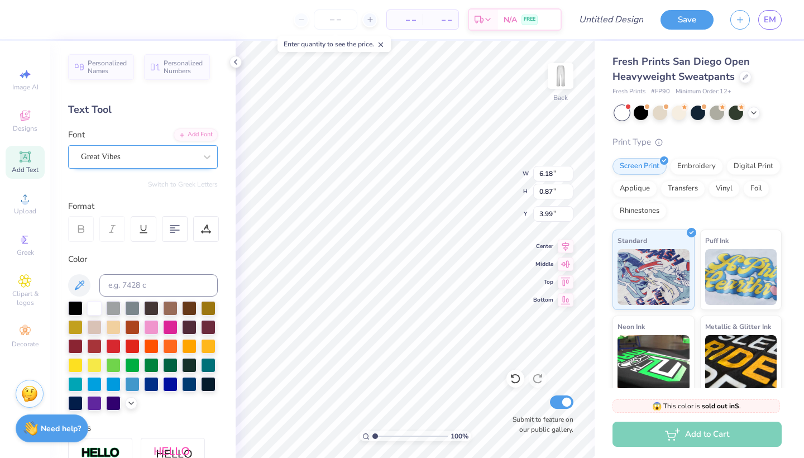
type input "1.48"
type input "3.68"
click at [191, 383] on div at bounding box center [189, 383] width 15 height 15
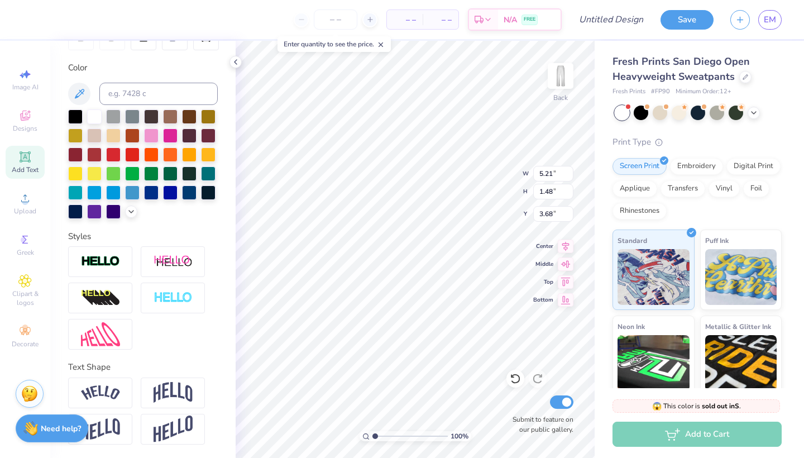
scroll to position [191, 0]
click at [161, 392] on img at bounding box center [172, 392] width 39 height 21
type input "2.19"
type input "3.33"
type input "0.49"
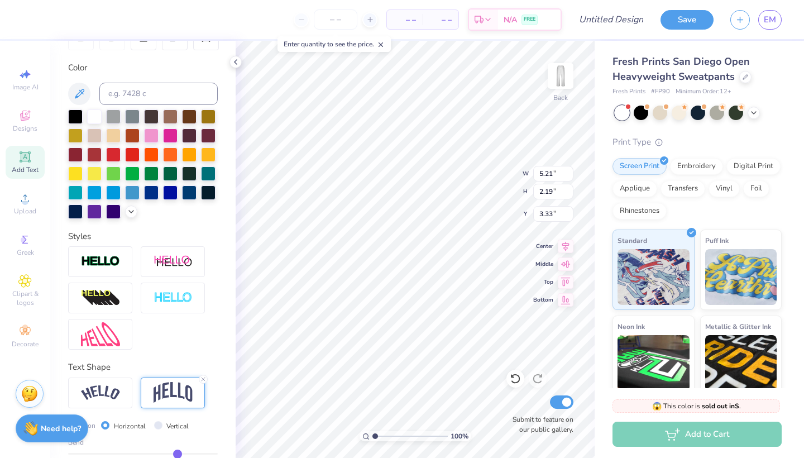
type input "0.49"
type input "0.48"
type input "0.47"
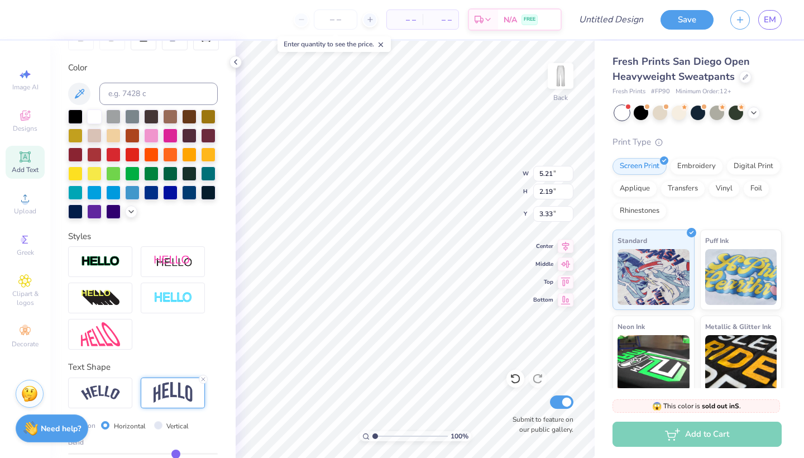
type input "0.46"
type input "0.45"
type input "0.44"
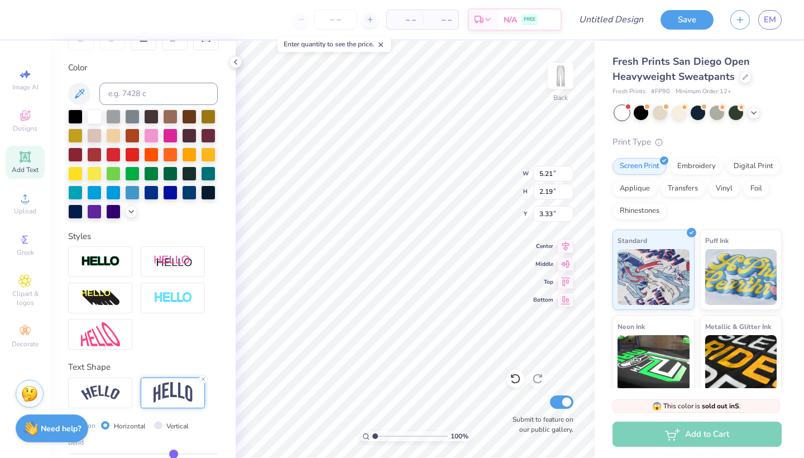
type input "0.44"
type input "0.43"
click at [173, 453] on input "range" at bounding box center [143, 454] width 150 height 2
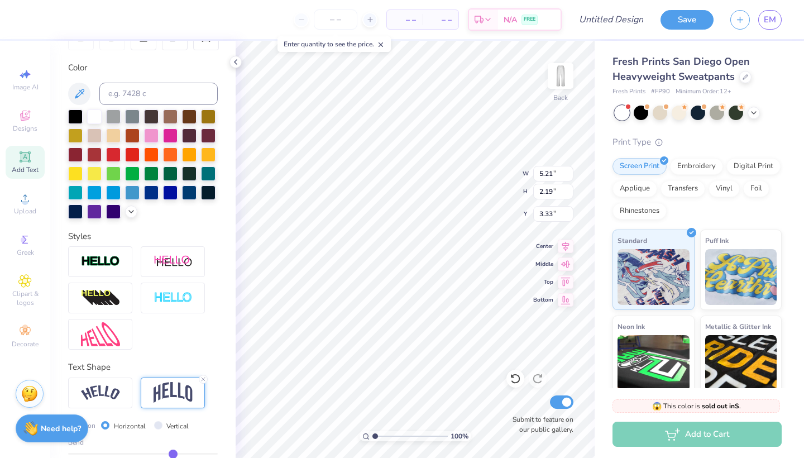
type input "2.06"
type input "3.40"
type input "0.42"
type input "0.41"
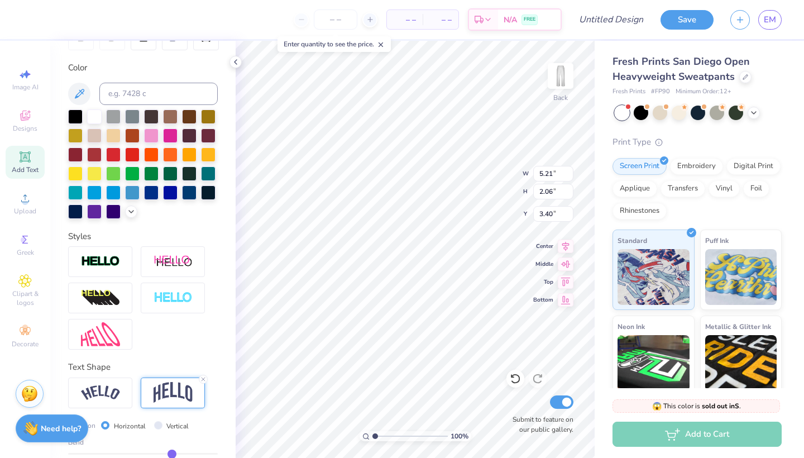
type input "0.41"
type input "0.4"
type input "0.40"
type input "0.39"
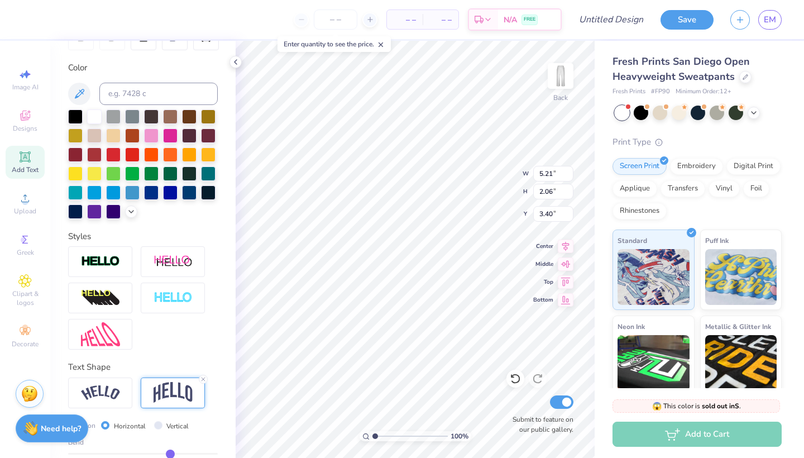
type input "0.38"
type input "0.37"
type input "0.35"
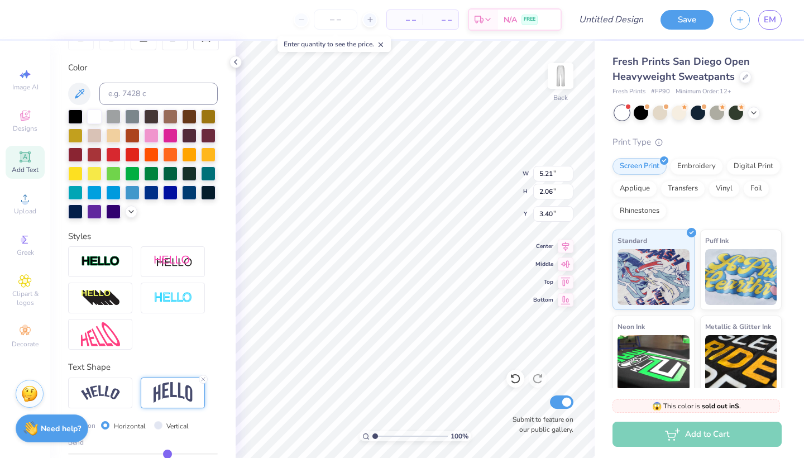
type input "0.35"
type input "0.34"
type input "0.33"
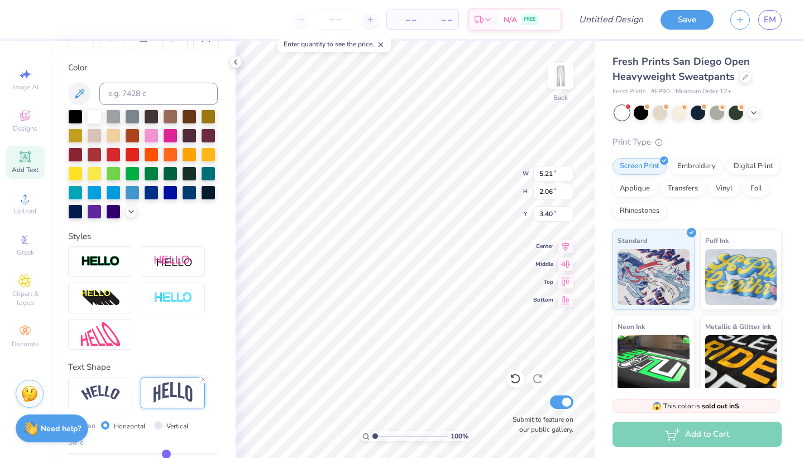
type input "0.32"
drag, startPoint x: 173, startPoint y: 452, endPoint x: 165, endPoint y: 452, distance: 7.8
type input "0.32"
click at [165, 453] on input "range" at bounding box center [143, 454] width 150 height 2
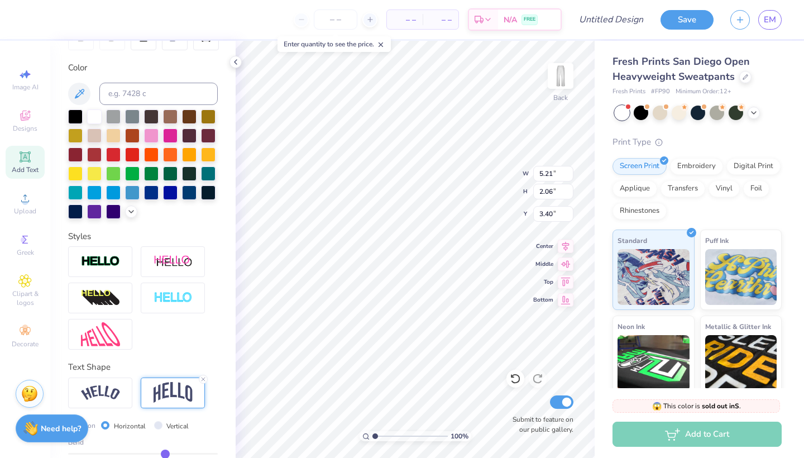
type input "1.87"
type input "3.49"
click at [18, 215] on span "Upload" at bounding box center [25, 211] width 22 height 9
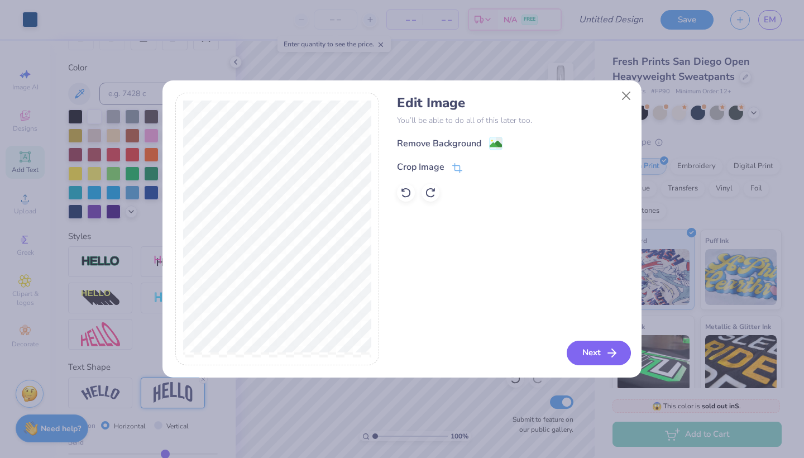
click at [592, 348] on button "Next" at bounding box center [598, 352] width 64 height 25
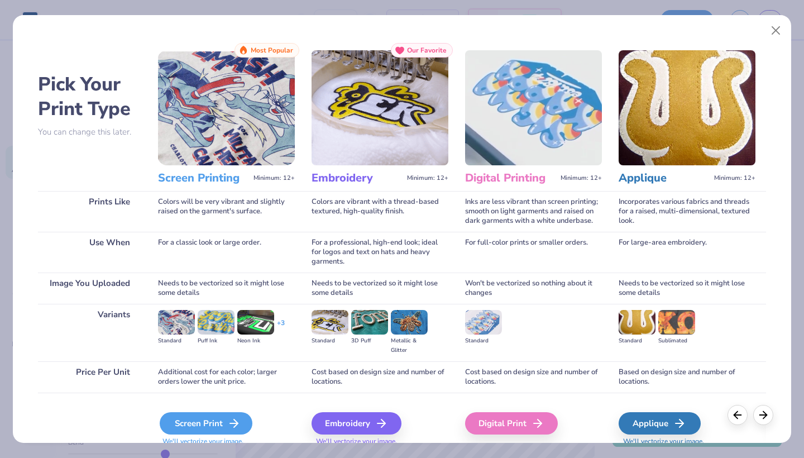
click at [215, 421] on div "Screen Print" at bounding box center [206, 423] width 93 height 22
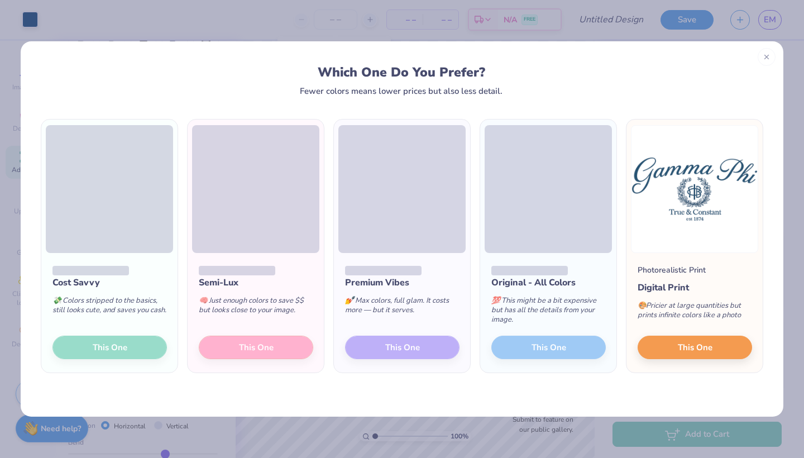
click at [108, 342] on div "Cost Savvy 💸 Colors stripped to the basics, still looks cute, and saves you cas…" at bounding box center [109, 312] width 136 height 119
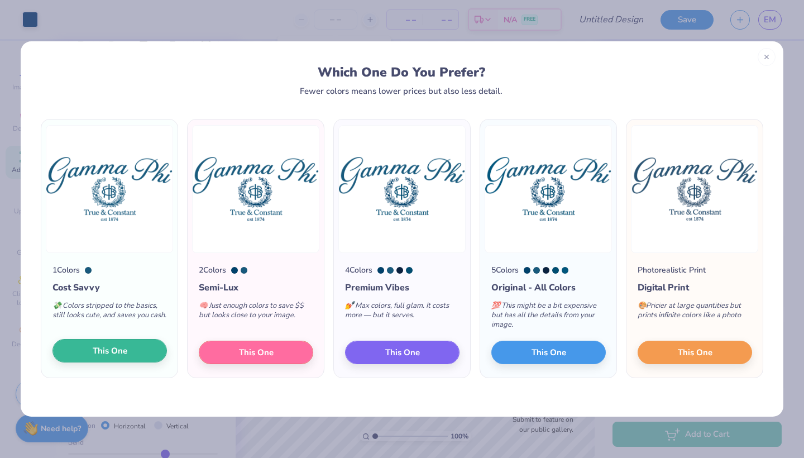
click at [116, 357] on button "This One" at bounding box center [109, 350] width 114 height 23
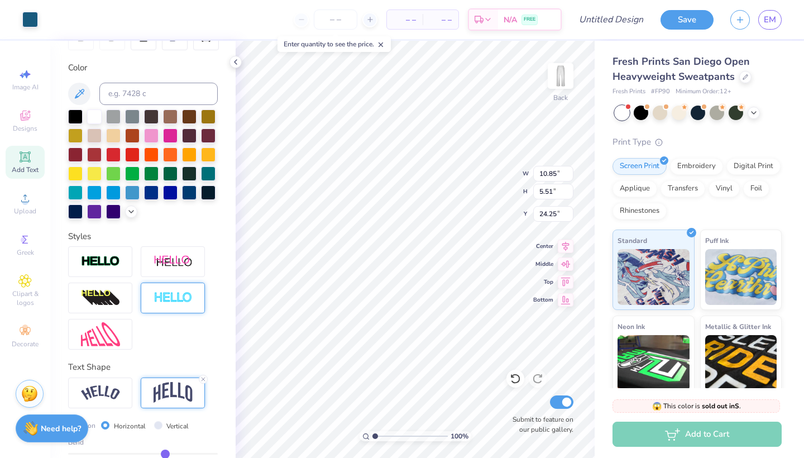
type input "4.80"
type input "2.44"
type input "4.50"
type input "6.75"
type input "3.43"
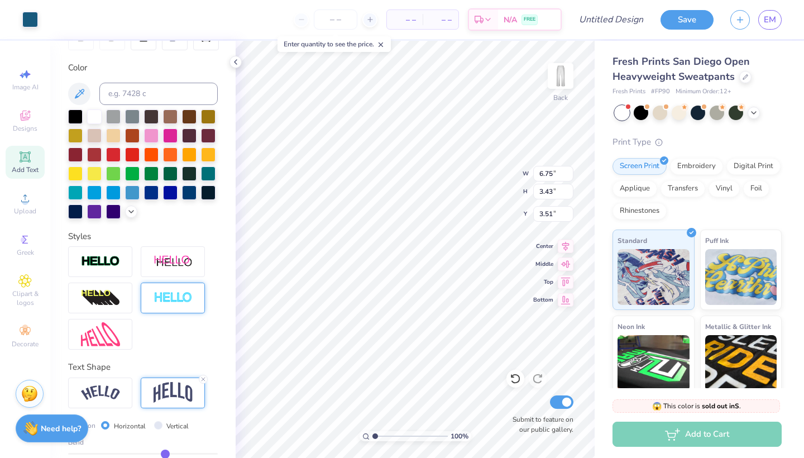
type input "3.01"
type input "3.05"
drag, startPoint x: 373, startPoint y: 436, endPoint x: 390, endPoint y: 436, distance: 16.7
click at [390, 436] on input "range" at bounding box center [409, 436] width 75 height 10
type input "4.67"
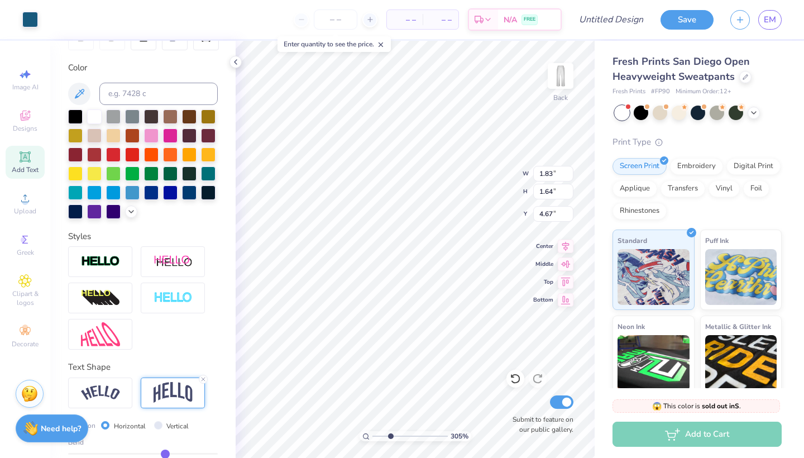
type input "3.32"
type input "2.97"
type input "4.68"
type input "4.39"
type input "3.93"
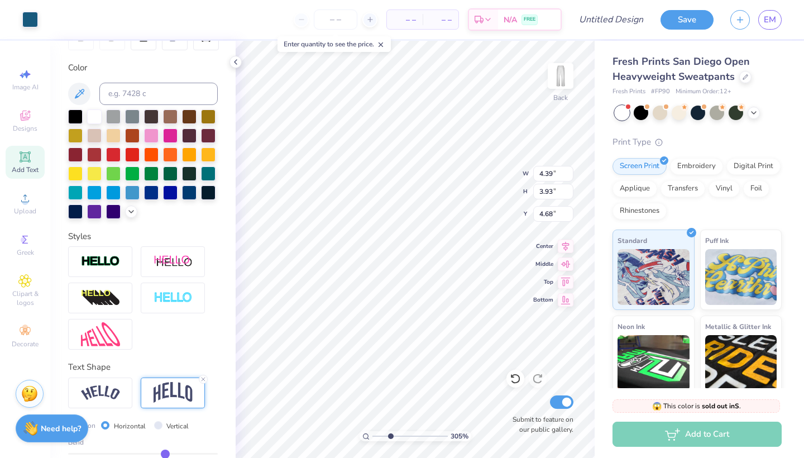
type input "4.04"
type input "3.61"
type input "5.49"
type input "4.70"
click at [514, 380] on icon at bounding box center [515, 378] width 11 height 11
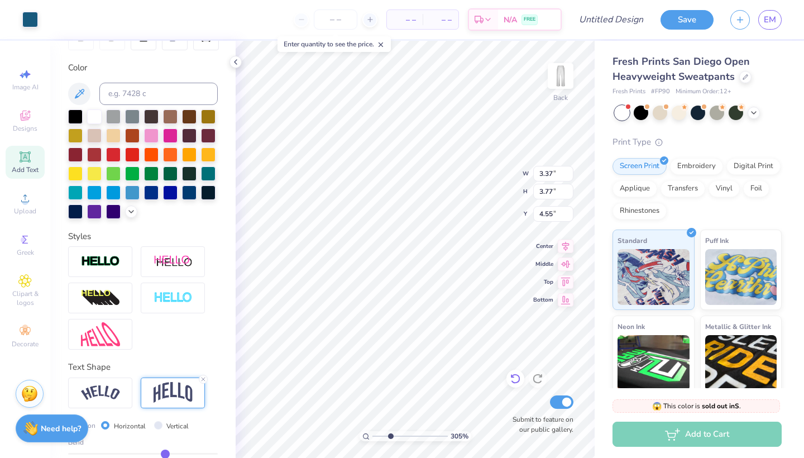
type input "3.74"
click at [514, 380] on icon at bounding box center [515, 378] width 11 height 11
click at [513, 380] on icon at bounding box center [515, 378] width 11 height 11
type input "3.67"
type input "4.06"
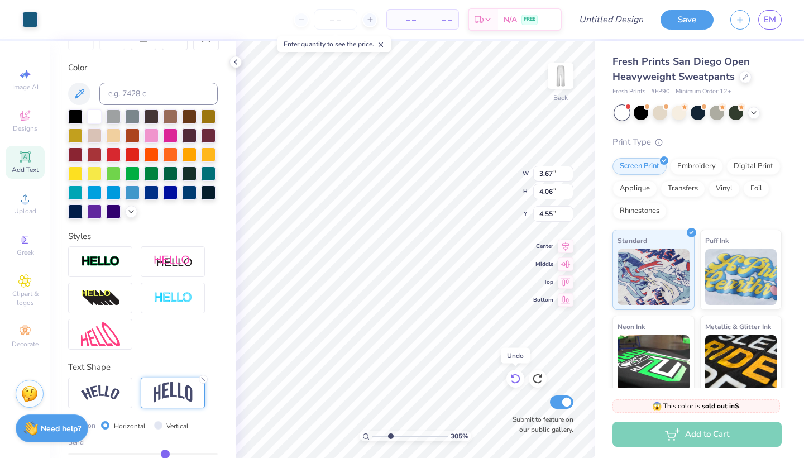
click at [513, 380] on icon at bounding box center [515, 378] width 11 height 11
type input "2.77"
type input "3.10"
type input "3.58"
type input "3.34"
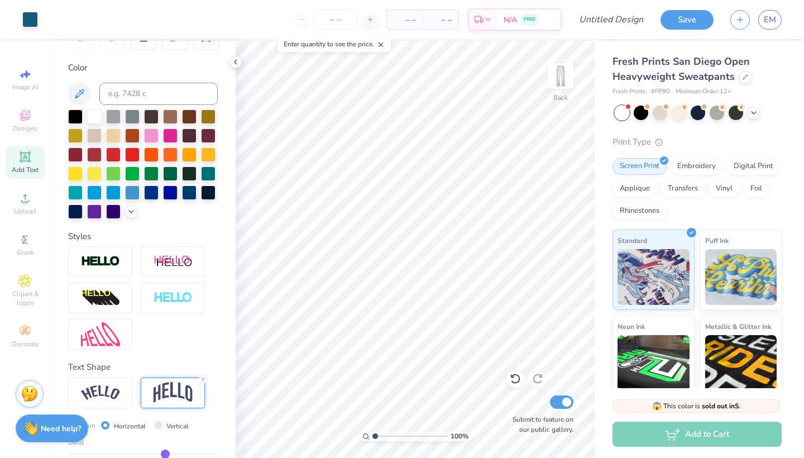
drag, startPoint x: 390, startPoint y: 438, endPoint x: 348, endPoint y: 436, distance: 41.3
type input "1"
click at [348, 436] on div "100 %" at bounding box center [415, 249] width 417 height 417
click at [693, 15] on button "Save" at bounding box center [686, 18] width 53 height 20
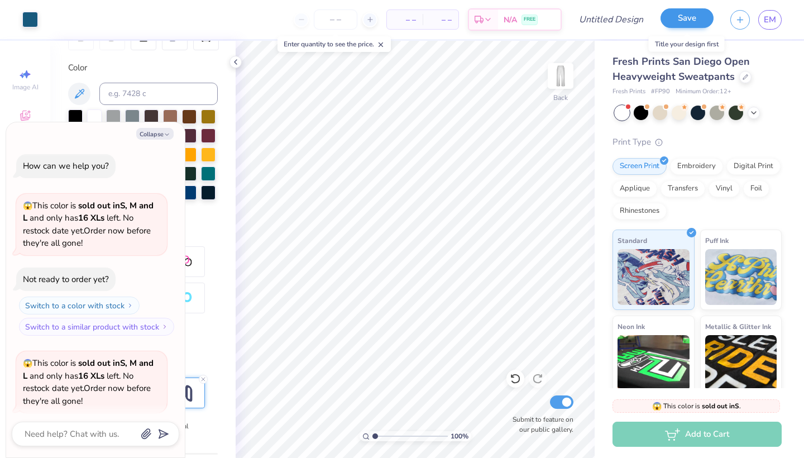
scroll to position [257, 0]
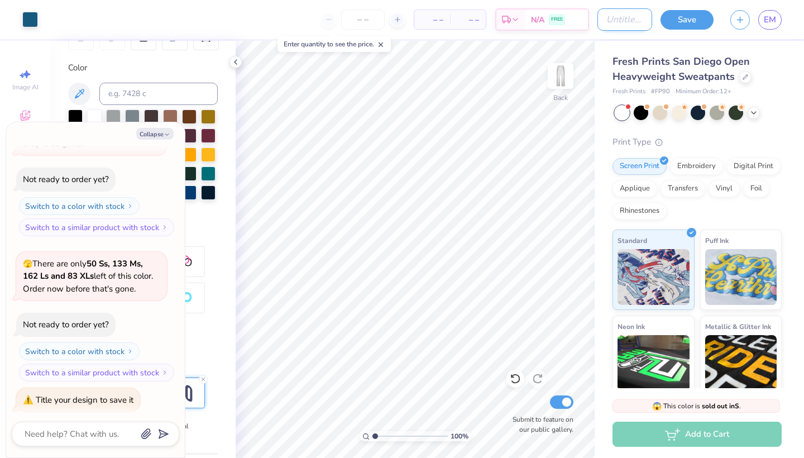
type textarea "x"
click at [628, 26] on input "Design Title" at bounding box center [624, 19] width 55 height 22
type input "r"
type textarea "x"
type input "re"
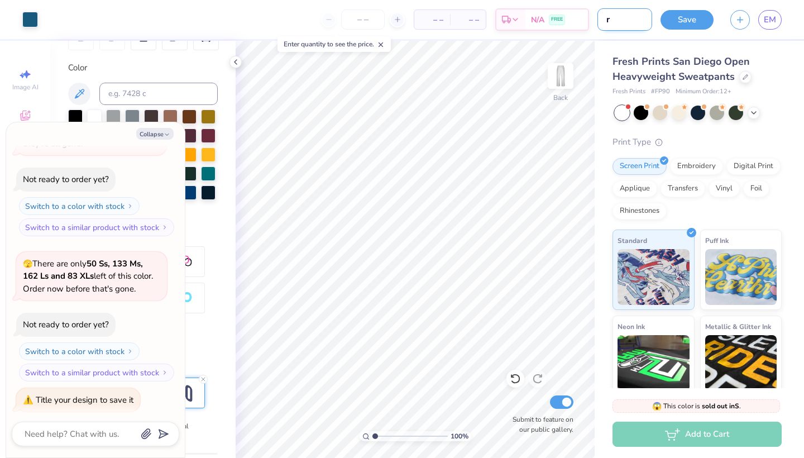
type textarea "x"
type input "ret"
type textarea "x"
type input "retr"
type textarea "x"
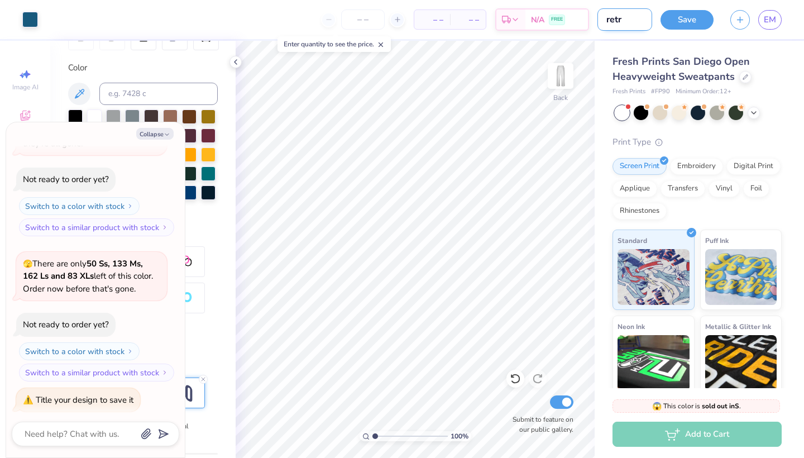
type input "retre"
type textarea "x"
type input "retrea"
type textarea "x"
type input "retreat"
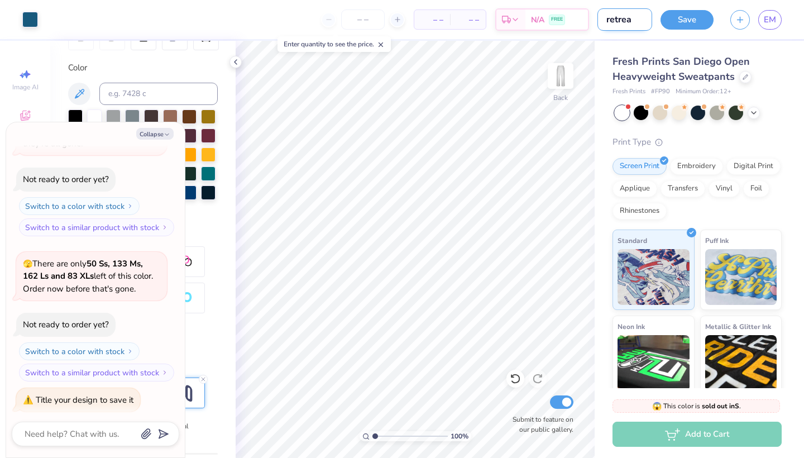
type textarea "x"
type input "retreat"
type textarea "x"
type input "retreat s"
type textarea "x"
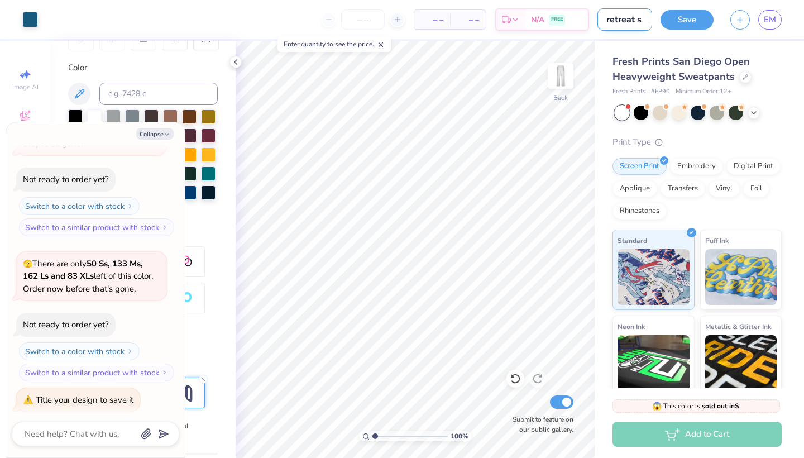
type input "retreat sw"
type textarea "x"
type input "retreat swe"
type textarea "x"
type input "retreat swea"
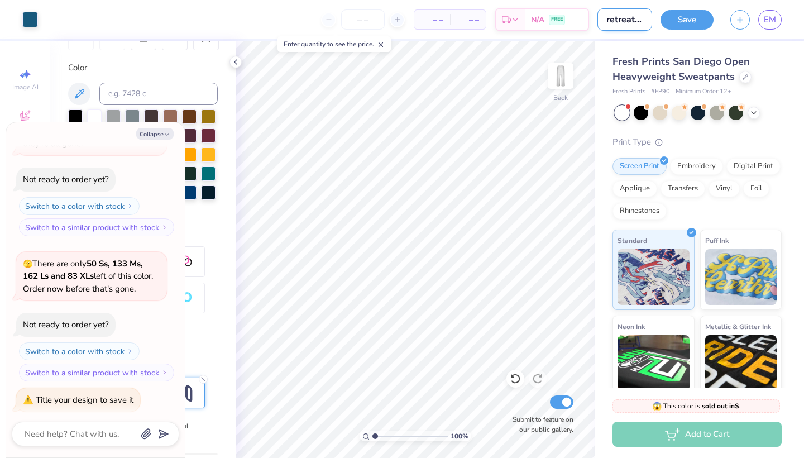
type textarea "x"
type input "retreat sweat"
type textarea "x"
type input "retreat sweats"
type textarea "x"
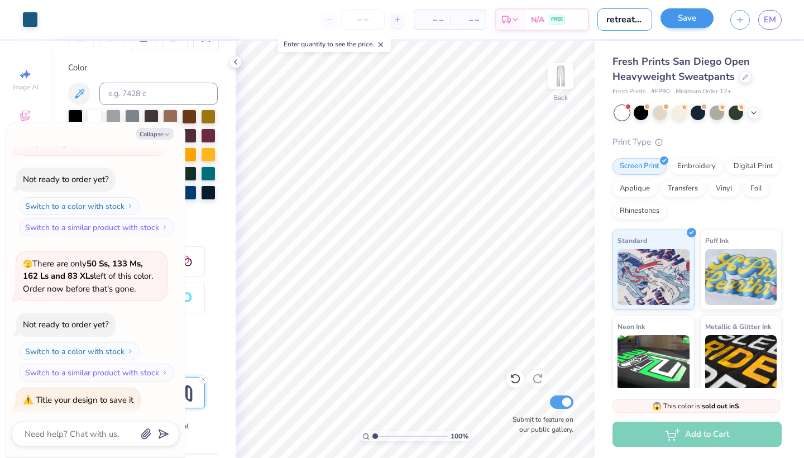
type input "retreat sweats"
click at [698, 18] on button "Save" at bounding box center [686, 18] width 53 height 20
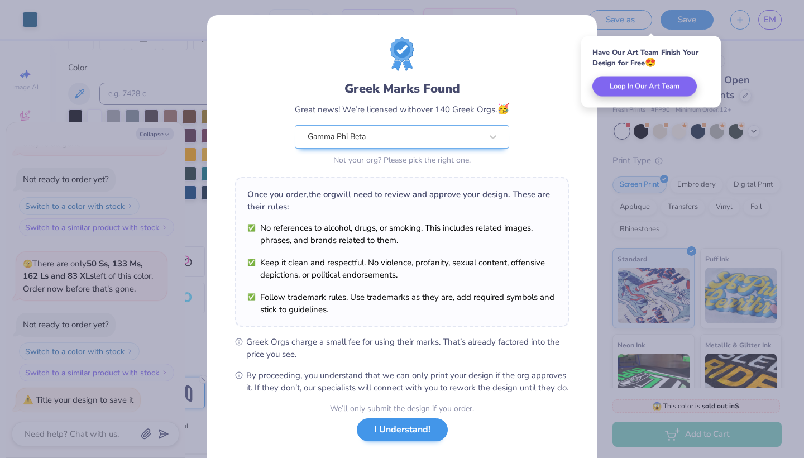
click at [411, 440] on button "I Understand!" at bounding box center [402, 429] width 91 height 23
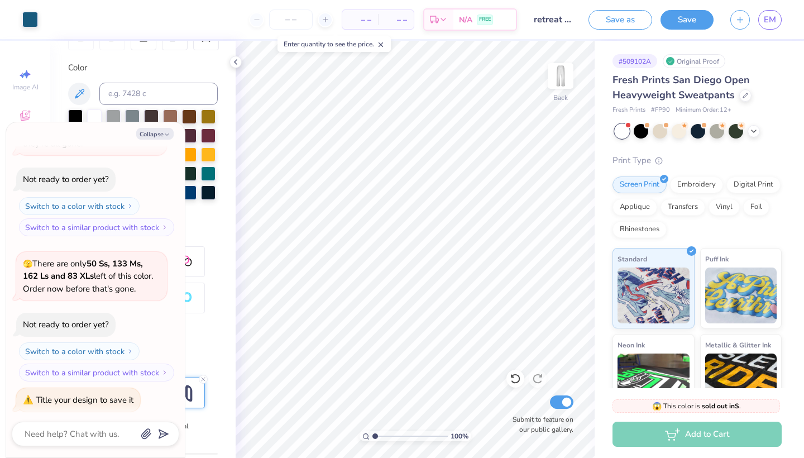
type textarea "x"
click at [283, 23] on input "number" at bounding box center [291, 19] width 44 height 20
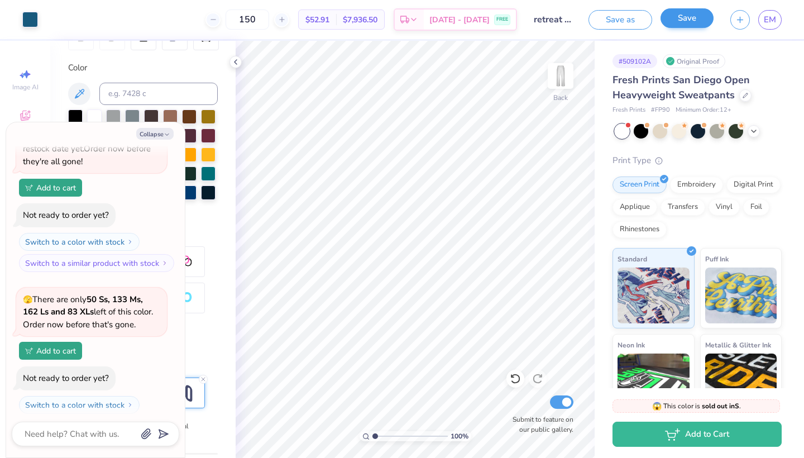
type input "150"
click at [686, 22] on button "Save" at bounding box center [686, 18] width 53 height 20
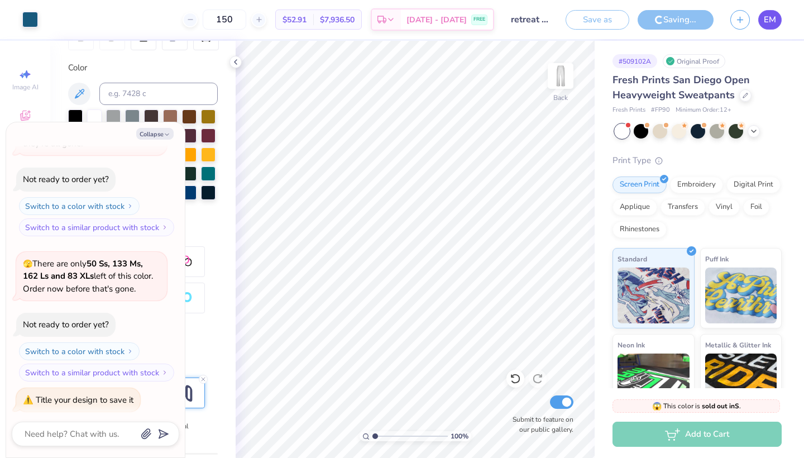
click at [776, 16] on link "EM" at bounding box center [769, 20] width 23 height 20
type textarea "x"
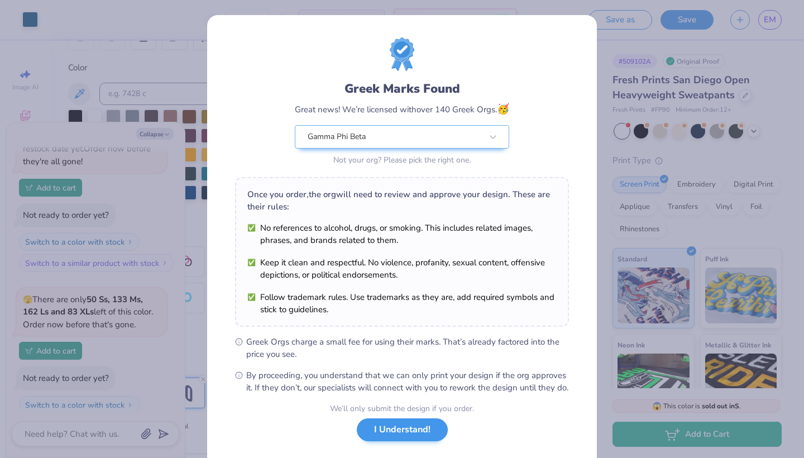
click at [399, 437] on button "I Understand!" at bounding box center [402, 429] width 91 height 23
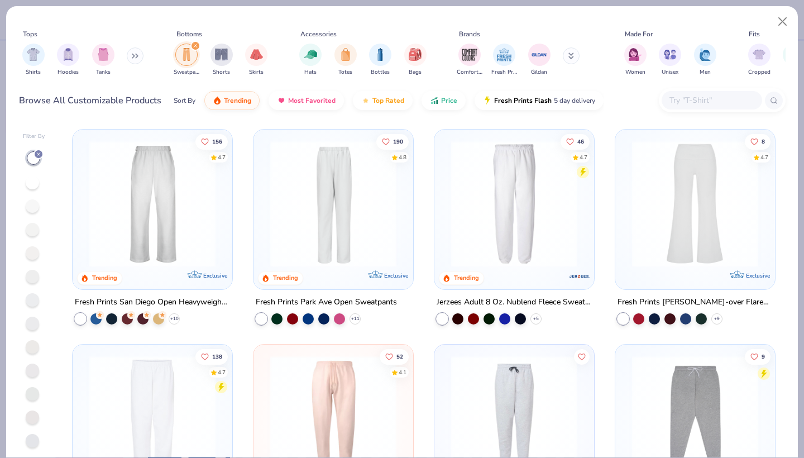
click at [311, 241] on img at bounding box center [333, 204] width 137 height 126
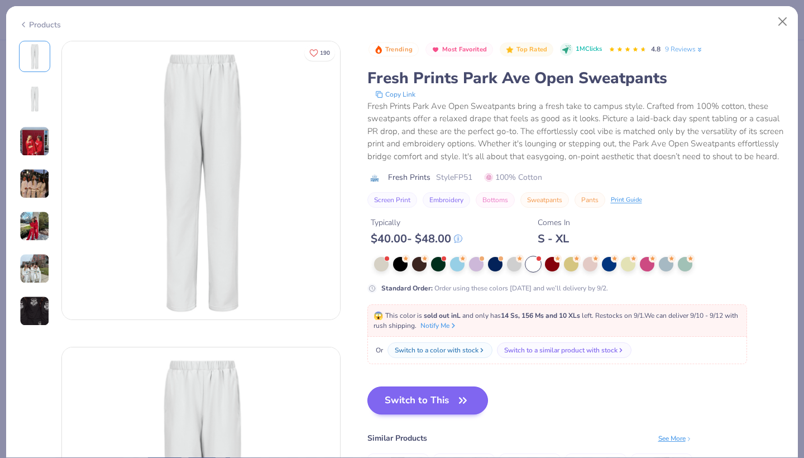
click at [405, 403] on button "Switch to This" at bounding box center [427, 400] width 121 height 28
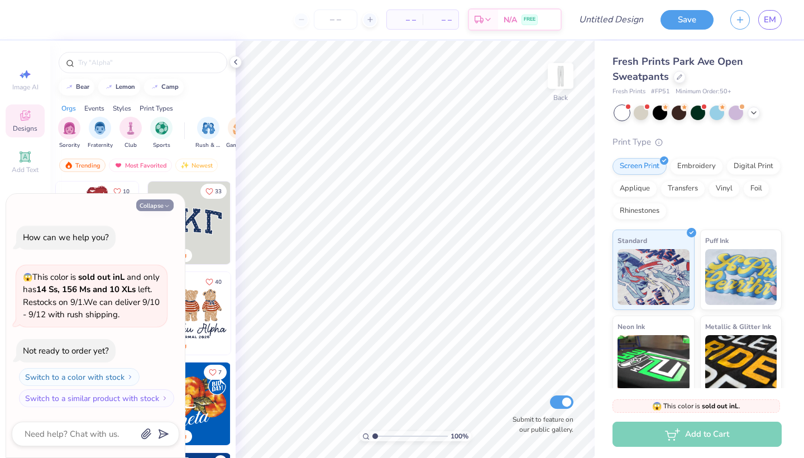
click at [155, 208] on button "Collapse" at bounding box center [154, 205] width 37 height 12
type textarea "x"
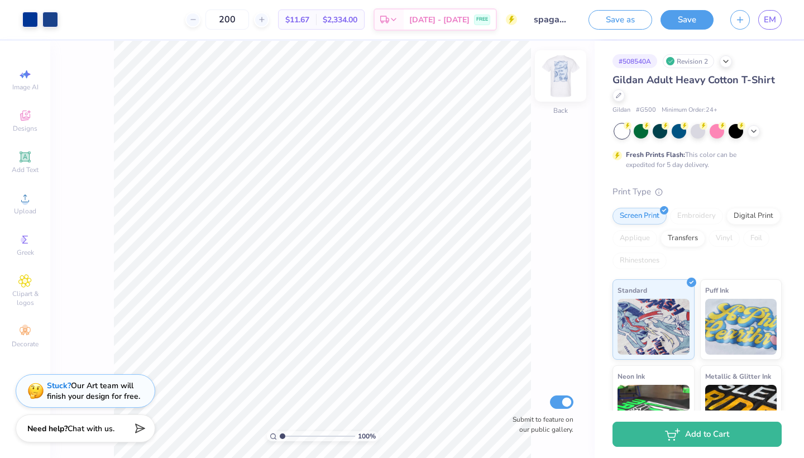
click at [560, 73] on img at bounding box center [560, 76] width 45 height 45
click at [556, 21] on input "spagammi maroon" at bounding box center [552, 19] width 55 height 22
click at [556, 20] on input "spagammi maroon" at bounding box center [552, 19] width 55 height 22
click at [551, 16] on input "spagammi maroon" at bounding box center [552, 19] width 55 height 22
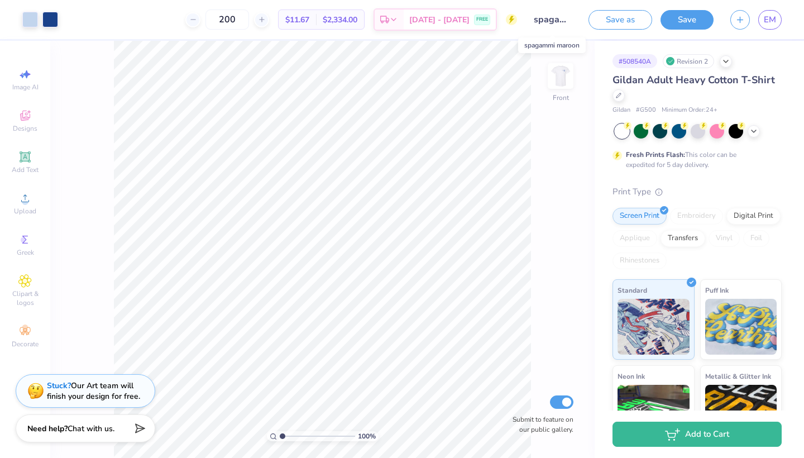
click at [551, 16] on input "spagammi maroon" at bounding box center [552, 19] width 55 height 22
click at [550, 211] on div "100 % Front Submit to feature on our public gallery." at bounding box center [322, 249] width 544 height 417
click at [241, 21] on input "200" at bounding box center [227, 19] width 44 height 20
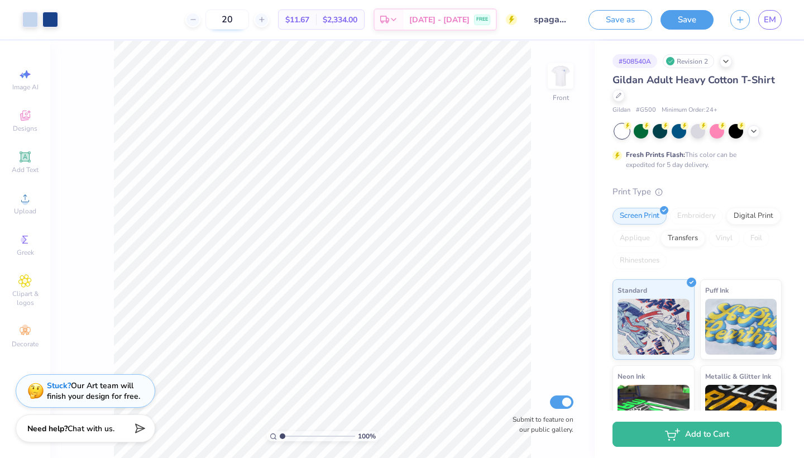
type input "2"
click at [628, 22] on button "Save as" at bounding box center [620, 18] width 64 height 20
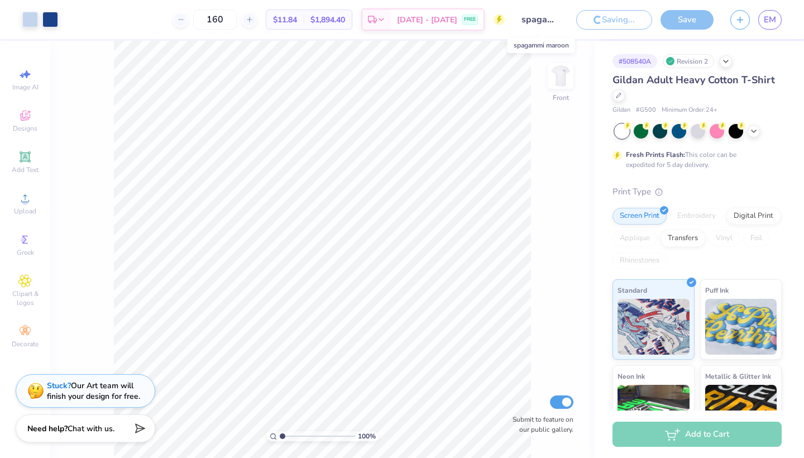
click at [533, 23] on input "spagammi maroon" at bounding box center [540, 19] width 55 height 22
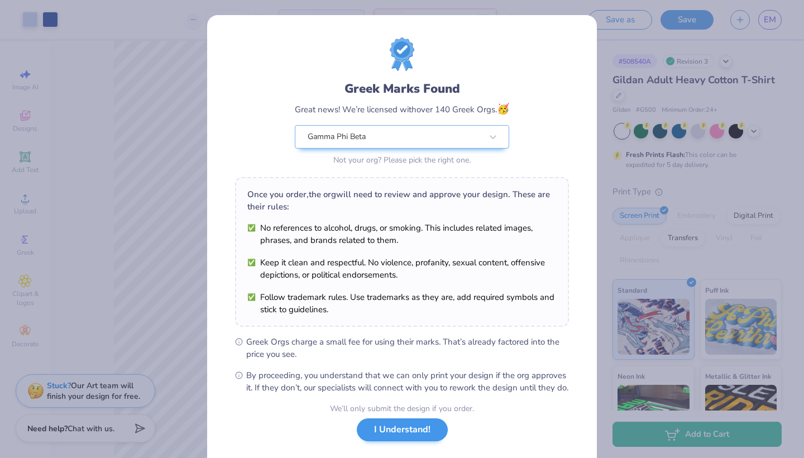
click at [423, 435] on button "I Understand!" at bounding box center [402, 429] width 91 height 23
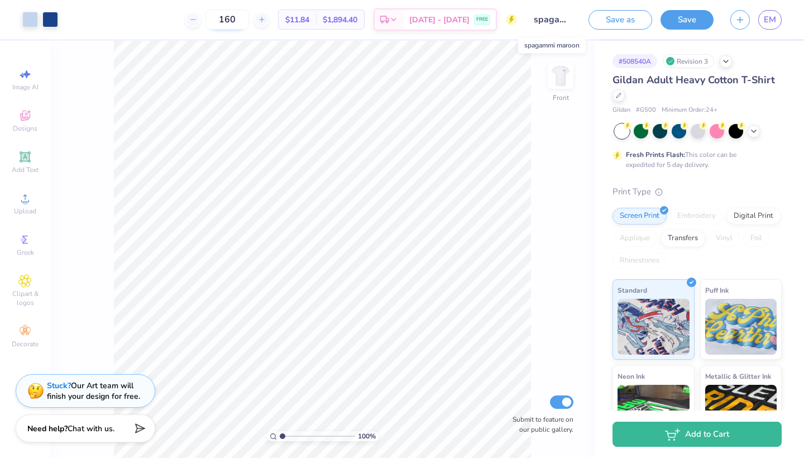
click at [237, 21] on input "160" at bounding box center [227, 19] width 44 height 20
type input "170"
click at [636, 21] on button "Save as" at bounding box center [620, 18] width 64 height 20
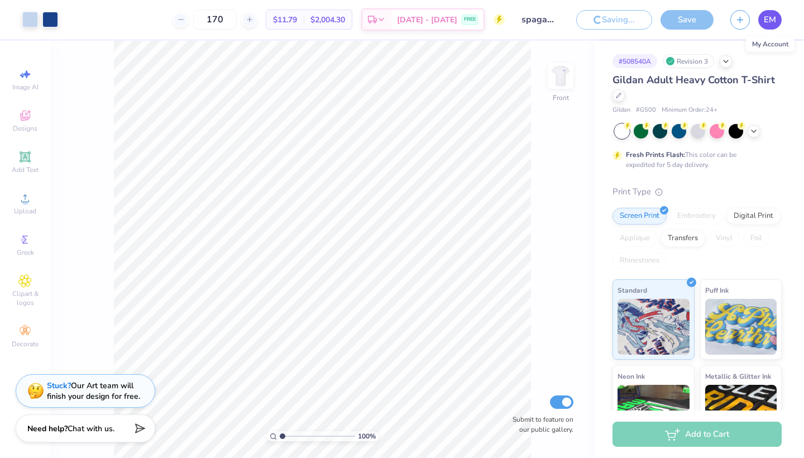
click at [763, 21] on link "EM" at bounding box center [769, 20] width 23 height 20
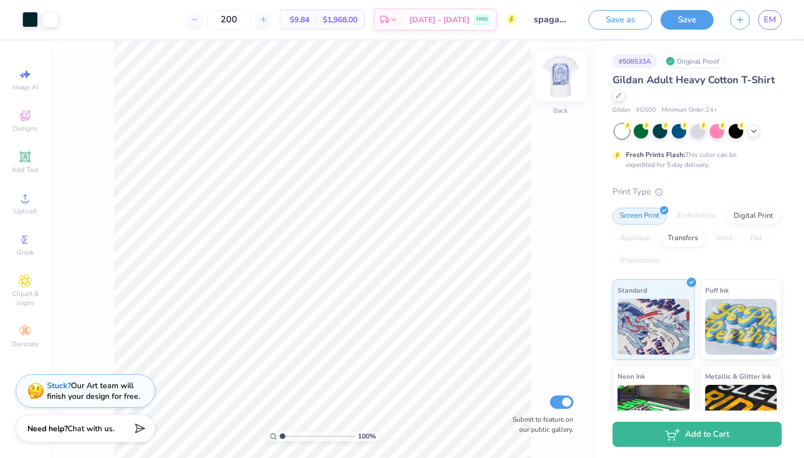
click at [555, 75] on img at bounding box center [560, 76] width 45 height 45
click at [28, 25] on div at bounding box center [30, 19] width 16 height 16
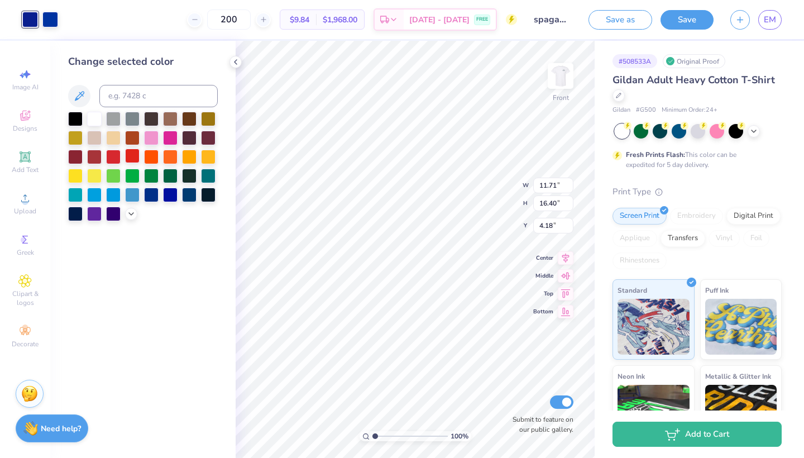
click at [135, 160] on div at bounding box center [132, 155] width 15 height 15
click at [49, 16] on div at bounding box center [50, 19] width 16 height 16
click at [133, 159] on div at bounding box center [132, 155] width 15 height 15
click at [75, 159] on div at bounding box center [75, 155] width 15 height 15
click at [94, 160] on div at bounding box center [94, 155] width 15 height 15
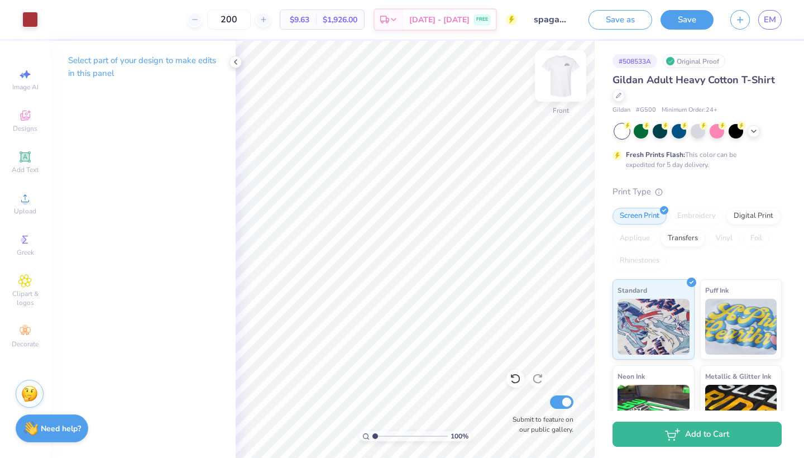
click at [565, 81] on img at bounding box center [560, 76] width 45 height 45
click at [33, 20] on div at bounding box center [30, 19] width 16 height 16
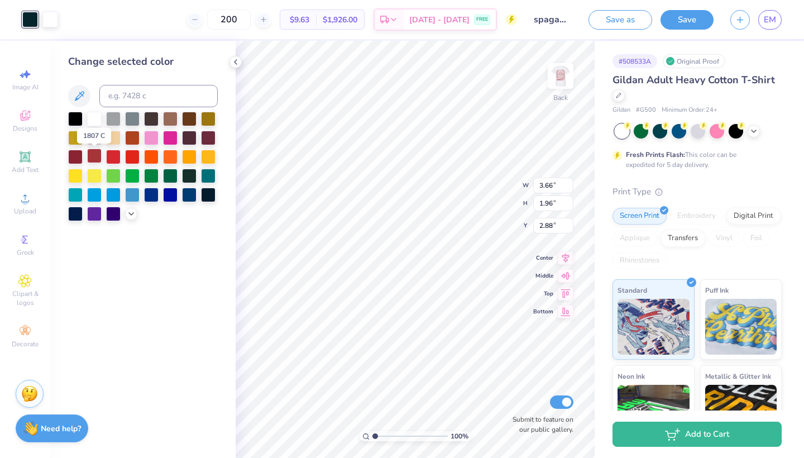
click at [93, 156] on div at bounding box center [94, 155] width 15 height 15
click at [56, 23] on div at bounding box center [50, 19] width 16 height 16
click at [95, 161] on div at bounding box center [94, 155] width 15 height 15
click at [94, 157] on div at bounding box center [94, 155] width 15 height 15
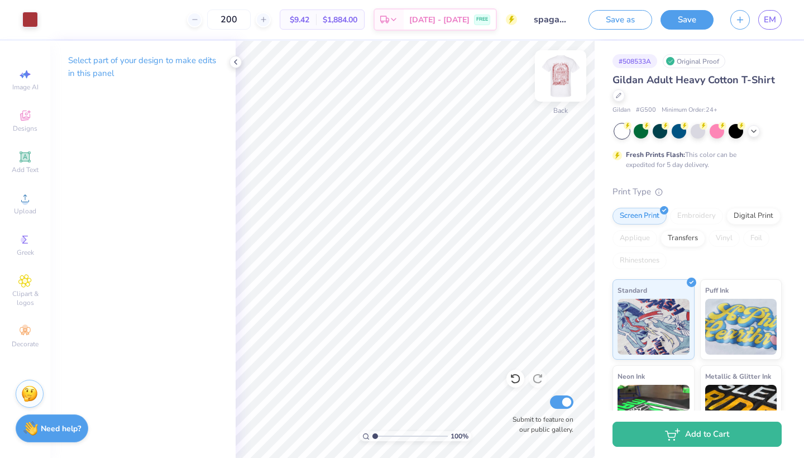
click at [554, 89] on img at bounding box center [560, 76] width 45 height 45
click at [554, 88] on img at bounding box center [560, 76] width 45 height 45
click at [554, 87] on img at bounding box center [560, 76] width 22 height 22
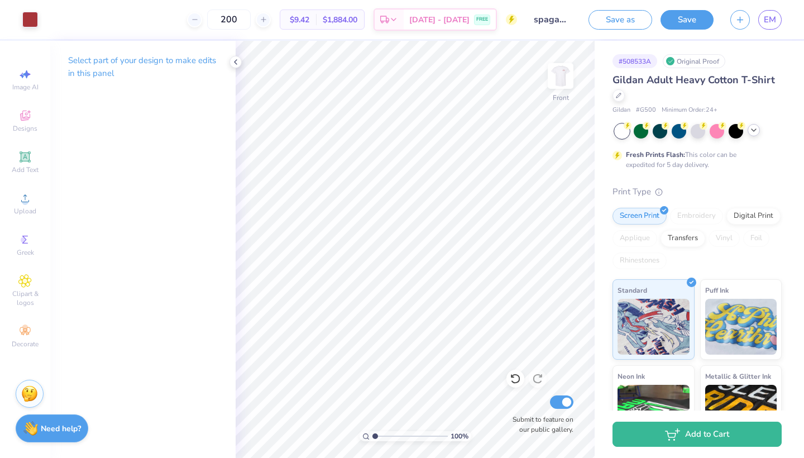
click at [752, 127] on icon at bounding box center [753, 130] width 9 height 9
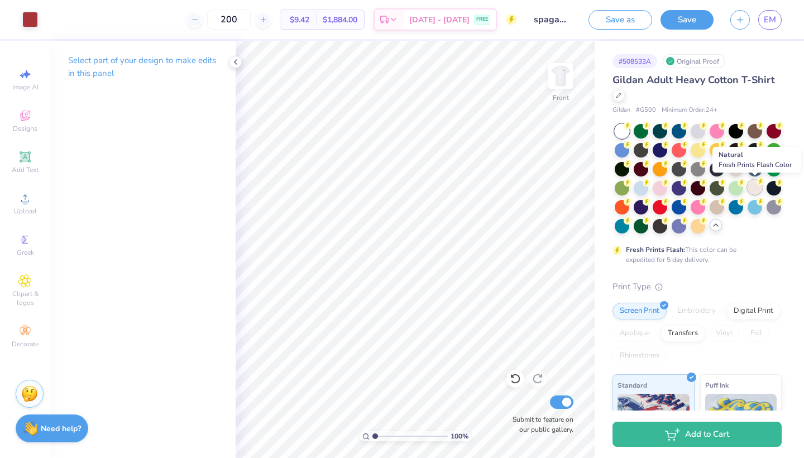
click at [750, 188] on div at bounding box center [754, 187] width 15 height 15
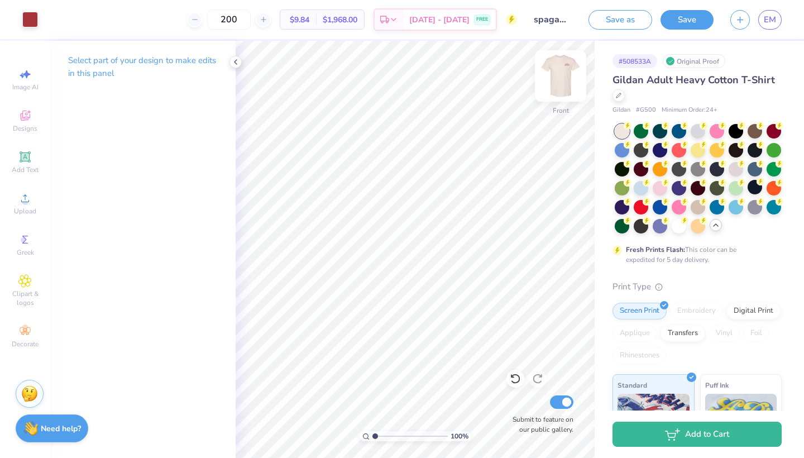
click at [561, 77] on img at bounding box center [560, 76] width 45 height 45
click at [561, 78] on img at bounding box center [560, 76] width 45 height 45
click at [699, 134] on div at bounding box center [697, 130] width 15 height 15
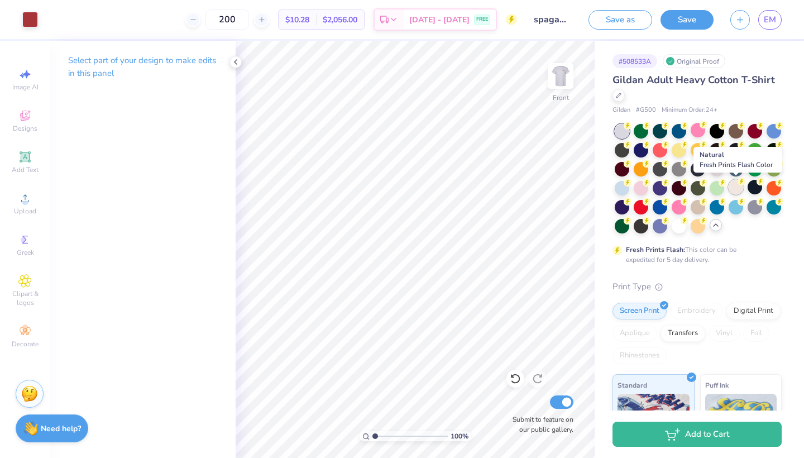
click at [736, 191] on div at bounding box center [735, 187] width 15 height 15
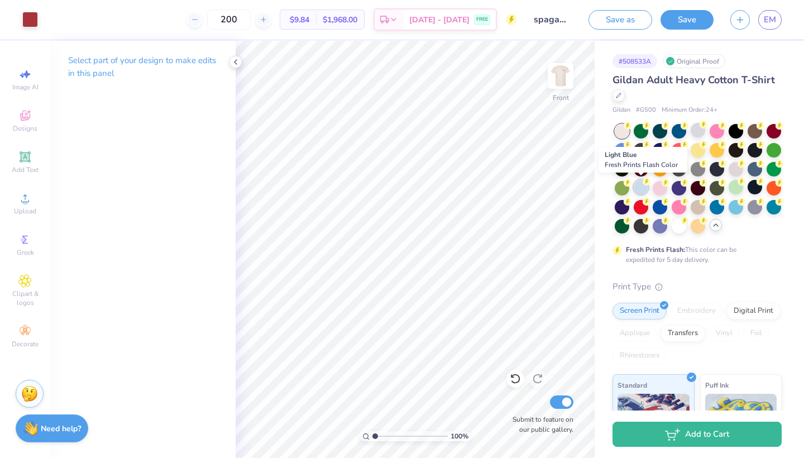
click at [640, 186] on div at bounding box center [640, 187] width 15 height 15
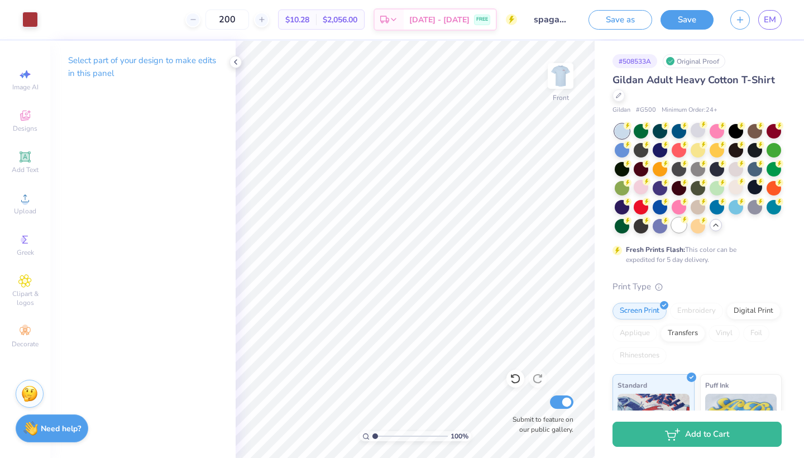
click at [674, 230] on div at bounding box center [678, 225] width 15 height 15
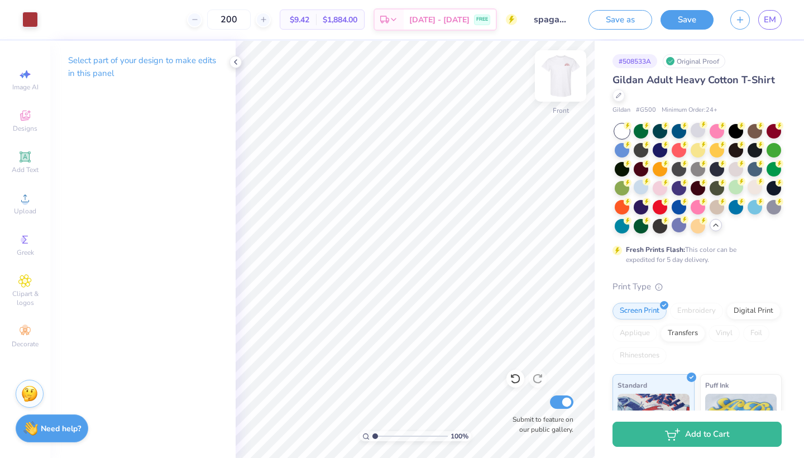
click at [556, 83] on img at bounding box center [560, 76] width 45 height 45
click at [556, 83] on img at bounding box center [560, 76] width 22 height 22
click at [627, 26] on button "Save as" at bounding box center [620, 18] width 64 height 20
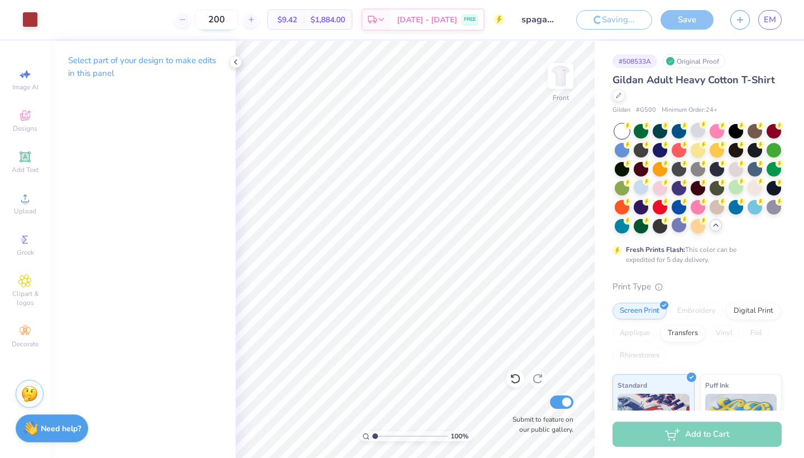
click at [228, 25] on input "200" at bounding box center [217, 19] width 44 height 20
type input "2"
type input "1"
type input "2"
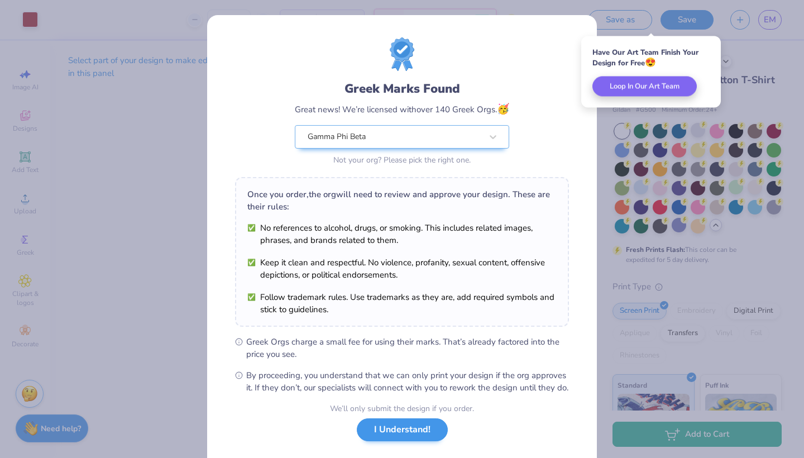
click at [385, 441] on button "I Understand!" at bounding box center [402, 429] width 91 height 23
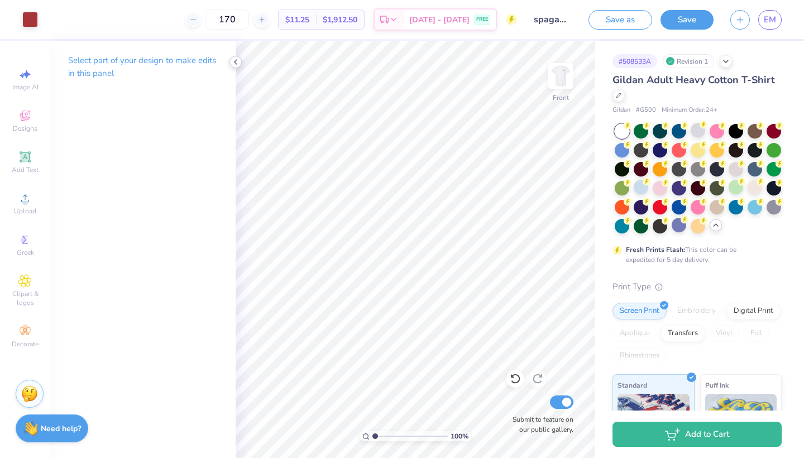
click at [236, 64] on icon at bounding box center [235, 61] width 9 height 9
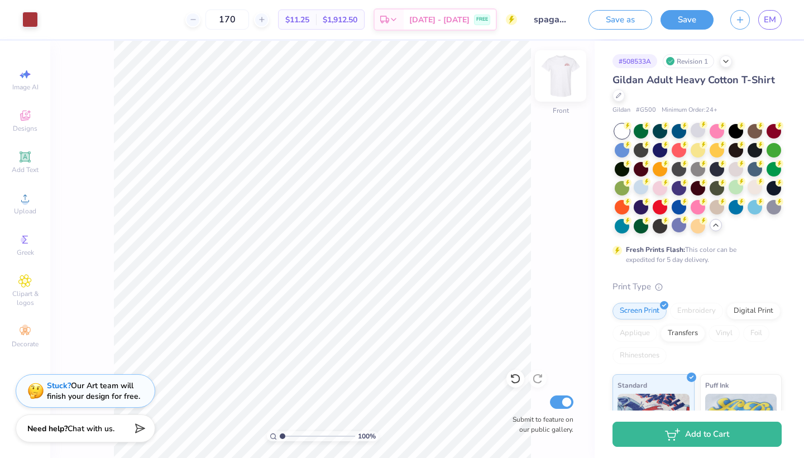
click at [566, 83] on img at bounding box center [560, 76] width 45 height 45
click at [233, 23] on input "170" at bounding box center [227, 19] width 44 height 20
click at [236, 23] on input "170" at bounding box center [227, 19] width 44 height 20
type input "1"
type input "200"
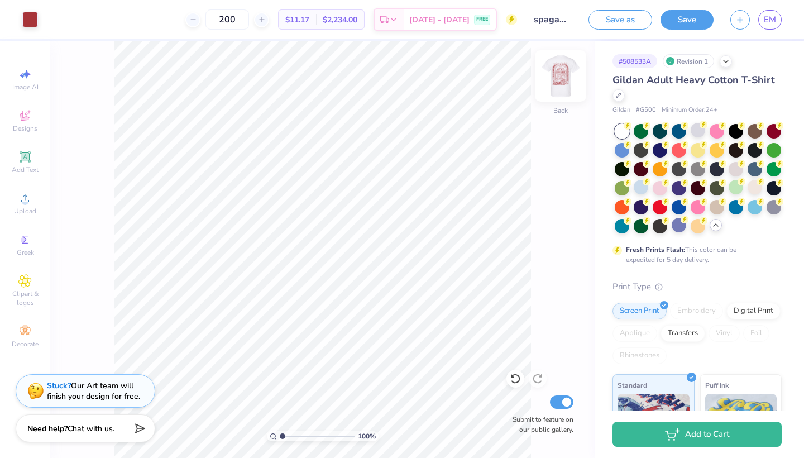
click at [568, 84] on img at bounding box center [560, 76] width 45 height 45
click at [564, 85] on img at bounding box center [560, 76] width 45 height 45
click at [564, 85] on img at bounding box center [560, 76] width 22 height 22
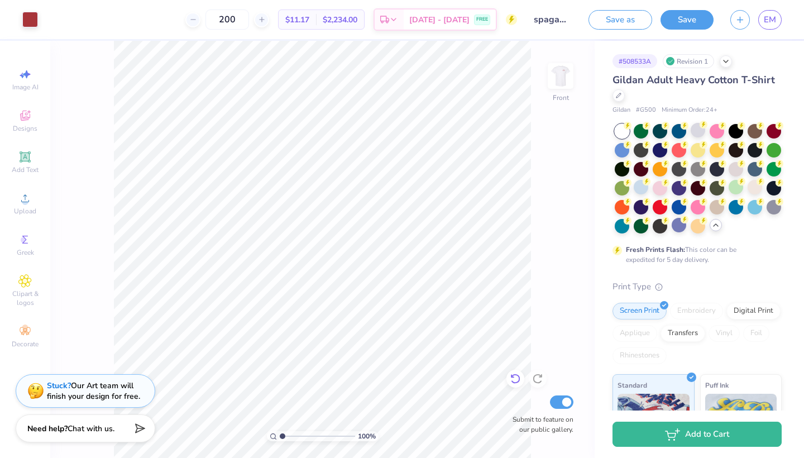
click at [515, 375] on icon at bounding box center [514, 379] width 9 height 10
click at [539, 385] on div at bounding box center [538, 378] width 18 height 18
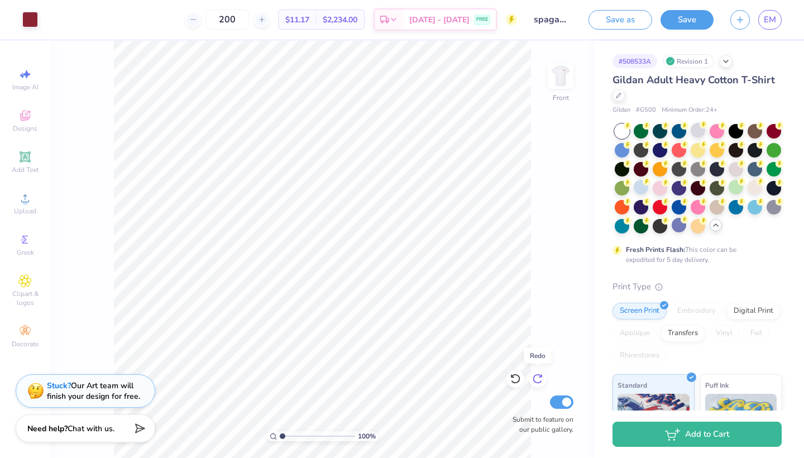
click at [539, 385] on div at bounding box center [538, 378] width 18 height 18
click at [553, 75] on img at bounding box center [560, 76] width 45 height 45
click at [620, 95] on icon at bounding box center [619, 95] width 6 height 6
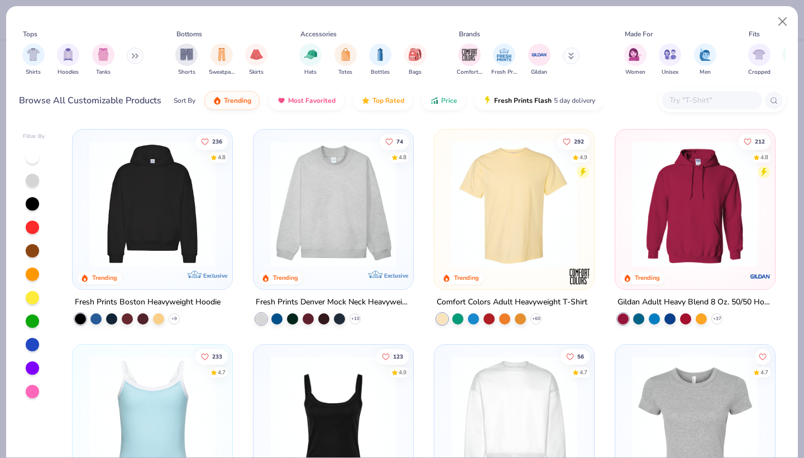
click at [685, 98] on input "text" at bounding box center [711, 100] width 86 height 13
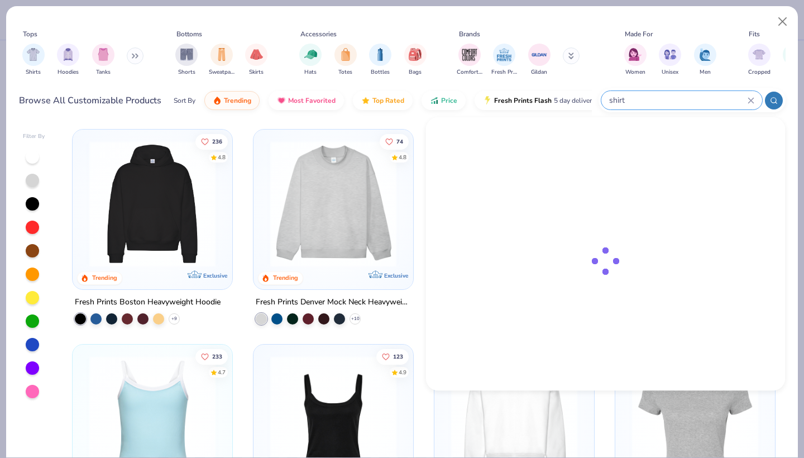
type input "shirt"
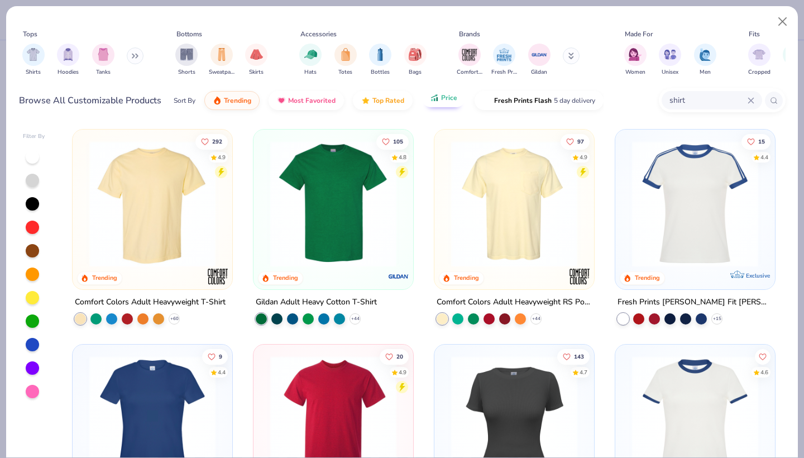
click at [447, 103] on button "Price" at bounding box center [443, 97] width 44 height 19
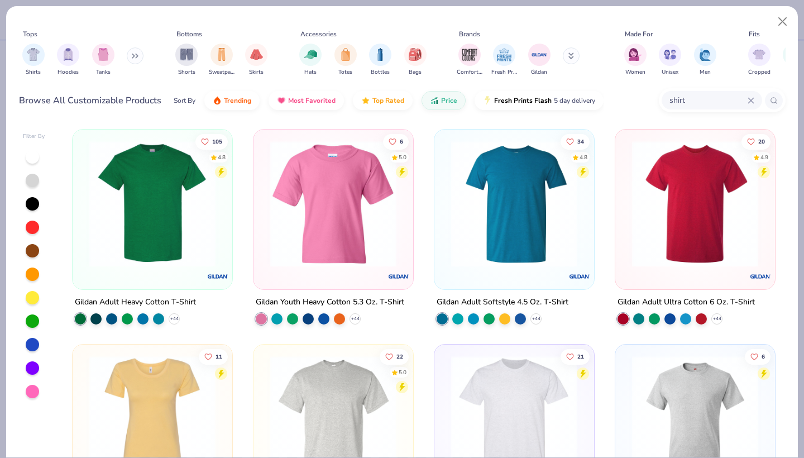
click at [195, 223] on img at bounding box center [152, 204] width 137 height 126
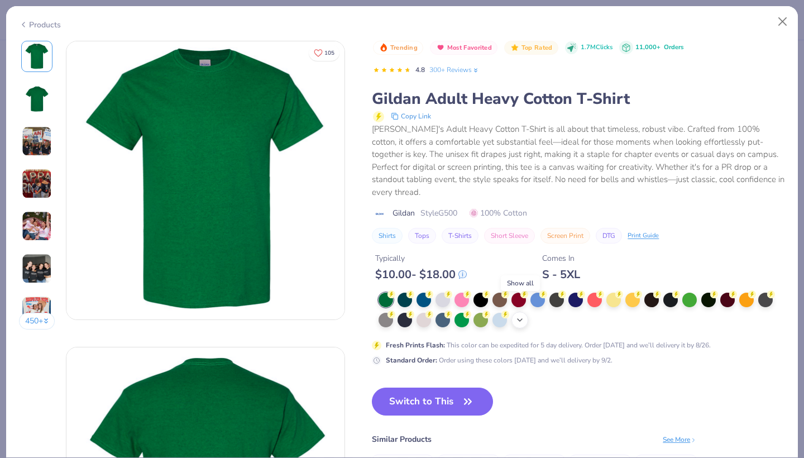
click at [520, 315] on icon at bounding box center [519, 319] width 9 height 9
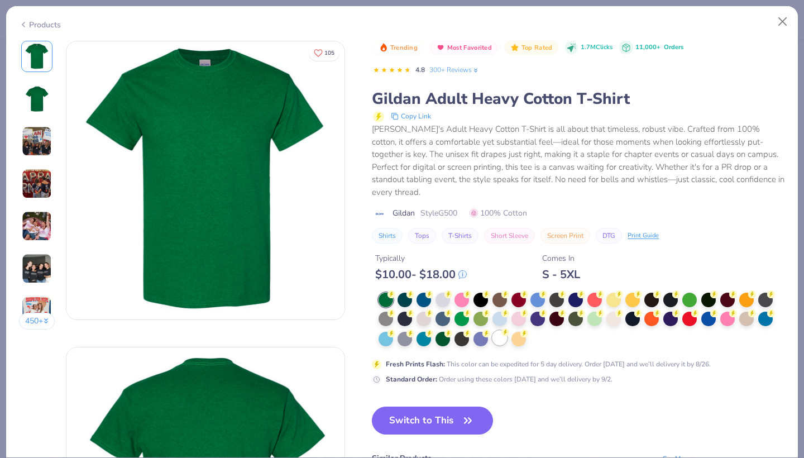
click at [500, 330] on div at bounding box center [499, 337] width 15 height 15
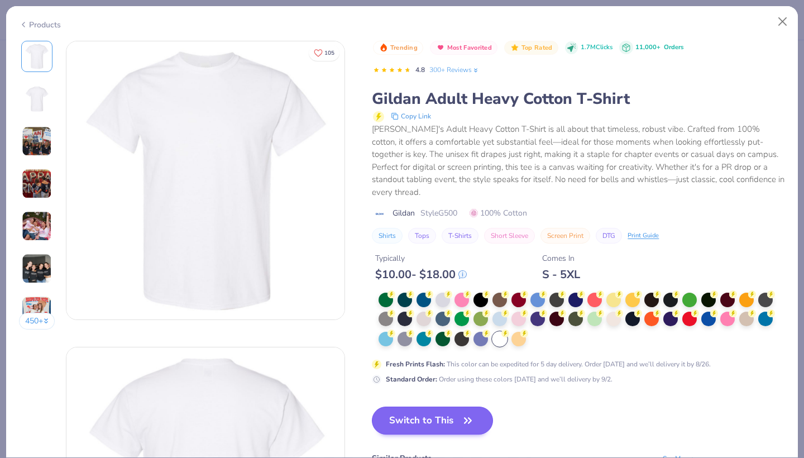
click at [447, 415] on button "Switch to This" at bounding box center [432, 420] width 121 height 28
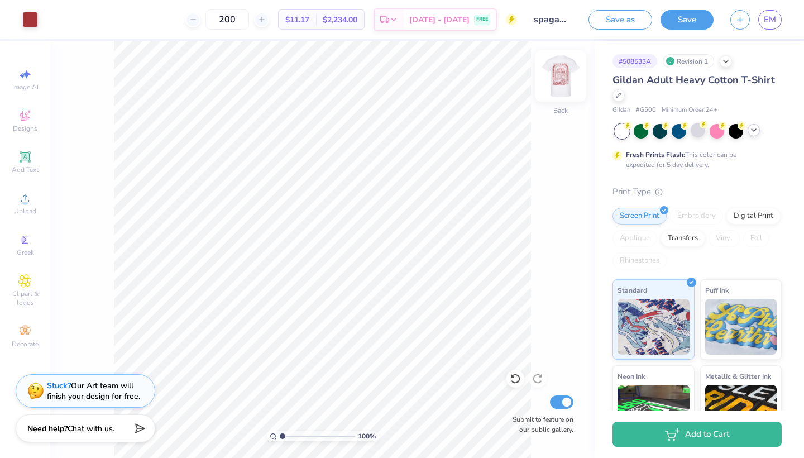
click at [552, 74] on img at bounding box center [560, 76] width 45 height 45
click at [623, 23] on button "Save as" at bounding box center [620, 18] width 64 height 20
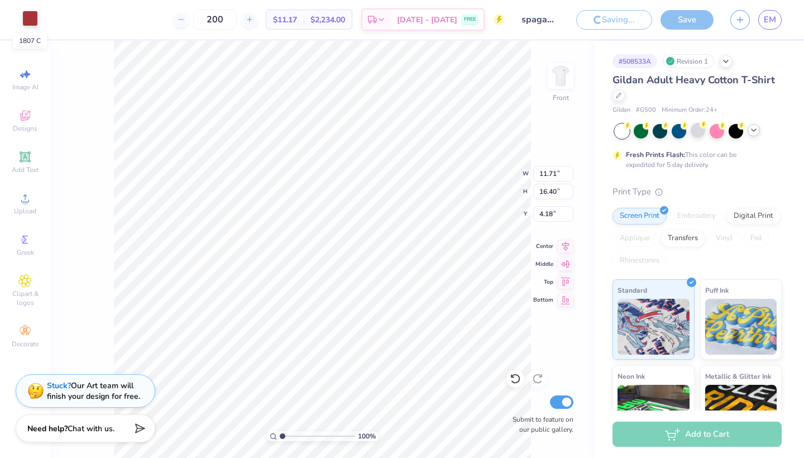
click at [28, 21] on div at bounding box center [30, 19] width 16 height 16
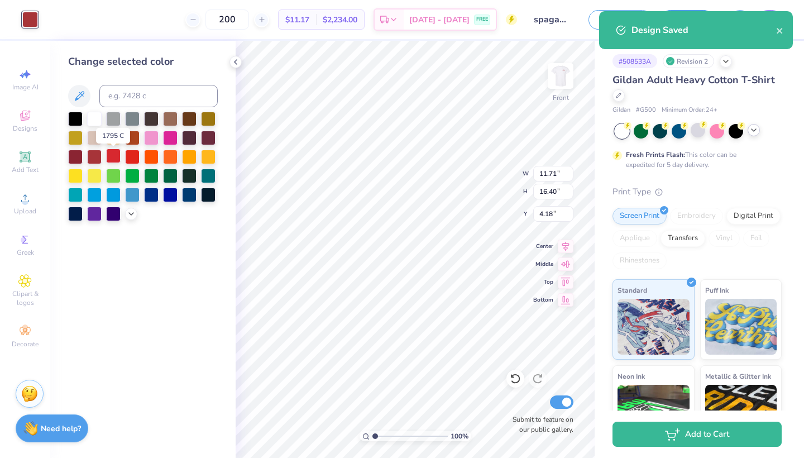
click at [113, 161] on div at bounding box center [113, 155] width 15 height 15
click at [133, 157] on div at bounding box center [132, 155] width 15 height 15
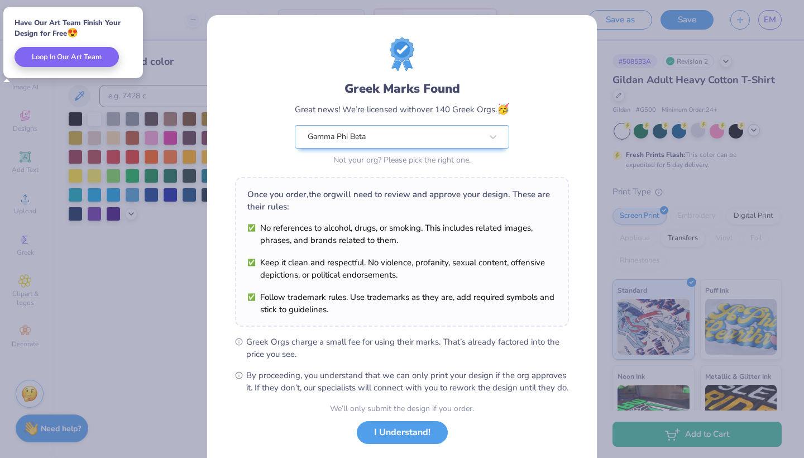
click at [387, 457] on div "We’ll only submit the design if you order. I Understand! No Greek marks in your…" at bounding box center [402, 437] width 144 height 70
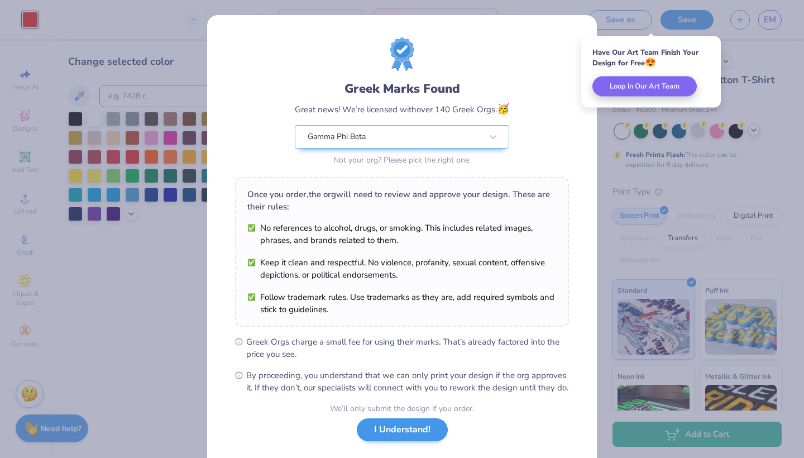
click at [387, 441] on button "I Understand!" at bounding box center [402, 429] width 91 height 23
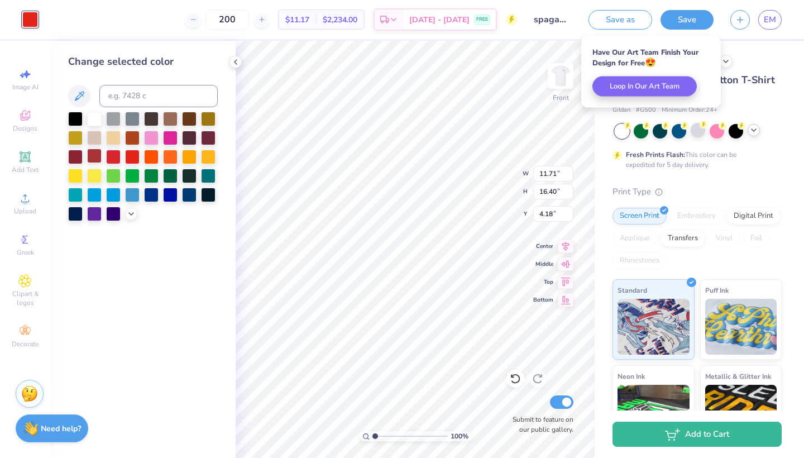
click at [91, 156] on div at bounding box center [94, 155] width 15 height 15
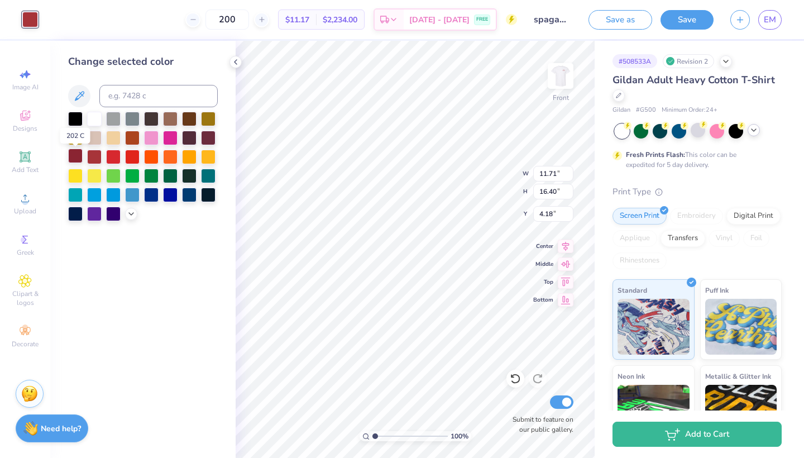
click at [78, 155] on div at bounding box center [75, 155] width 15 height 15
click at [94, 162] on div at bounding box center [94, 155] width 15 height 15
click at [129, 160] on div at bounding box center [132, 155] width 15 height 15
click at [116, 160] on div at bounding box center [113, 155] width 15 height 15
click at [551, 66] on img at bounding box center [560, 76] width 45 height 45
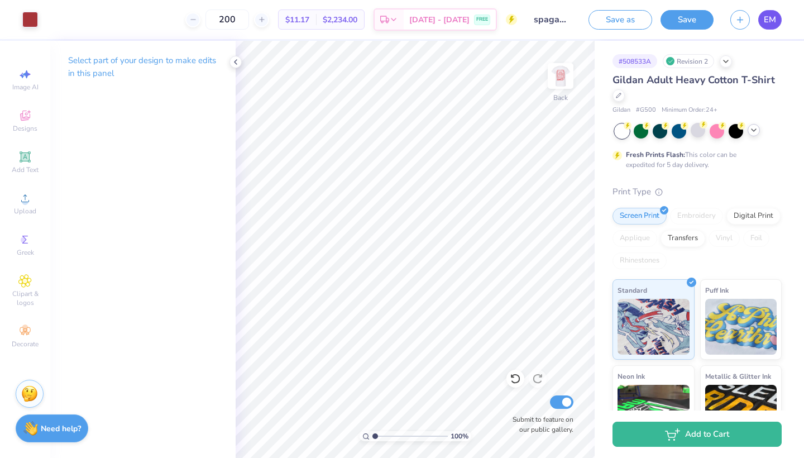
click at [775, 21] on span "EM" at bounding box center [770, 19] width 12 height 13
